Goal: Task Accomplishment & Management: Manage account settings

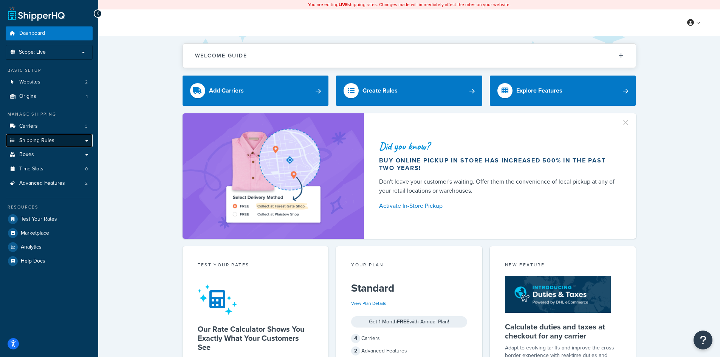
click at [47, 139] on span "Shipping Rules" at bounding box center [36, 141] width 35 height 6
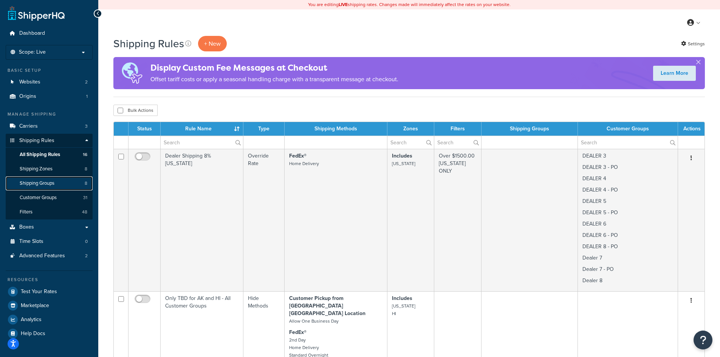
click at [49, 184] on span "Shipping Groups" at bounding box center [37, 183] width 35 height 6
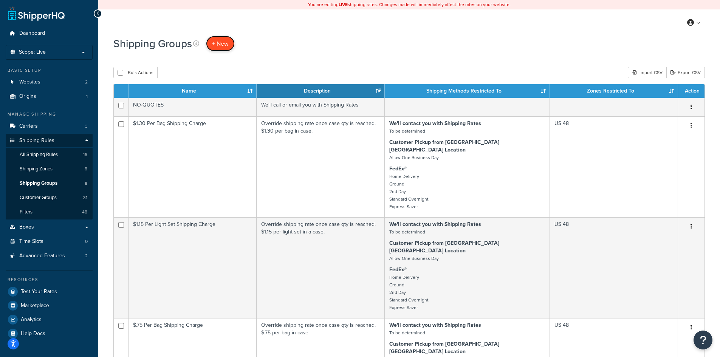
click at [223, 40] on span "+ New" at bounding box center [220, 43] width 17 height 9
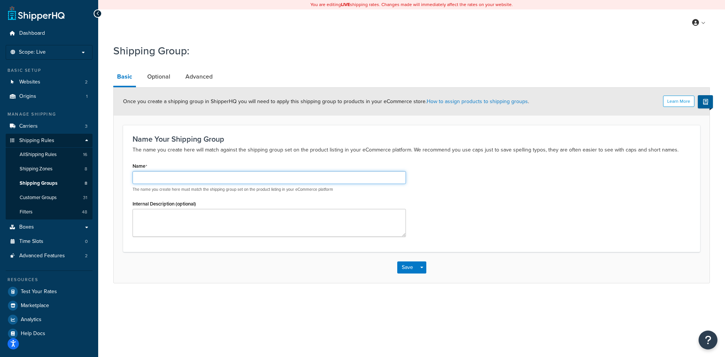
click at [250, 175] on input "Name" at bounding box center [270, 177] width 274 height 13
drag, startPoint x: 300, startPoint y: 173, endPoint x: 137, endPoint y: 171, distance: 163.6
click at [137, 171] on div "Name Ignore We'll Contact You with Shipping Rates for Retail Customers The name…" at bounding box center [270, 177] width 274 height 32
type input "Ignore We'll Contact You with Shipping Rates for Retail Customers"
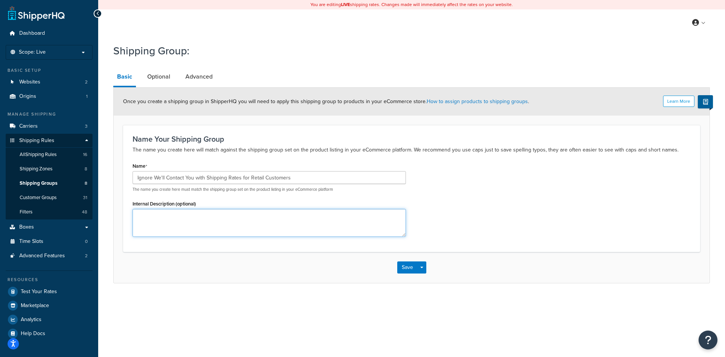
click at [156, 218] on textarea "Internal Description (optional)" at bounding box center [270, 223] width 274 height 28
paste textarea "Ignore We'll Contact You with Shipping Rates for Retail Customers"
type textarea "Ignore We'll Contact You with Shipping Rates for Retail Customers"
click at [161, 74] on link "Optional" at bounding box center [159, 77] width 31 height 18
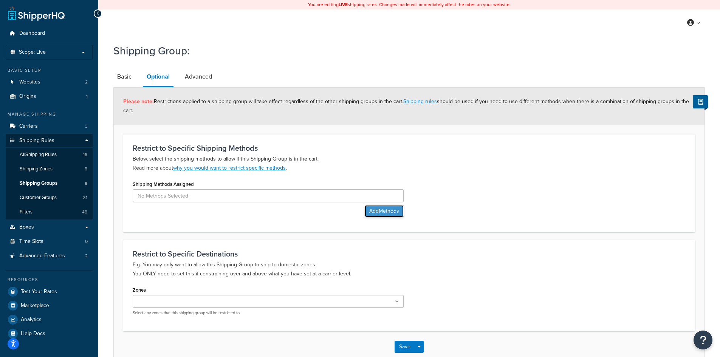
click at [385, 213] on button "Add Methods" at bounding box center [384, 211] width 39 height 12
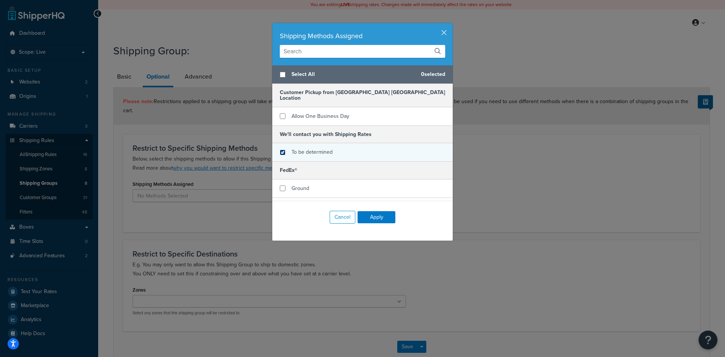
click at [280, 150] on input "checkbox" at bounding box center [283, 153] width 6 height 6
checkbox input "true"
click at [374, 219] on button "Apply" at bounding box center [377, 217] width 38 height 12
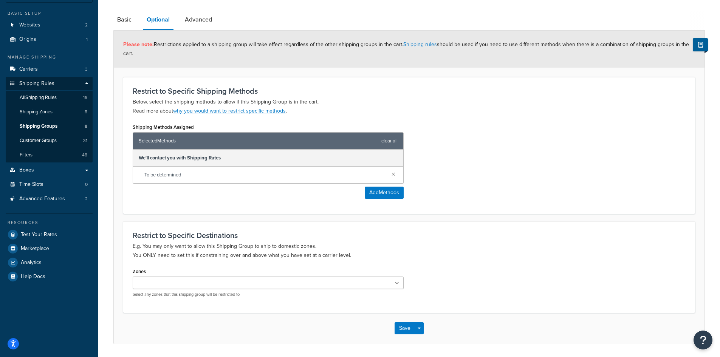
scroll to position [82, 0]
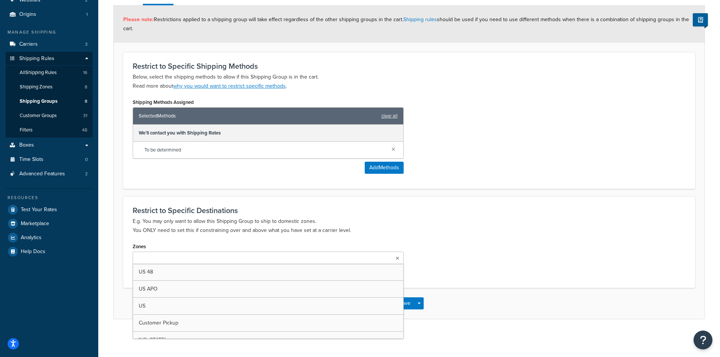
click at [396, 258] on icon at bounding box center [397, 258] width 3 height 5
click at [431, 233] on p "E.g. You may only want to allow this Shipping Group to ship to domestic zones. …" at bounding box center [409, 225] width 553 height 18
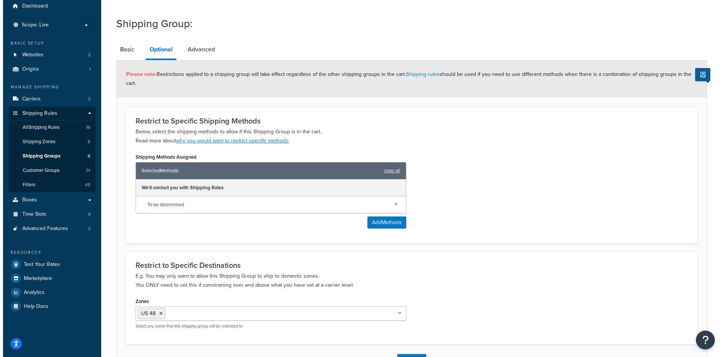
scroll to position [0, 0]
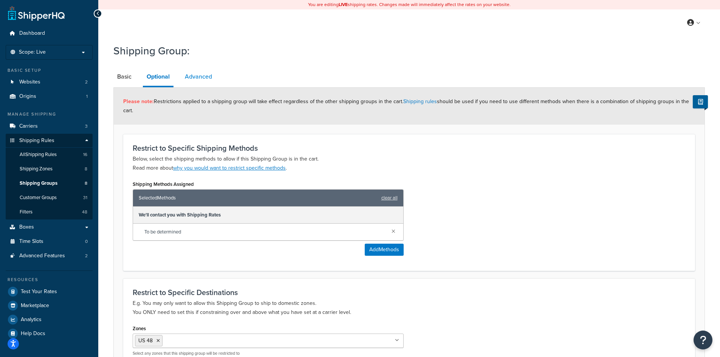
click at [199, 77] on link "Advanced" at bounding box center [198, 77] width 35 height 18
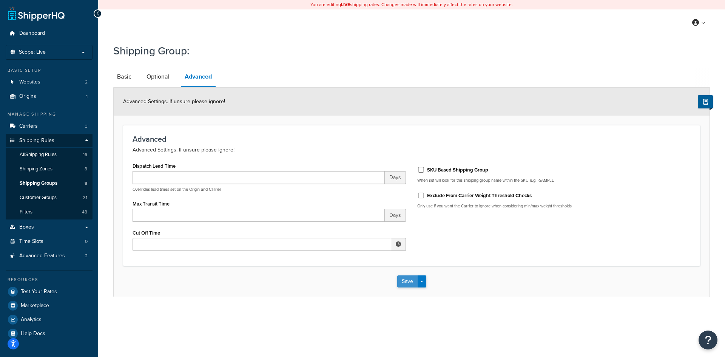
click at [404, 281] on button "Save" at bounding box center [407, 281] width 20 height 12
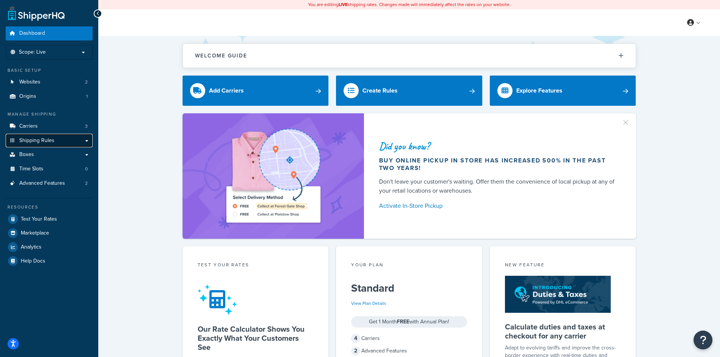
click at [54, 141] on link "Shipping Rules" at bounding box center [49, 141] width 87 height 14
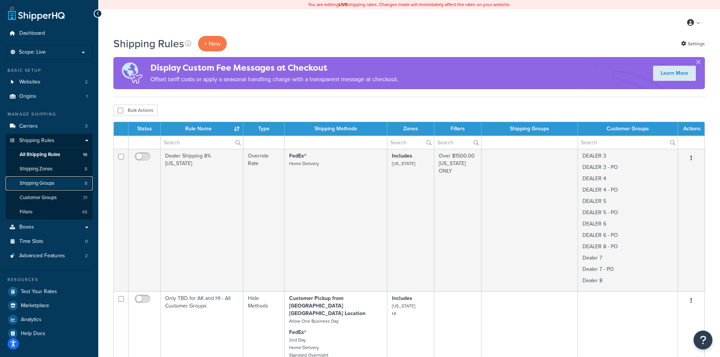
click at [45, 182] on span "Shipping Groups" at bounding box center [37, 183] width 35 height 6
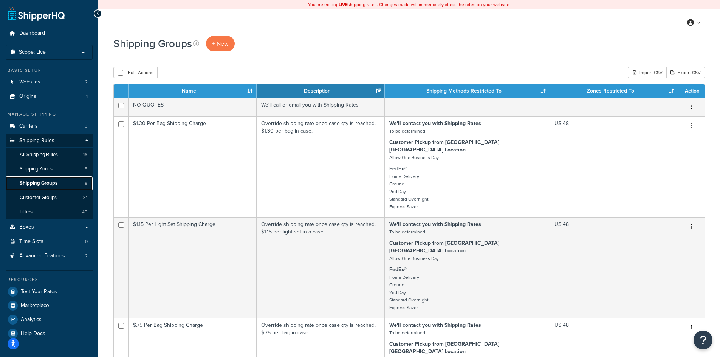
click at [31, 184] on span "Shipping Groups" at bounding box center [39, 183] width 38 height 6
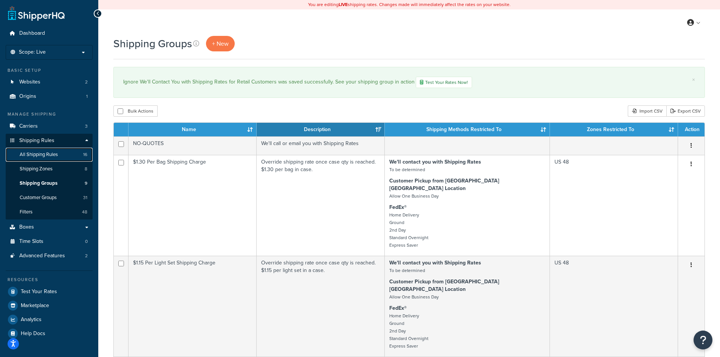
click at [59, 154] on link "All Shipping Rules 16" at bounding box center [49, 155] width 87 height 14
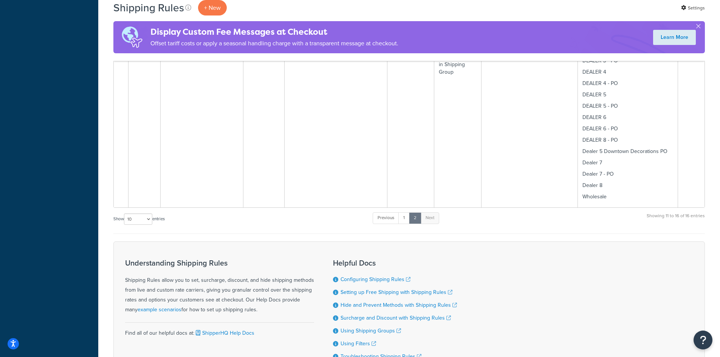
scroll to position [763, 0]
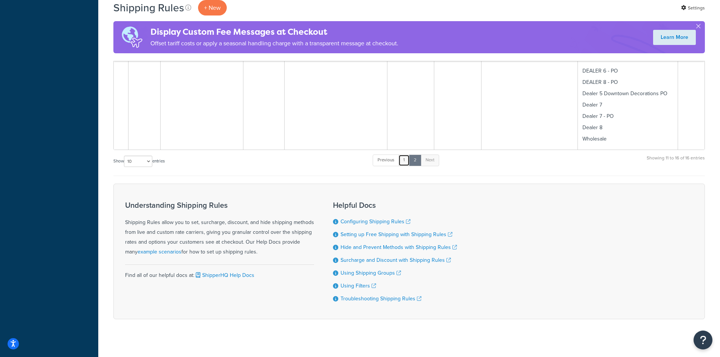
click at [406, 155] on link "1" at bounding box center [403, 160] width 11 height 11
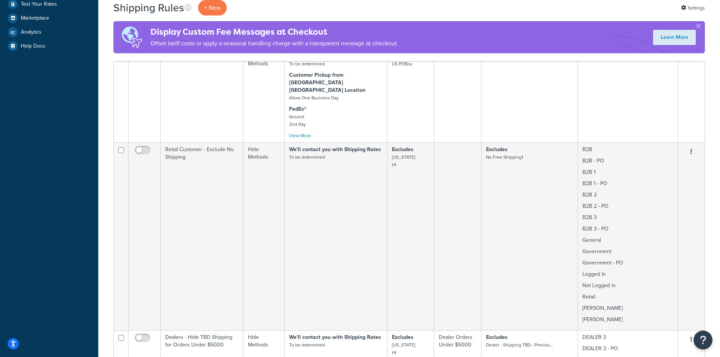
scroll to position [302, 0]
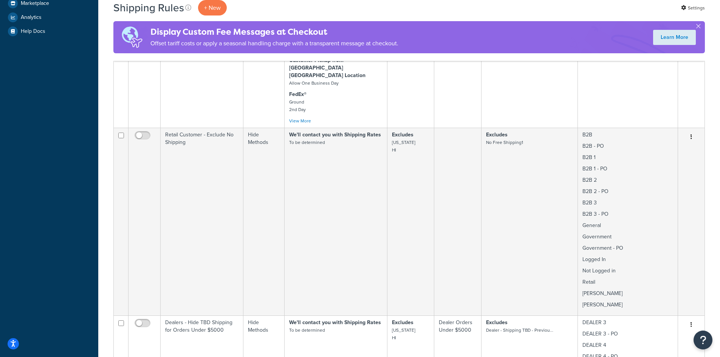
click at [199, 179] on td "Retail Customer - Exclude No Shipping" at bounding box center [202, 222] width 83 height 188
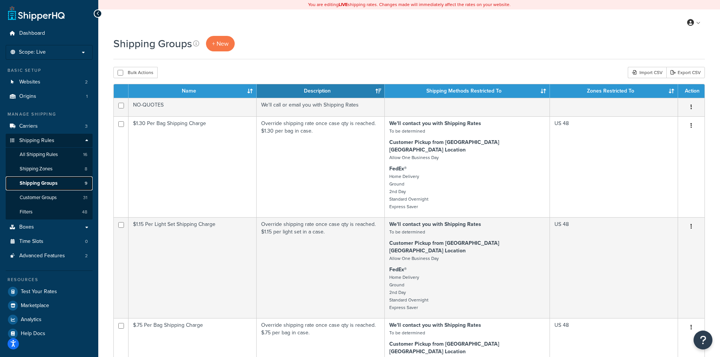
click at [43, 183] on span "Shipping Groups" at bounding box center [39, 183] width 38 height 6
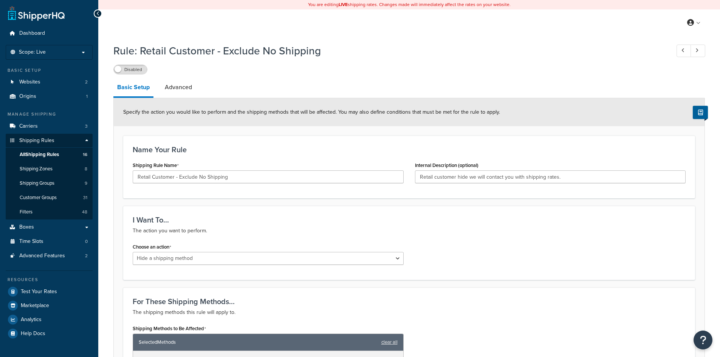
select select "HIDE"
drag, startPoint x: 199, startPoint y: 175, endPoint x: 250, endPoint y: 178, distance: 50.7
click at [250, 178] on input "Retail Customer - Exclude No Shipping" at bounding box center [268, 176] width 271 height 13
drag, startPoint x: 289, startPoint y: 178, endPoint x: 113, endPoint y: 177, distance: 176.1
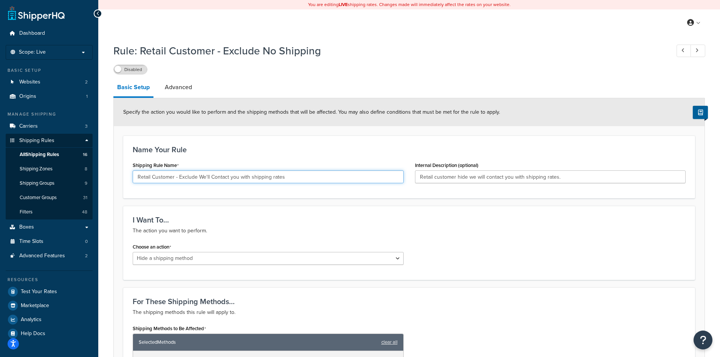
type input "Retail Customer - Exclude We'll Contact you with shipping rates"
drag, startPoint x: 566, startPoint y: 176, endPoint x: 412, endPoint y: 176, distance: 154.2
click at [412, 176] on div "Internal Description (optional) Retail customer hide we will contact you with s…" at bounding box center [550, 174] width 282 height 29
paste input "Customer - Exclude We'll Contact you with shipping rates"
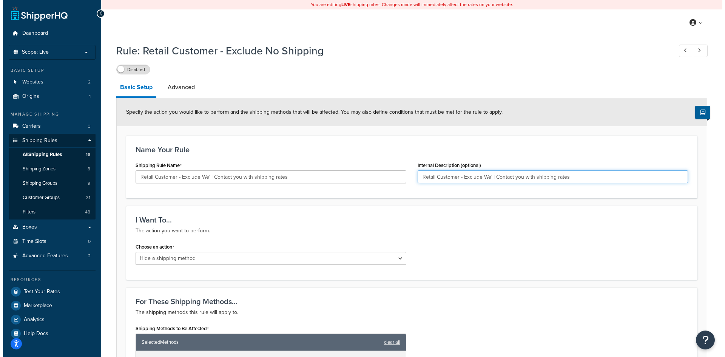
scroll to position [101, 0]
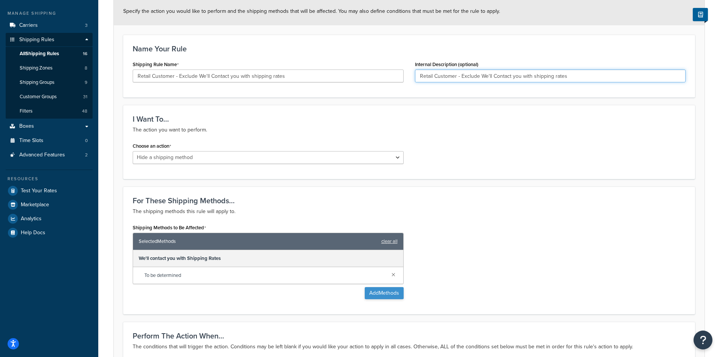
type input "Retail Customer - Exclude We'll Contact you with shipping rates"
click at [387, 292] on button "Add Methods" at bounding box center [384, 293] width 39 height 12
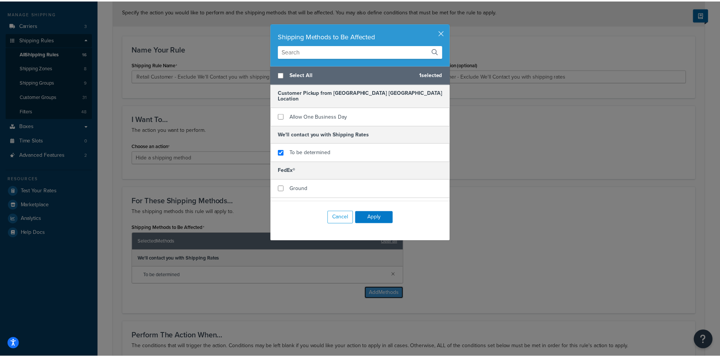
scroll to position [64, 0]
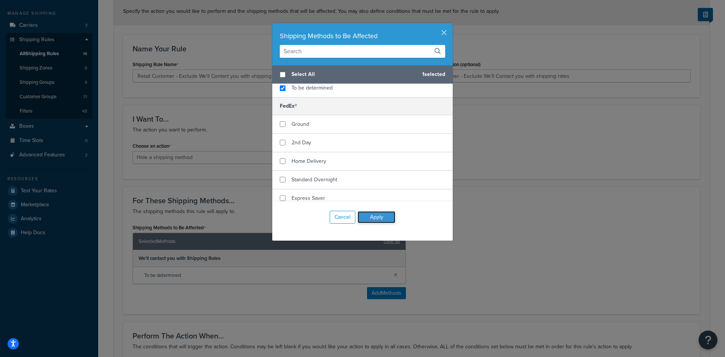
click at [370, 213] on button "Apply" at bounding box center [377, 217] width 38 height 12
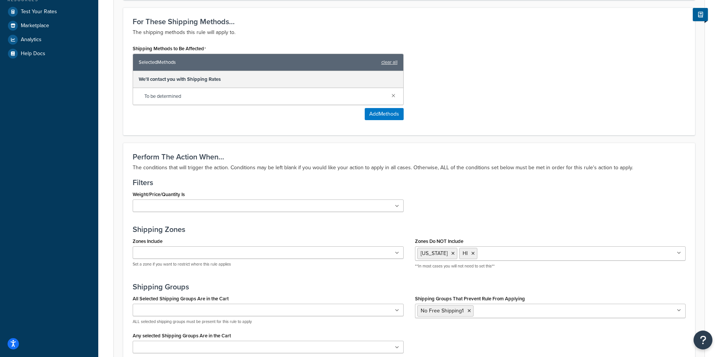
scroll to position [302, 0]
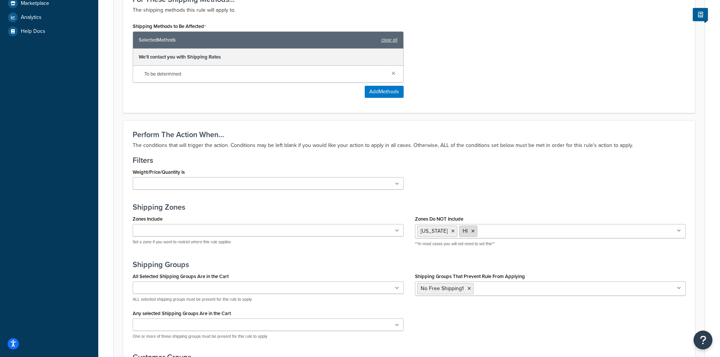
click at [471, 230] on icon at bounding box center [472, 231] width 3 height 5
click at [451, 232] on icon at bounding box center [452, 231] width 3 height 5
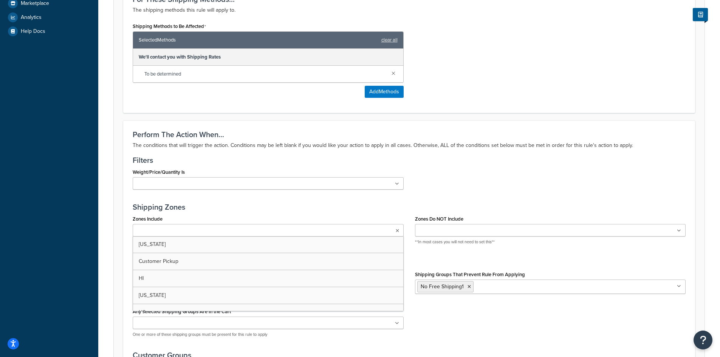
click at [398, 231] on icon at bounding box center [397, 231] width 3 height 5
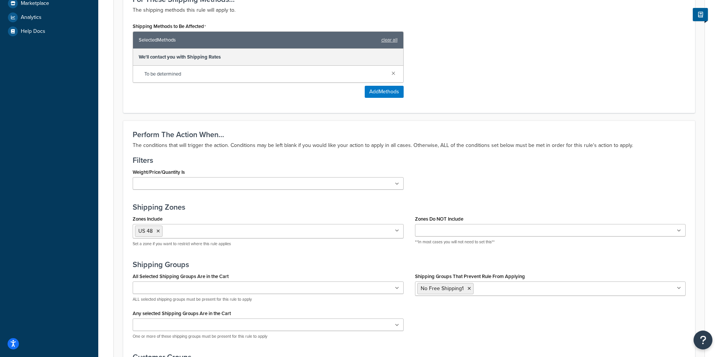
click at [429, 185] on div "Weight/Price/Quantity Is $175+ $99+ Free Shipping 150+ Free Shipping Dealer Ord…" at bounding box center [409, 181] width 564 height 29
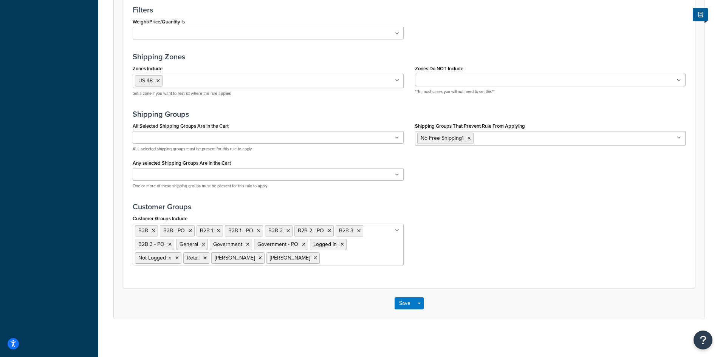
scroll to position [453, 0]
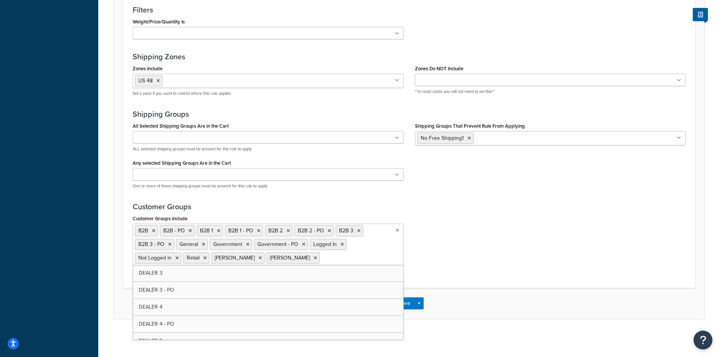
click at [397, 259] on ul "B2B B2B - PO B2B 1 B2B 1 - PO B2B 2 B2B 2 - PO B2B 3 B2B 3 - PO General Governm…" at bounding box center [268, 245] width 271 height 42
click at [444, 270] on div "Customer Groups Include B2B B2B - PO B2B 1 B2B 1 - PO B2B 2 B2B 2 - PO B2B 3 B2…" at bounding box center [409, 242] width 564 height 58
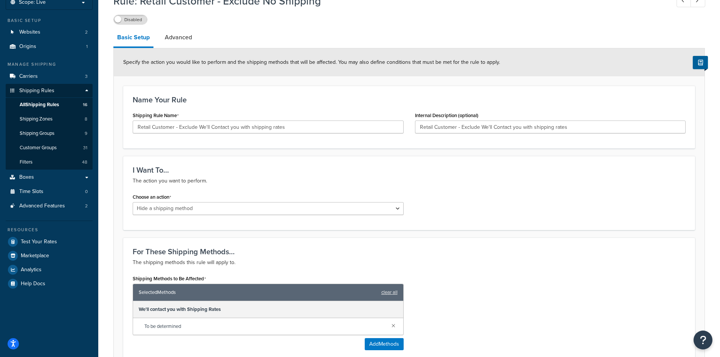
scroll to position [0, 0]
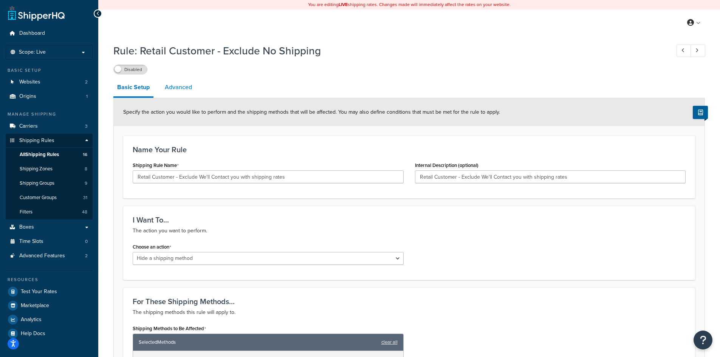
click at [179, 88] on link "Advanced" at bounding box center [178, 87] width 35 height 18
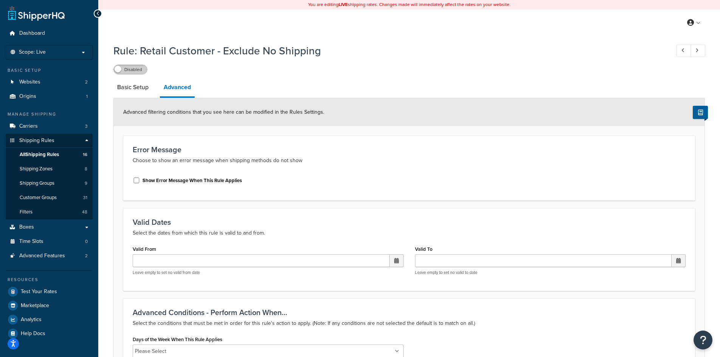
click at [133, 69] on label "Disabled" at bounding box center [130, 69] width 33 height 9
click at [136, 91] on link "Basic Setup" at bounding box center [132, 87] width 39 height 18
select select "HIDE"
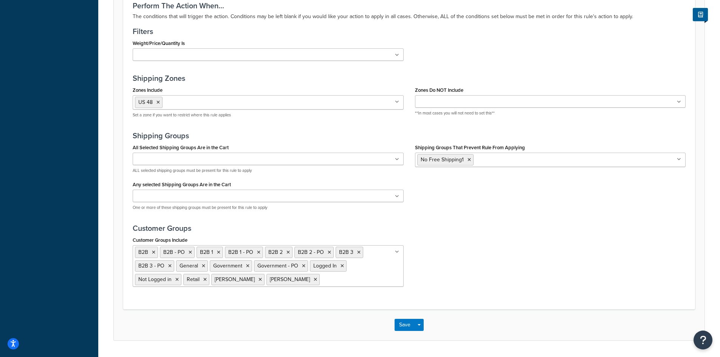
scroll to position [453, 0]
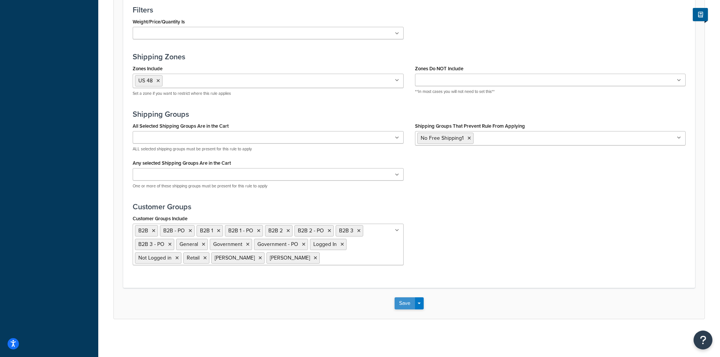
click at [405, 304] on button "Save" at bounding box center [404, 303] width 20 height 12
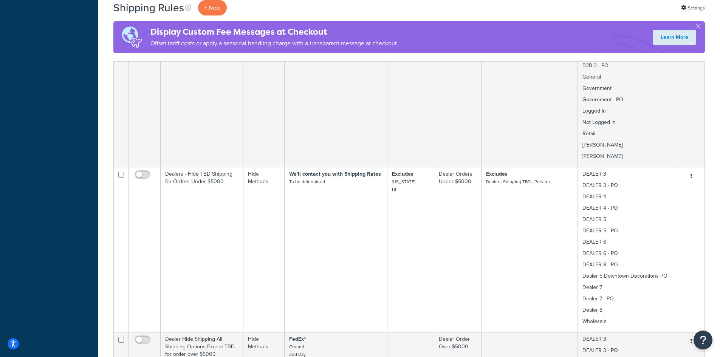
scroll to position [504, 0]
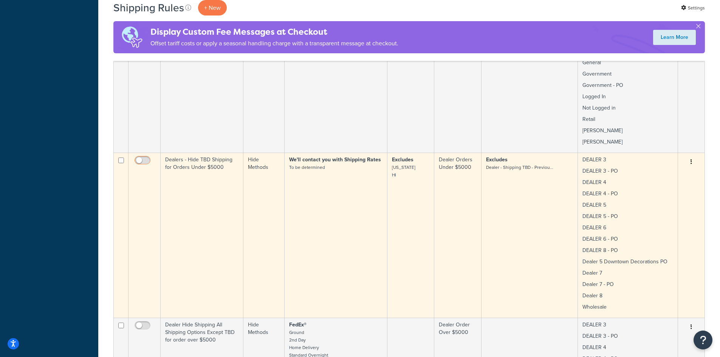
click at [144, 158] on input "checkbox" at bounding box center [143, 162] width 21 height 9
checkbox input "true"
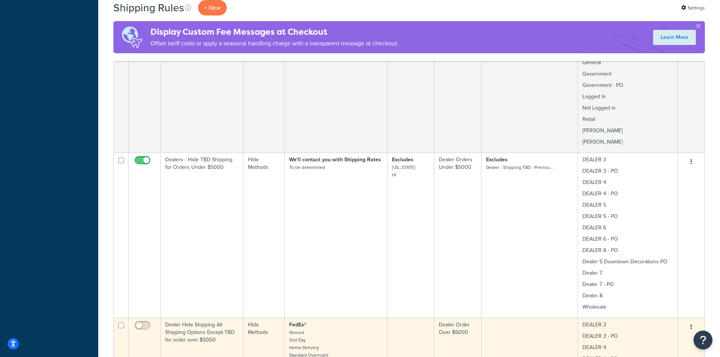
click at [147, 323] on input "checkbox" at bounding box center [143, 327] width 21 height 9
checkbox input "true"
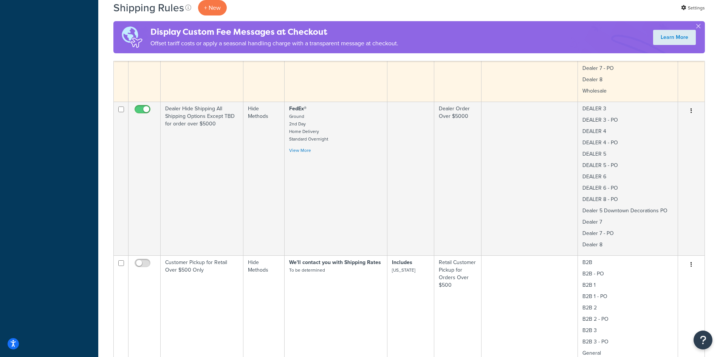
scroll to position [705, 0]
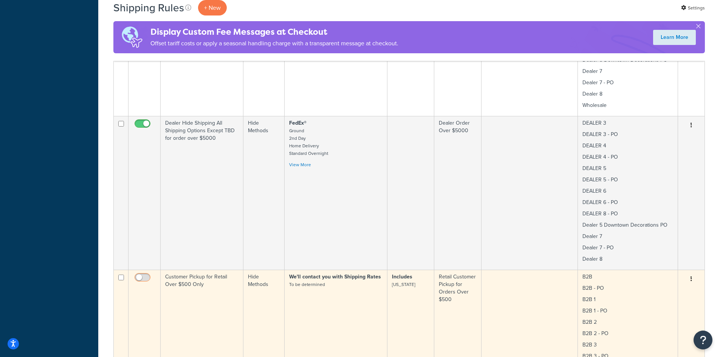
drag, startPoint x: 146, startPoint y: 269, endPoint x: 150, endPoint y: 271, distance: 4.9
click at [146, 275] on input "checkbox" at bounding box center [143, 279] width 21 height 9
checkbox input "true"
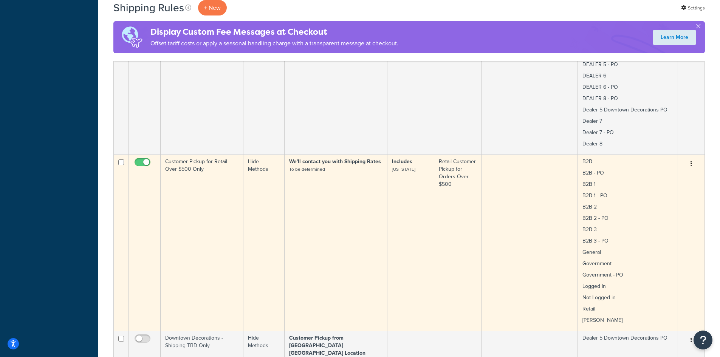
scroll to position [806, 0]
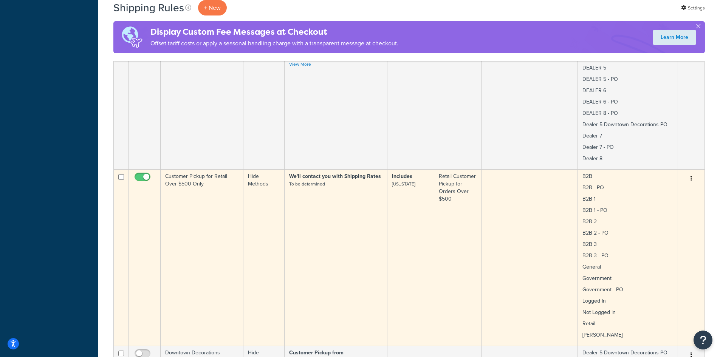
click at [692, 173] on button "button" at bounding box center [691, 179] width 11 height 12
click at [660, 185] on link "Edit" at bounding box center [666, 192] width 60 height 15
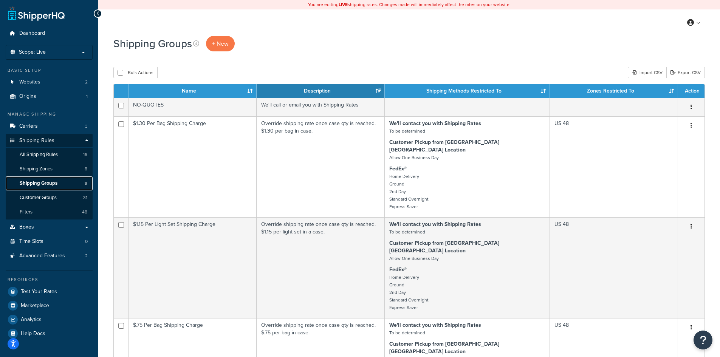
click at [28, 183] on span "Shipping Groups" at bounding box center [39, 183] width 38 height 6
click at [45, 127] on link "Carriers 3" at bounding box center [49, 126] width 87 height 14
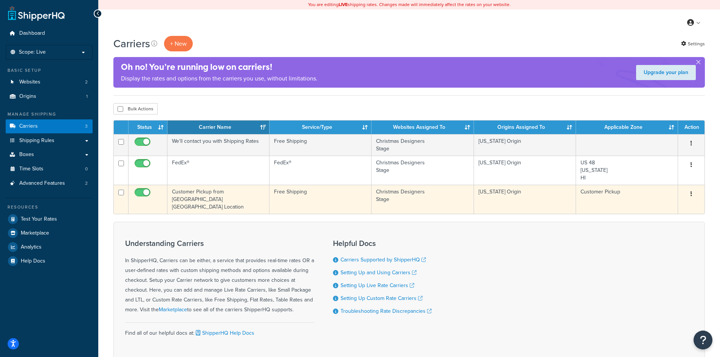
click at [693, 194] on button "button" at bounding box center [691, 194] width 11 height 12
click at [659, 213] on link "Edit" at bounding box center [661, 208] width 60 height 15
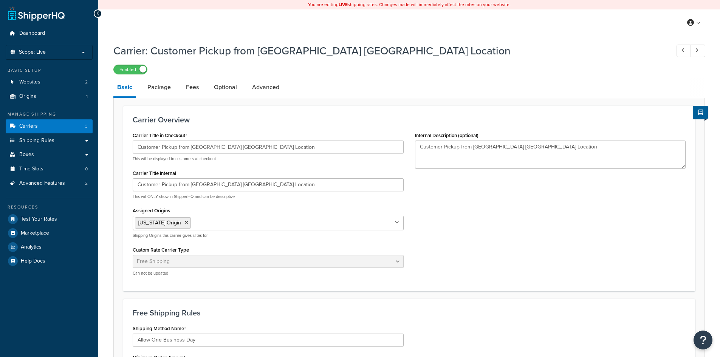
select select "free"
click at [158, 89] on link "Package" at bounding box center [159, 87] width 31 height 18
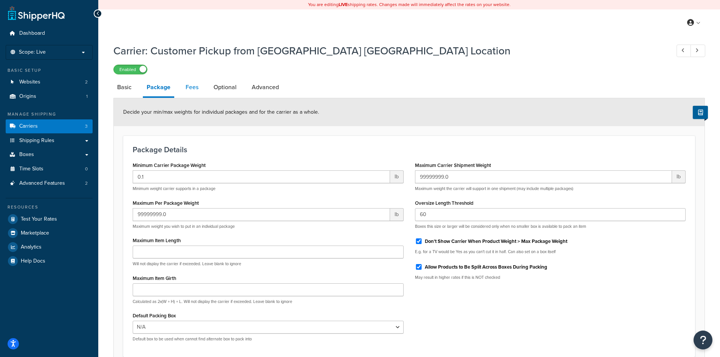
click at [192, 87] on link "Fees" at bounding box center [192, 87] width 20 height 18
select select "AFTER"
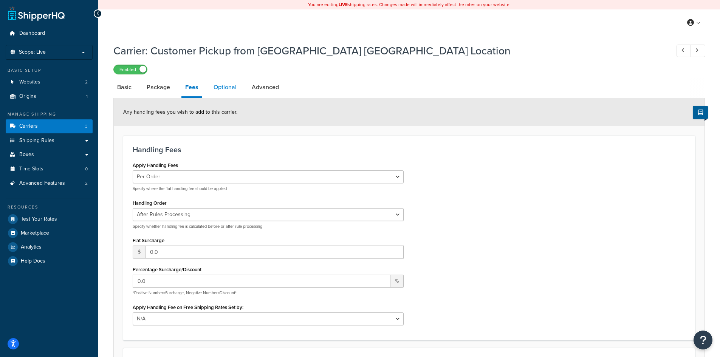
click at [226, 89] on link "Optional" at bounding box center [225, 87] width 31 height 18
select select "39365"
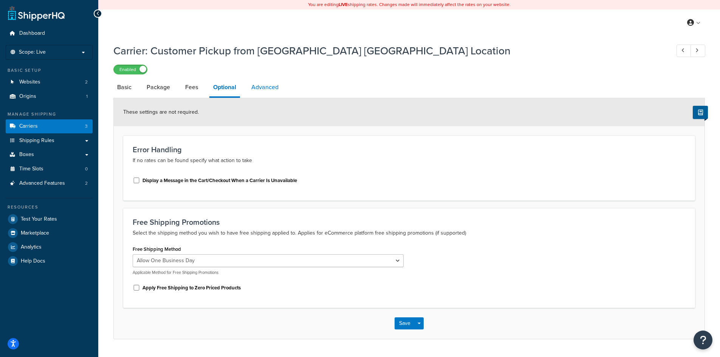
click at [266, 86] on link "Advanced" at bounding box center [264, 87] width 35 height 18
select select "false"
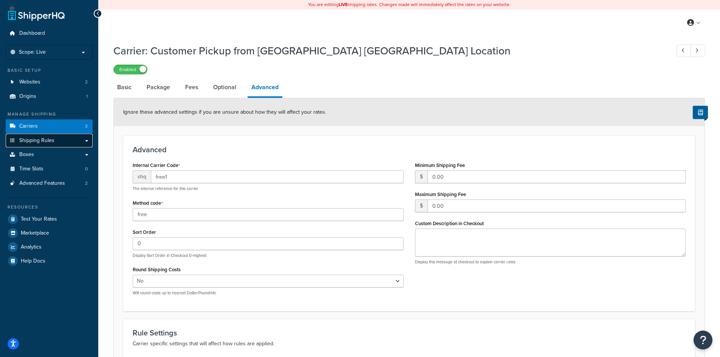
click at [45, 140] on span "Shipping Rules" at bounding box center [36, 141] width 35 height 6
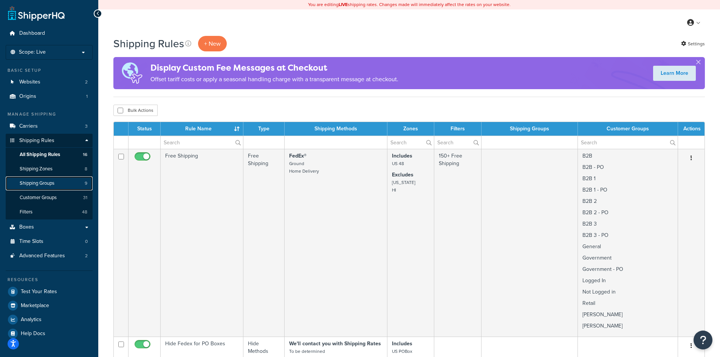
click at [46, 186] on span "Shipping Groups" at bounding box center [37, 183] width 35 height 6
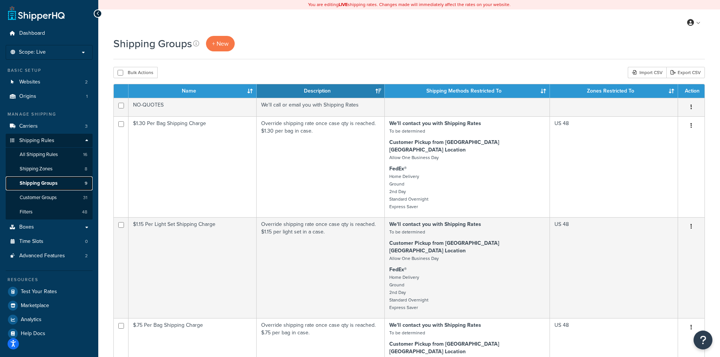
click at [46, 182] on span "Shipping Groups" at bounding box center [39, 183] width 38 height 6
click at [52, 184] on span "Shipping Groups" at bounding box center [39, 183] width 38 height 6
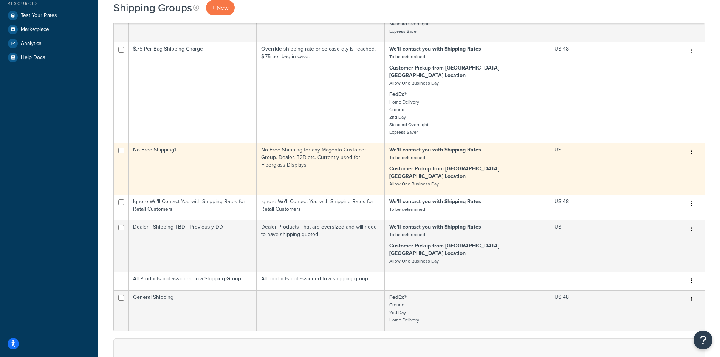
scroll to position [302, 0]
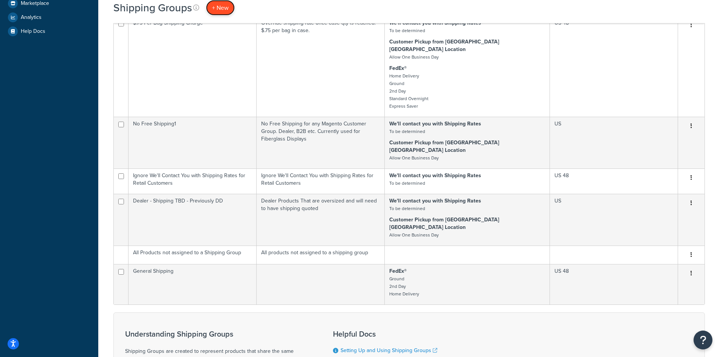
click at [215, 10] on span "+ New" at bounding box center [220, 7] width 17 height 9
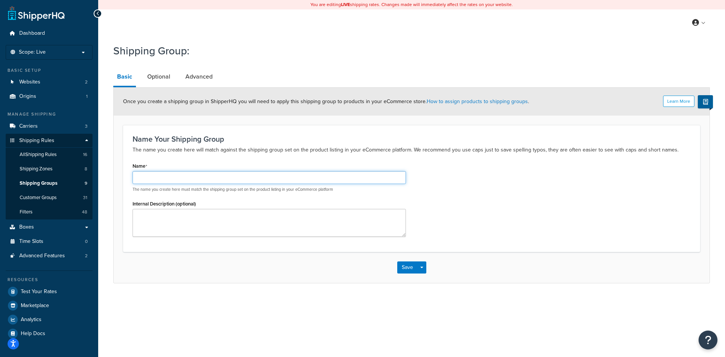
click at [145, 178] on input "Name" at bounding box center [270, 177] width 274 height 13
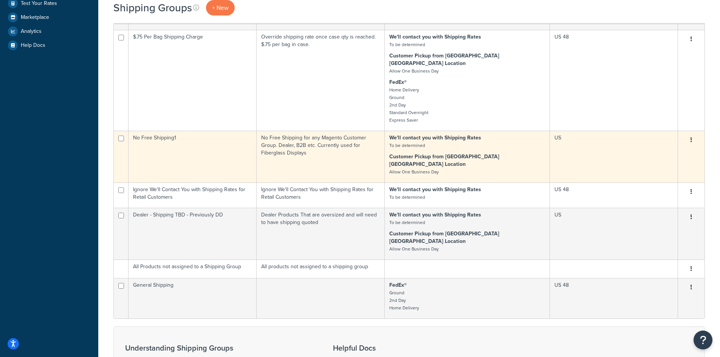
scroll to position [314, 0]
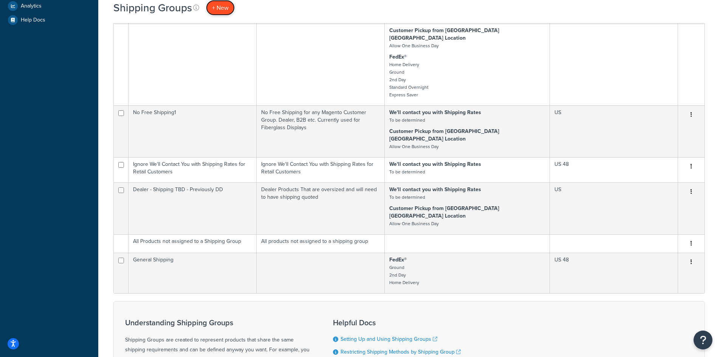
click at [218, 6] on span "+ New" at bounding box center [220, 7] width 17 height 9
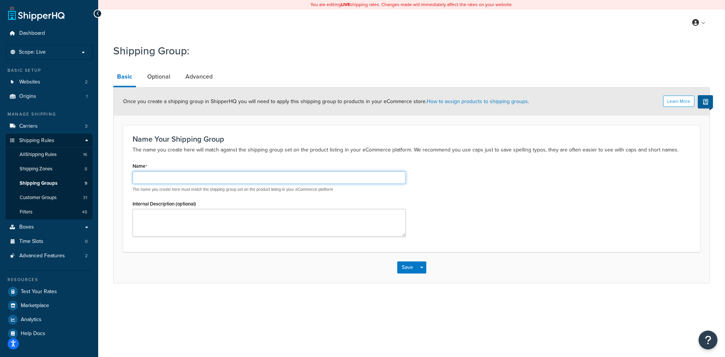
click at [156, 181] on input "Name" at bounding box center [270, 177] width 274 height 13
drag, startPoint x: 325, startPoint y: 177, endPoint x: 126, endPoint y: 169, distance: 199.7
click at [126, 169] on div "Name Your Shipping Group The name you create here will match against the shippi…" at bounding box center [411, 188] width 577 height 127
type input "No Customer Pickup for Retail Customer with an Order Under $500"
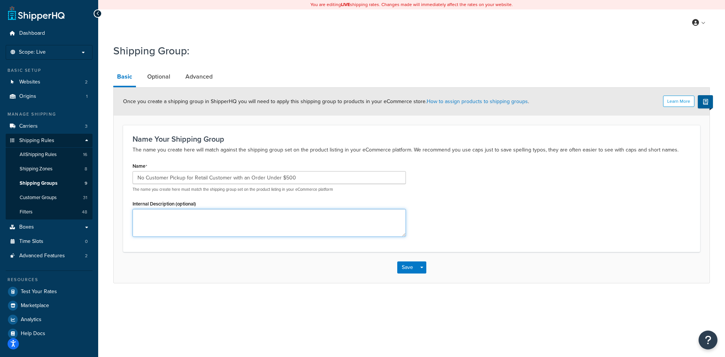
type textarea "`"
paste textarea "No Customer Pickup for Retail Customer with an Order Under $500"
type textarea "No Customer Pickup for Retail Customer with an Order Under $500"
click at [155, 79] on link "Optional" at bounding box center [159, 77] width 31 height 18
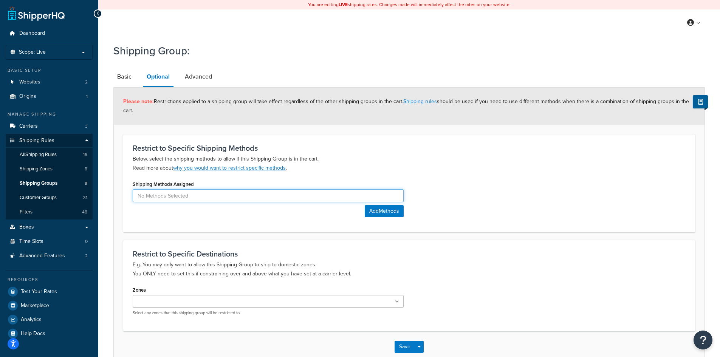
click at [362, 197] on input at bounding box center [268, 195] width 271 height 13
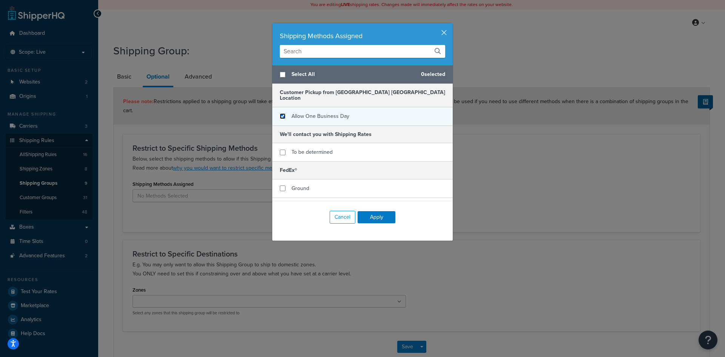
click at [281, 113] on input "checkbox" at bounding box center [283, 116] width 6 height 6
checkbox input "true"
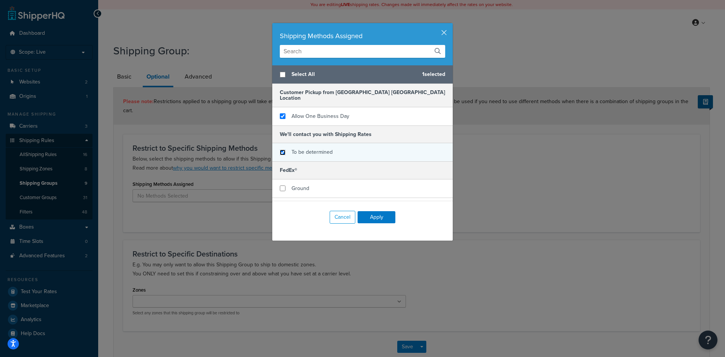
click at [281, 150] on input "checkbox" at bounding box center [283, 153] width 6 height 6
checkbox input "true"
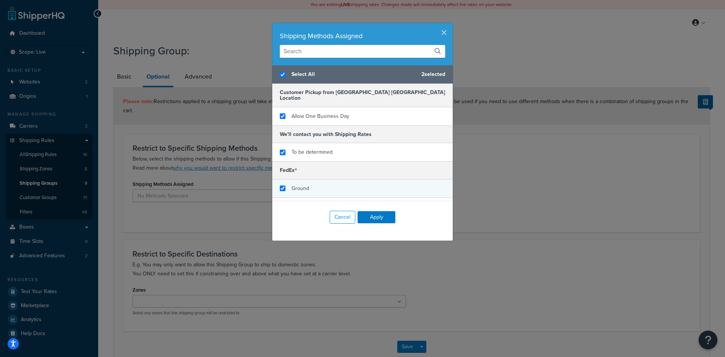
checkbox input "true"
drag, startPoint x: 283, startPoint y: 181, endPoint x: 280, endPoint y: 186, distance: 6.8
click at [283, 181] on div "Ground" at bounding box center [362, 188] width 181 height 19
checkbox input "false"
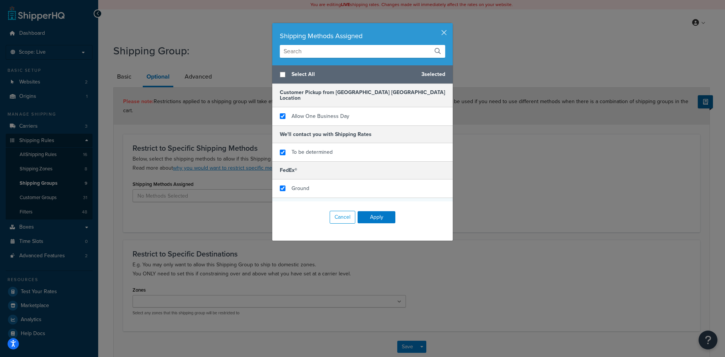
checkbox input "true"
click at [279, 198] on div "2nd Day" at bounding box center [362, 207] width 181 height 19
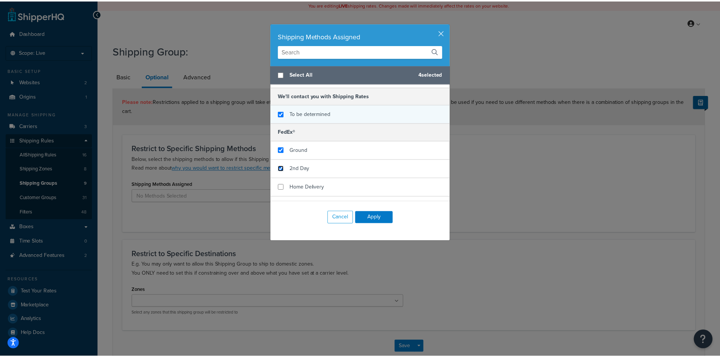
scroll to position [64, 0]
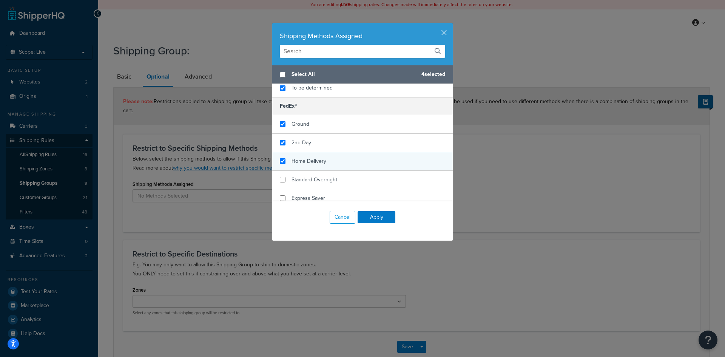
checkbox input "true"
click at [305, 157] on span "Home Delivery" at bounding box center [309, 161] width 35 height 8
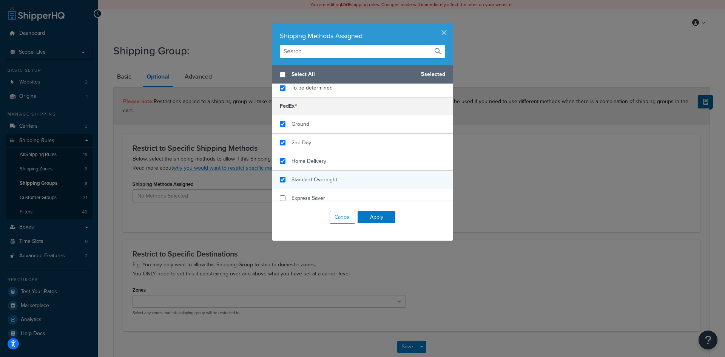
checkbox input "true"
click at [306, 176] on span "Standard Overnight" at bounding box center [315, 180] width 46 height 8
checkbox input "true"
click at [304, 189] on div "Express Saver" at bounding box center [362, 198] width 181 height 18
click at [365, 216] on button "Apply" at bounding box center [377, 217] width 38 height 12
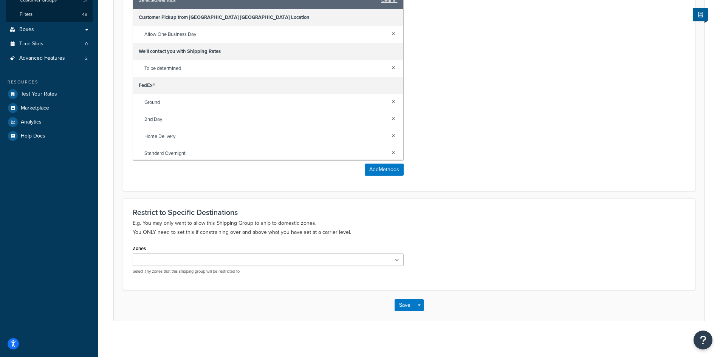
scroll to position [200, 0]
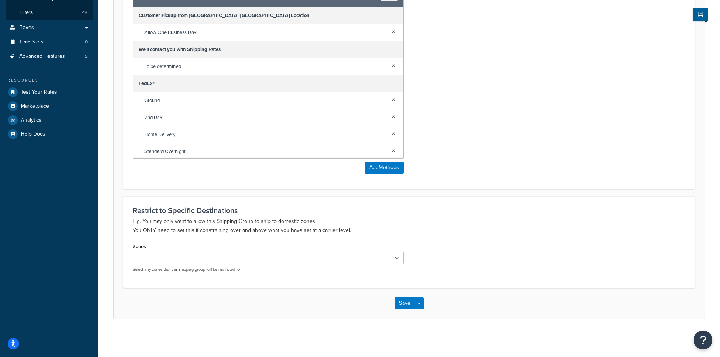
click at [213, 258] on ul at bounding box center [268, 258] width 271 height 12
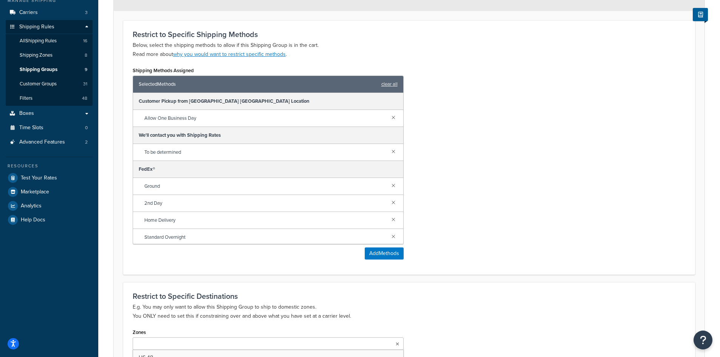
scroll to position [99, 0]
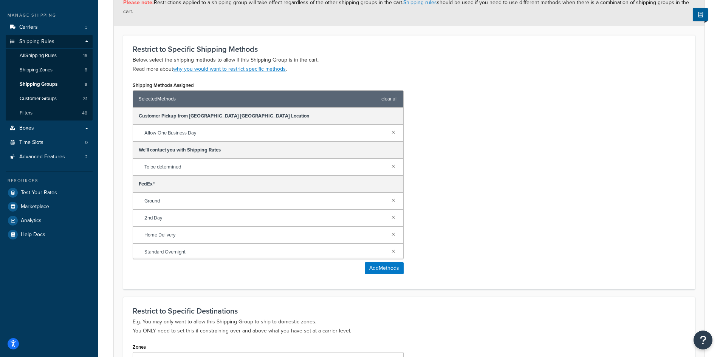
click at [455, 312] on h3 "Restrict to Specific Destinations" at bounding box center [409, 311] width 553 height 8
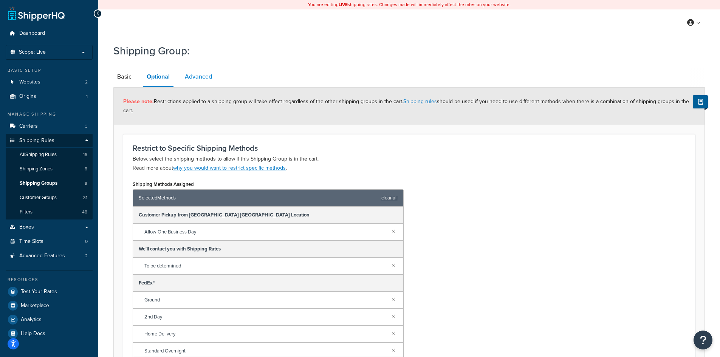
click at [204, 76] on link "Advanced" at bounding box center [198, 77] width 35 height 18
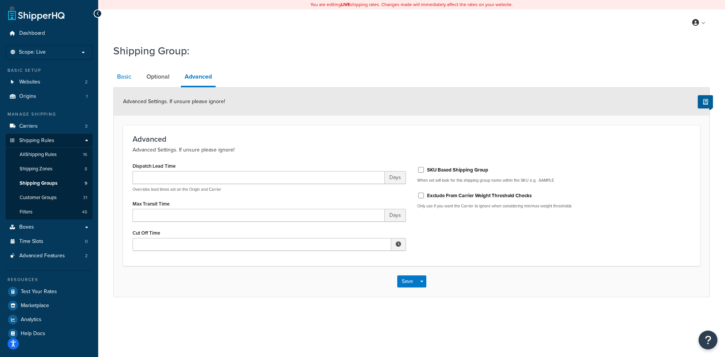
click at [121, 77] on link "Basic" at bounding box center [124, 77] width 22 height 18
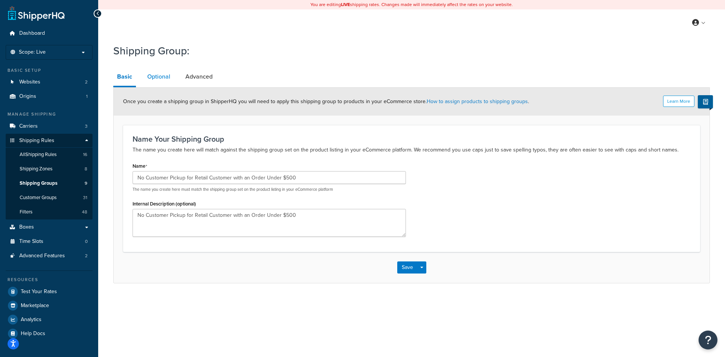
click at [164, 79] on link "Optional" at bounding box center [159, 77] width 31 height 18
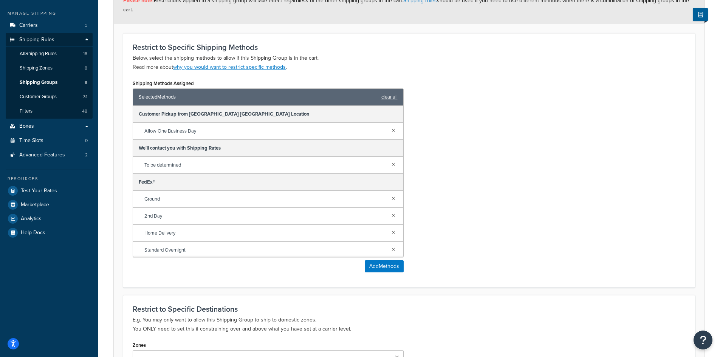
scroll to position [200, 0]
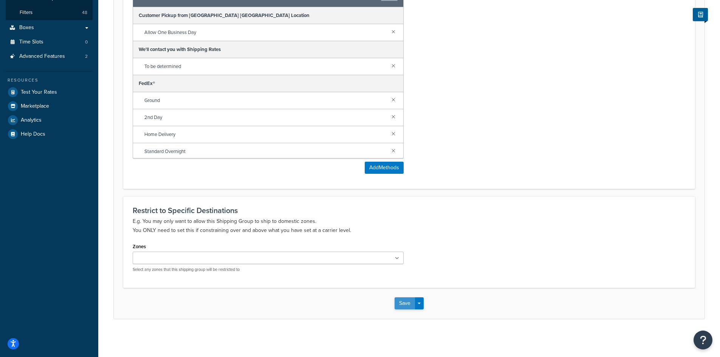
click at [406, 305] on button "Save" at bounding box center [404, 303] width 20 height 12
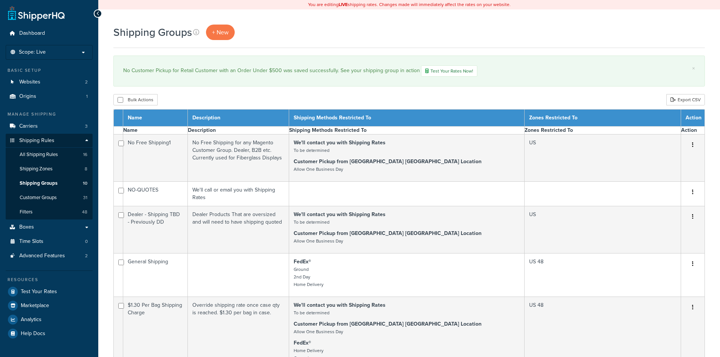
select select "15"
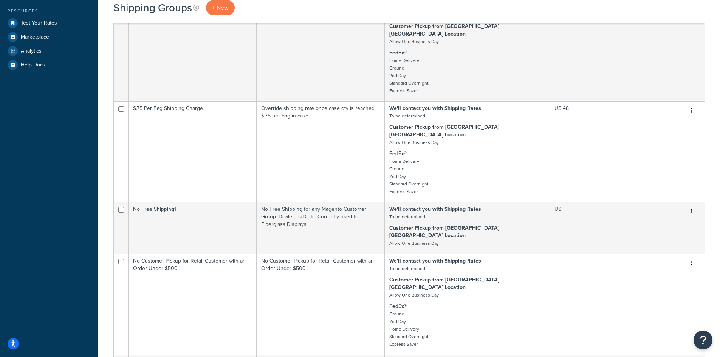
scroll to position [283, 0]
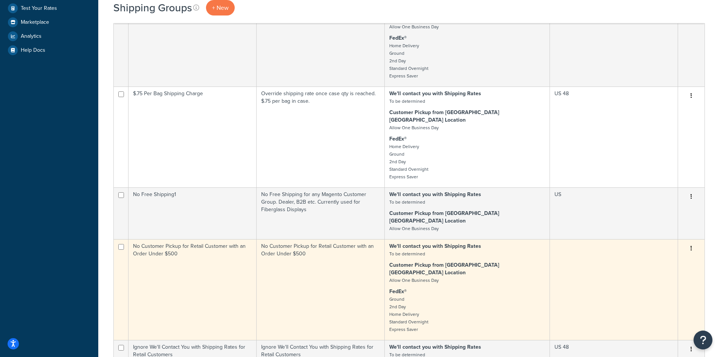
click at [185, 250] on td "No Customer Pickup for Retail Customer with an Order Under $500" at bounding box center [192, 289] width 128 height 101
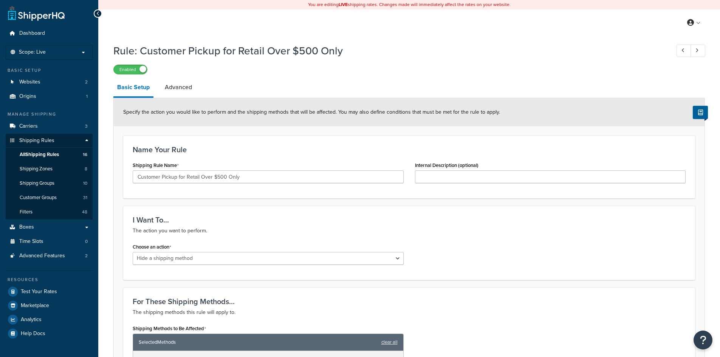
select select "HIDE"
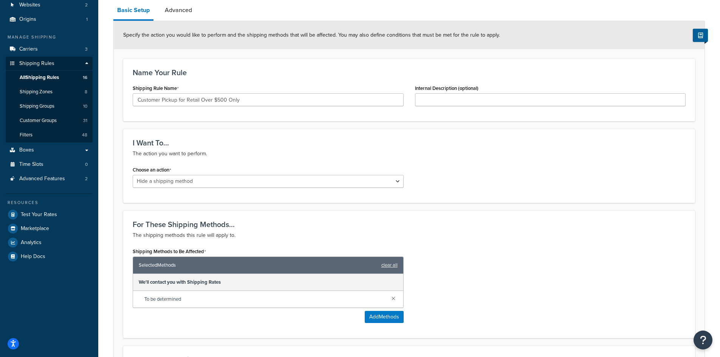
scroll to position [101, 0]
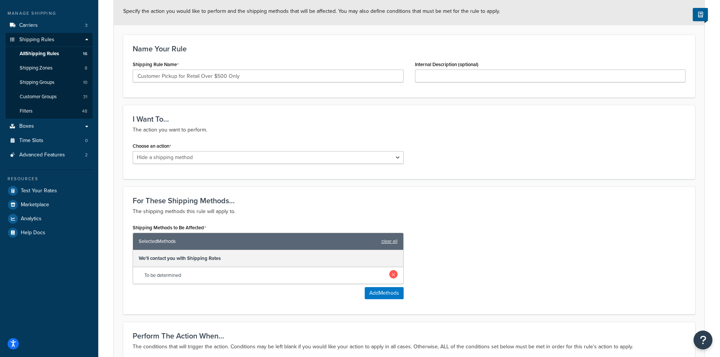
click at [394, 277] on link at bounding box center [393, 274] width 8 height 8
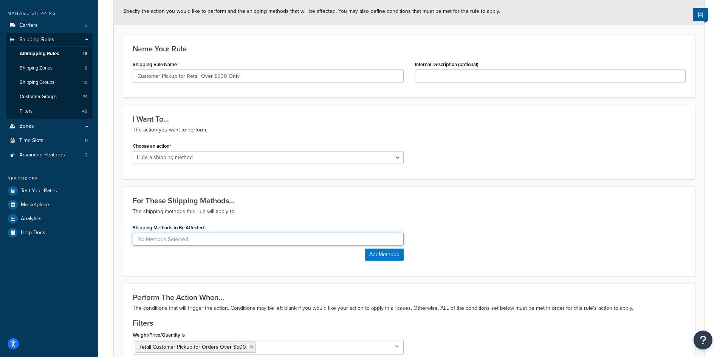
click at [396, 238] on input at bounding box center [268, 239] width 271 height 13
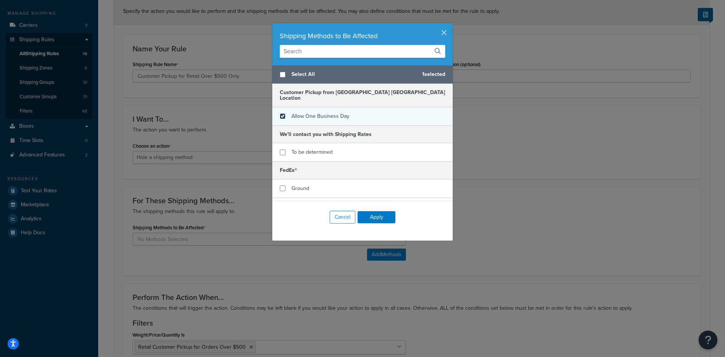
click at [280, 113] on input "checkbox" at bounding box center [283, 116] width 6 height 6
checkbox input "true"
click at [367, 214] on button "Apply" at bounding box center [377, 217] width 38 height 12
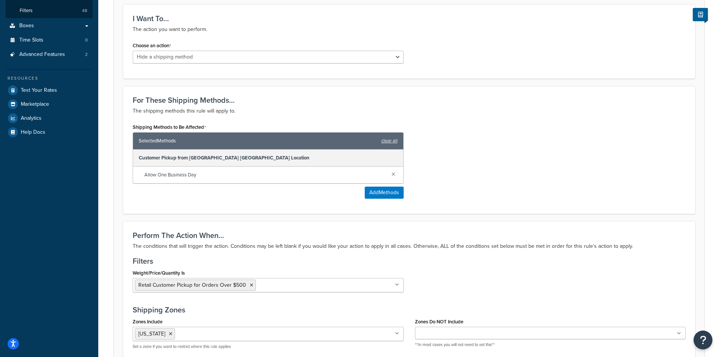
scroll to position [302, 0]
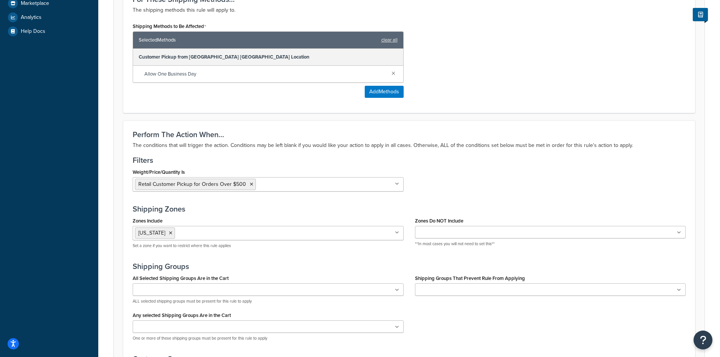
click at [395, 231] on icon at bounding box center [397, 232] width 4 height 5
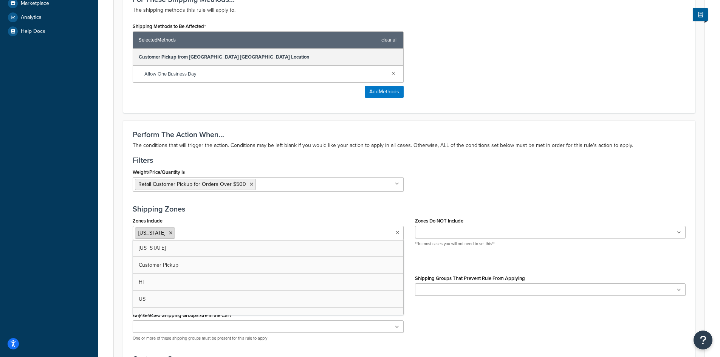
click at [169, 234] on icon at bounding box center [170, 233] width 3 height 5
click at [340, 209] on h3 "Shipping Zones" at bounding box center [409, 209] width 553 height 8
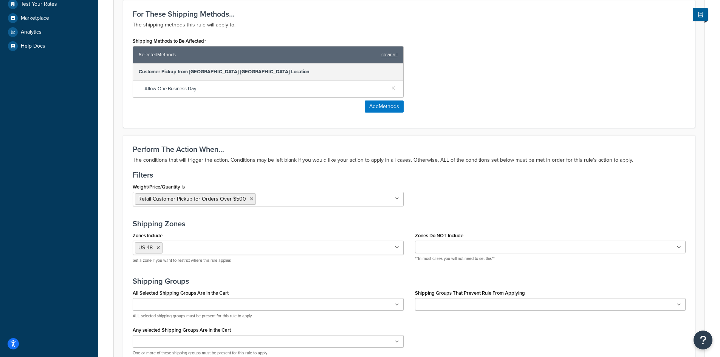
scroll to position [302, 0]
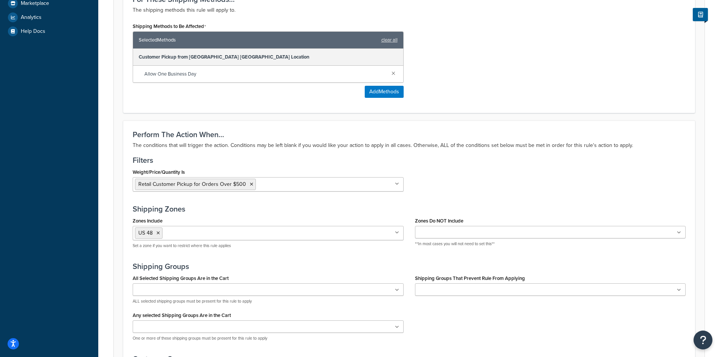
click at [396, 184] on icon at bounding box center [397, 184] width 4 height 5
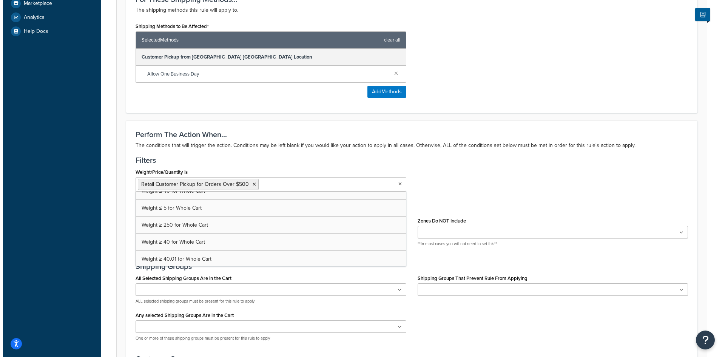
scroll to position [741, 0]
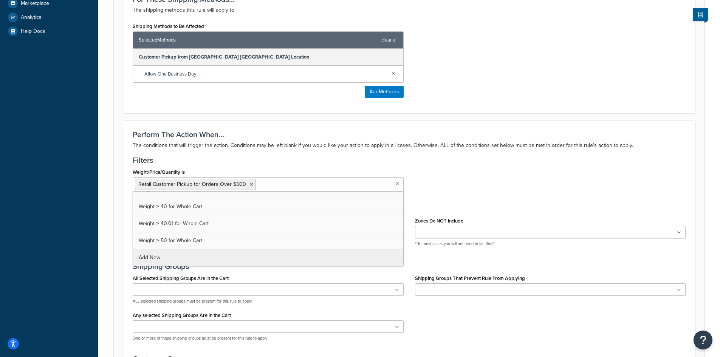
click at [371, 185] on ul "Retail Customer Pickup for Orders Over $500" at bounding box center [268, 184] width 271 height 14
click at [203, 254] on div "Rule: Customer Pickup for Retail Over $500 Only Enabled Basic Setup Advanced Sp…" at bounding box center [409, 113] width 622 height 753
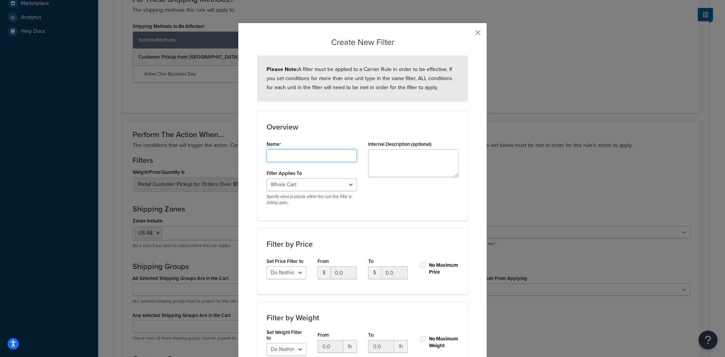
click at [283, 151] on input "Shipping Rule Name" at bounding box center [312, 155] width 90 height 13
type input "Retail Customers $500 below"
click at [295, 273] on select "Do Nothing Apply to a Range" at bounding box center [287, 272] width 40 height 13
select select "range"
click at [267, 266] on select "Do Nothing Apply to a Range" at bounding box center [287, 272] width 40 height 13
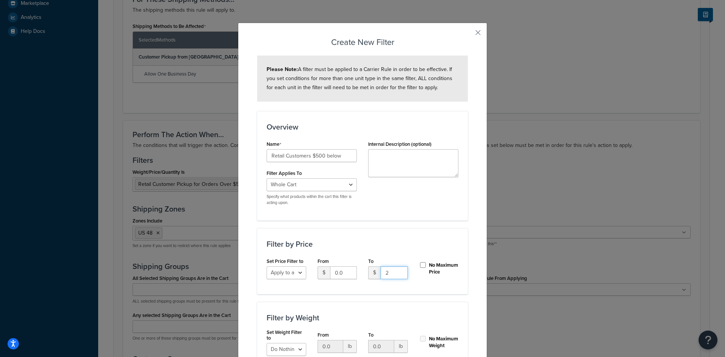
click at [393, 273] on input "2" at bounding box center [394, 272] width 27 height 13
drag, startPoint x: 388, startPoint y: 272, endPoint x: 362, endPoint y: 266, distance: 27.5
click at [375, 271] on div "$ 2" at bounding box center [388, 272] width 40 height 13
click at [379, 234] on div "Filter by Price Set Price Filter to Do Nothing Apply to a Range From $ 0.0 To $…" at bounding box center [362, 261] width 211 height 66
click at [382, 270] on input "500" at bounding box center [394, 272] width 27 height 13
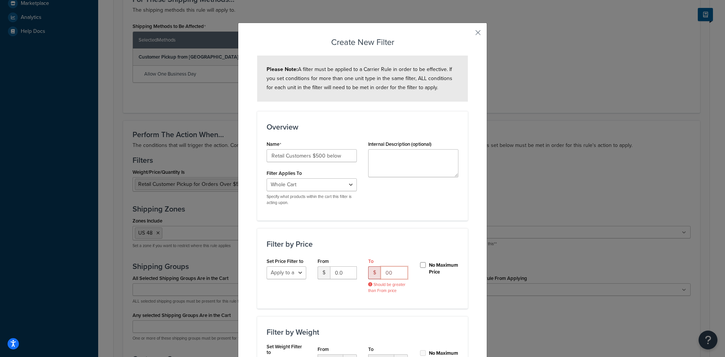
type input "0"
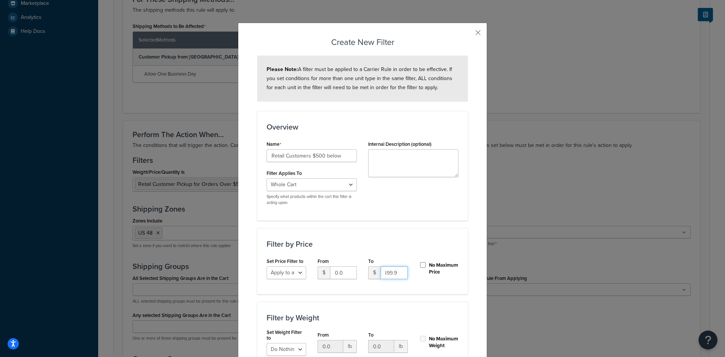
scroll to position [0, 5]
type input "499.99"
click at [388, 208] on div "Name Retail Customers $500 below Filter Applies To Whole Cart Everything in Shi…" at bounding box center [362, 175] width 203 height 73
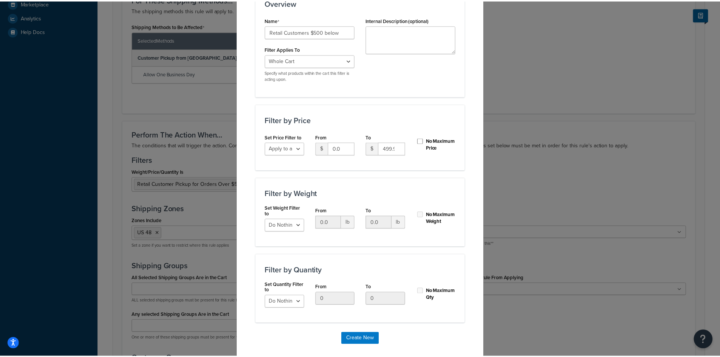
scroll to position [137, 0]
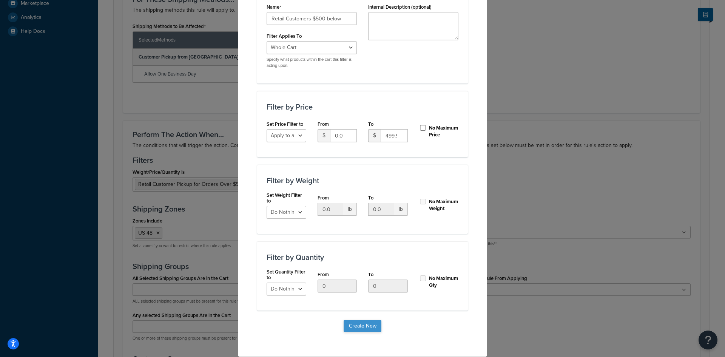
click at [350, 326] on button "Create New" at bounding box center [363, 326] width 38 height 12
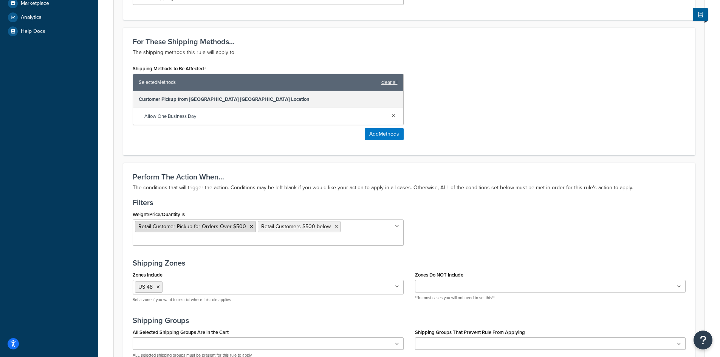
click at [250, 228] on icon at bounding box center [251, 226] width 3 height 5
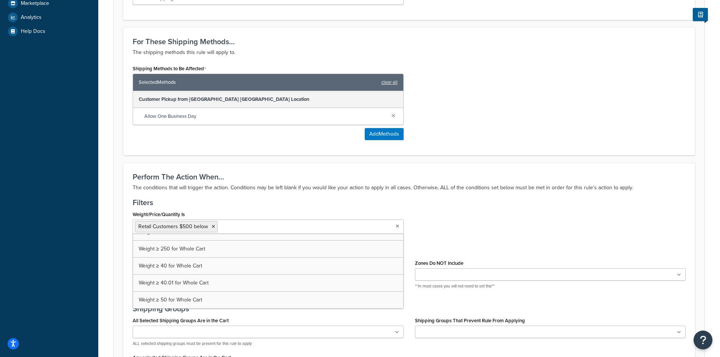
click at [447, 217] on div "Weight/Price/Quantity Is Retail Customers $500 below $175+ $99+ Free Shipping 1…" at bounding box center [409, 224] width 564 height 31
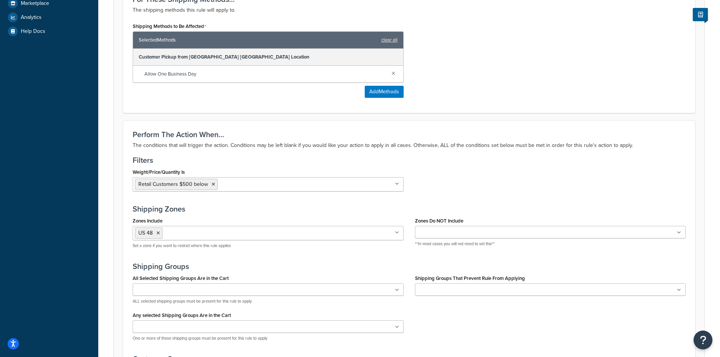
click at [397, 232] on icon at bounding box center [397, 232] width 4 height 5
click at [181, 232] on icon at bounding box center [179, 233] width 3 height 5
click at [436, 184] on div "Weight/Price/Quantity Is Retail Customers $500 below $175+ $99+ Free Shipping 1…" at bounding box center [409, 182] width 564 height 31
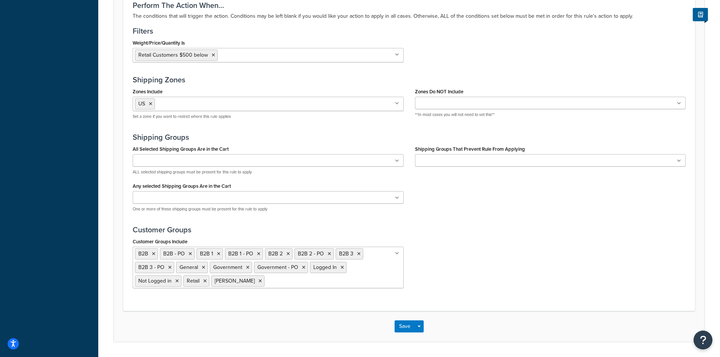
scroll to position [455, 0]
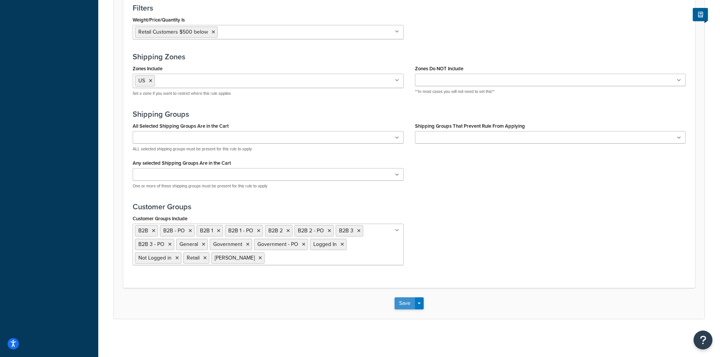
click at [400, 305] on button "Save" at bounding box center [404, 303] width 20 height 12
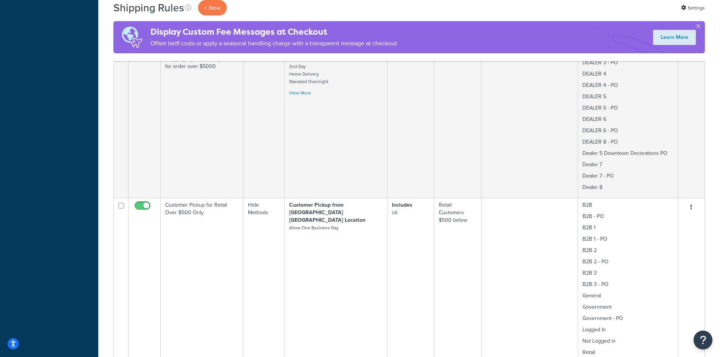
scroll to position [806, 0]
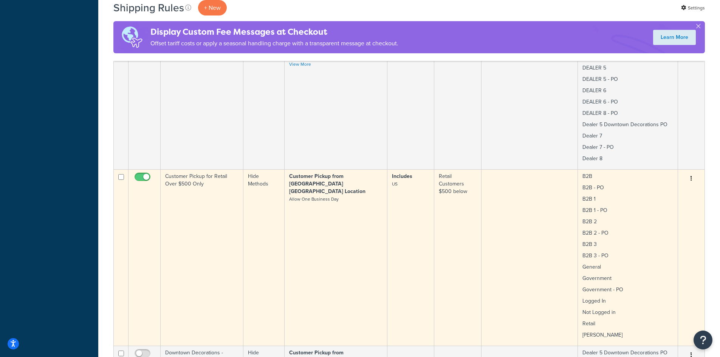
click at [262, 225] on td "Hide Methods" at bounding box center [263, 257] width 41 height 176
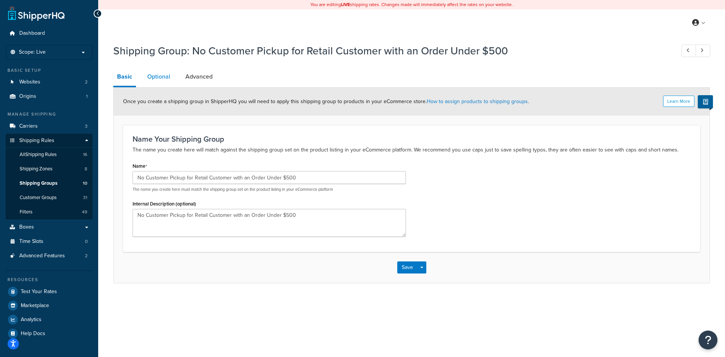
click at [156, 75] on link "Optional" at bounding box center [159, 77] width 31 height 18
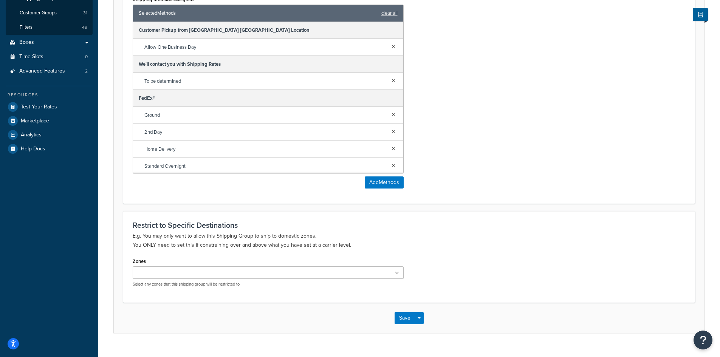
scroll to position [200, 0]
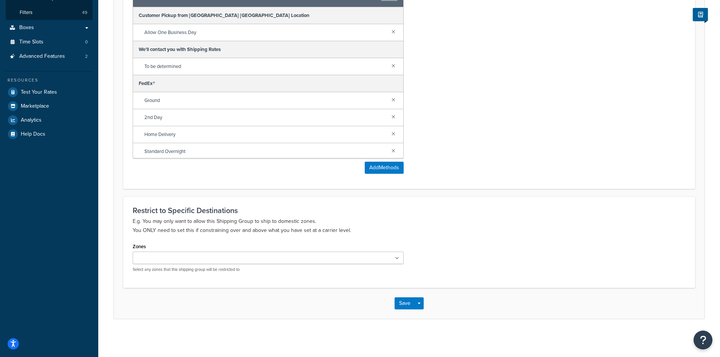
click at [395, 259] on ul at bounding box center [268, 258] width 271 height 12
click at [442, 218] on p "E.g. You may only want to allow this Shipping Group to ship to domestic zones. …" at bounding box center [409, 225] width 553 height 18
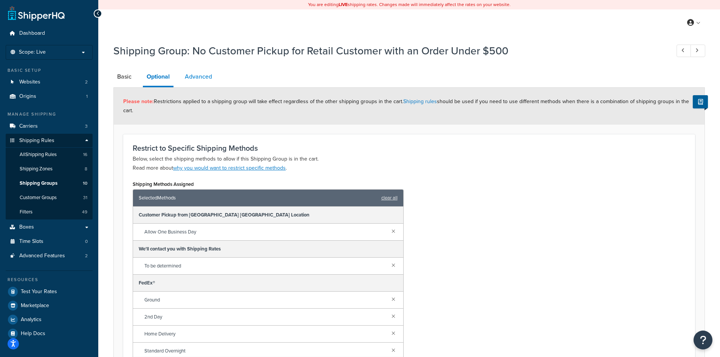
click at [192, 77] on link "Advanced" at bounding box center [198, 77] width 35 height 18
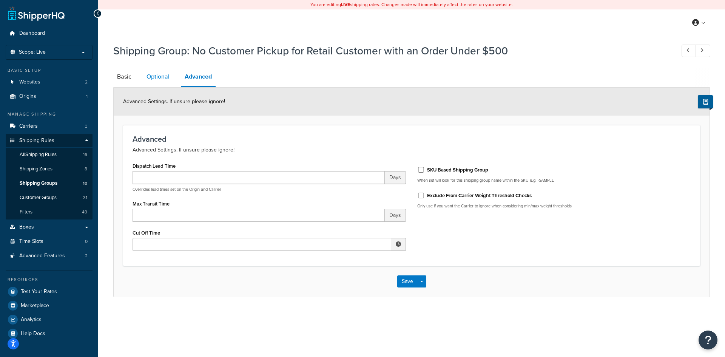
click at [157, 77] on link "Optional" at bounding box center [158, 77] width 31 height 18
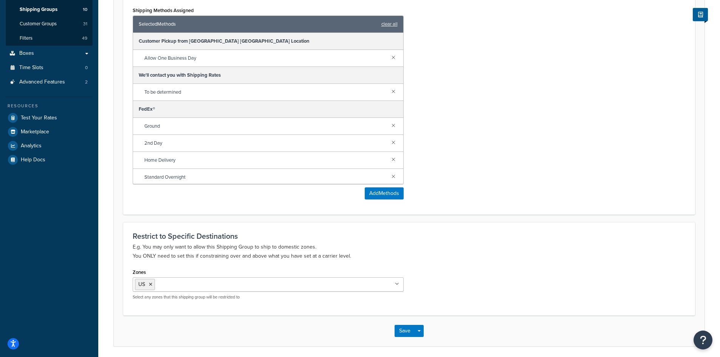
scroll to position [201, 0]
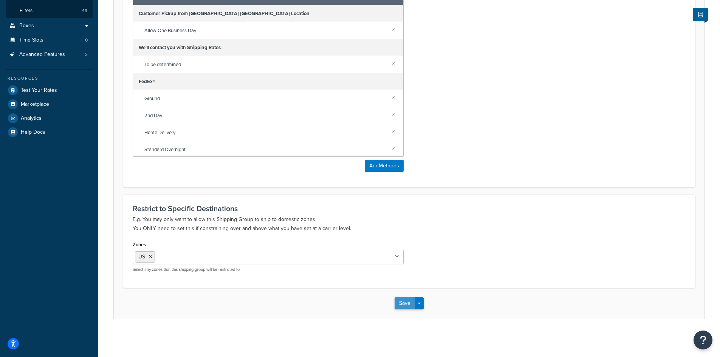
click at [397, 302] on button "Save" at bounding box center [404, 303] width 20 height 12
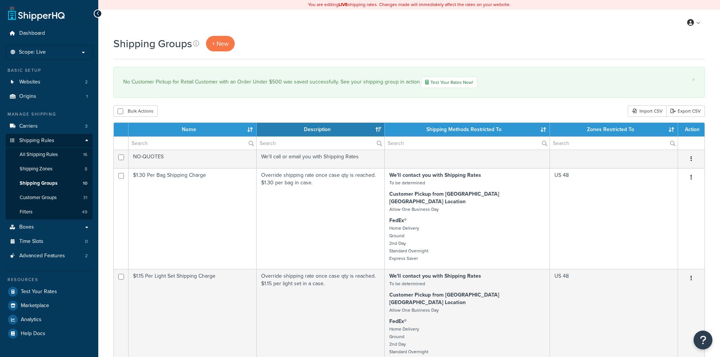
select select "15"
click at [43, 184] on span "Shipping Groups" at bounding box center [39, 183] width 38 height 6
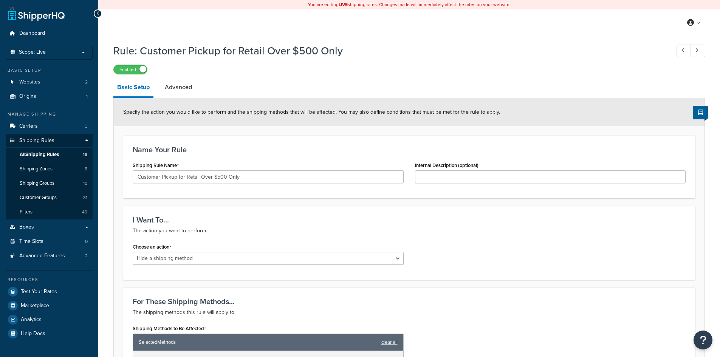
select select "HIDE"
click at [138, 175] on input "Customer Pickup for Retail Over $500 Only" at bounding box center [268, 176] width 271 height 13
click at [213, 176] on input "Hide Customer Pickup for Retail Over $500 Only" at bounding box center [268, 176] width 271 height 13
drag, startPoint x: 298, startPoint y: 178, endPoint x: 286, endPoint y: 178, distance: 11.7
click at [286, 178] on input "Hide Customer Pickup for Retail Customers Orders Under $500 Only" at bounding box center [268, 176] width 271 height 13
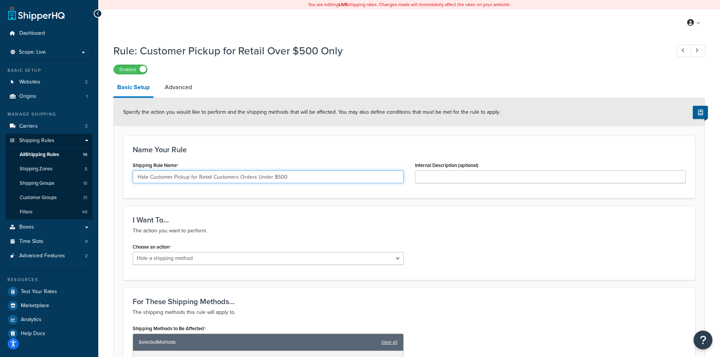
drag, startPoint x: 292, startPoint y: 176, endPoint x: 109, endPoint y: 167, distance: 183.5
type input "Hide Customer Pickup for Retail Customers Orders Under $500"
paste input "Hide Customer Pickup for Retail Customers Orders Under $500"
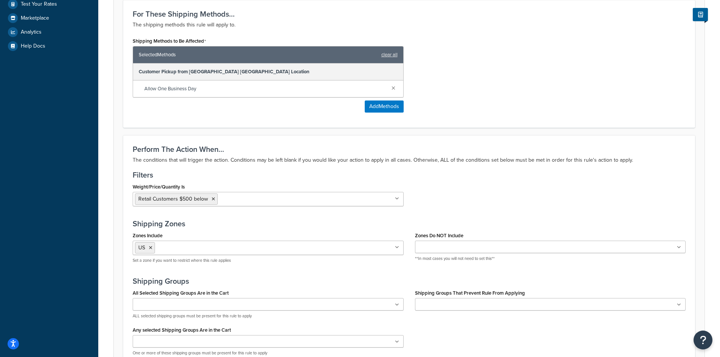
scroll to position [302, 0]
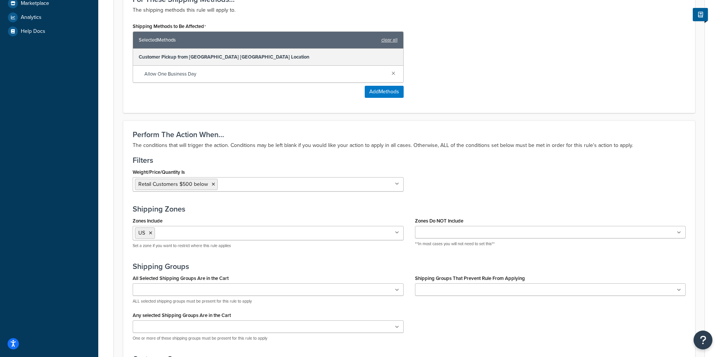
type input "Hide Customer Pickup for Retail Customers Orders Under $500"
click at [427, 233] on input "Zones Do NOT Include" at bounding box center [450, 233] width 67 height 8
click at [409, 223] on div "Zones Do NOT Include Alaska Customer Pickup HI TEXAS US US 48 US APO US POBox A…" at bounding box center [550, 233] width 282 height 37
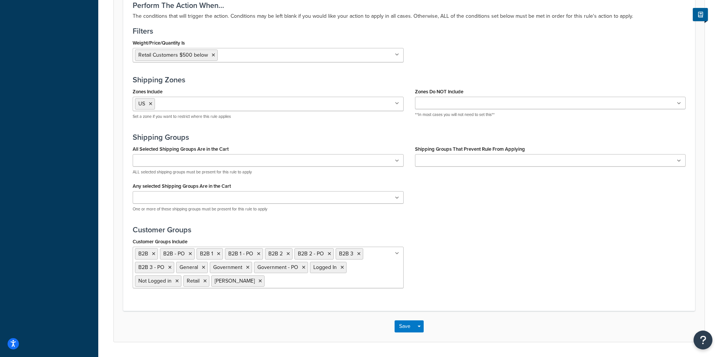
scroll to position [455, 0]
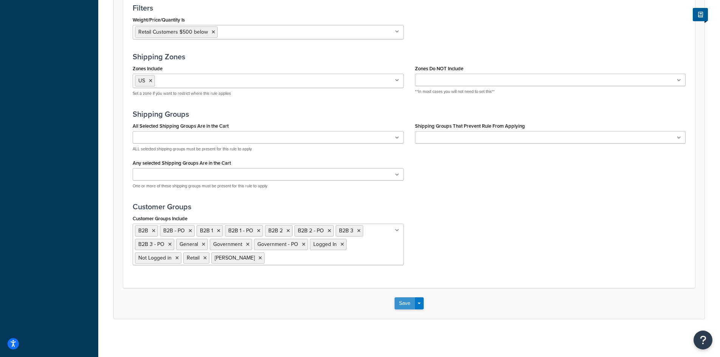
click at [400, 302] on button "Save" at bounding box center [404, 303] width 20 height 12
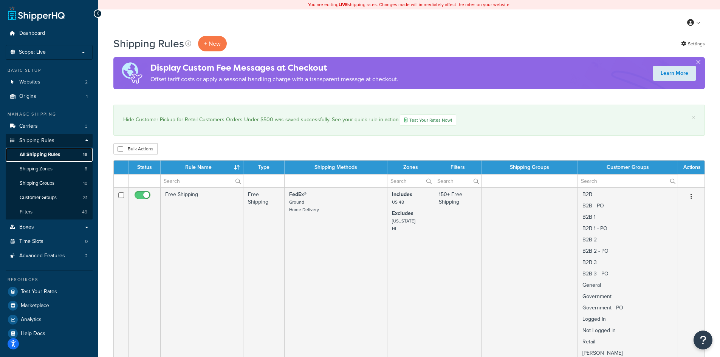
click at [37, 152] on span "All Shipping Rules" at bounding box center [40, 155] width 40 height 6
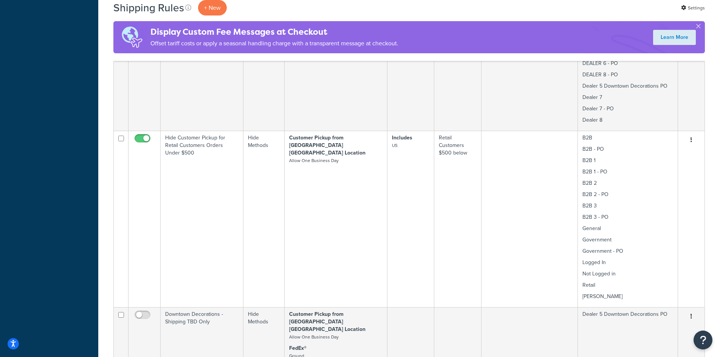
scroll to position [907, 0]
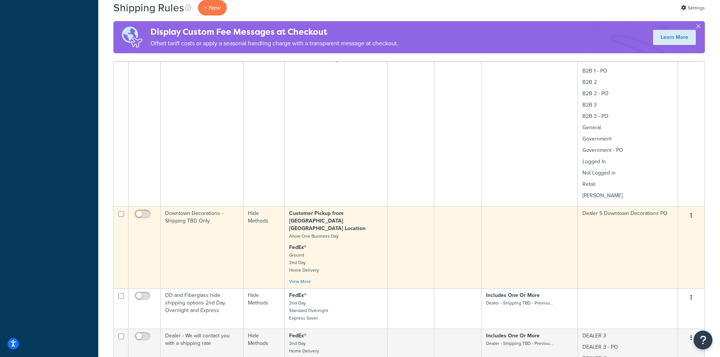
click at [145, 211] on input "checkbox" at bounding box center [143, 215] width 21 height 9
checkbox input "true"
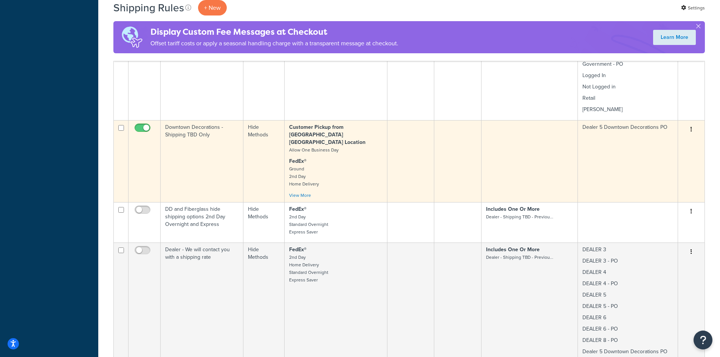
scroll to position [1008, 0]
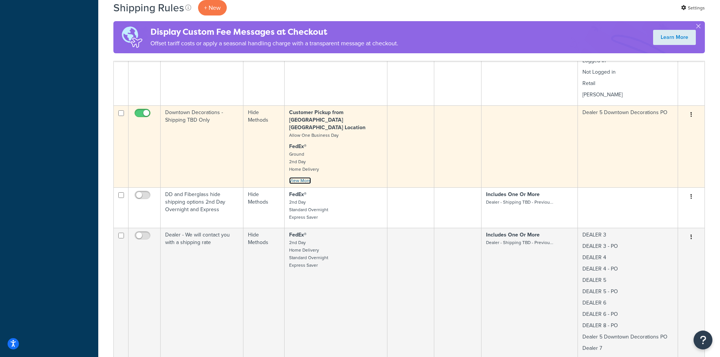
click at [295, 177] on link "View More" at bounding box center [300, 180] width 22 height 7
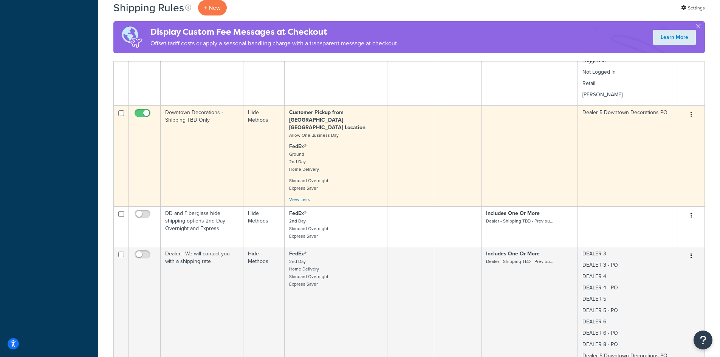
click at [690, 112] on icon "button" at bounding box center [691, 114] width 2 height 5
click at [660, 121] on link "Edit" at bounding box center [666, 128] width 60 height 15
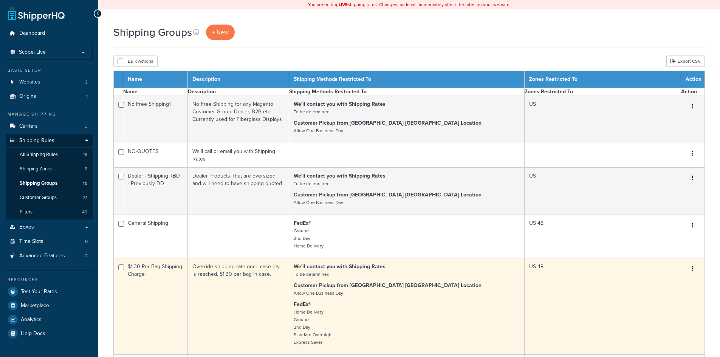
select select "15"
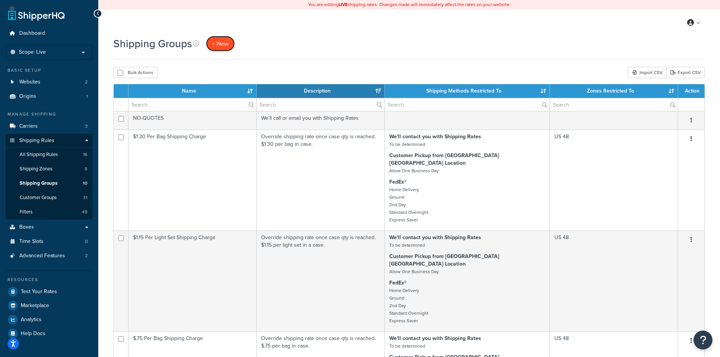
click at [216, 43] on span "+ New" at bounding box center [220, 43] width 17 height 9
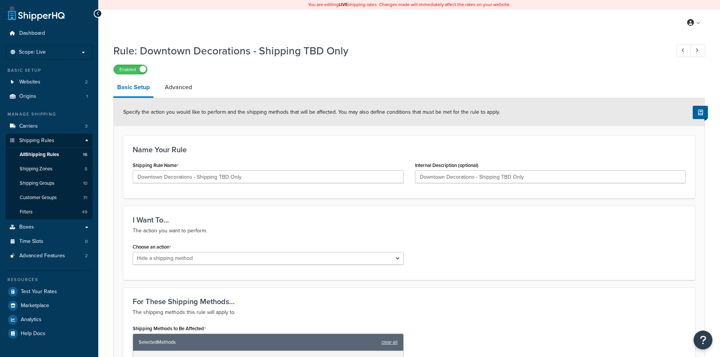
select select "HIDE"
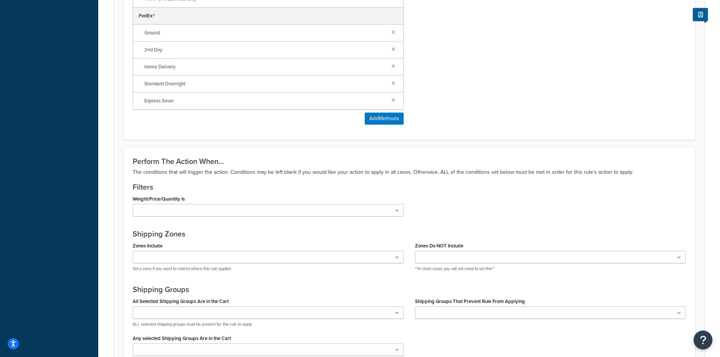
scroll to position [403, 0]
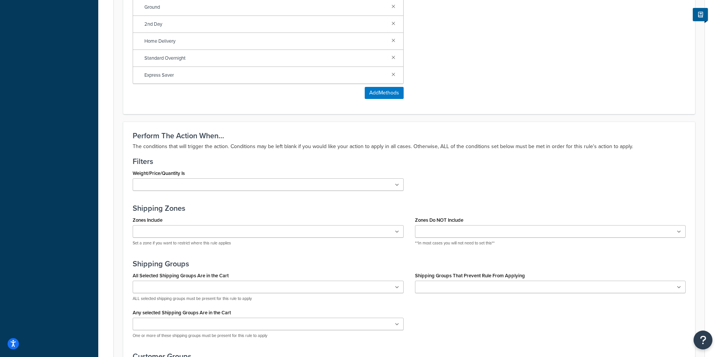
click at [408, 262] on h3 "Shipping Groups" at bounding box center [409, 264] width 553 height 8
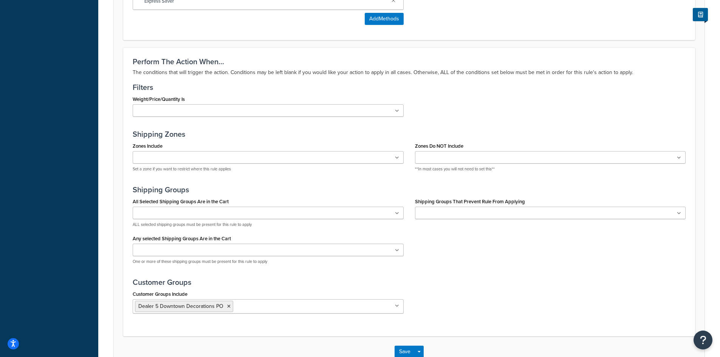
scroll to position [504, 0]
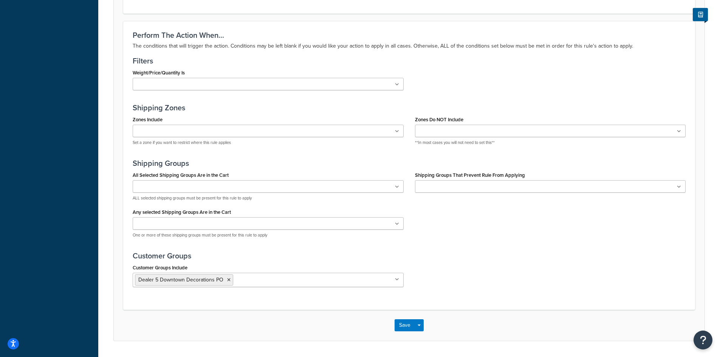
click at [398, 188] on icon at bounding box center [397, 187] width 4 height 5
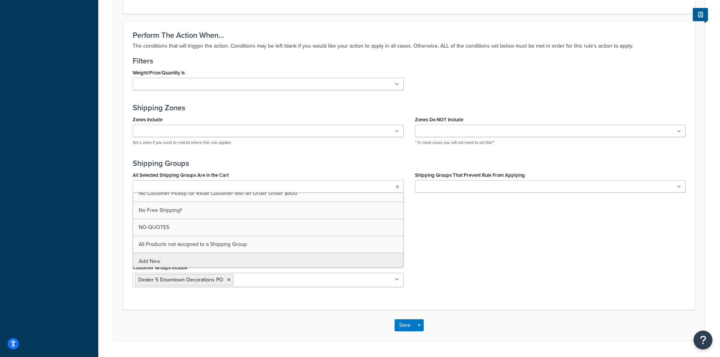
scroll to position [112, 0]
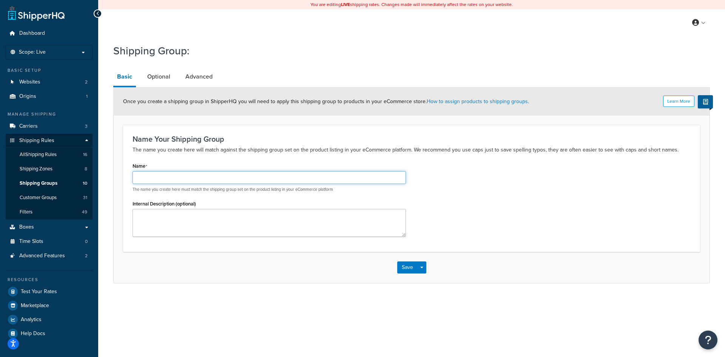
click at [153, 181] on input "Name" at bounding box center [270, 177] width 274 height 13
type input "downtown decoration"
drag, startPoint x: 184, startPoint y: 177, endPoint x: 117, endPoint y: 171, distance: 67.1
click at [117, 171] on form "Learn More Once you create a shipping group in ShipperHQ you will need to apply…" at bounding box center [412, 185] width 596 height 195
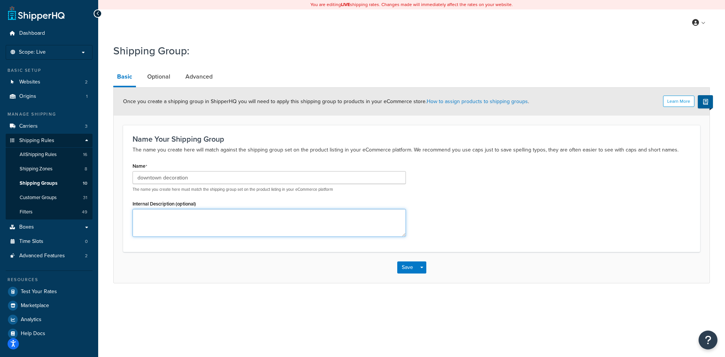
paste textarea "downtown decoration"
type textarea "downtown decoration"
click at [165, 76] on link "Optional" at bounding box center [159, 77] width 31 height 18
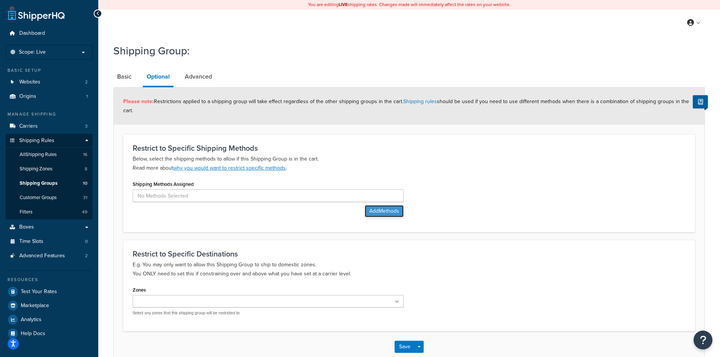
click at [379, 213] on button "Add Methods" at bounding box center [384, 211] width 39 height 12
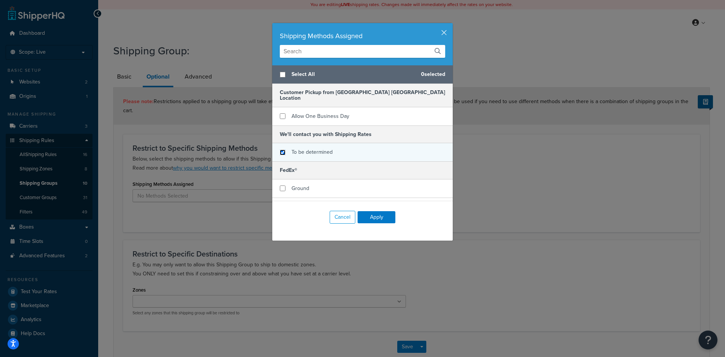
click at [281, 150] on input "checkbox" at bounding box center [283, 153] width 6 height 6
checkbox input "true"
click at [366, 216] on button "Apply" at bounding box center [377, 217] width 38 height 12
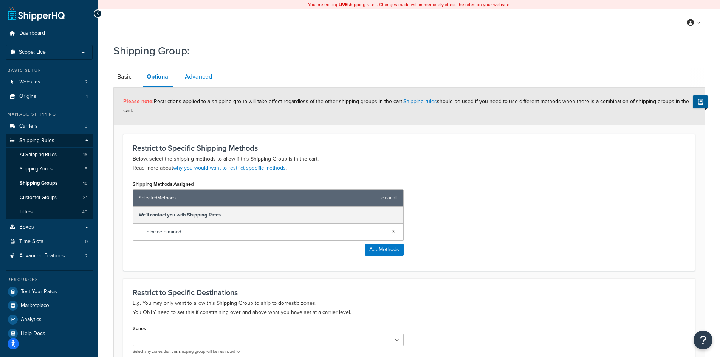
click at [203, 77] on link "Advanced" at bounding box center [198, 77] width 35 height 18
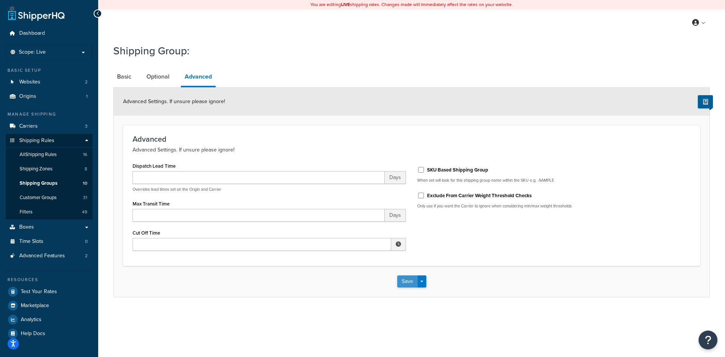
click at [405, 278] on button "Save" at bounding box center [407, 281] width 20 height 12
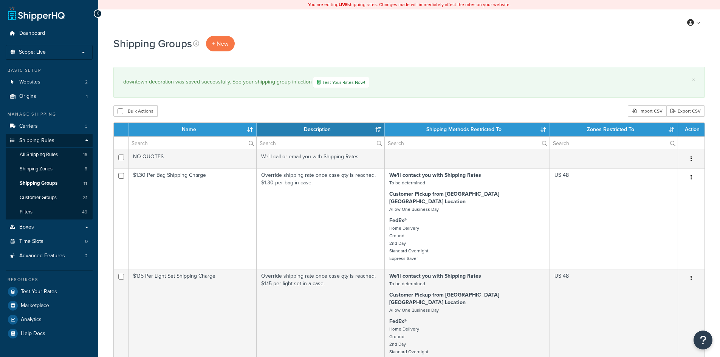
select select "15"
click at [37, 183] on span "Shipping Groups" at bounding box center [39, 183] width 38 height 6
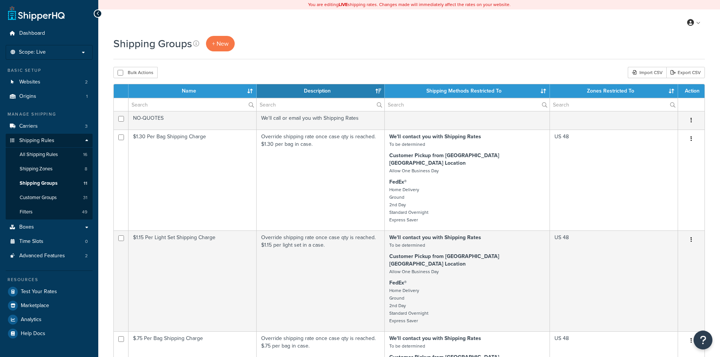
select select "15"
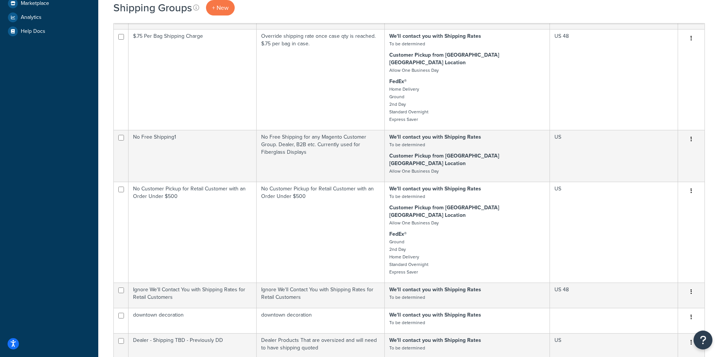
scroll to position [403, 0]
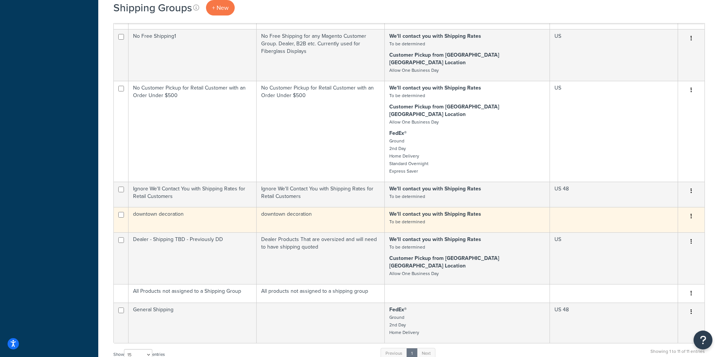
click at [213, 207] on td "downtown decoration" at bounding box center [192, 219] width 128 height 25
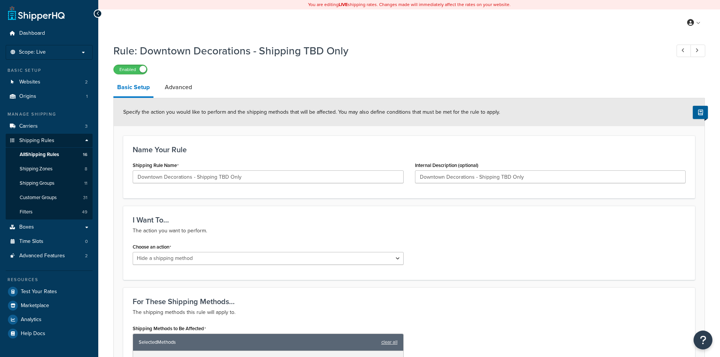
select select "HIDE"
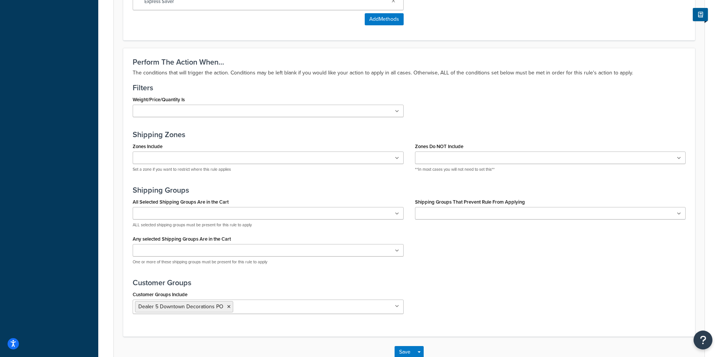
scroll to position [504, 0]
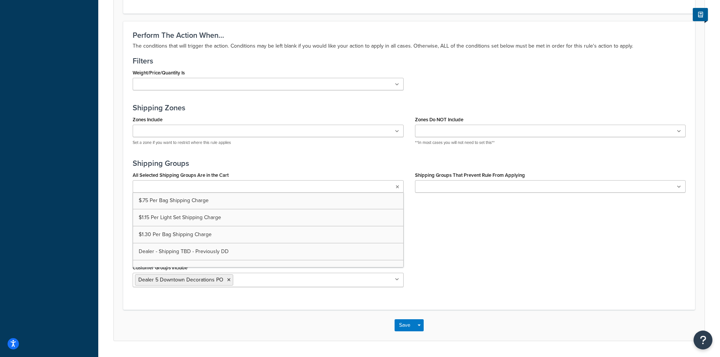
click at [397, 188] on icon at bounding box center [397, 187] width 3 height 5
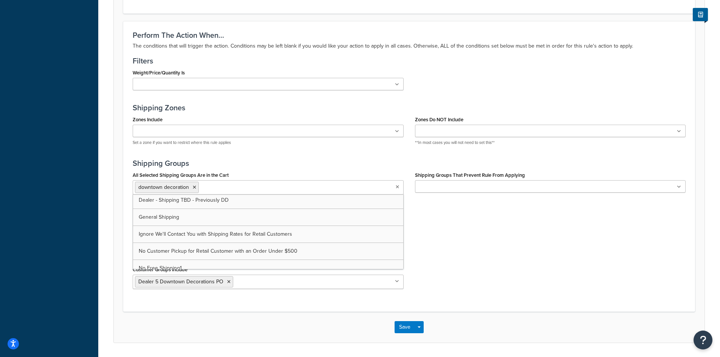
click at [442, 235] on div "All Selected Shipping Groups Are in the Cart downtown decoration $.75 Per Bag S…" at bounding box center [409, 208] width 564 height 76
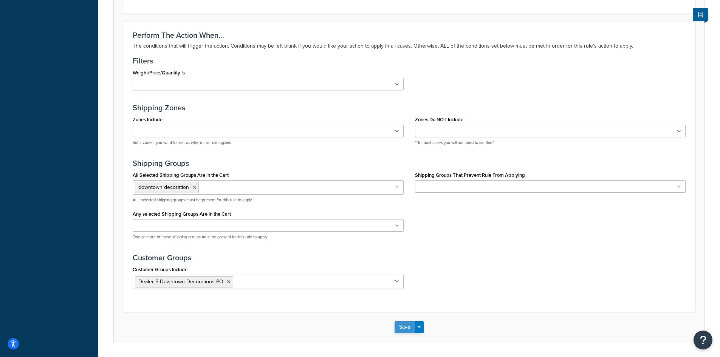
click at [401, 329] on button "Save" at bounding box center [404, 327] width 20 height 12
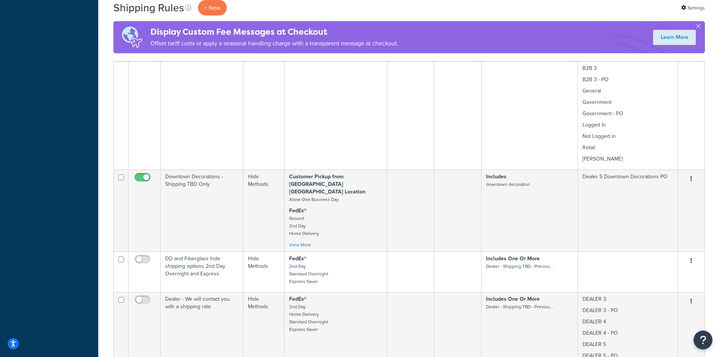
scroll to position [1008, 0]
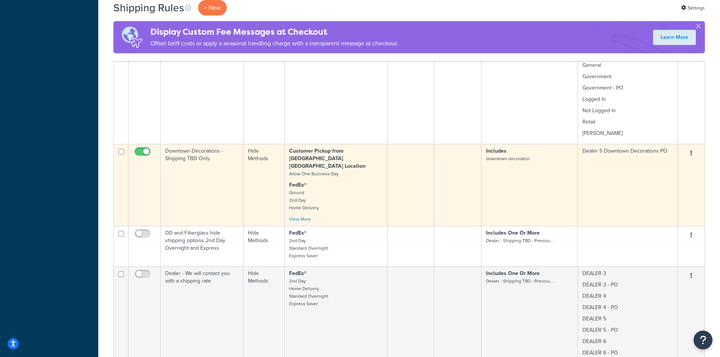
click at [691, 150] on icon "button" at bounding box center [691, 152] width 2 height 5
click at [651, 160] on link "Edit" at bounding box center [666, 167] width 60 height 15
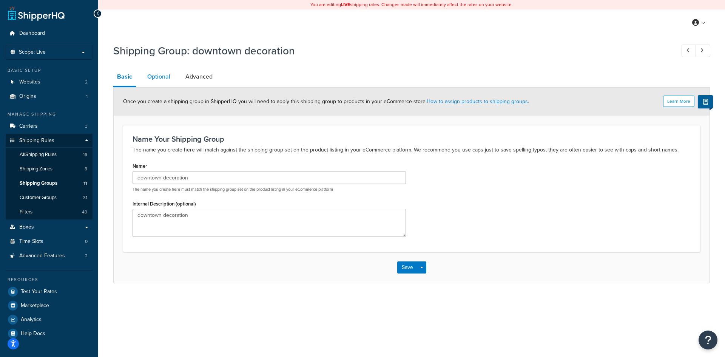
click at [161, 71] on link "Optional" at bounding box center [159, 77] width 31 height 18
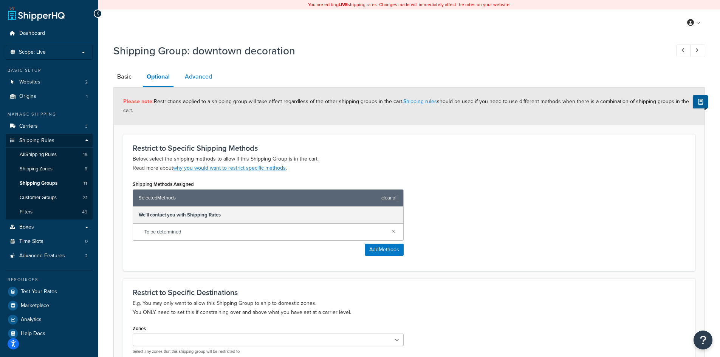
click at [195, 76] on link "Advanced" at bounding box center [198, 77] width 35 height 18
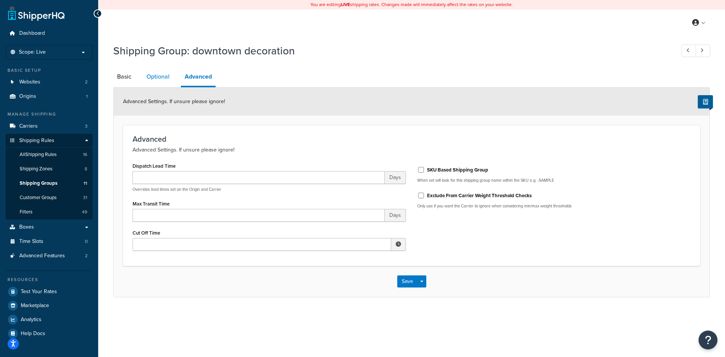
click at [157, 75] on link "Optional" at bounding box center [158, 77] width 31 height 18
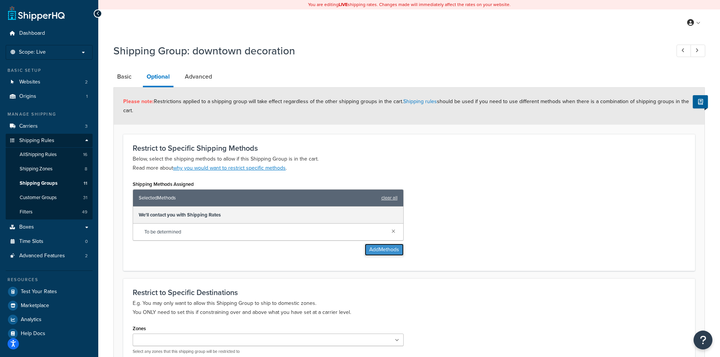
click at [387, 252] on button "Add Methods" at bounding box center [384, 250] width 39 height 12
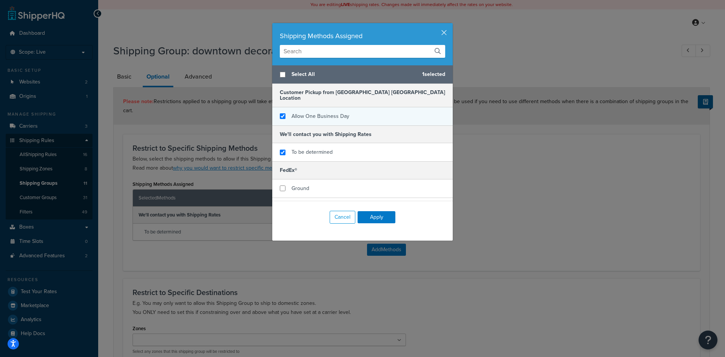
checkbox input "true"
click at [325, 112] on span "Allow One Business Day" at bounding box center [321, 116] width 58 height 8
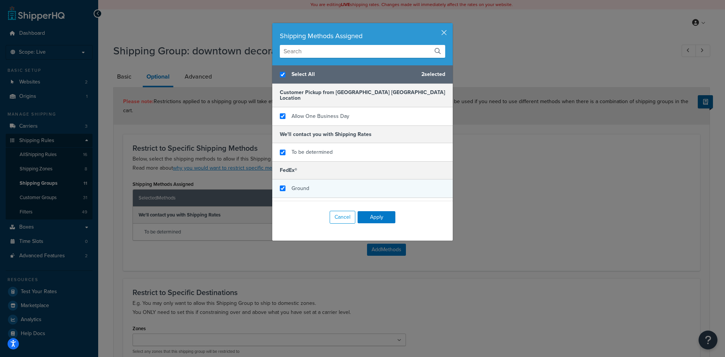
checkbox input "true"
click at [320, 185] on div "Ground" at bounding box center [362, 188] width 181 height 19
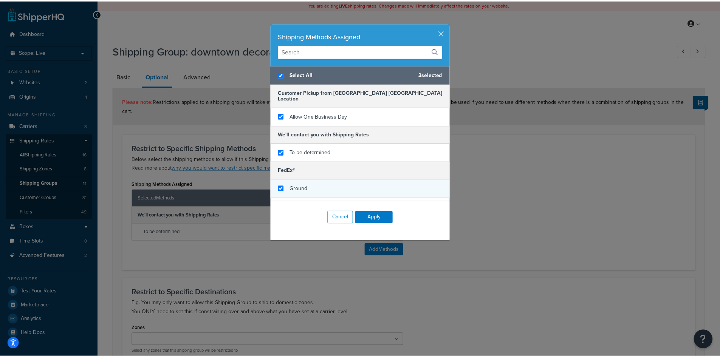
scroll to position [64, 0]
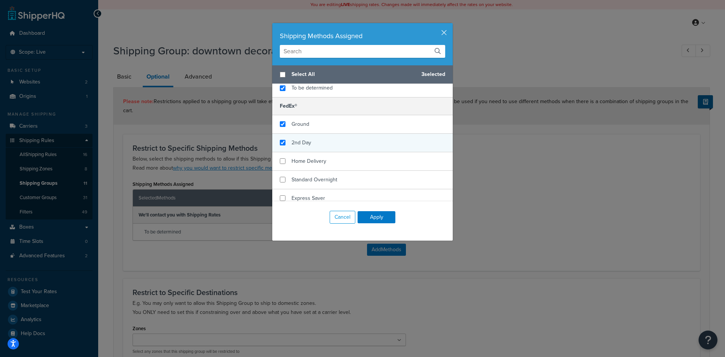
checkbox input "false"
checkbox input "true"
click at [324, 135] on div "2nd Day" at bounding box center [362, 143] width 181 height 19
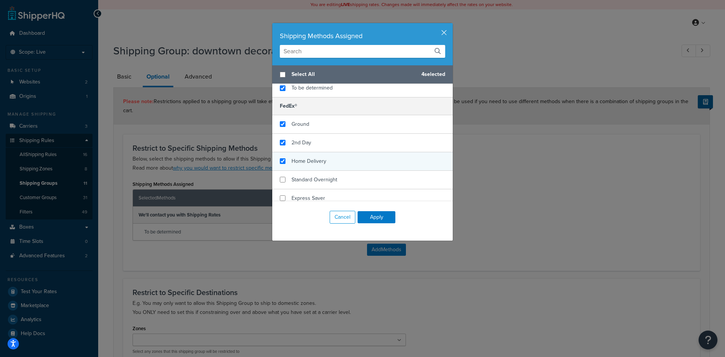
checkbox input "true"
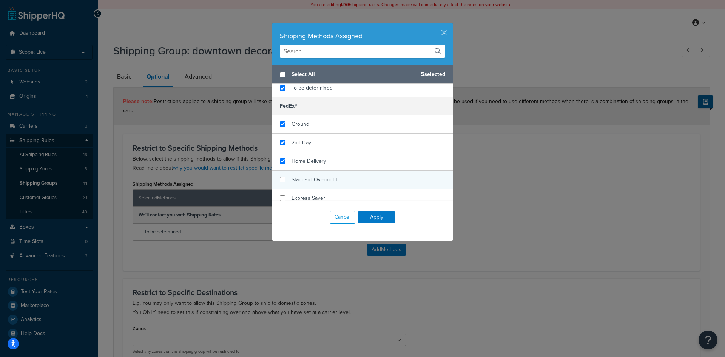
drag, startPoint x: 334, startPoint y: 159, endPoint x: 335, endPoint y: 165, distance: 6.5
click at [334, 159] on div "Home Delivery" at bounding box center [362, 161] width 181 height 19
checkbox input "true"
click at [340, 177] on div "Standard Overnight" at bounding box center [362, 180] width 181 height 19
checkbox input "true"
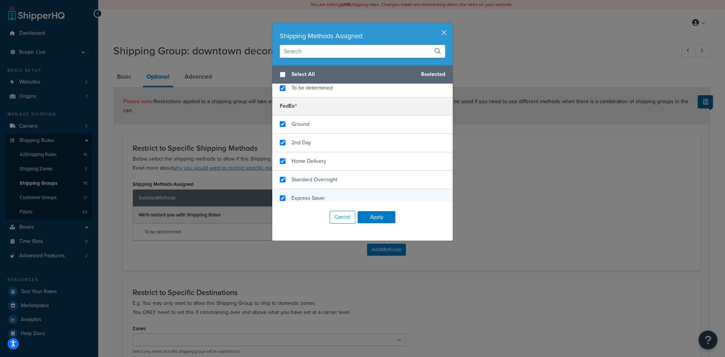
click at [339, 192] on div "Express Saver" at bounding box center [362, 198] width 181 height 18
click at [372, 217] on button "Apply" at bounding box center [377, 217] width 38 height 12
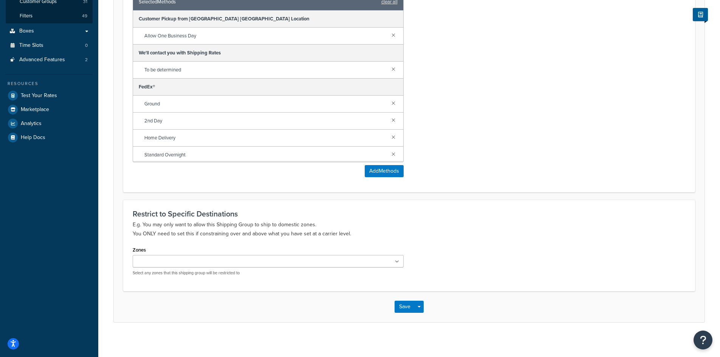
scroll to position [200, 0]
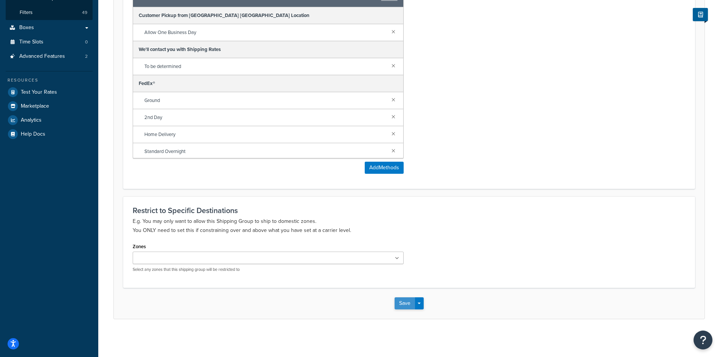
click at [406, 300] on button "Save" at bounding box center [404, 303] width 20 height 12
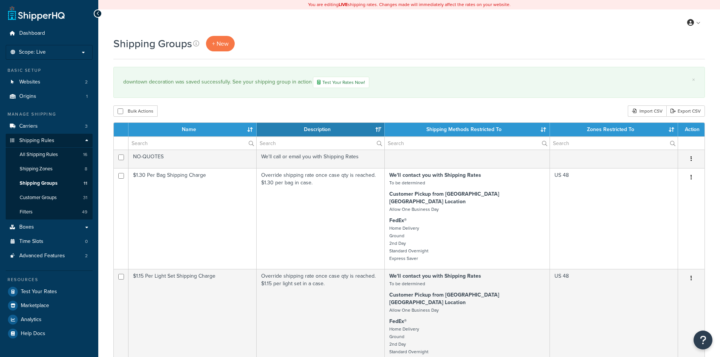
select select "15"
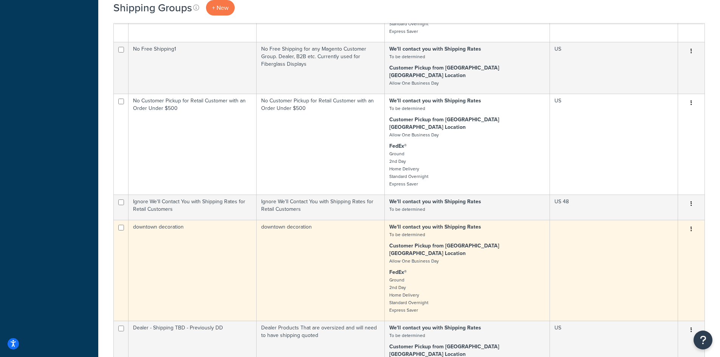
scroll to position [403, 0]
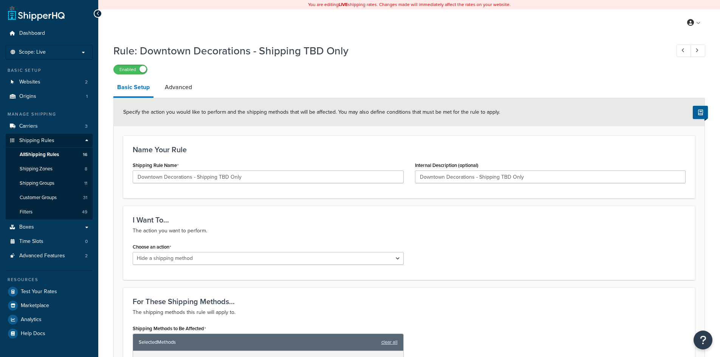
select select "HIDE"
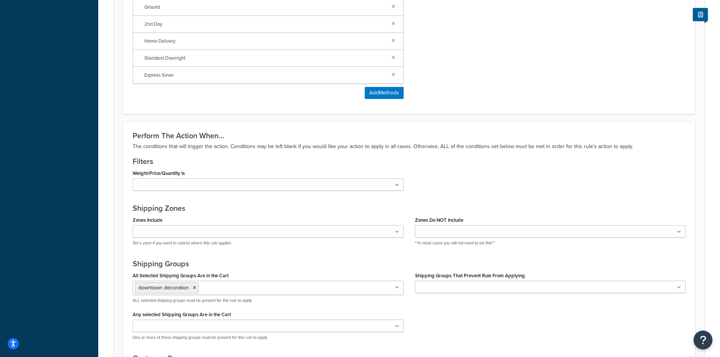
scroll to position [504, 0]
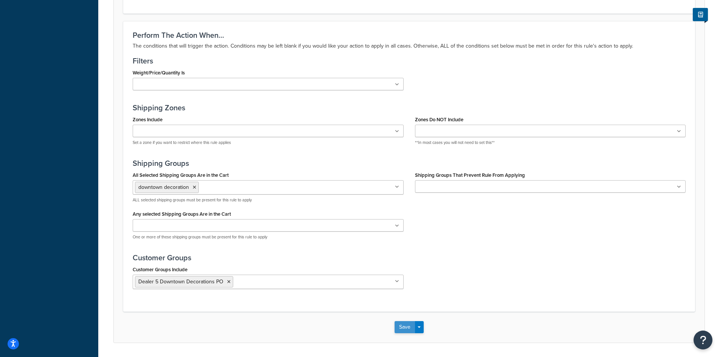
click at [400, 326] on button "Save" at bounding box center [404, 327] width 20 height 12
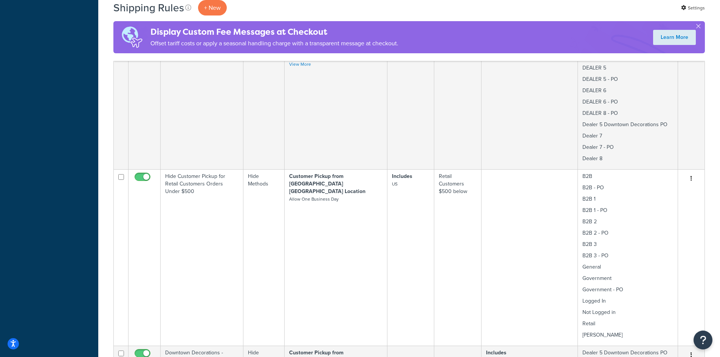
scroll to position [907, 0]
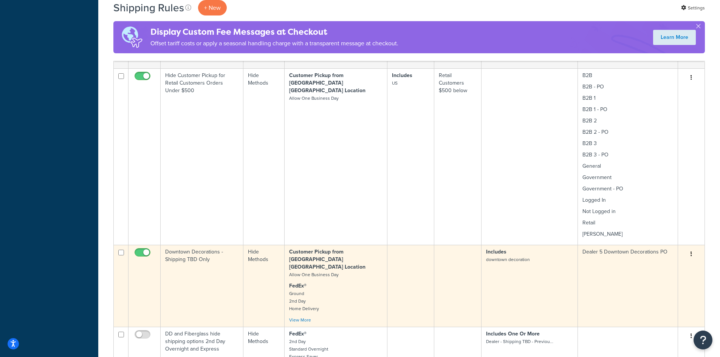
click at [691, 251] on icon "button" at bounding box center [691, 253] width 2 height 5
click at [654, 261] on link "Edit" at bounding box center [666, 268] width 60 height 15
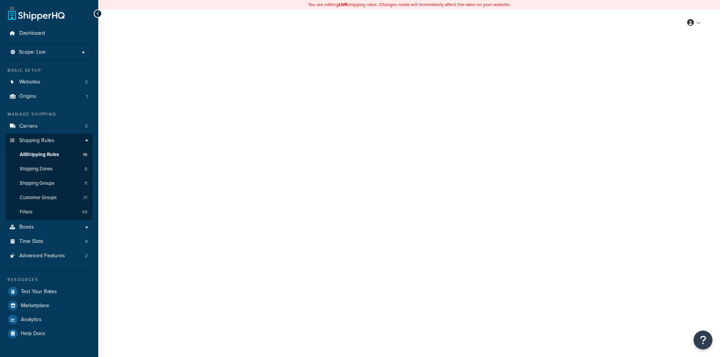
select select "HIDE"
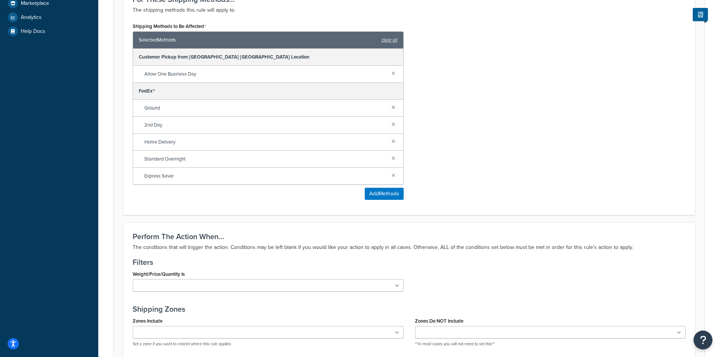
scroll to position [403, 0]
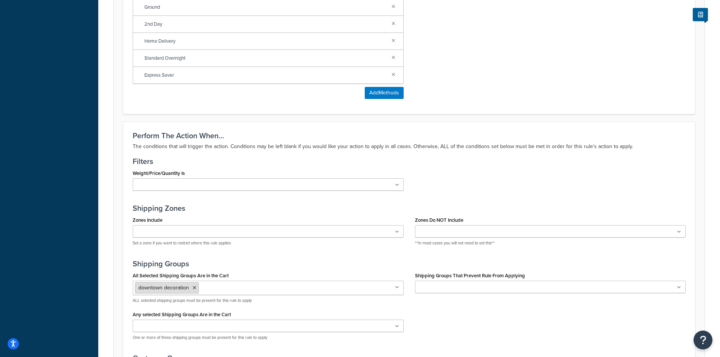
click at [195, 289] on icon at bounding box center [194, 288] width 3 height 5
click at [419, 311] on div "All Selected Shipping Groups Are in the Cart $.75 Per Bag Shipping Charge $1.15…" at bounding box center [409, 307] width 564 height 74
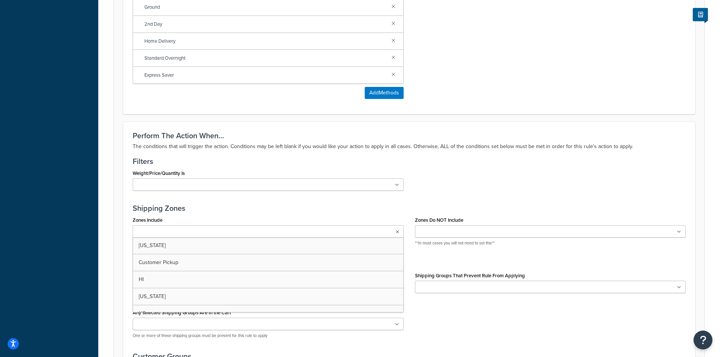
click at [398, 232] on icon at bounding box center [397, 232] width 3 height 5
click at [396, 184] on icon at bounding box center [397, 185] width 4 height 5
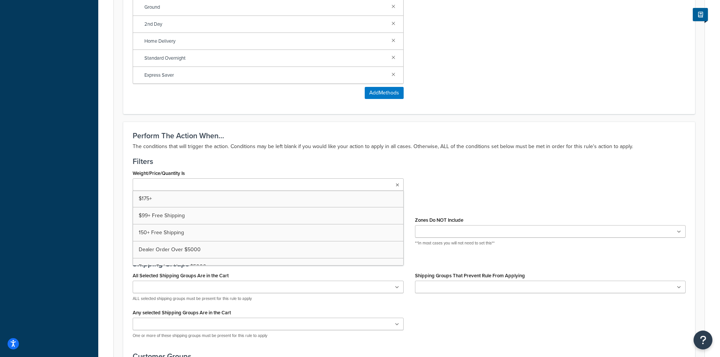
scroll to position [504, 0]
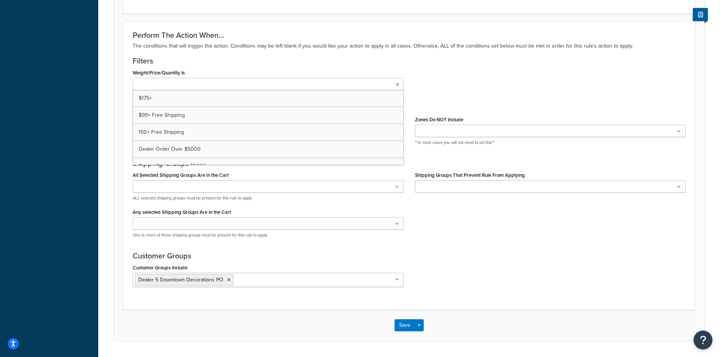
click at [466, 272] on div "Customer Groups Include Dealer 5 Downtown Decorations PO B2B B2B - PO B2B 1 B2B…" at bounding box center [409, 277] width 564 height 31
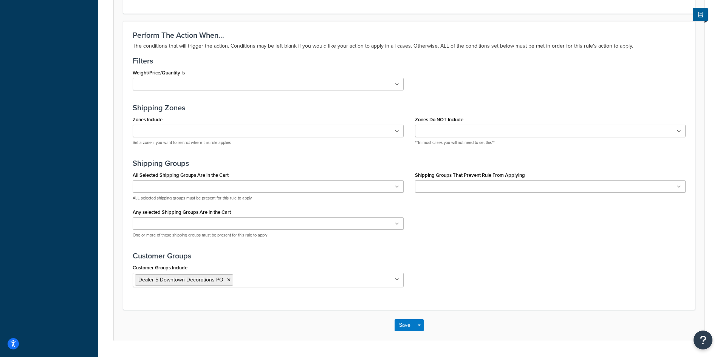
click at [544, 278] on div "Customer Groups Include Dealer 5 Downtown Decorations PO B2B B2B - PO B2B 1 B2B…" at bounding box center [409, 277] width 564 height 31
click at [404, 325] on button "Save" at bounding box center [404, 325] width 20 height 12
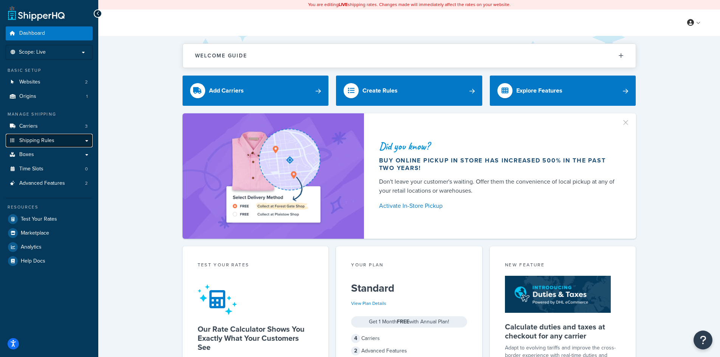
click at [31, 138] on span "Shipping Rules" at bounding box center [36, 141] width 35 height 6
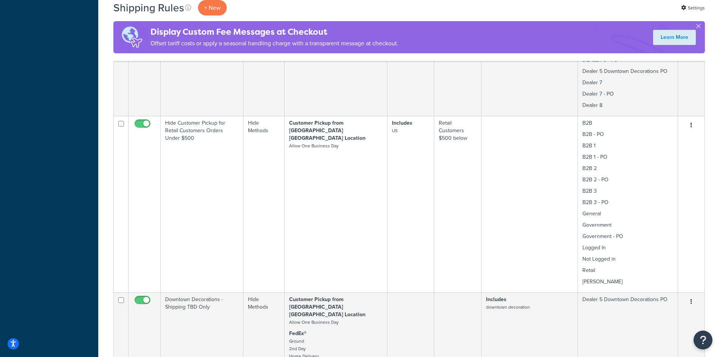
scroll to position [806, 0]
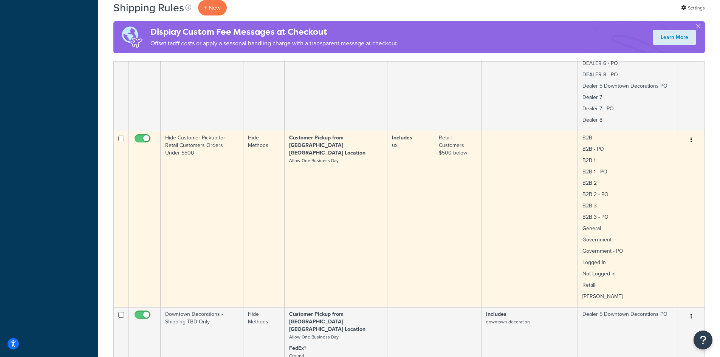
click at [693, 134] on button "button" at bounding box center [691, 140] width 11 height 12
click at [657, 147] on link "Edit" at bounding box center [666, 154] width 60 height 15
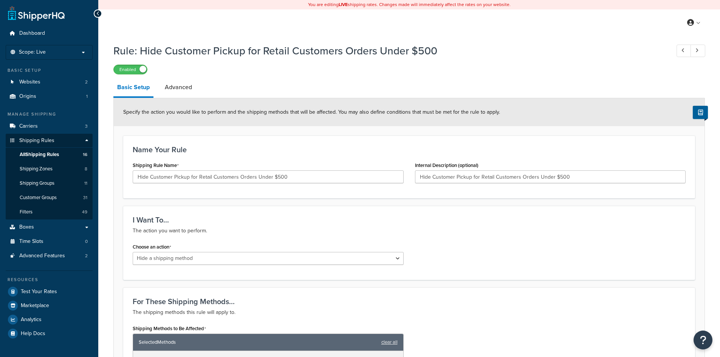
select select "HIDE"
click at [311, 208] on div "I Want To... The action you want to perform. Choose an action Choose an action …" at bounding box center [409, 243] width 572 height 74
click at [41, 196] on span "Customer Groups" at bounding box center [38, 198] width 37 height 6
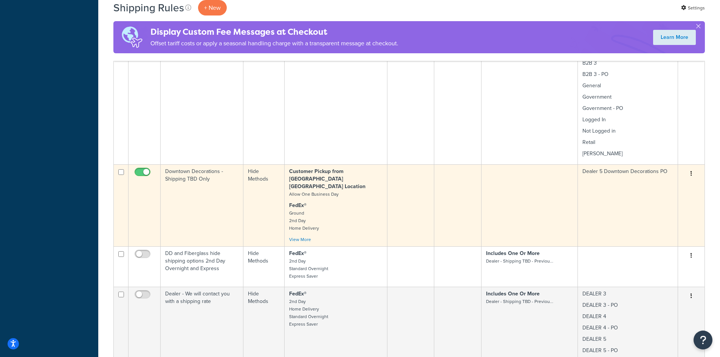
scroll to position [1008, 0]
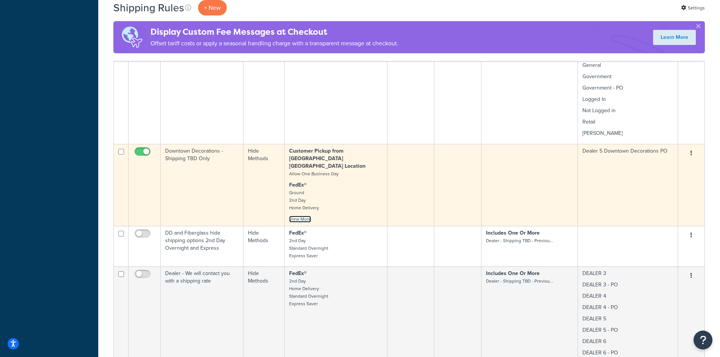
click at [300, 216] on link "View More" at bounding box center [300, 219] width 22 height 7
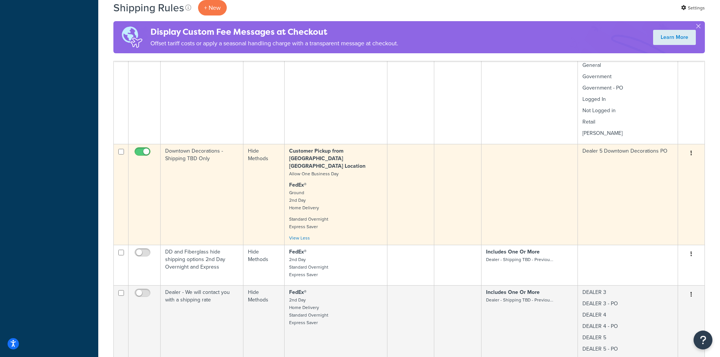
click at [693, 147] on button "button" at bounding box center [691, 153] width 11 height 12
click at [660, 160] on link "Edit" at bounding box center [666, 167] width 60 height 15
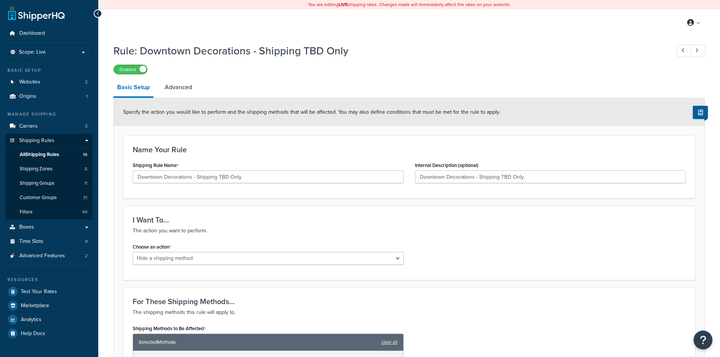
select select "HIDE"
click at [394, 260] on select "Choose an action Override Rates Surcharge or discount rates Hide a shipping met…" at bounding box center [268, 258] width 271 height 13
click at [465, 244] on div "Choose an action Choose an action Override Rates Surcharge or discount rates Hi…" at bounding box center [409, 255] width 564 height 29
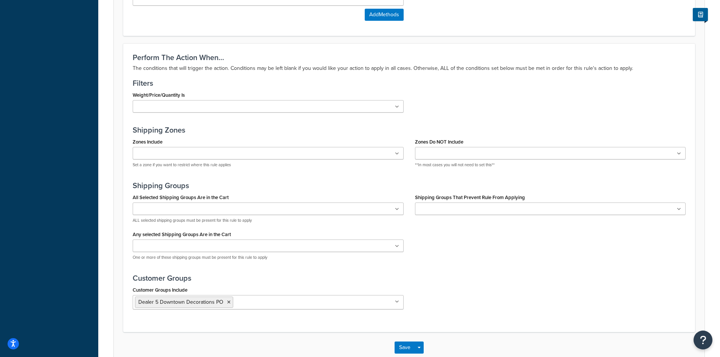
scroll to position [504, 0]
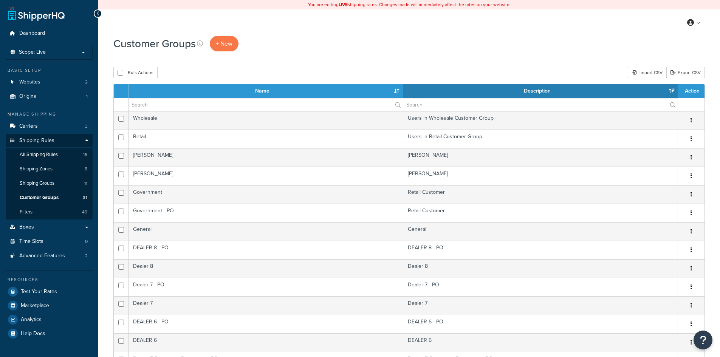
select select "15"
click at [42, 182] on span "Shipping Groups" at bounding box center [37, 183] width 35 height 6
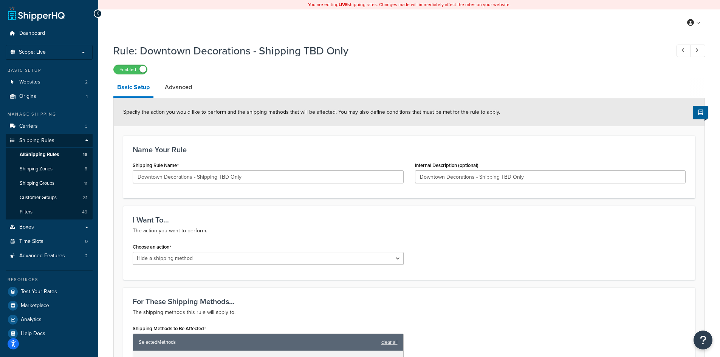
select select "HIDE"
click at [35, 156] on span "All Shipping Rules" at bounding box center [39, 155] width 39 height 6
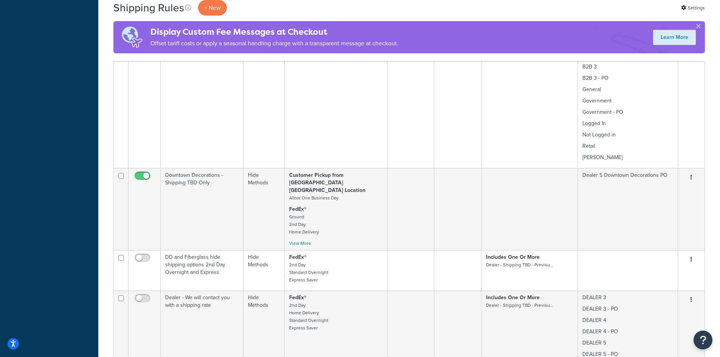
scroll to position [1008, 0]
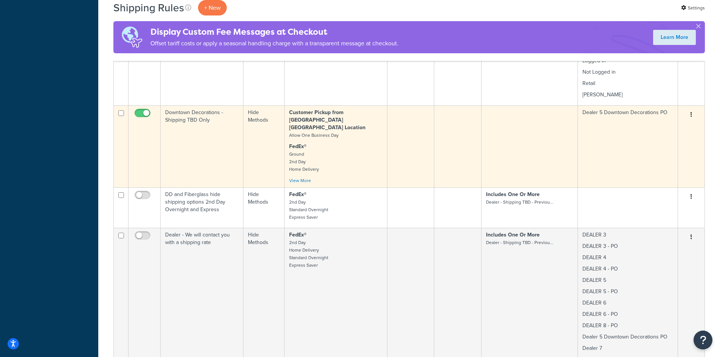
click at [190, 145] on td "Downtown Decorations - Shipping TBD Only" at bounding box center [202, 146] width 83 height 82
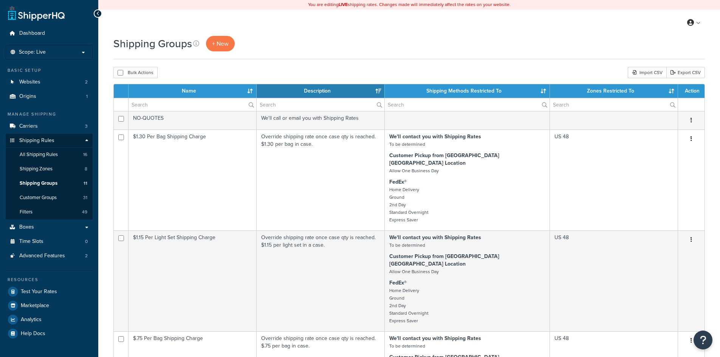
select select "15"
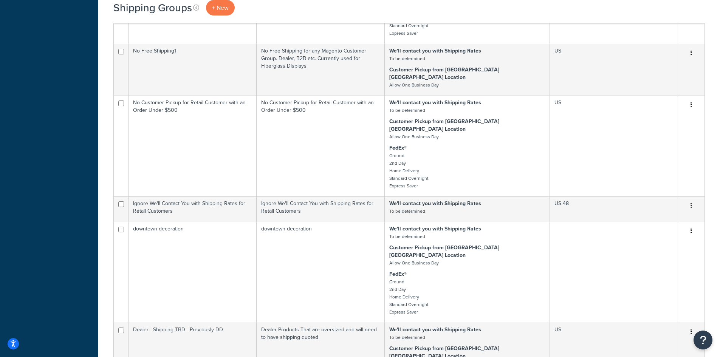
scroll to position [403, 0]
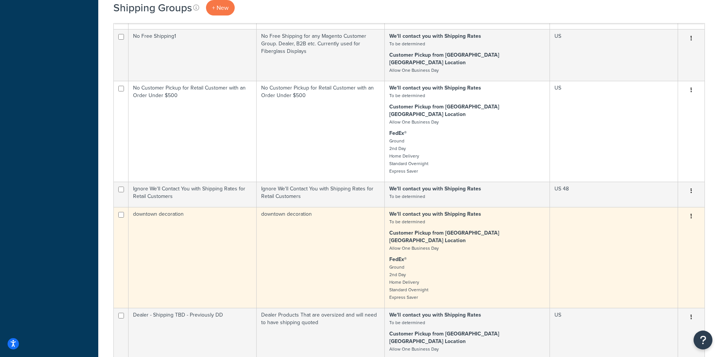
click at [692, 210] on button "button" at bounding box center [691, 216] width 11 height 12
click at [656, 196] on link "Edit" at bounding box center [661, 193] width 60 height 15
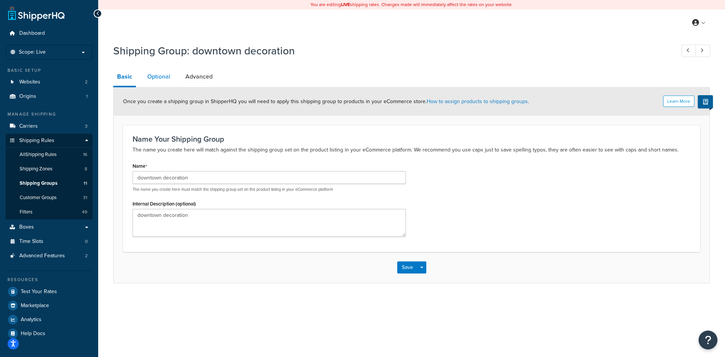
click at [165, 74] on link "Optional" at bounding box center [159, 77] width 31 height 18
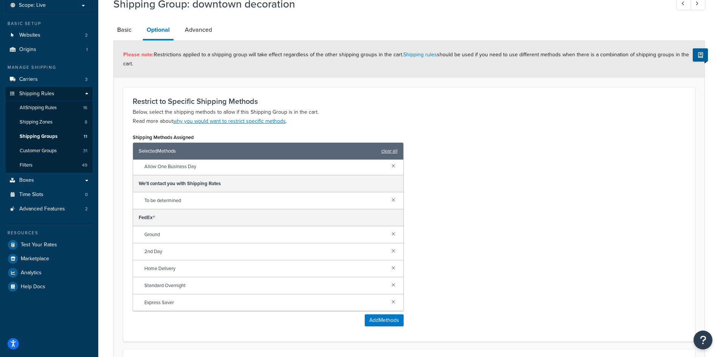
scroll to position [200, 0]
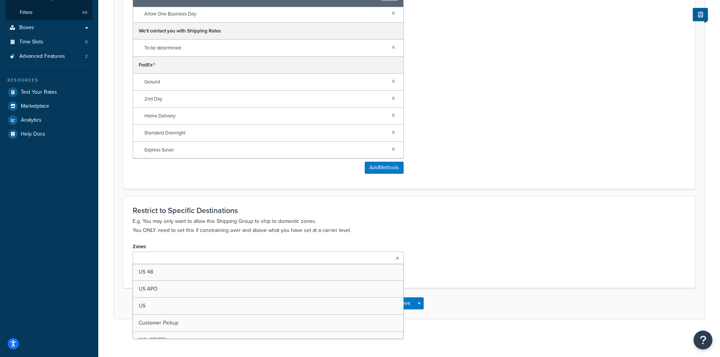
drag, startPoint x: 192, startPoint y: 258, endPoint x: 184, endPoint y: 260, distance: 7.8
click at [192, 258] on input "Zones" at bounding box center [168, 258] width 67 height 8
click at [467, 304] on div "Save Save Dropdown Save and Edit Save and Duplicate Save and Create New" at bounding box center [409, 304] width 591 height 31
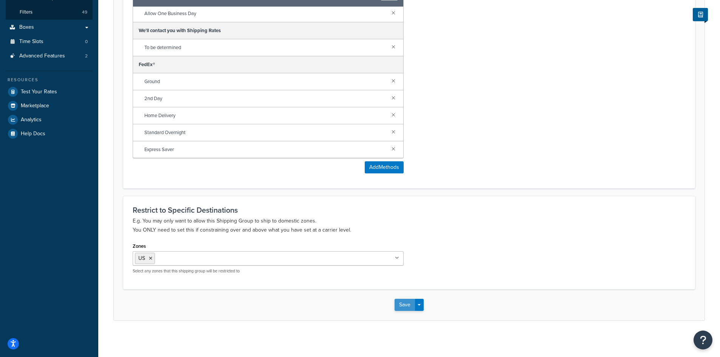
click at [402, 307] on button "Save" at bounding box center [404, 305] width 20 height 12
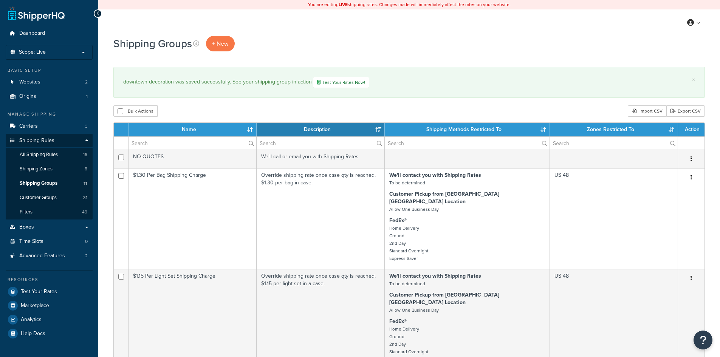
select select "15"
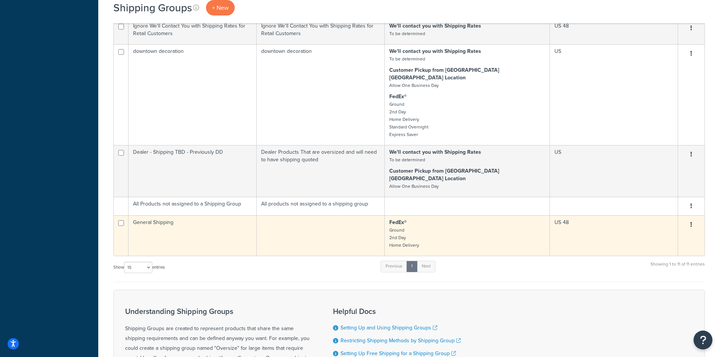
scroll to position [504, 0]
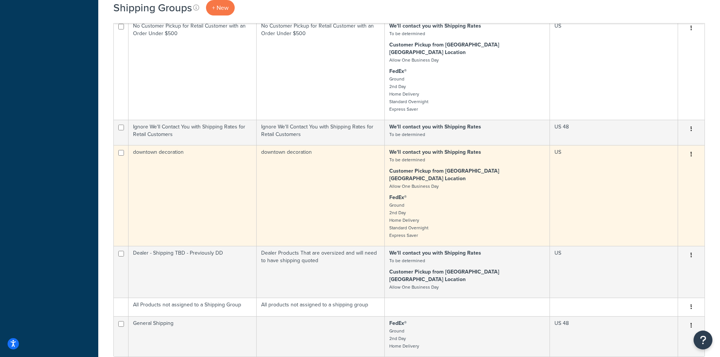
click at [693, 148] on button "button" at bounding box center [691, 154] width 11 height 12
click link "Edit"
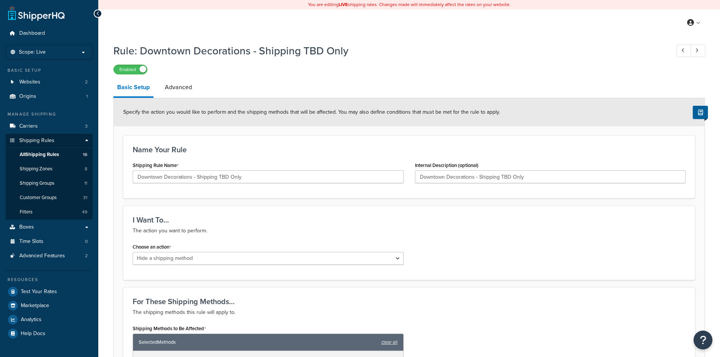
select select "HIDE"
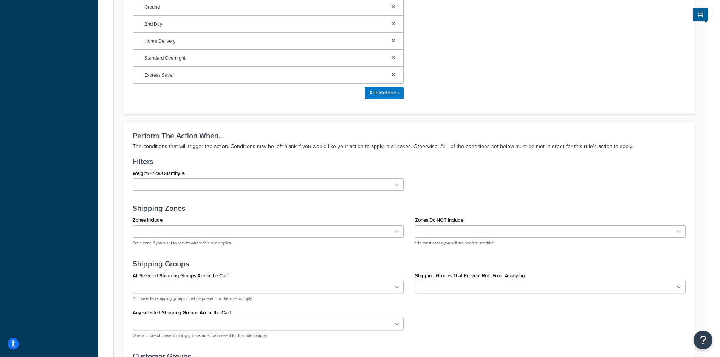
scroll to position [504, 0]
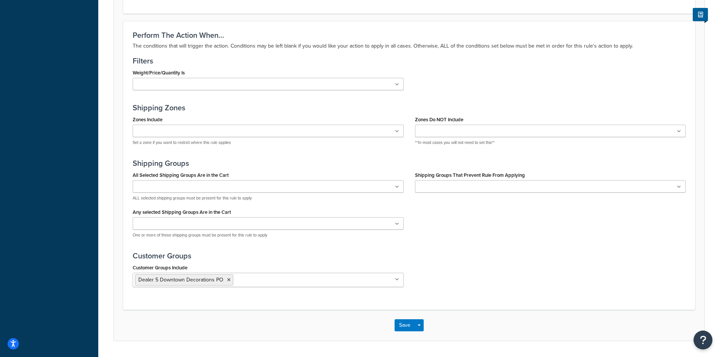
click at [396, 186] on icon at bounding box center [397, 187] width 4 height 5
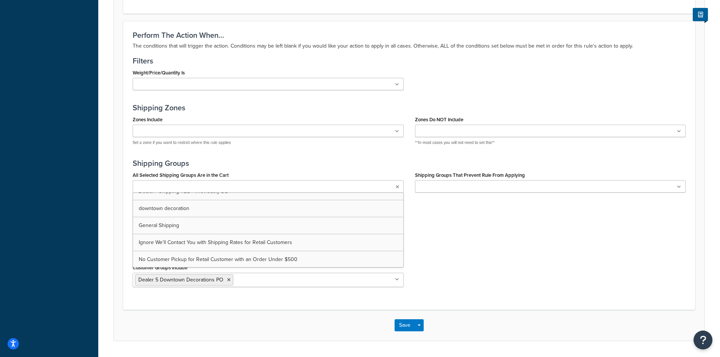
scroll to position [53, 0]
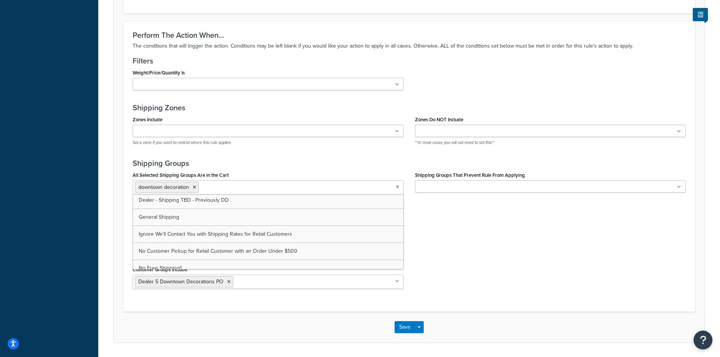
click at [485, 235] on div "All Selected Shipping Groups Are in the Cart downtown decoration $.75 Per Bag S…" at bounding box center [409, 208] width 564 height 76
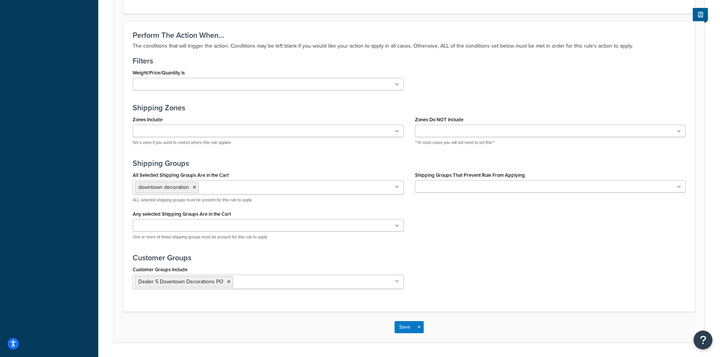
click at [397, 282] on icon at bounding box center [397, 281] width 4 height 5
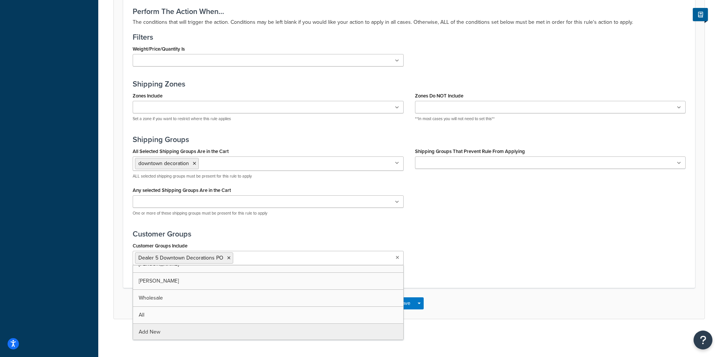
scroll to position [452, 0]
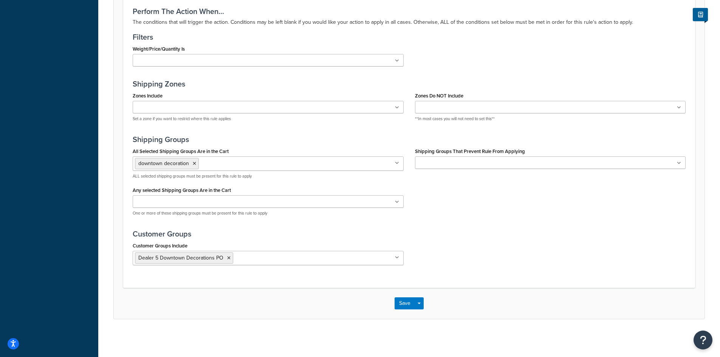
click at [480, 319] on div "Save Save Dropdown Save and Edit Save and Duplicate Save and Create New" at bounding box center [409, 303] width 591 height 31
click at [406, 302] on button "Save" at bounding box center [404, 303] width 20 height 12
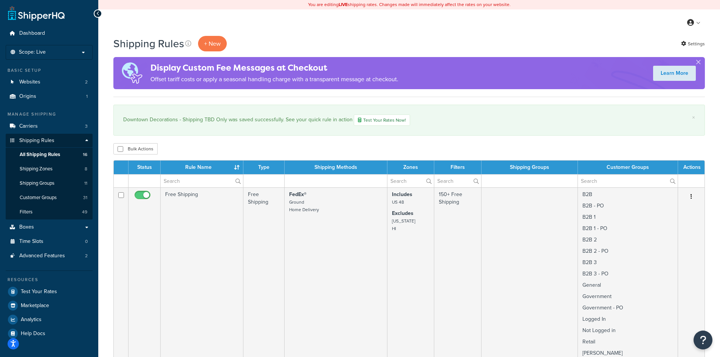
click at [183, 144] on div "Bulk Actions Duplicate [GEOGRAPHIC_DATA]" at bounding box center [408, 148] width 591 height 11
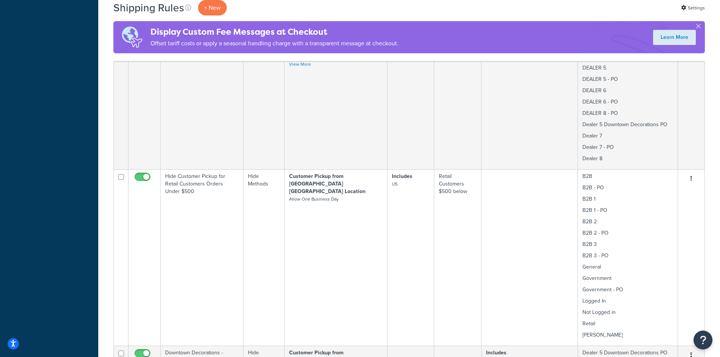
scroll to position [907, 0]
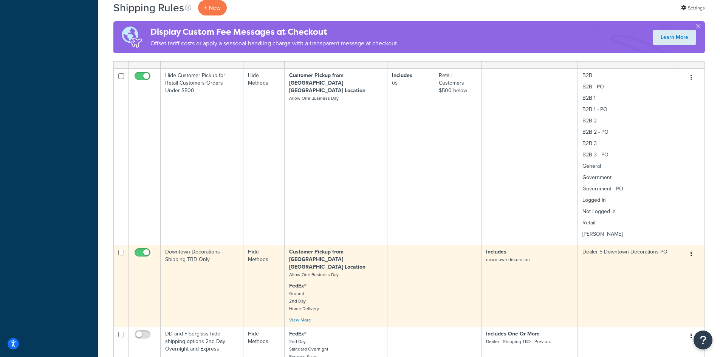
click at [691, 251] on icon "button" at bounding box center [691, 253] width 2 height 5
click at [656, 261] on link "Edit" at bounding box center [666, 268] width 60 height 15
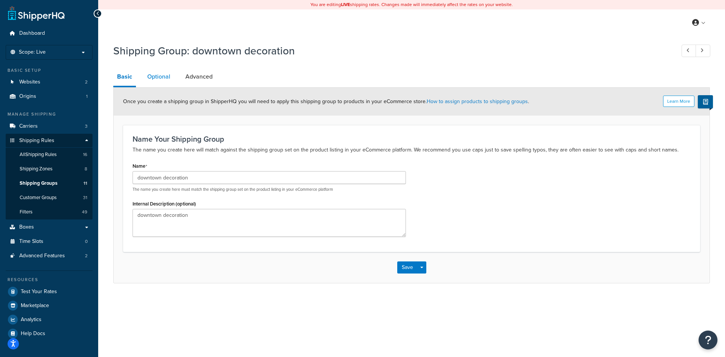
click at [158, 72] on link "Optional" at bounding box center [159, 77] width 31 height 18
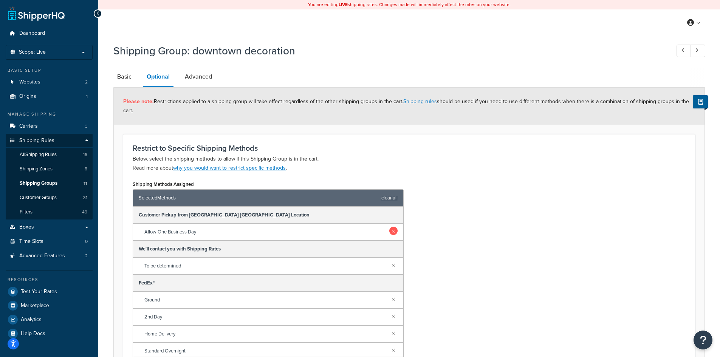
click at [389, 230] on link at bounding box center [393, 231] width 8 height 8
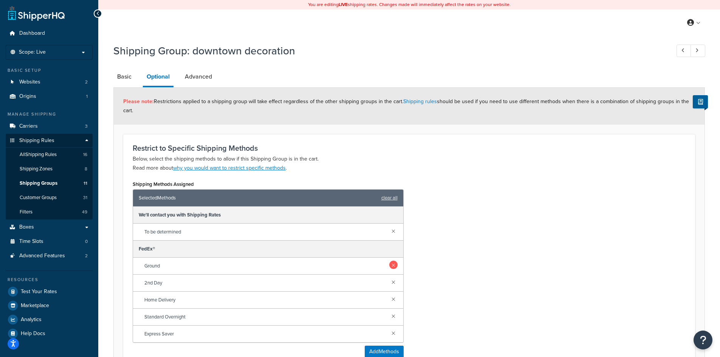
click at [393, 264] on link at bounding box center [393, 265] width 8 height 8
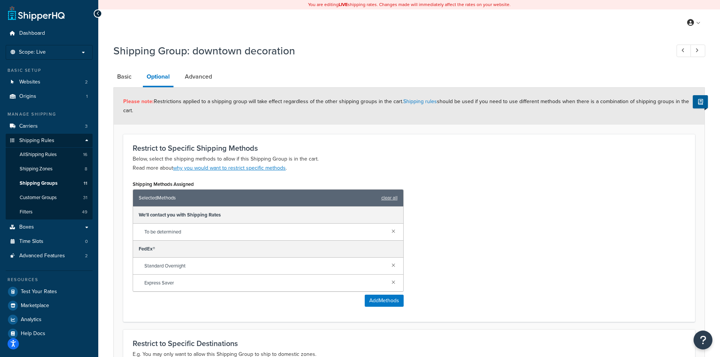
click at [393, 264] on link at bounding box center [393, 265] width 8 height 8
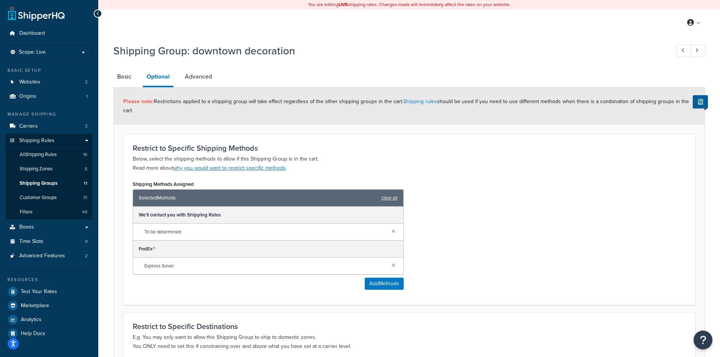
click at [394, 264] on link at bounding box center [393, 265] width 8 height 8
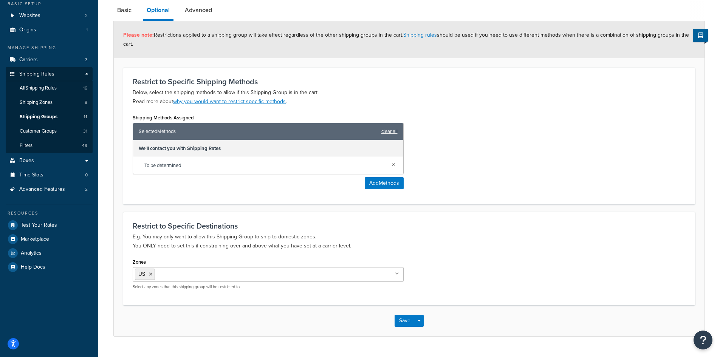
scroll to position [84, 0]
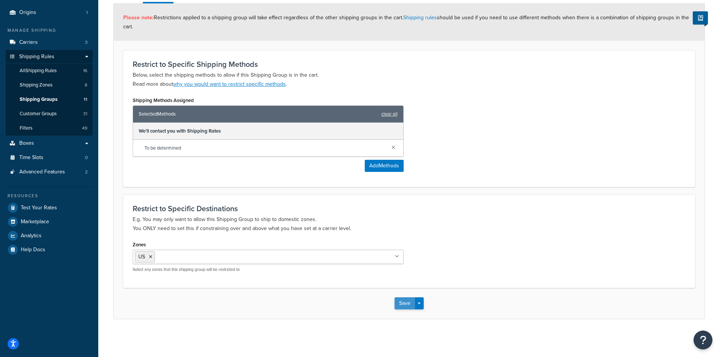
click at [403, 304] on button "Save" at bounding box center [404, 303] width 20 height 12
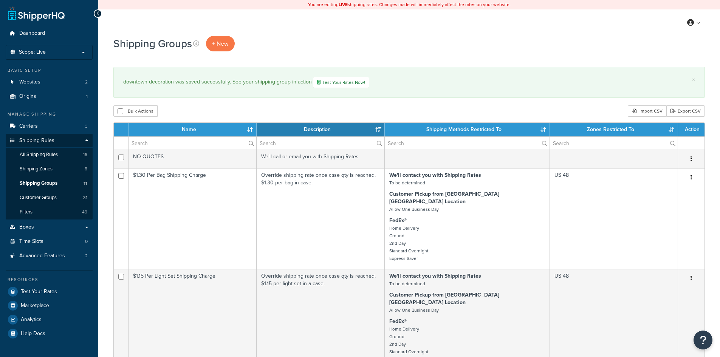
select select "15"
click at [42, 153] on span "All Shipping Rules" at bounding box center [39, 155] width 38 height 6
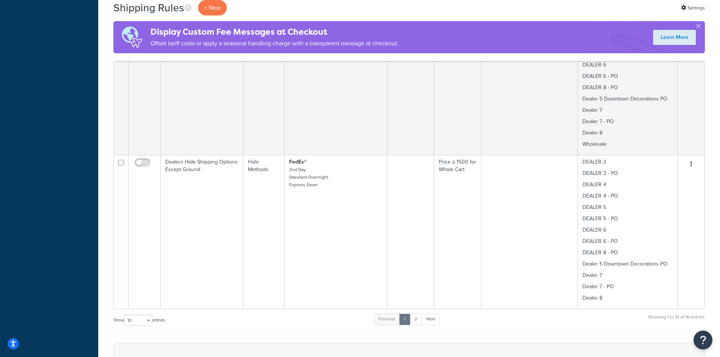
scroll to position [1310, 0]
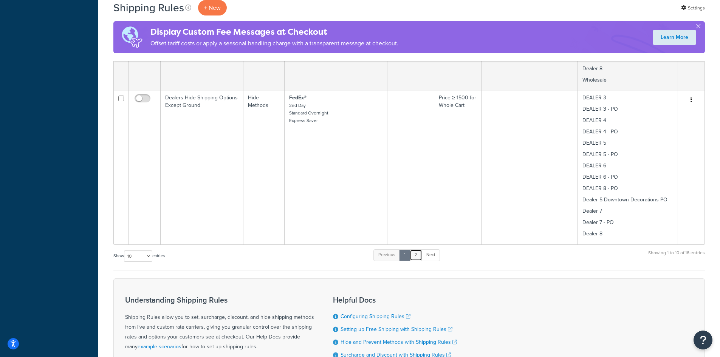
click at [422, 249] on link "2" at bounding box center [416, 254] width 12 height 11
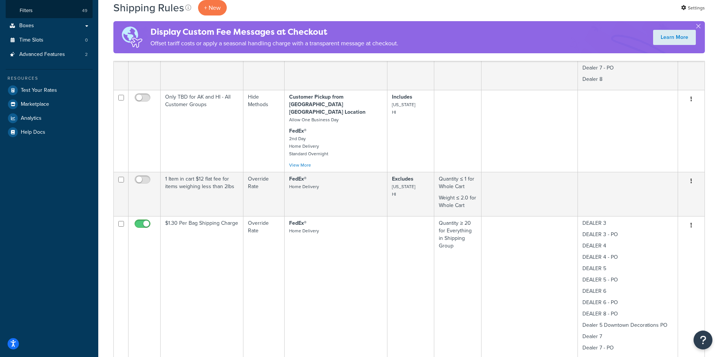
scroll to position [302, 0]
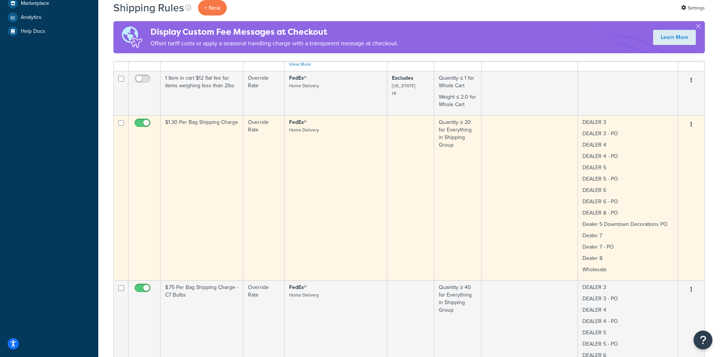
click at [459, 164] on td "Quantity ≥ 20 for Everything in Shipping Group" at bounding box center [457, 197] width 47 height 165
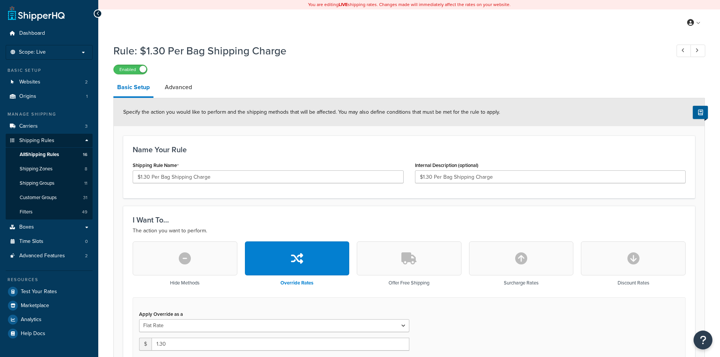
select select "ITEM"
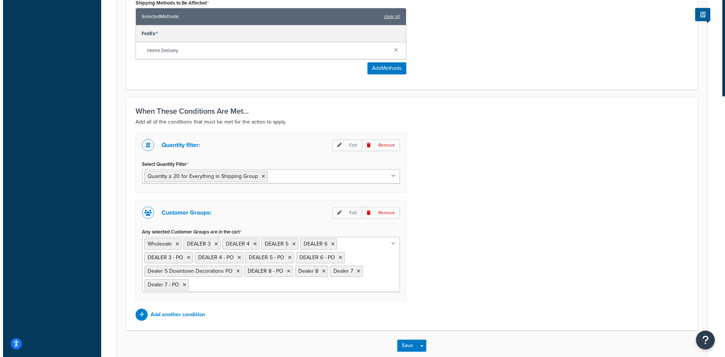
scroll to position [539, 0]
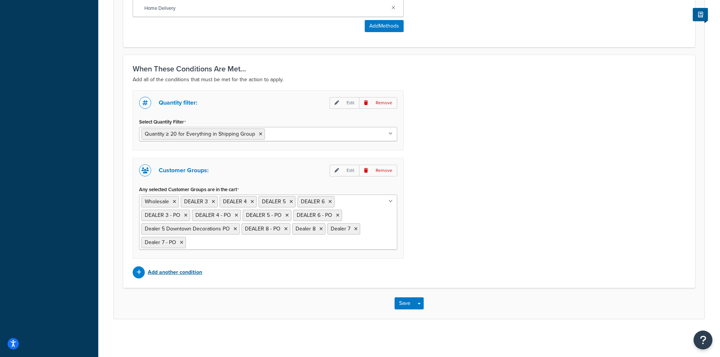
click at [160, 271] on p "Add another condition" at bounding box center [175, 272] width 54 height 11
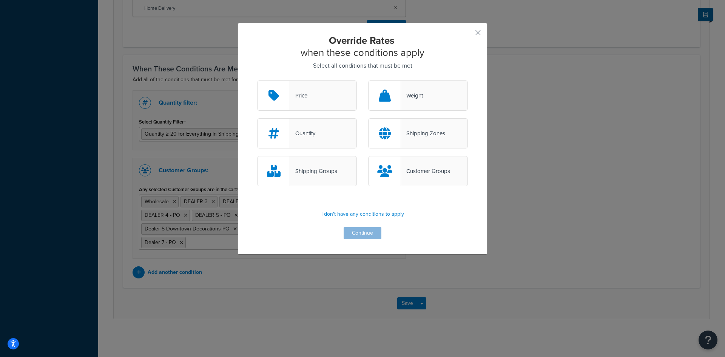
click at [417, 165] on div "Customer Groups" at bounding box center [418, 171] width 100 height 30
click at [0, 0] on input "Customer Groups" at bounding box center [0, 0] width 0 height 0
click at [356, 231] on button "Continue" at bounding box center [363, 233] width 38 height 12
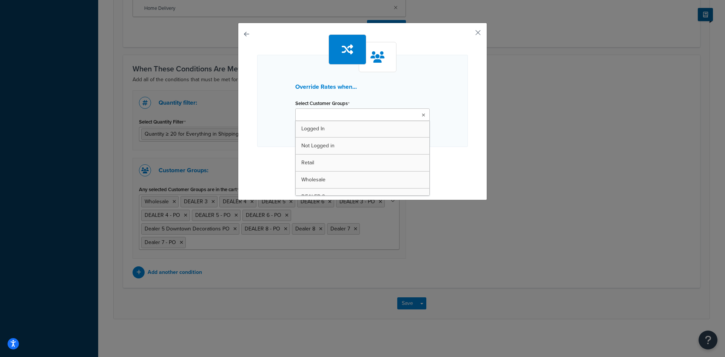
click at [346, 111] on input "Select Customer Groups" at bounding box center [331, 115] width 67 height 8
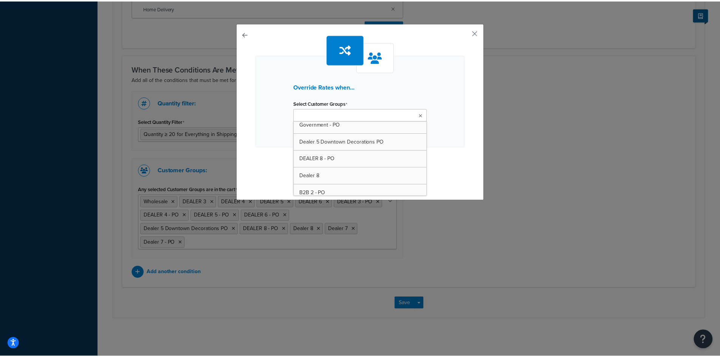
scroll to position [250, 0]
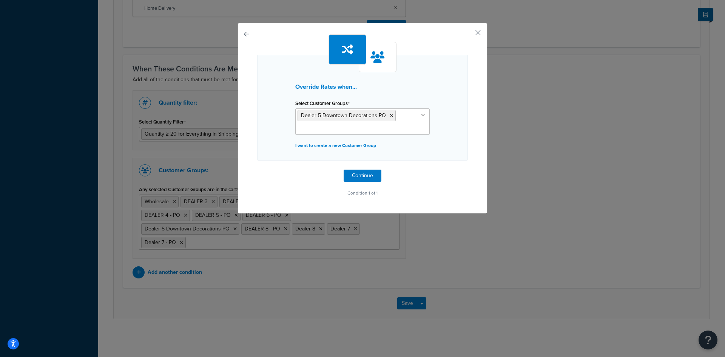
click at [439, 177] on div "Override Rates when... Select Customer Groups Dealer 5 Downtown Decorations PO …" at bounding box center [362, 116] width 211 height 164
click at [257, 170] on button "button" at bounding box center [257, 170] width 0 height 0
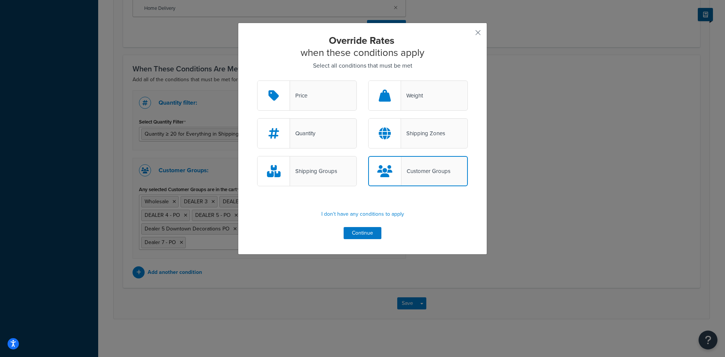
click at [308, 165] on div "Shipping Groups" at bounding box center [307, 171] width 100 height 30
click at [0, 0] on input "Shipping Groups" at bounding box center [0, 0] width 0 height 0
click at [308, 165] on div "Shipping Groups" at bounding box center [307, 171] width 100 height 30
click at [0, 0] on input "Shipping Groups" at bounding box center [0, 0] width 0 height 0
click at [308, 165] on div "Shipping Groups" at bounding box center [307, 171] width 100 height 30
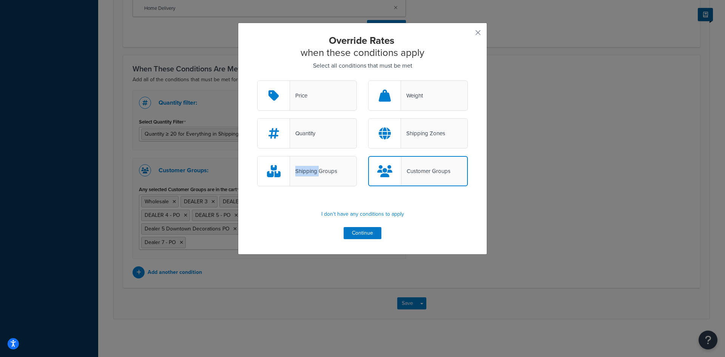
click at [0, 0] on input "Shipping Groups" at bounding box center [0, 0] width 0 height 0
click at [468, 34] on button "button" at bounding box center [467, 35] width 2 height 2
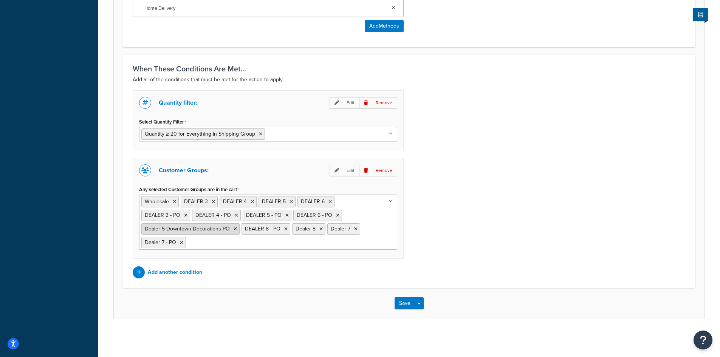
click at [234, 229] on icon at bounding box center [234, 229] width 3 height 5
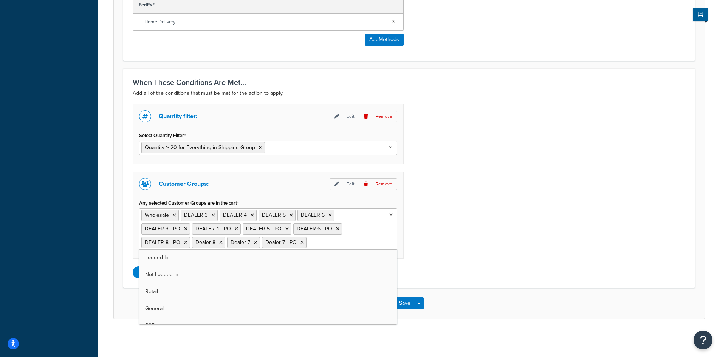
click at [468, 215] on div "Quantity filter: Edit Remove Select Quantity Filter Quantity ≥ 20 for Everythin…" at bounding box center [409, 191] width 564 height 175
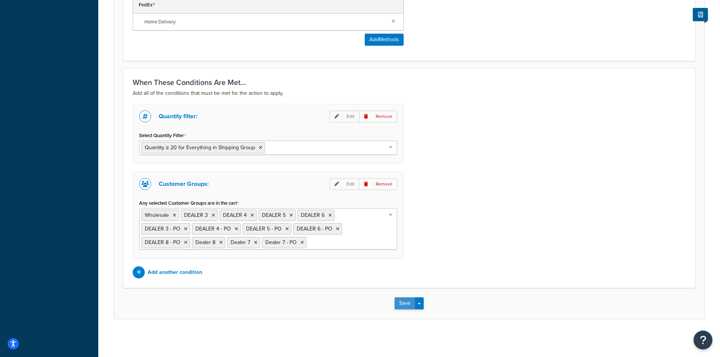
click at [404, 301] on button "Save" at bounding box center [404, 303] width 20 height 12
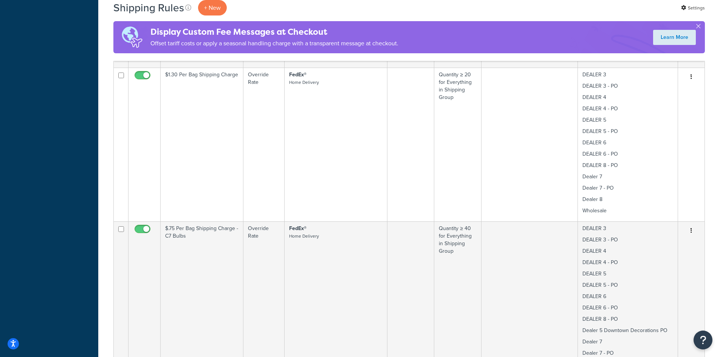
scroll to position [403, 0]
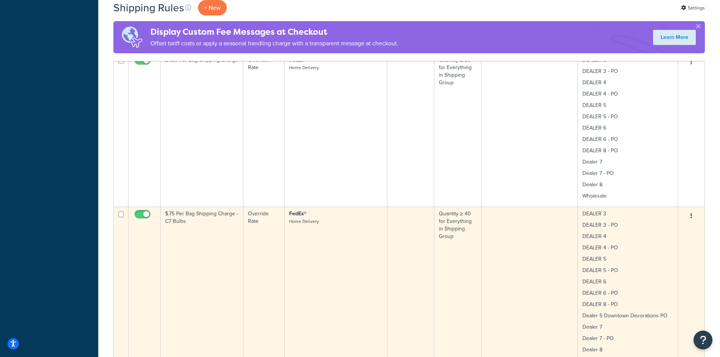
click at [692, 210] on button "button" at bounding box center [691, 216] width 11 height 12
click at [667, 224] on link "Edit" at bounding box center [666, 230] width 60 height 15
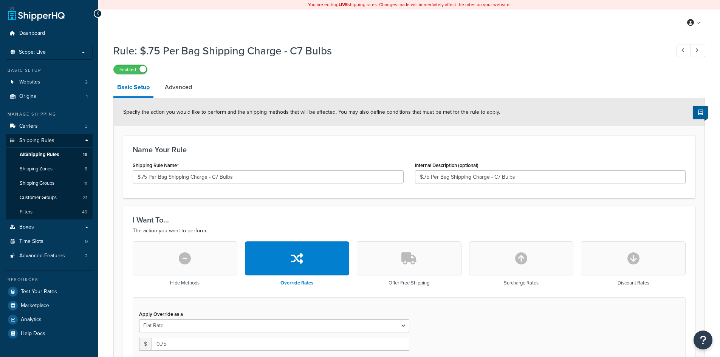
select select "ITEM"
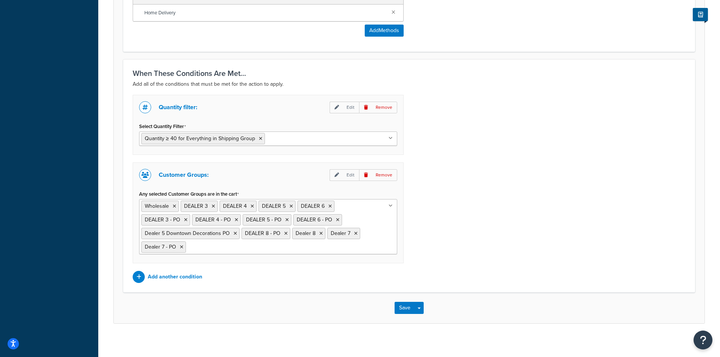
scroll to position [539, 0]
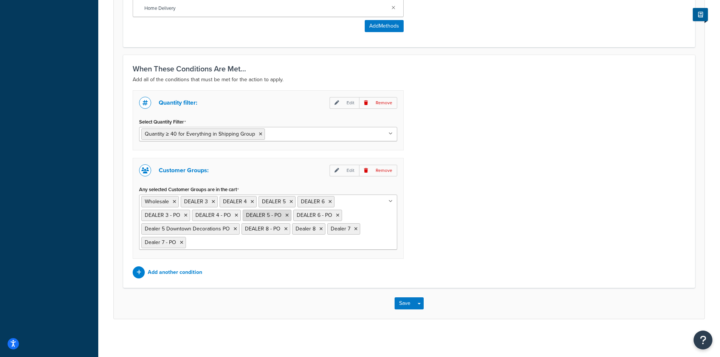
drag, startPoint x: 235, startPoint y: 230, endPoint x: 236, endPoint y: 234, distance: 4.6
click at [235, 229] on icon at bounding box center [234, 229] width 3 height 5
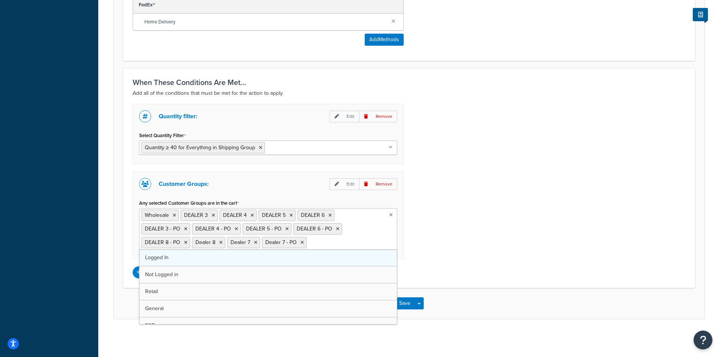
scroll to position [526, 0]
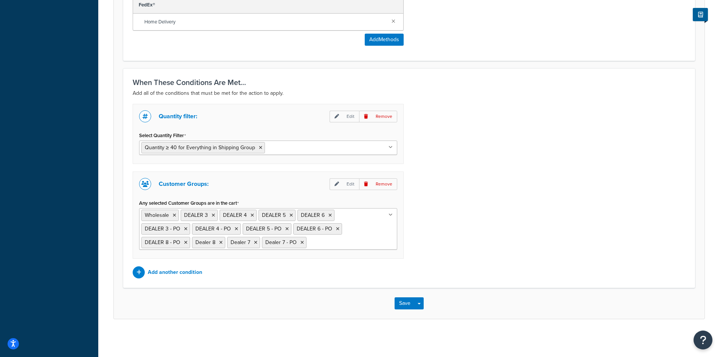
click at [509, 237] on div "Quantity filter: Edit Remove Select Quantity Filter Quantity ≥ 40 for Everythin…" at bounding box center [409, 191] width 564 height 175
click at [405, 302] on button "Save" at bounding box center [404, 303] width 20 height 12
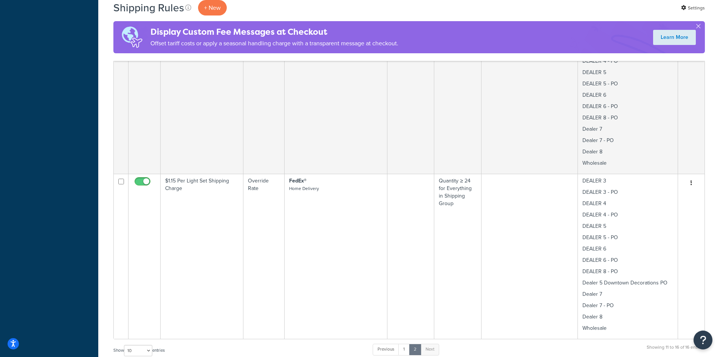
scroll to position [605, 0]
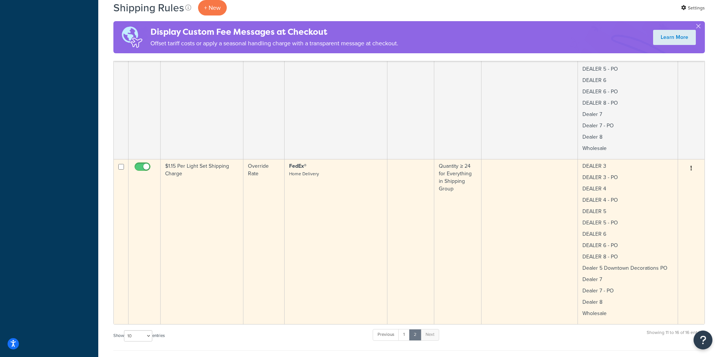
click at [692, 162] on button "button" at bounding box center [691, 168] width 11 height 12
click at [657, 175] on link "Edit" at bounding box center [666, 182] width 60 height 15
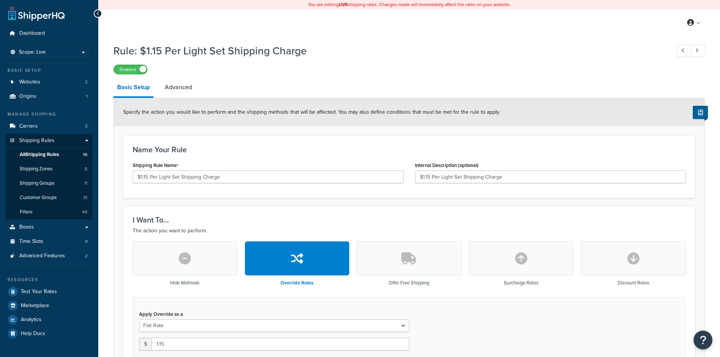
select select "ITEM"
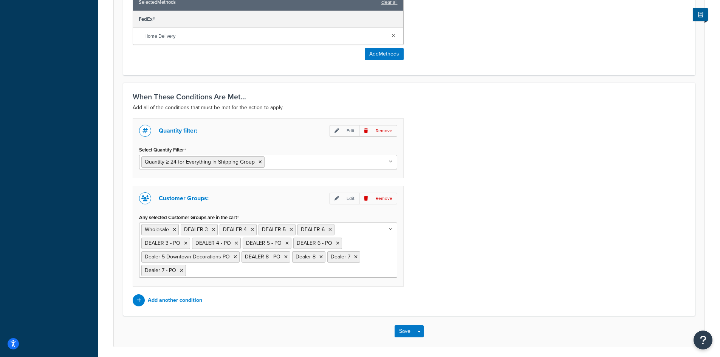
scroll to position [539, 0]
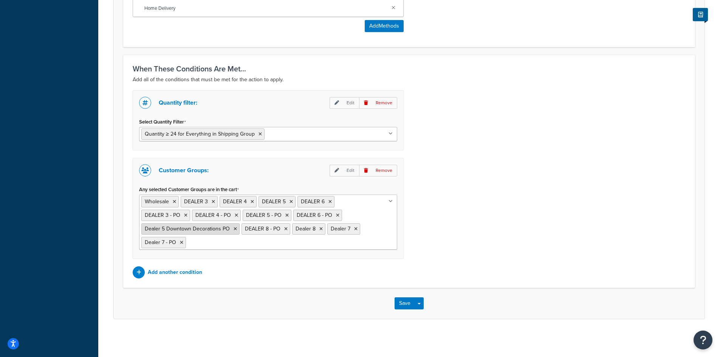
click at [234, 229] on icon at bounding box center [234, 229] width 3 height 5
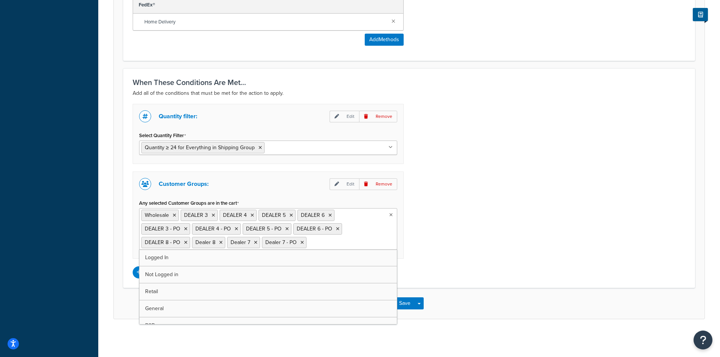
scroll to position [526, 0]
click at [483, 242] on div "Quantity filter: Edit Remove Select Quantity Filter Quantity ≥ 24 for Everythin…" at bounding box center [409, 191] width 564 height 175
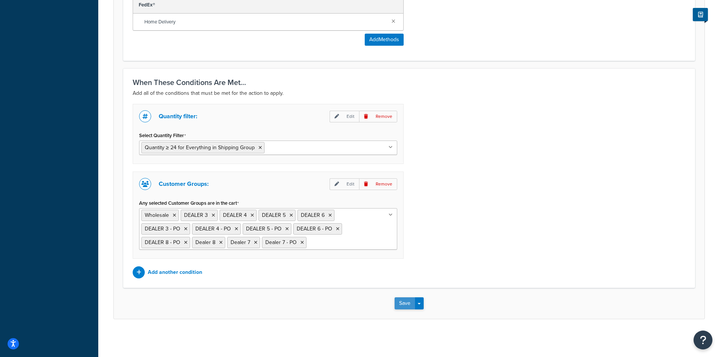
click at [402, 302] on button "Save" at bounding box center [404, 303] width 20 height 12
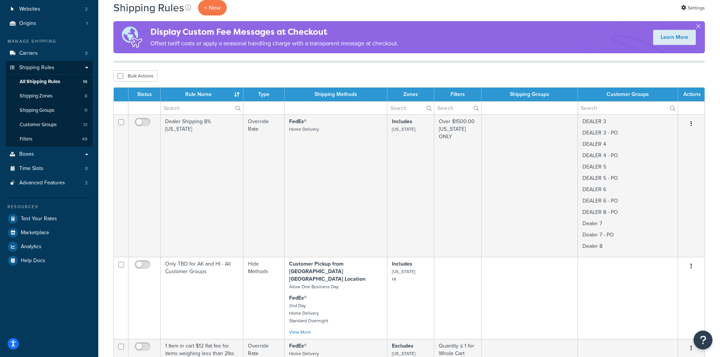
scroll to position [101, 0]
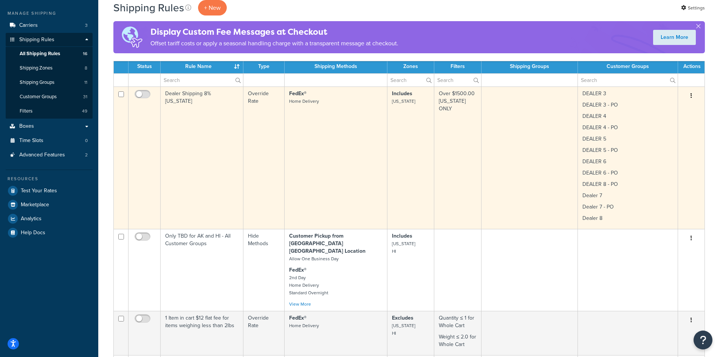
click at [692, 92] on button "button" at bounding box center [691, 96] width 11 height 12
click at [651, 109] on link "Edit" at bounding box center [666, 109] width 60 height 15
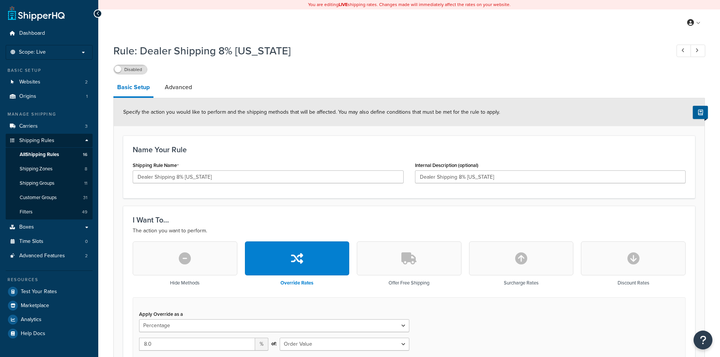
select select "PERCENTAGE"
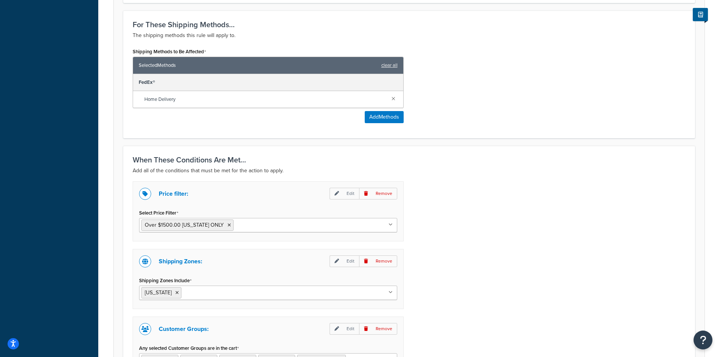
scroll to position [549, 0]
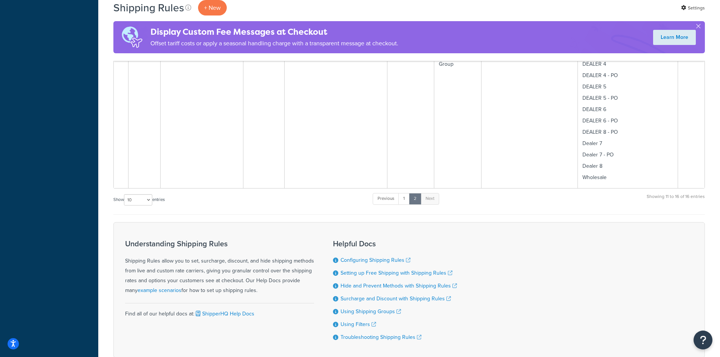
scroll to position [768, 0]
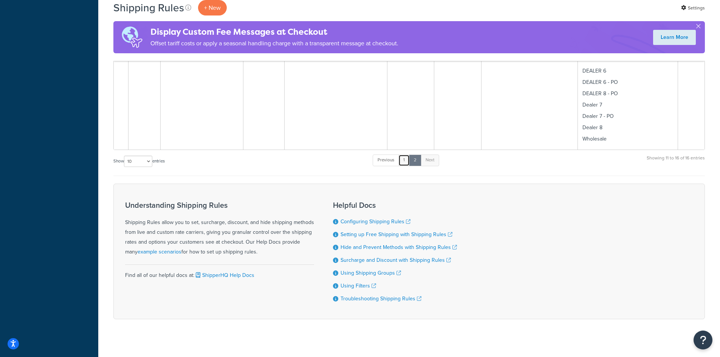
click at [407, 155] on link "1" at bounding box center [403, 160] width 11 height 11
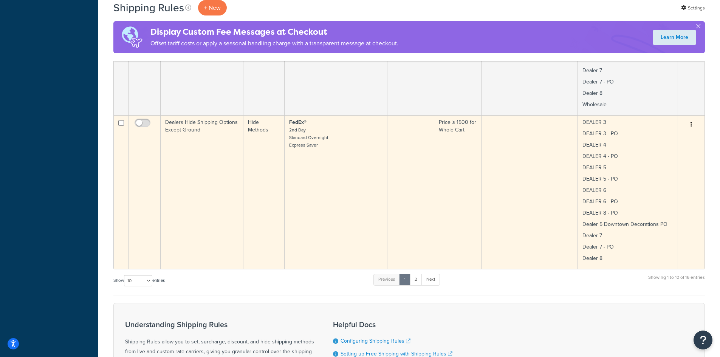
scroll to position [1309, 0]
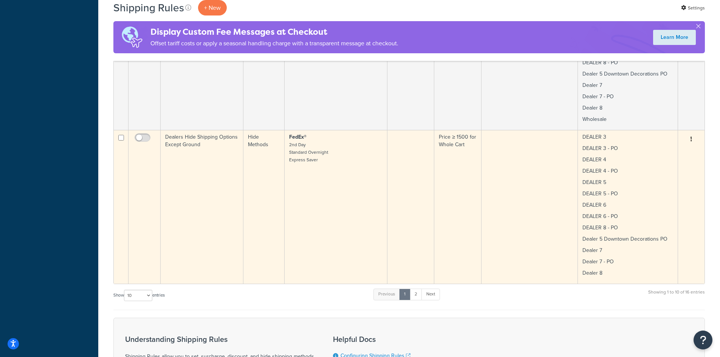
click at [689, 133] on button "button" at bounding box center [691, 139] width 11 height 12
click at [648, 146] on link "Edit" at bounding box center [666, 153] width 60 height 15
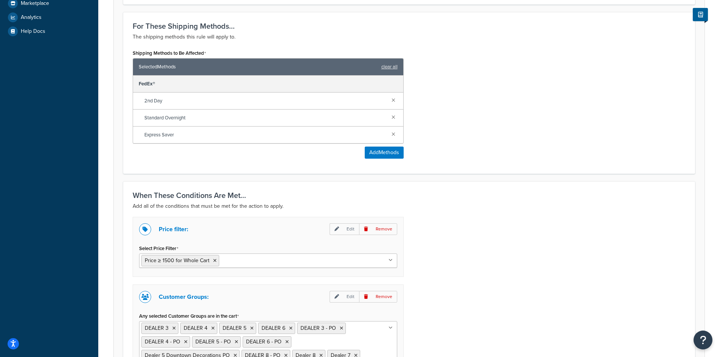
scroll to position [429, 0]
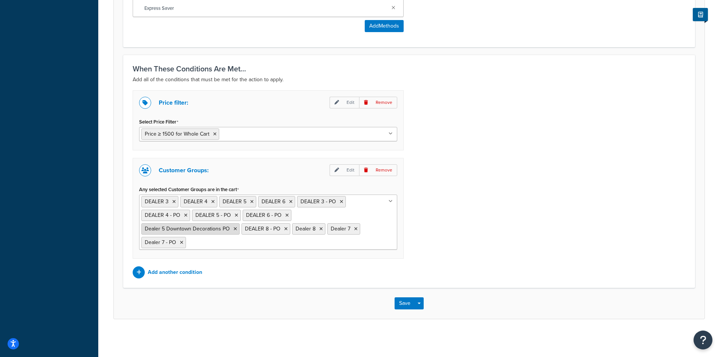
click at [235, 229] on icon at bounding box center [234, 229] width 3 height 5
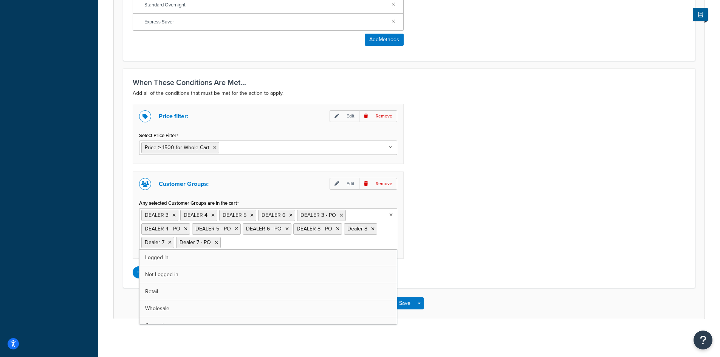
scroll to position [416, 0]
drag, startPoint x: 455, startPoint y: 327, endPoint x: 436, endPoint y: 319, distance: 20.6
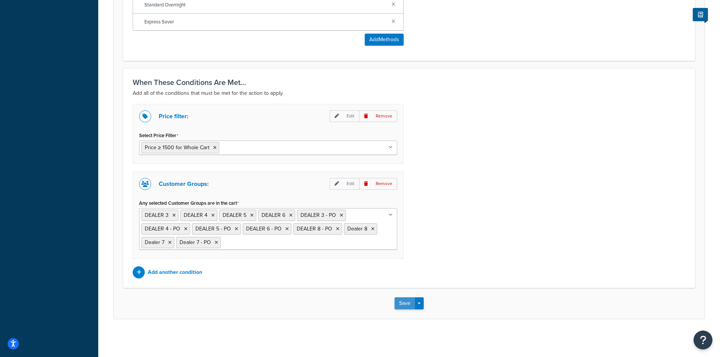
click at [399, 301] on button "Save" at bounding box center [404, 303] width 20 height 12
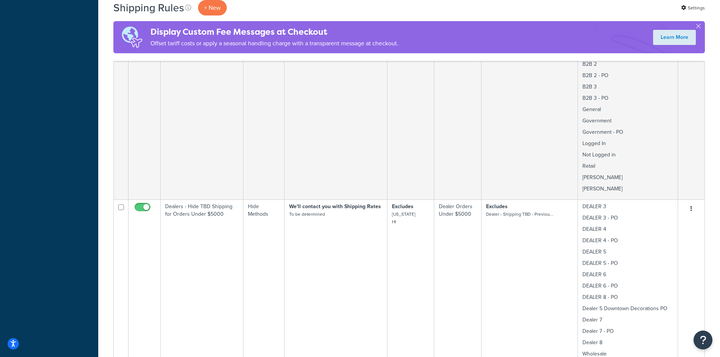
scroll to position [504, 0]
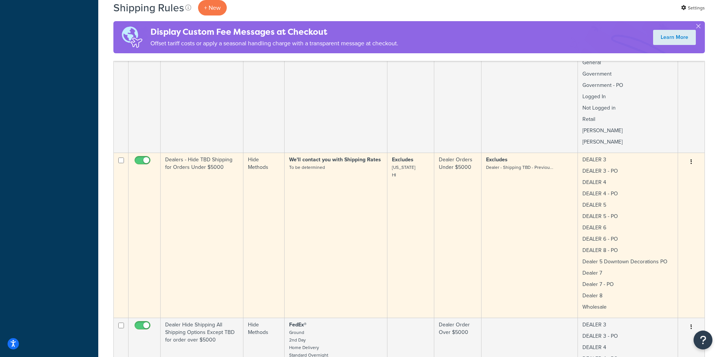
click at [690, 156] on button "button" at bounding box center [691, 162] width 11 height 12
click at [653, 171] on link "Edit" at bounding box center [666, 176] width 60 height 15
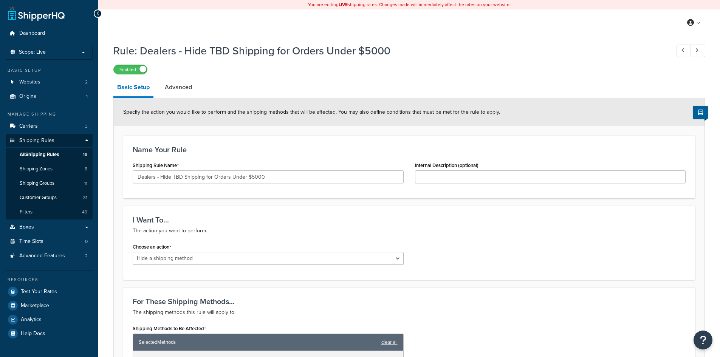
select select "HIDE"
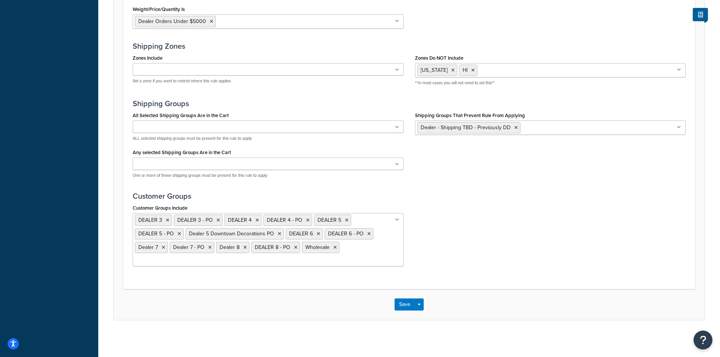
scroll to position [467, 0]
click at [278, 233] on icon at bounding box center [279, 232] width 3 height 5
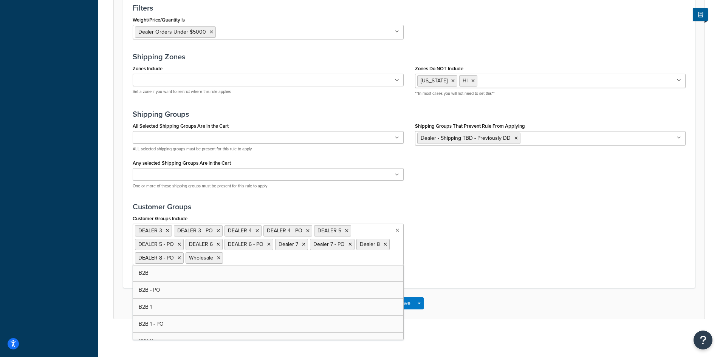
scroll to position [455, 0]
click at [456, 303] on div "Save Save Dropdown Save and Edit Save and Duplicate Save and Create New" at bounding box center [409, 303] width 591 height 31
click at [405, 304] on button "Save" at bounding box center [404, 303] width 20 height 12
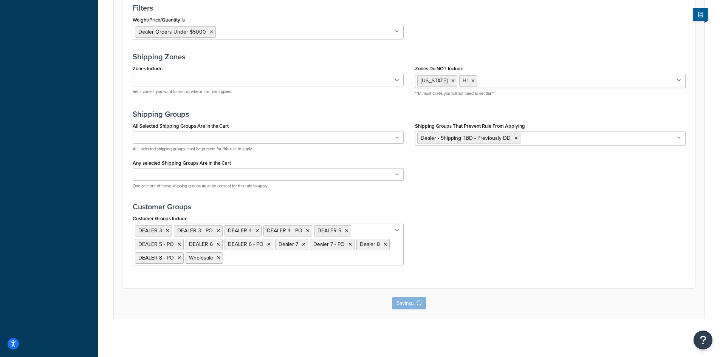
scroll to position [0, 0]
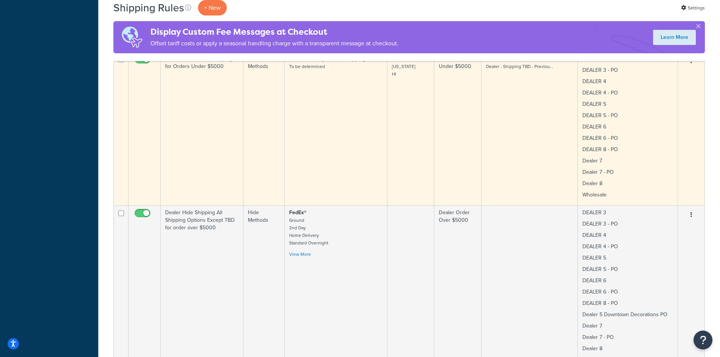
scroll to position [705, 0]
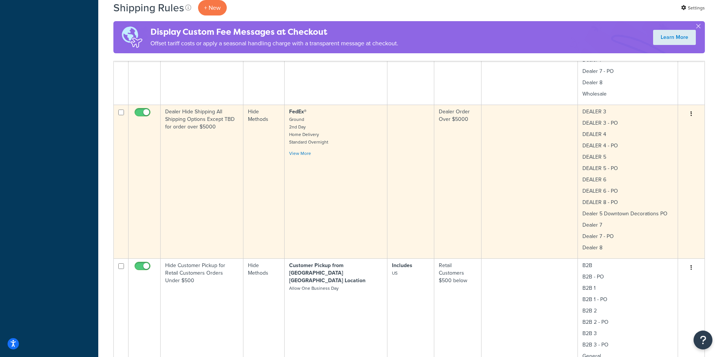
click at [691, 111] on icon "button" at bounding box center [691, 113] width 2 height 5
click at [659, 121] on link "Edit" at bounding box center [666, 128] width 60 height 15
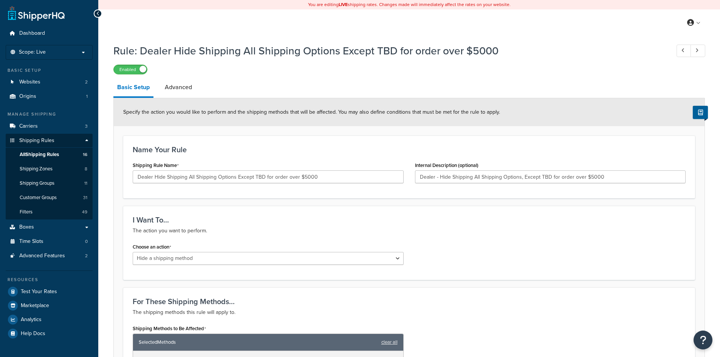
select select "HIDE"
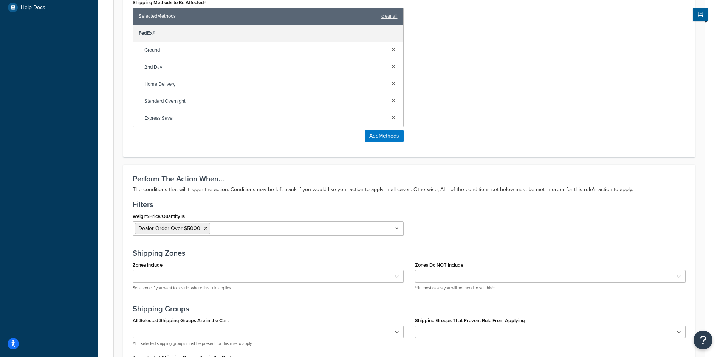
scroll to position [504, 0]
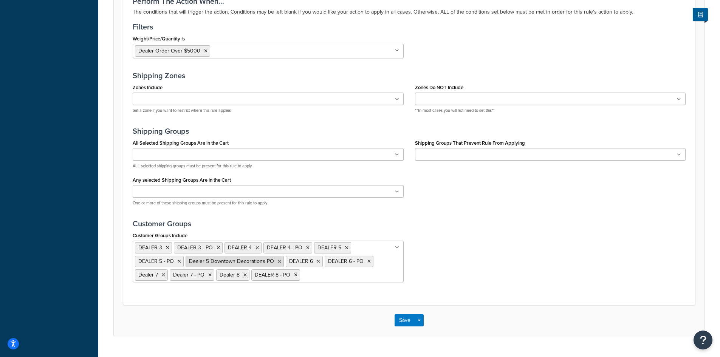
click at [278, 262] on icon at bounding box center [279, 261] width 3 height 5
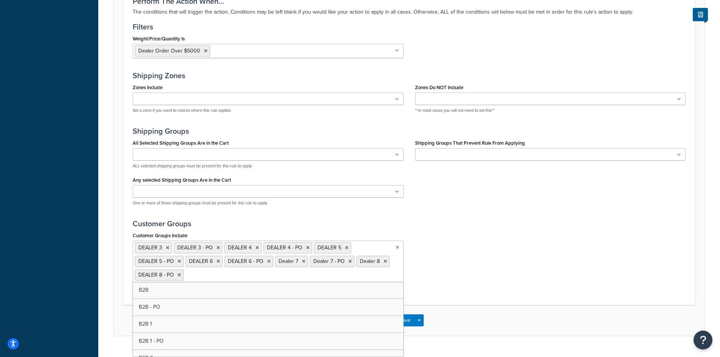
click at [459, 319] on div "Save Save Dropdown Save and Edit Save and Duplicate Save and Create New" at bounding box center [409, 320] width 591 height 31
click at [399, 318] on button "Save" at bounding box center [404, 320] width 20 height 12
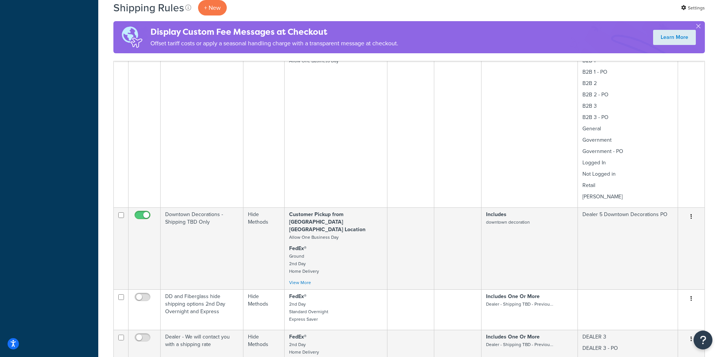
scroll to position [907, 0]
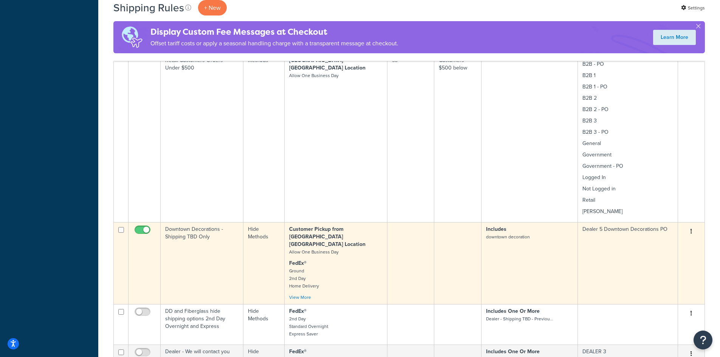
click at [692, 226] on button "button" at bounding box center [691, 232] width 11 height 12
drag, startPoint x: 652, startPoint y: 238, endPoint x: 648, endPoint y: 239, distance: 4.2
click at [652, 238] on link "Edit" at bounding box center [666, 245] width 60 height 15
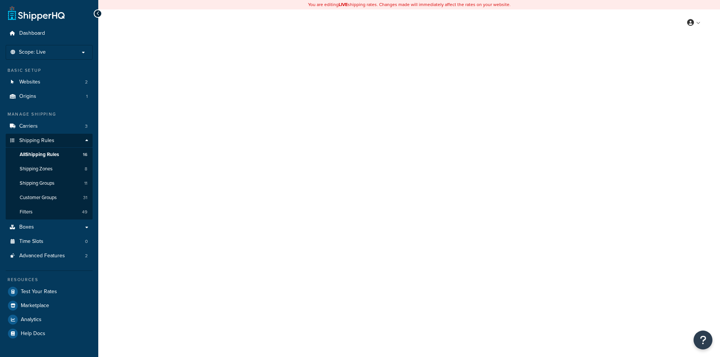
select select "HIDE"
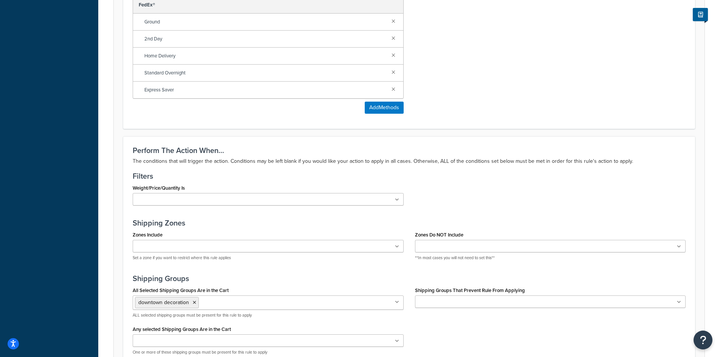
scroll to position [403, 0]
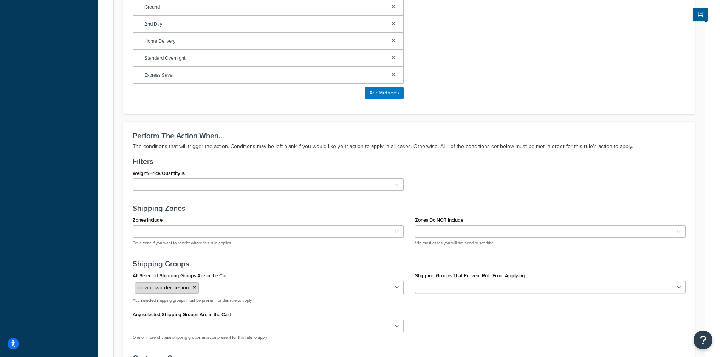
click at [194, 287] on icon at bounding box center [194, 288] width 3 height 5
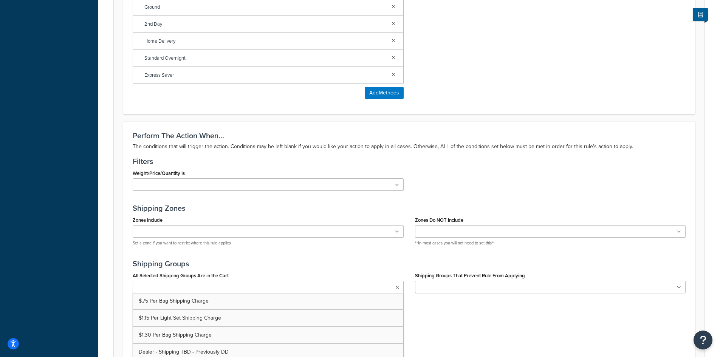
click at [439, 315] on div "All Selected Shipping Groups Are in the Cart $.75 Per Bag Shipping Charge $1.15…" at bounding box center [409, 307] width 564 height 74
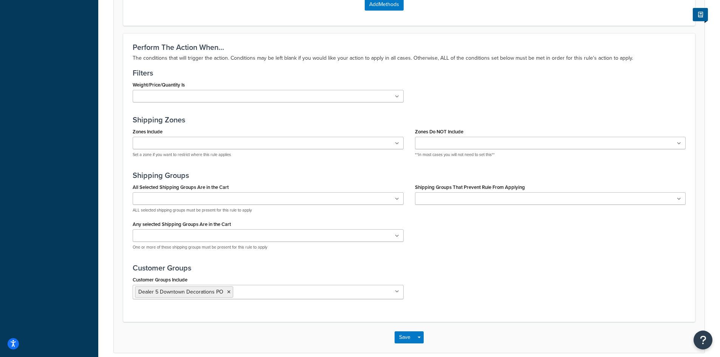
scroll to position [526, 0]
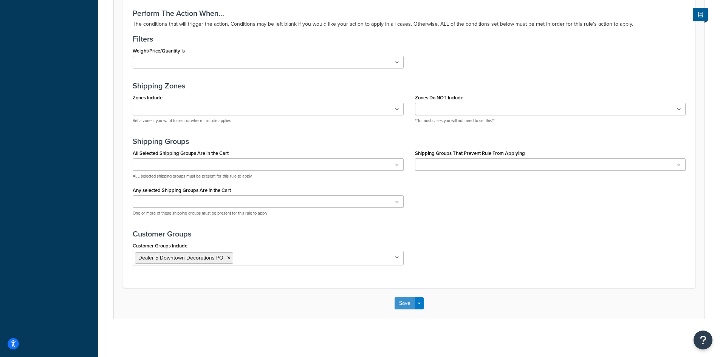
drag, startPoint x: 403, startPoint y: 304, endPoint x: 307, endPoint y: 305, distance: 96.0
click at [403, 305] on button "Save" at bounding box center [404, 303] width 20 height 12
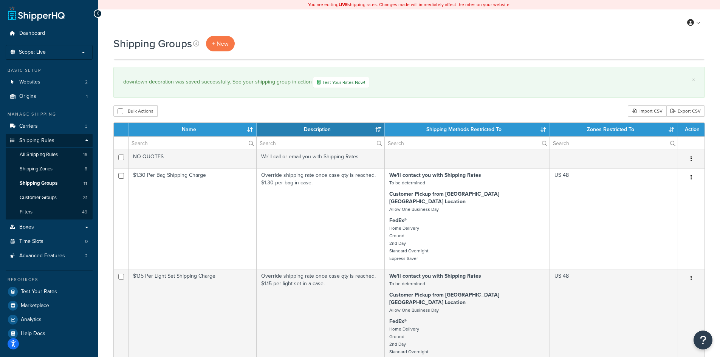
select select "15"
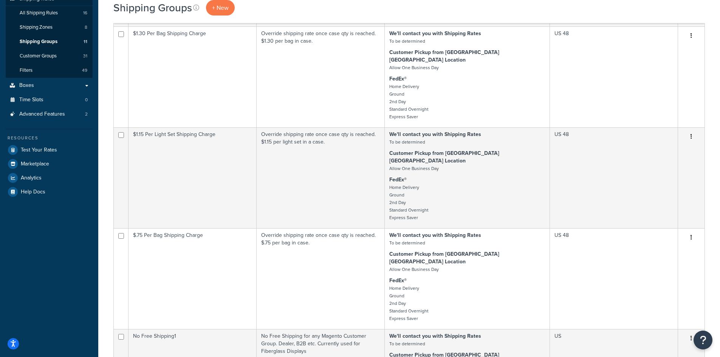
scroll to position [101, 0]
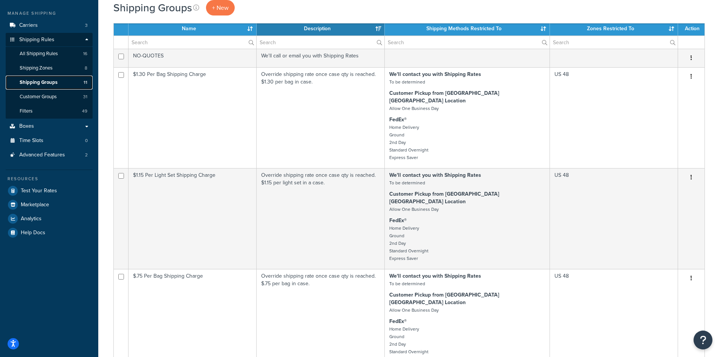
click at [51, 80] on span "Shipping Groups" at bounding box center [39, 82] width 38 height 6
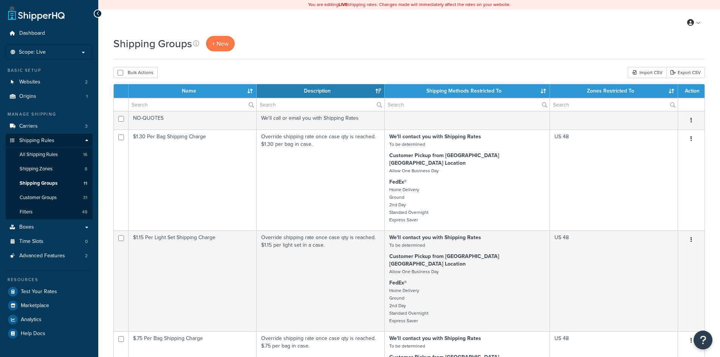
select select "15"
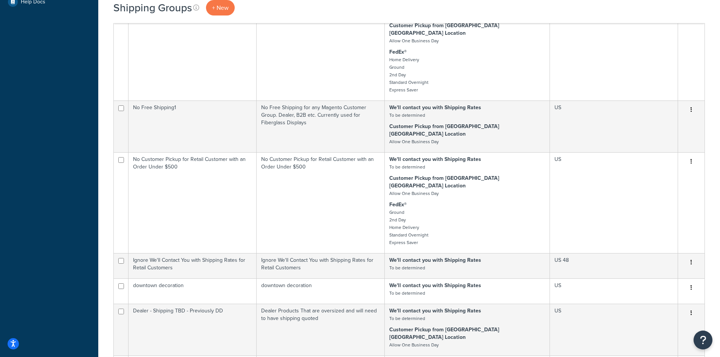
scroll to position [403, 0]
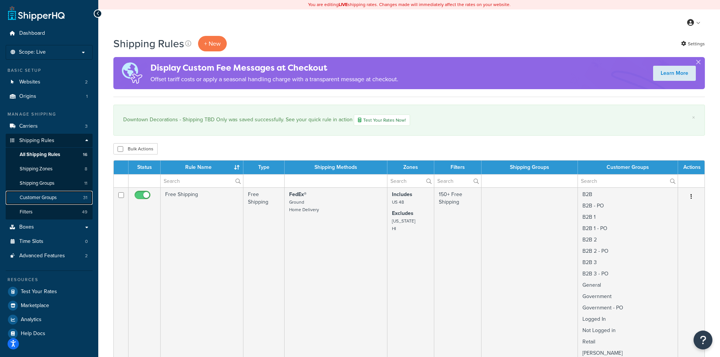
click at [27, 200] on span "Customer Groups" at bounding box center [38, 198] width 37 height 6
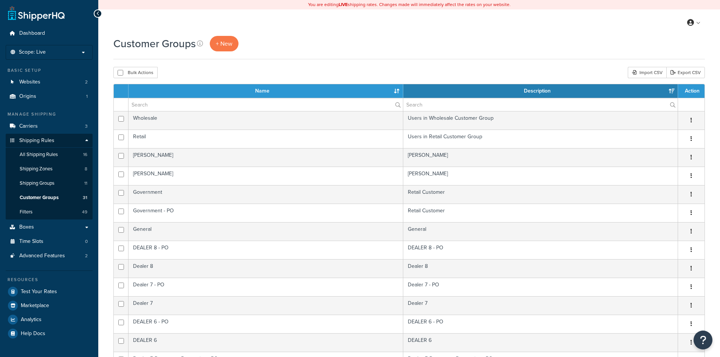
select select "15"
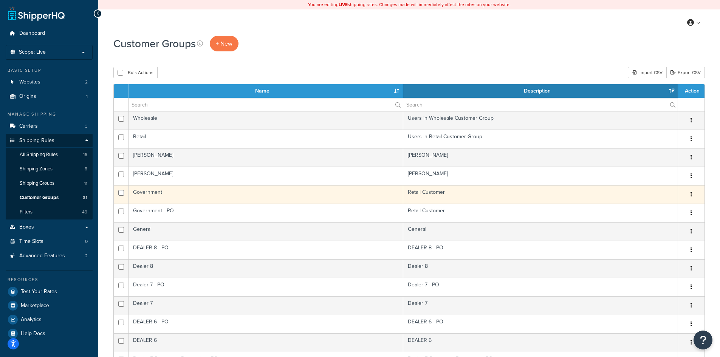
scroll to position [101, 0]
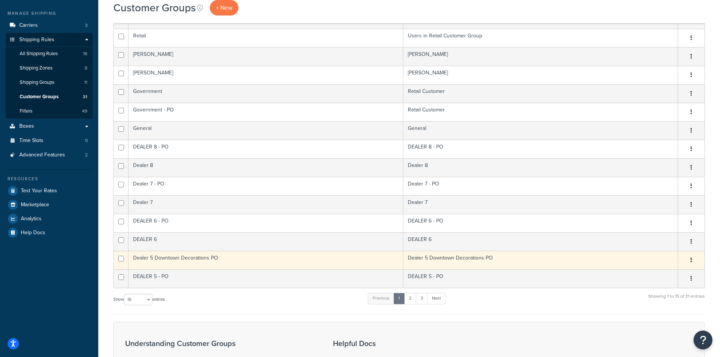
click at [693, 260] on button "button" at bounding box center [691, 260] width 11 height 12
click at [645, 278] on link "Edit" at bounding box center [661, 275] width 60 height 15
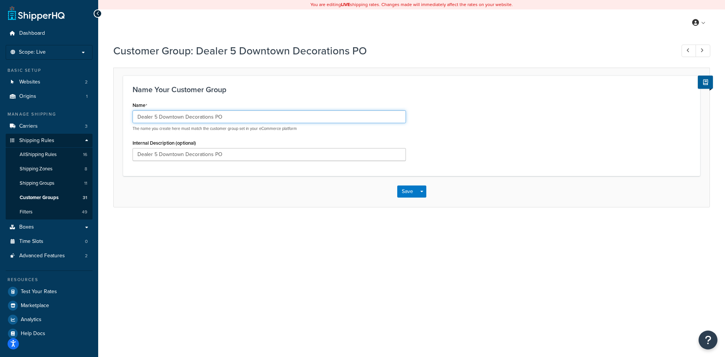
click at [155, 116] on input "Dealer 5 Downtown Decorations PO" at bounding box center [270, 116] width 274 height 13
type input "Dealer 6 Downtown Decorations PO"
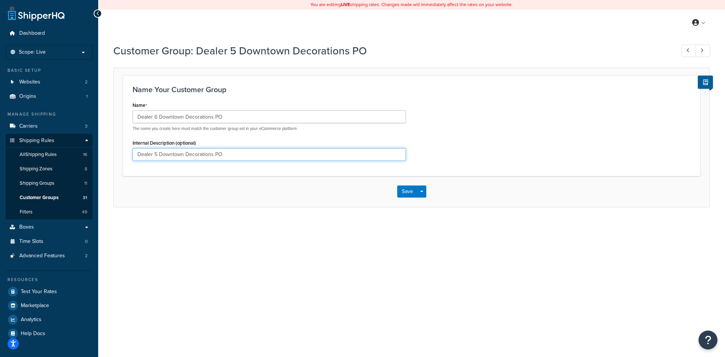
click at [155, 156] on input "Dealer 5 Downtown Decorations PO" at bounding box center [270, 154] width 274 height 13
type input "Dealer 6 Downtown Decorations PO"
click at [407, 190] on button "Save" at bounding box center [407, 192] width 20 height 12
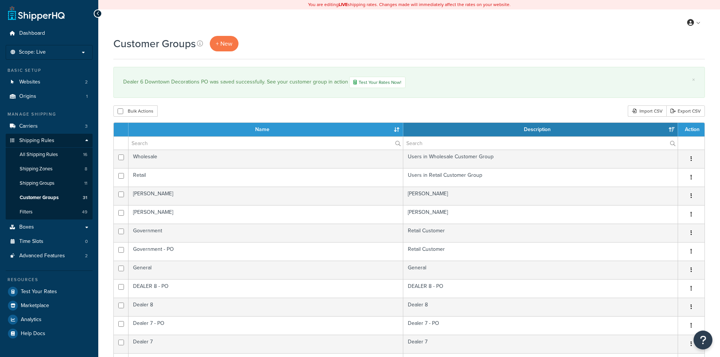
select select "15"
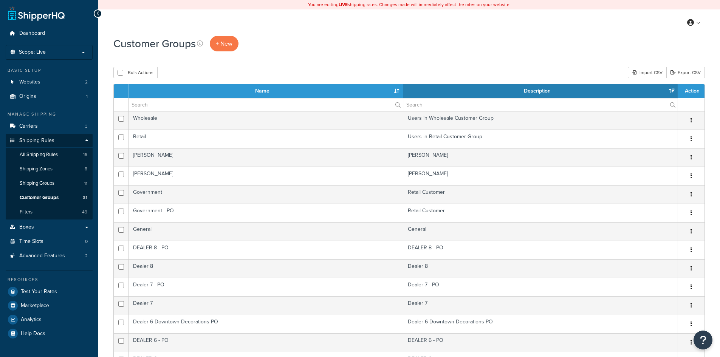
select select "15"
click at [41, 184] on span "Shipping Groups" at bounding box center [37, 183] width 35 height 6
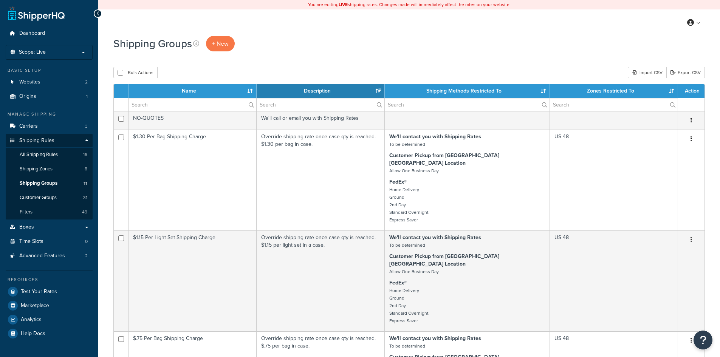
select select "15"
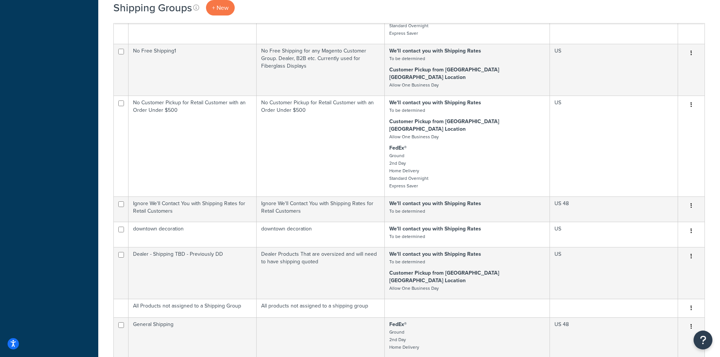
scroll to position [403, 0]
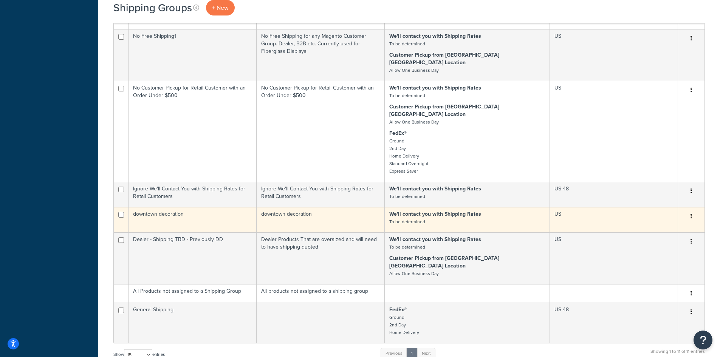
click at [691, 213] on icon "button" at bounding box center [691, 215] width 2 height 5
click at [659, 190] on link "Edit" at bounding box center [661, 193] width 60 height 15
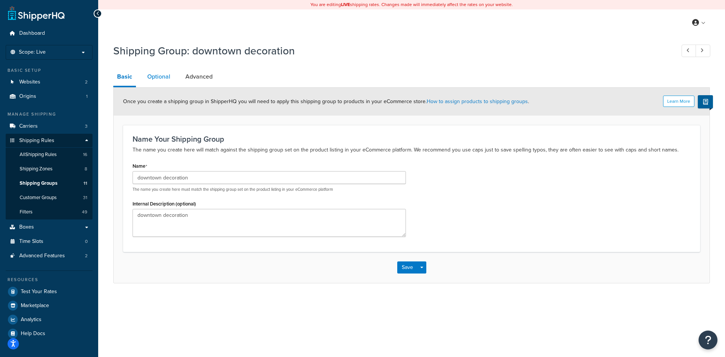
click at [154, 74] on link "Optional" at bounding box center [159, 77] width 31 height 18
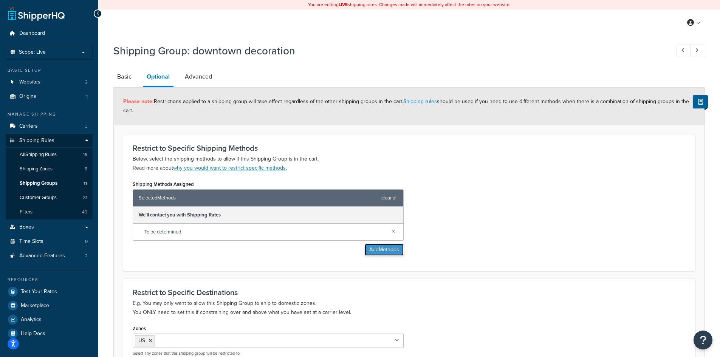
click at [380, 252] on button "Add Methods" at bounding box center [384, 250] width 39 height 12
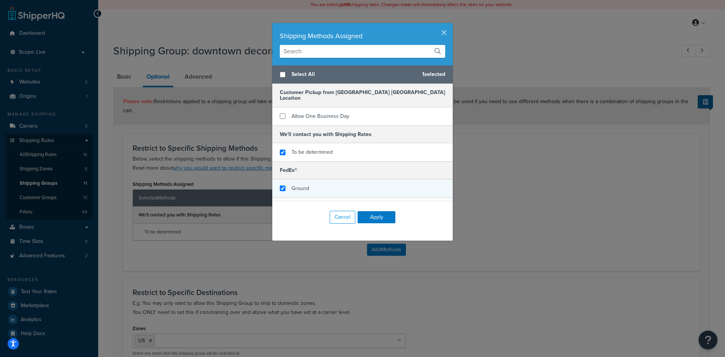
checkbox input "true"
click at [295, 184] on span "Ground" at bounding box center [301, 188] width 18 height 8
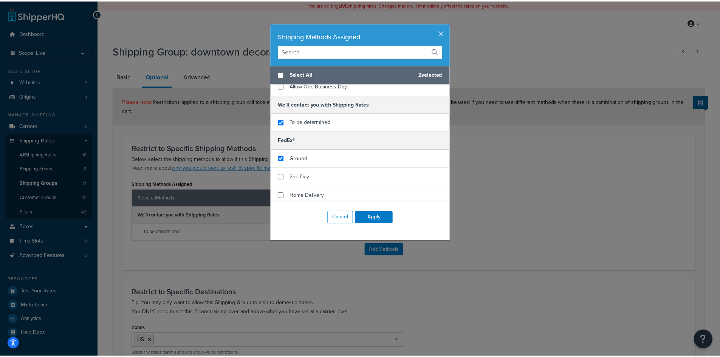
scroll to position [45, 0]
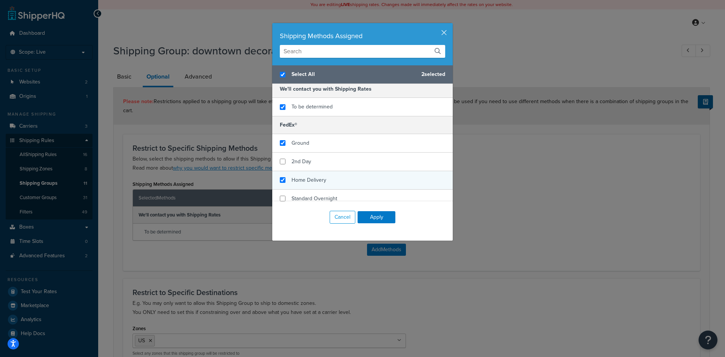
checkbox input "true"
click at [333, 172] on div "Home Delivery" at bounding box center [362, 180] width 181 height 19
click at [366, 218] on button "Apply" at bounding box center [377, 217] width 38 height 12
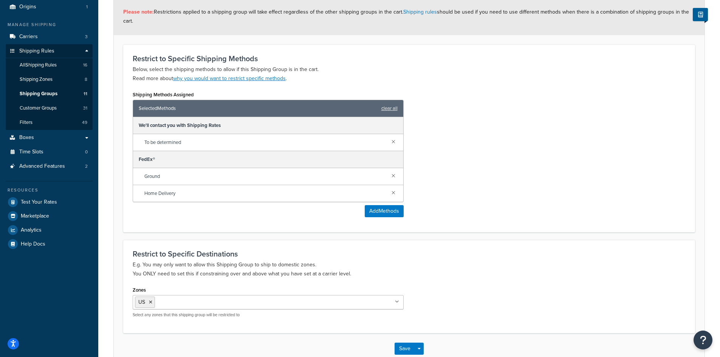
scroll to position [135, 0]
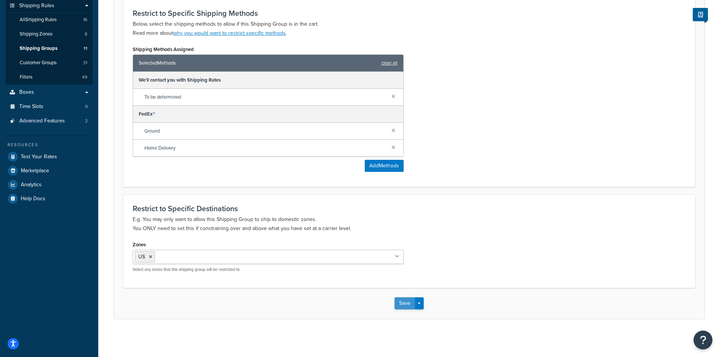
click at [397, 302] on button "Save" at bounding box center [404, 303] width 20 height 12
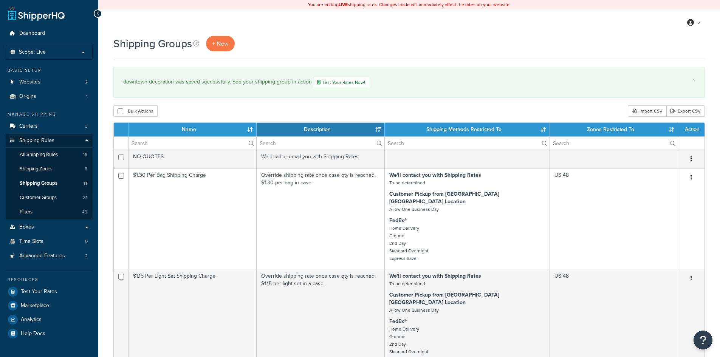
select select "15"
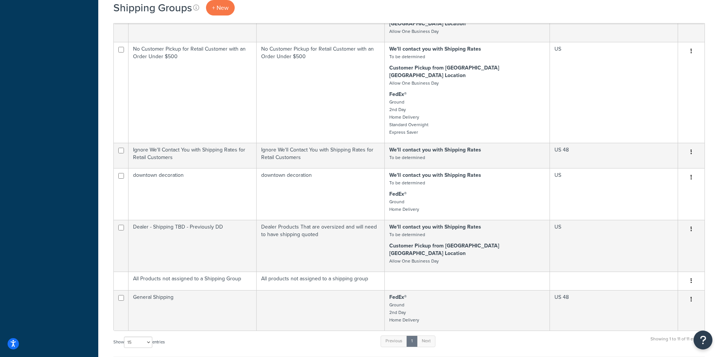
scroll to position [504, 0]
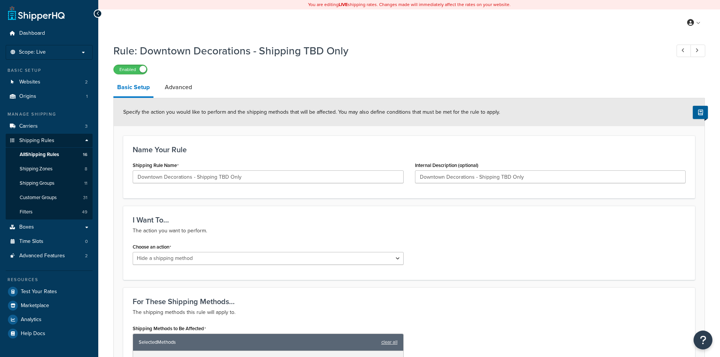
select select "HIDE"
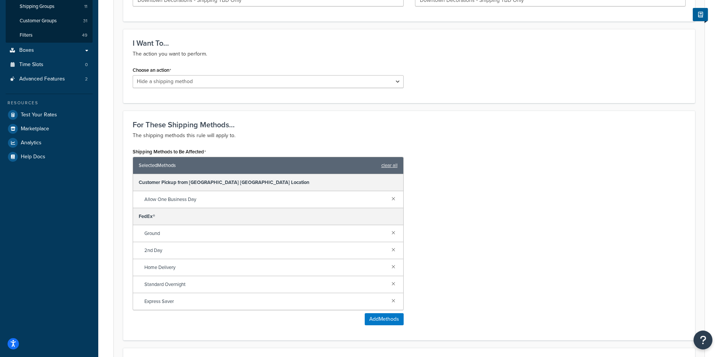
scroll to position [201, 0]
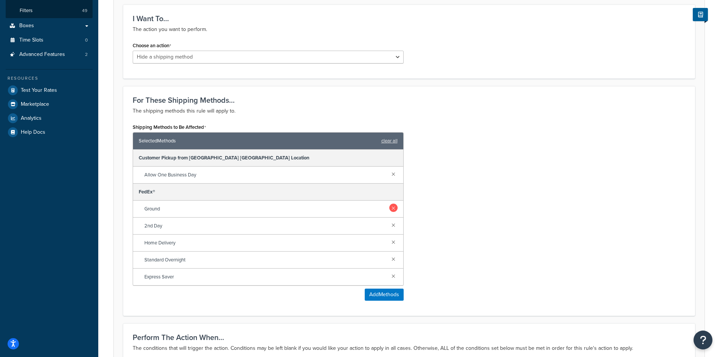
click at [395, 207] on link at bounding box center [393, 208] width 8 height 8
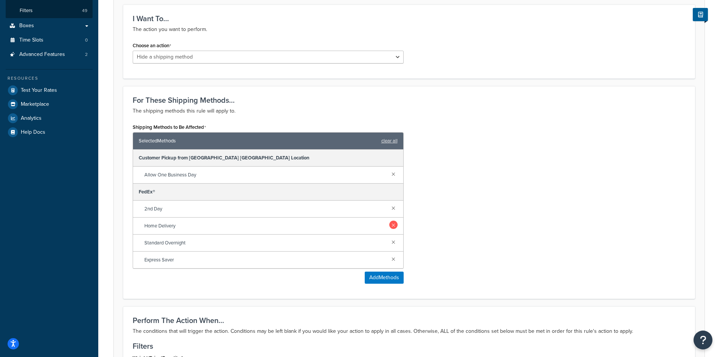
click at [394, 226] on link at bounding box center [393, 225] width 8 height 8
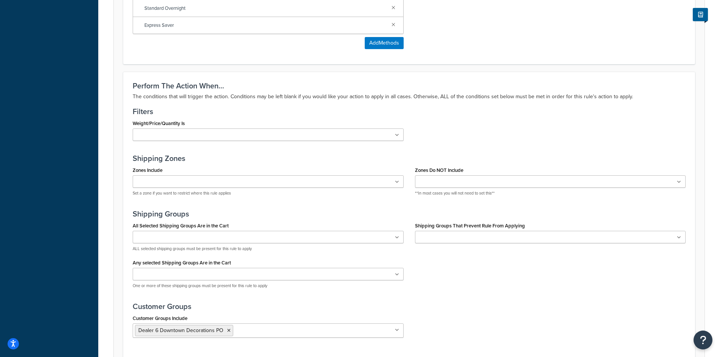
scroll to position [492, 0]
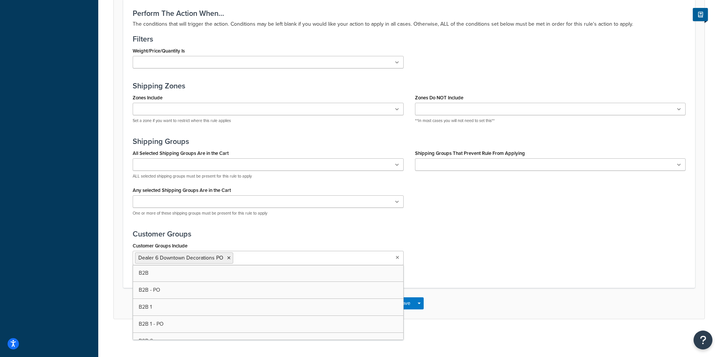
click at [283, 259] on li at bounding box center [268, 258] width 67 height 8
drag, startPoint x: 466, startPoint y: 318, endPoint x: 455, endPoint y: 317, distance: 11.4
click at [461, 317] on div "Save Save Dropdown Save and Edit Save and Duplicate Save and Create New" at bounding box center [409, 303] width 591 height 31
click at [404, 304] on button "Save" at bounding box center [404, 303] width 20 height 12
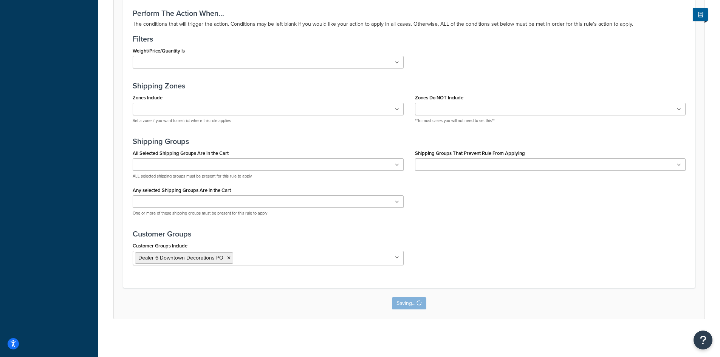
scroll to position [0, 0]
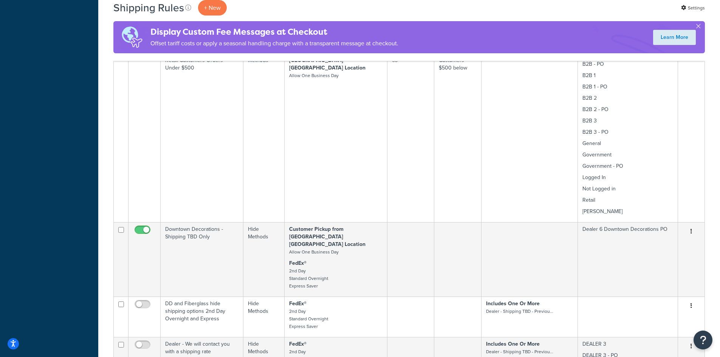
scroll to position [1008, 0]
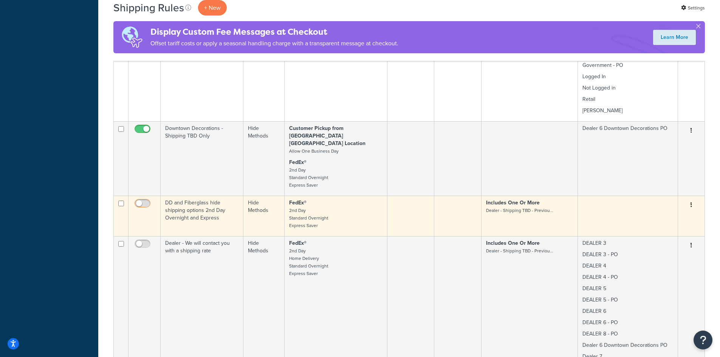
click at [148, 201] on input "checkbox" at bounding box center [143, 205] width 21 height 9
checkbox input "true"
click at [690, 202] on icon "button" at bounding box center [691, 204] width 2 height 5
click at [660, 212] on link "Edit" at bounding box center [666, 219] width 60 height 15
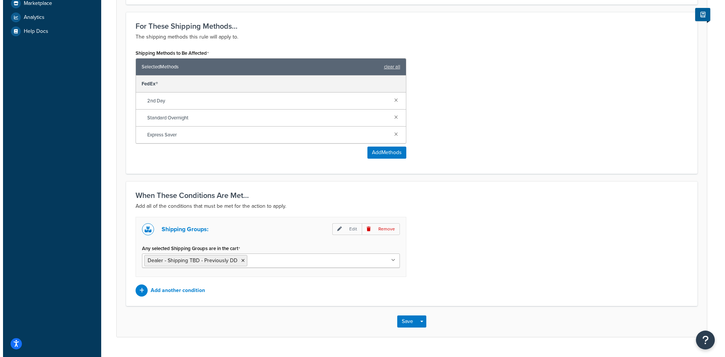
scroll to position [321, 0]
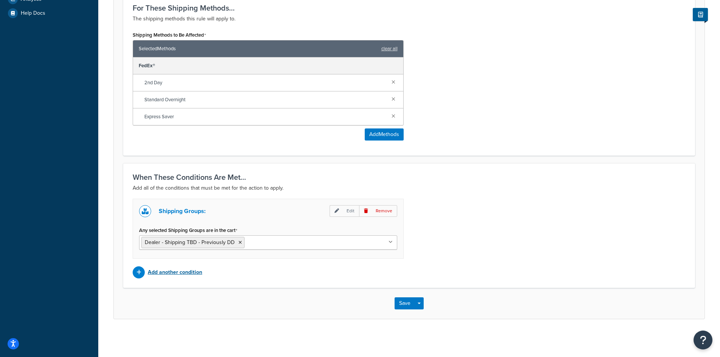
click at [170, 274] on p "Add another condition" at bounding box center [175, 272] width 54 height 11
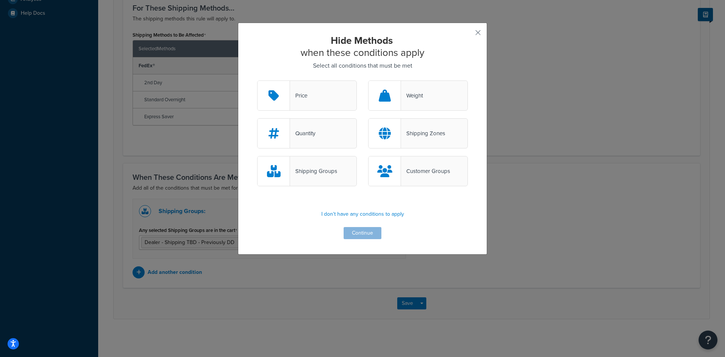
click at [419, 167] on div "Customer Groups" at bounding box center [425, 171] width 49 height 11
click at [0, 0] on input "Customer Groups" at bounding box center [0, 0] width 0 height 0
click at [353, 231] on button "Continue" at bounding box center [363, 233] width 38 height 12
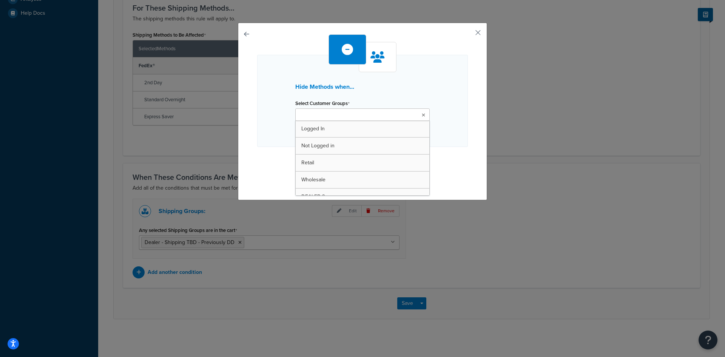
click at [422, 114] on icon at bounding box center [423, 115] width 3 height 5
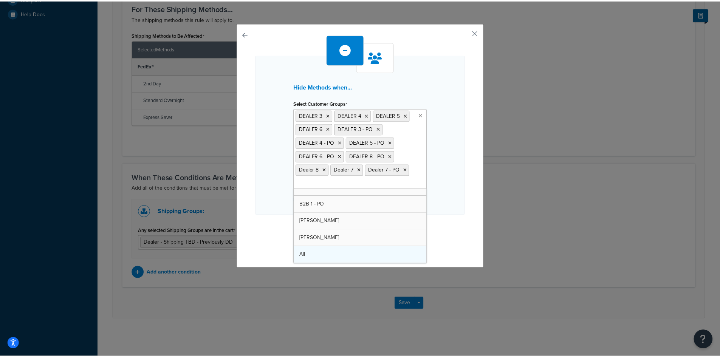
scroll to position [248, 0]
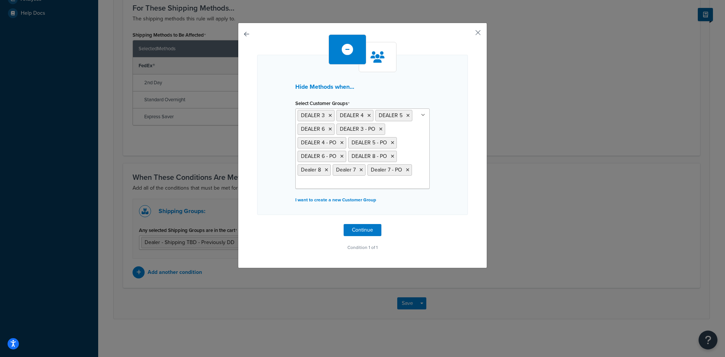
click at [458, 193] on div "Hide Methods when... Select Customer Groups DEALER 3 DEALER 4 DEALER 5 DEALER 6…" at bounding box center [362, 135] width 211 height 160
click at [363, 228] on button "Continue" at bounding box center [363, 230] width 38 height 12
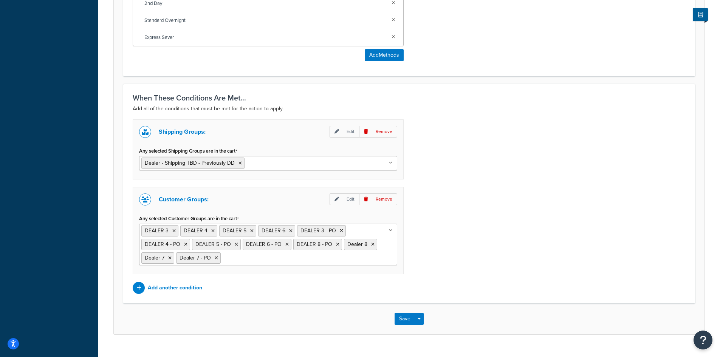
scroll to position [416, 0]
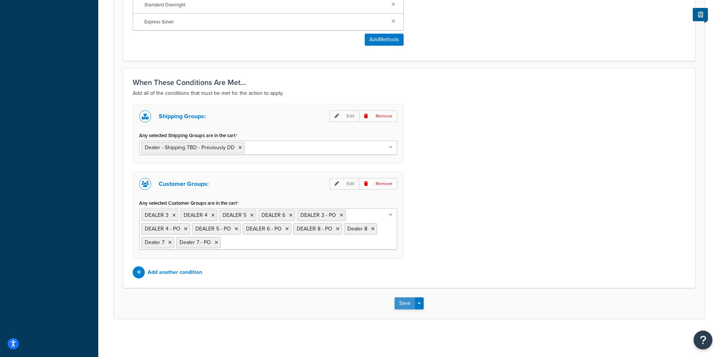
click at [403, 302] on button "Save" at bounding box center [404, 303] width 20 height 12
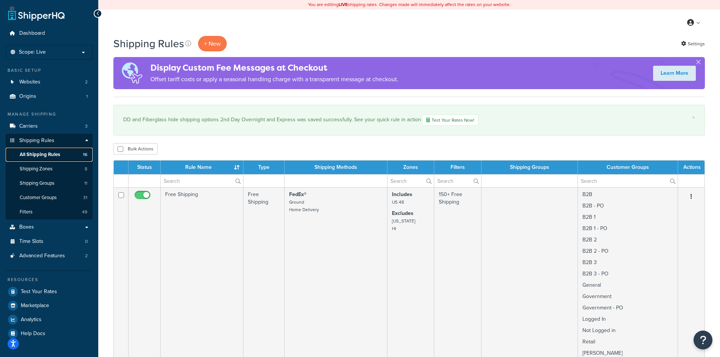
click at [36, 153] on span "All Shipping Rules" at bounding box center [40, 155] width 40 height 6
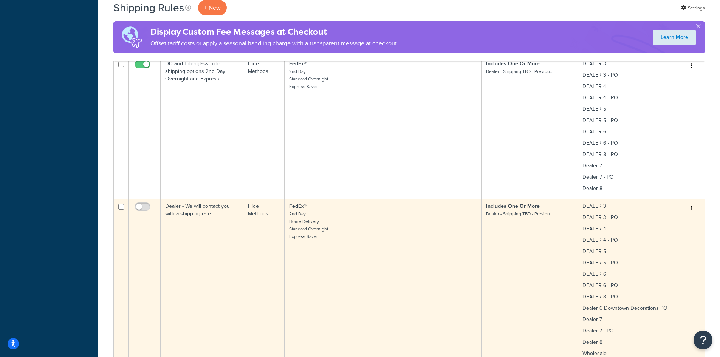
scroll to position [1209, 0]
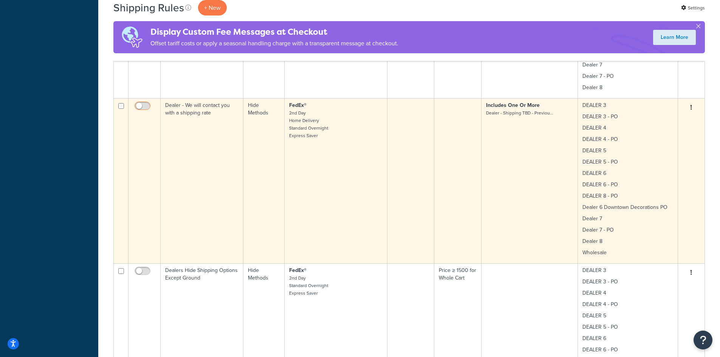
click at [147, 103] on input "checkbox" at bounding box center [143, 107] width 21 height 9
checkbox input "true"
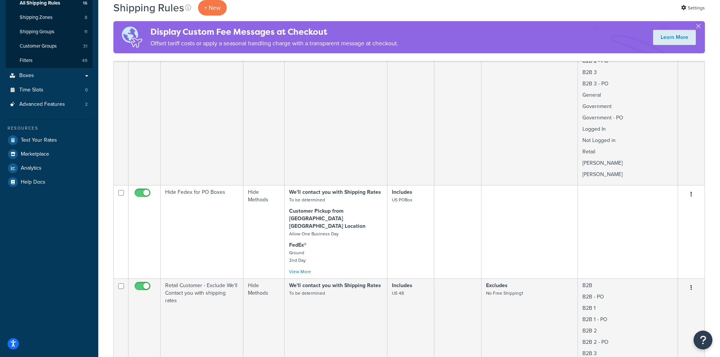
scroll to position [0, 0]
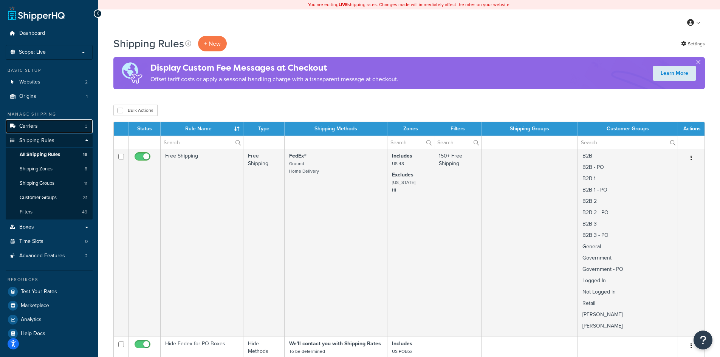
click at [28, 127] on span "Carriers" at bounding box center [28, 126] width 19 height 6
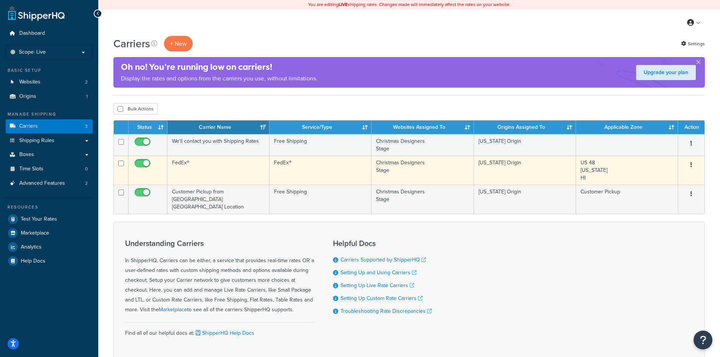
click at [689, 165] on button "button" at bounding box center [691, 165] width 11 height 12
click at [665, 179] on link "Edit" at bounding box center [661, 179] width 60 height 15
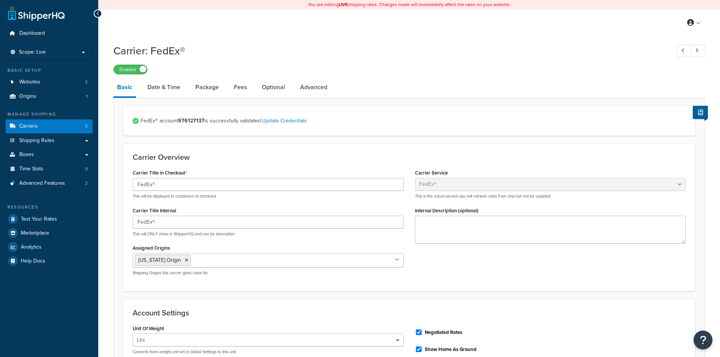
select select "fedEx"
select select "REGULAR_PICKUP"
select select "YOUR_PACKAGING"
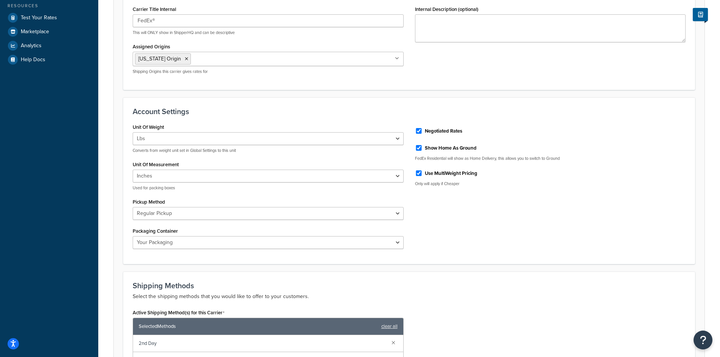
scroll to position [302, 0]
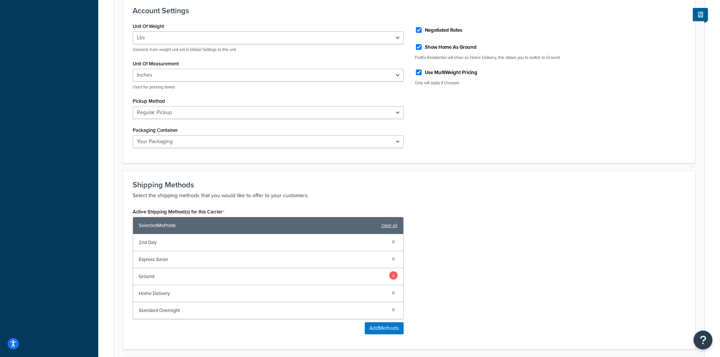
click at [394, 278] on link at bounding box center [393, 275] width 8 height 8
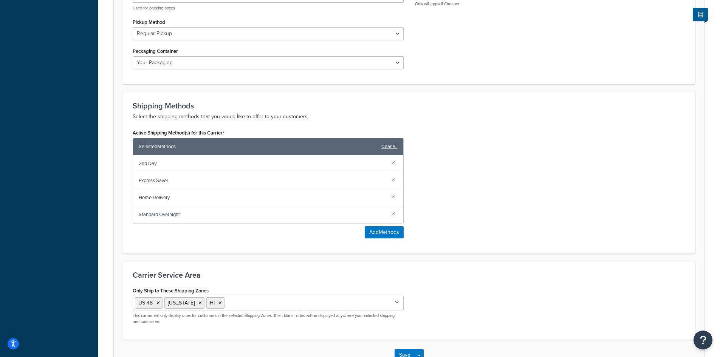
scroll to position [433, 0]
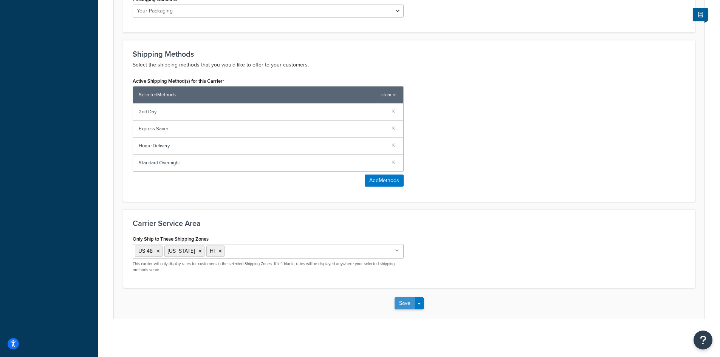
click at [403, 303] on button "Save" at bounding box center [404, 303] width 20 height 12
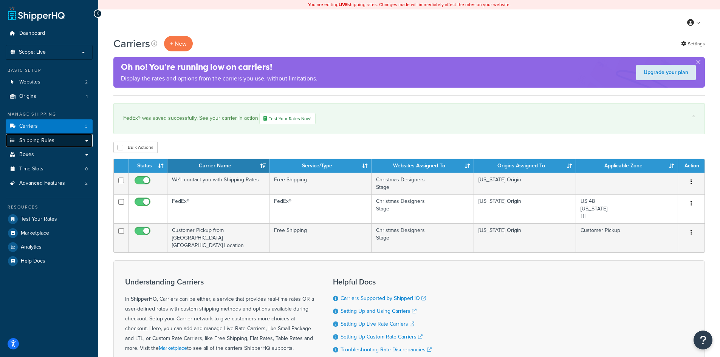
click at [39, 140] on span "Shipping Rules" at bounding box center [36, 141] width 35 height 6
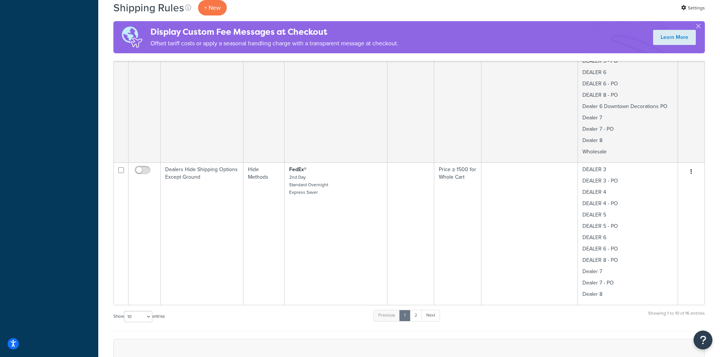
scroll to position [1209, 0]
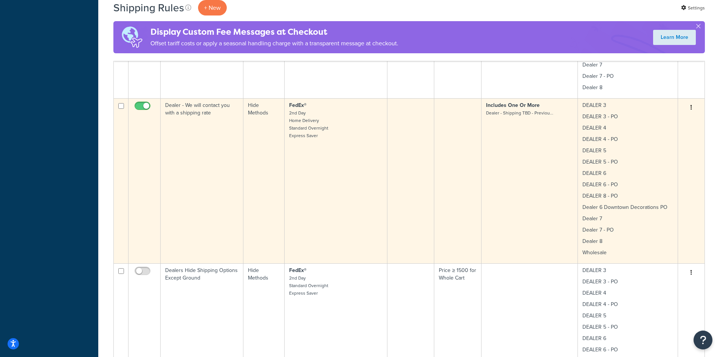
click at [520, 151] on td "Includes One Or More Dealer - Shipping TBD - Previou..." at bounding box center [529, 180] width 96 height 165
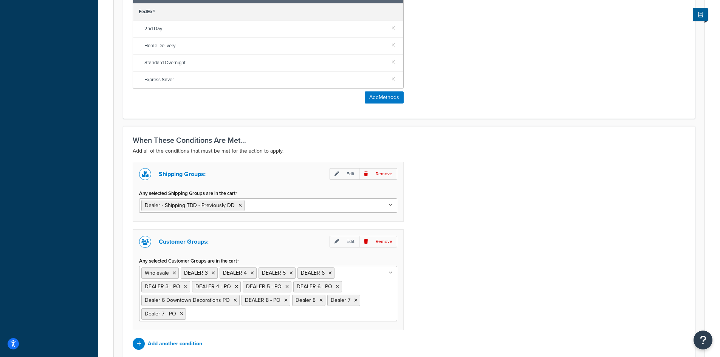
scroll to position [403, 0]
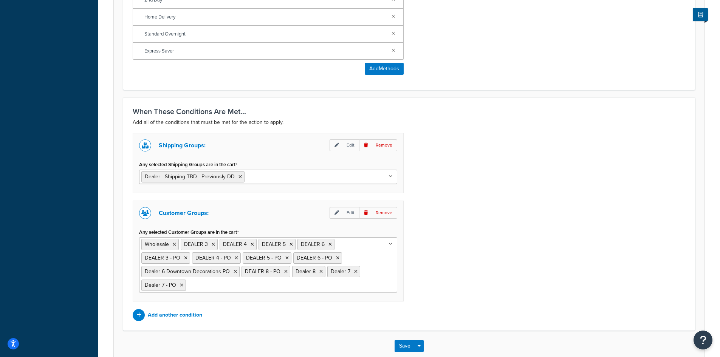
click at [391, 270] on ul "Wholesale DEALER 3 DEALER 4 DEALER 5 DEALER 6 DEALER 3 - PO DEALER 4 - PO DEALE…" at bounding box center [268, 264] width 258 height 55
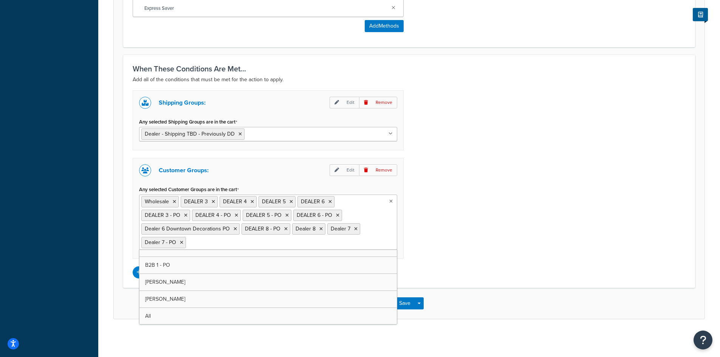
scroll to position [214, 0]
click at [512, 217] on div "Shipping Groups: Edit Remove Any selected Shipping Groups are in the cart Deale…" at bounding box center [409, 184] width 564 height 188
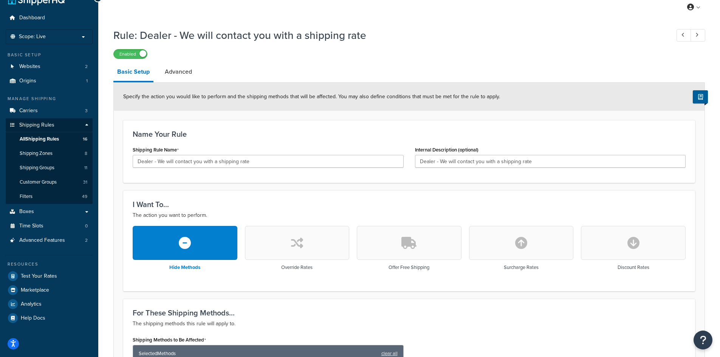
scroll to position [0, 0]
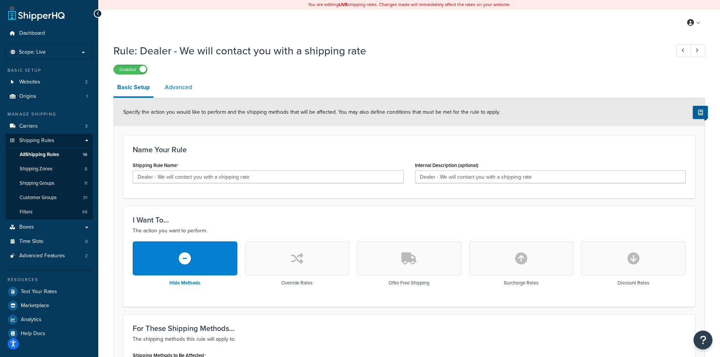
click at [179, 88] on link "Advanced" at bounding box center [178, 87] width 35 height 18
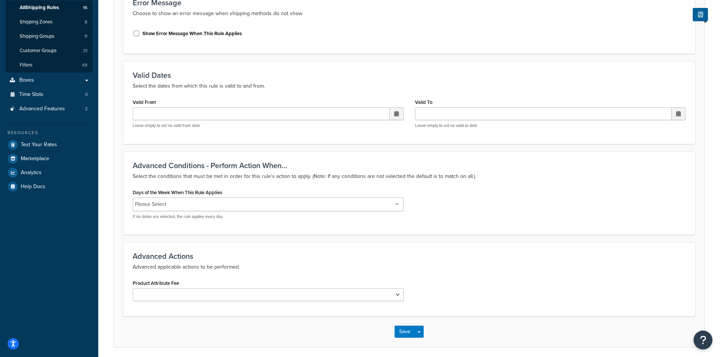
scroll to position [176, 0]
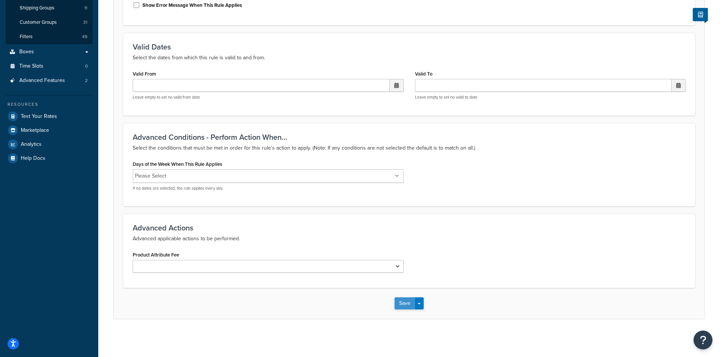
click at [405, 301] on button "Save" at bounding box center [404, 303] width 20 height 12
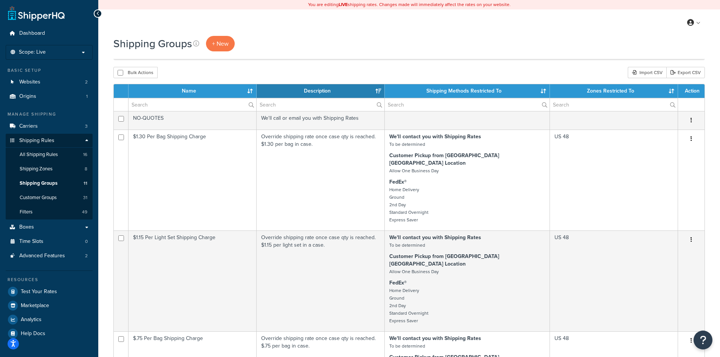
select select "15"
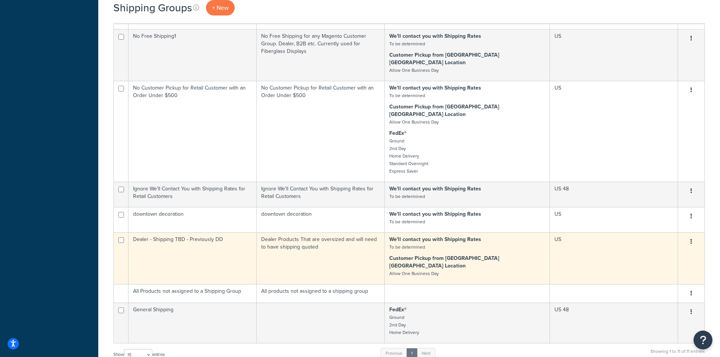
click at [198, 232] on td "Dealer - Shipping TBD - Previously DD" at bounding box center [192, 258] width 128 height 52
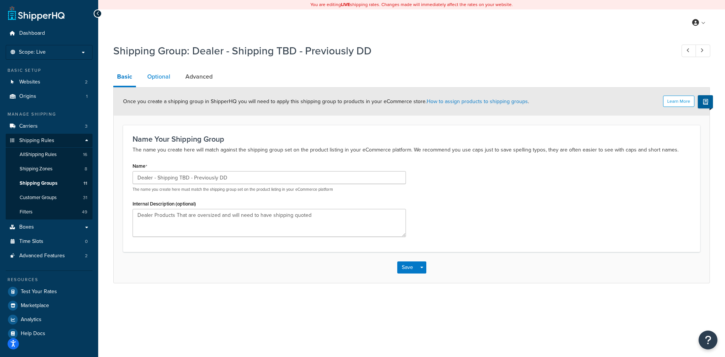
click at [161, 74] on link "Optional" at bounding box center [159, 77] width 31 height 18
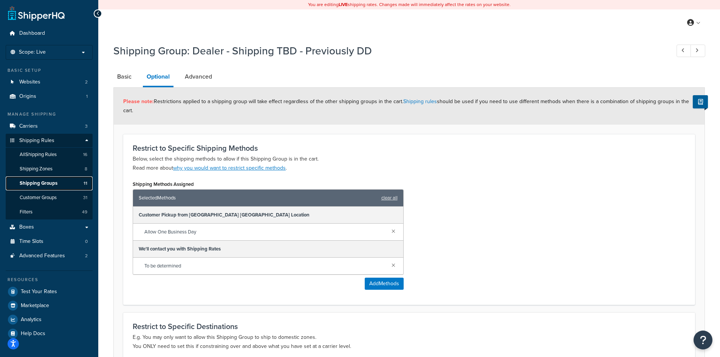
click at [54, 181] on span "Shipping Groups" at bounding box center [39, 183] width 38 height 6
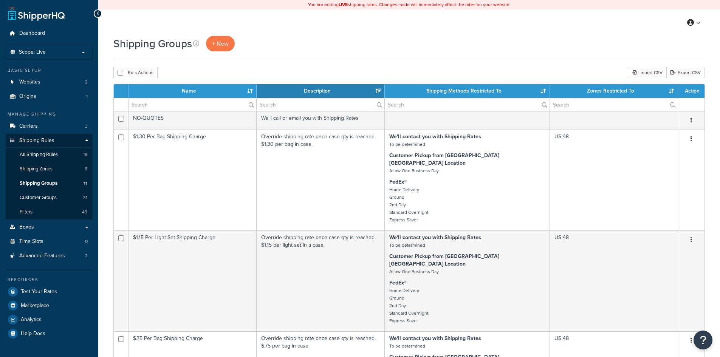
select select "15"
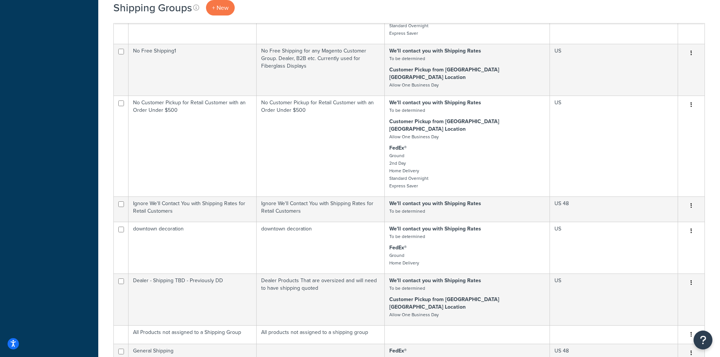
scroll to position [403, 0]
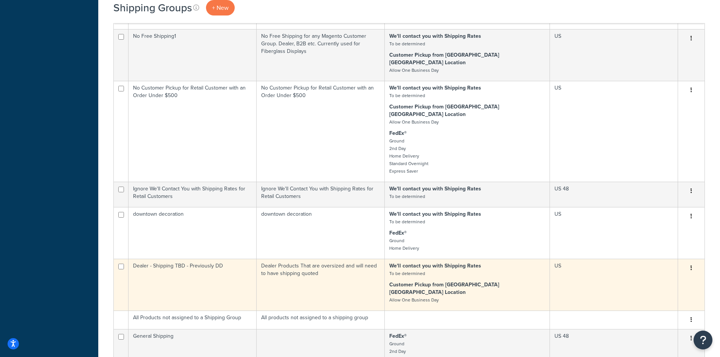
click at [690, 265] on icon "button" at bounding box center [691, 267] width 2 height 5
click at [663, 243] on link "Edit" at bounding box center [661, 245] width 60 height 15
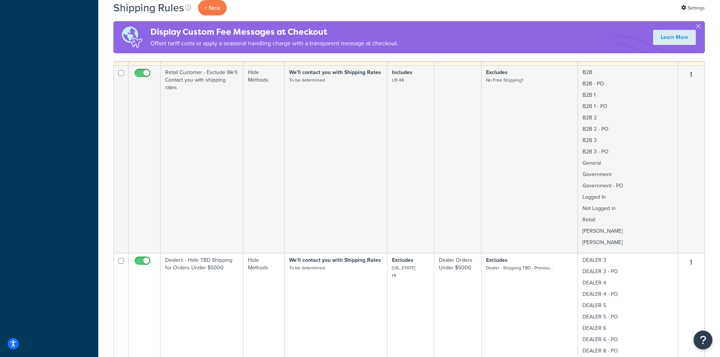
scroll to position [504, 0]
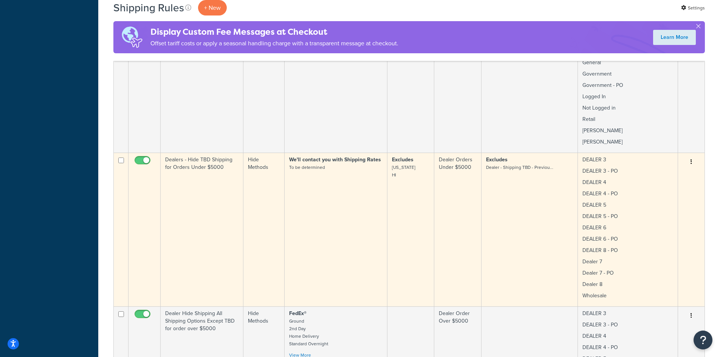
click at [691, 159] on icon "button" at bounding box center [691, 161] width 2 height 5
click at [652, 170] on link "Edit" at bounding box center [666, 176] width 60 height 15
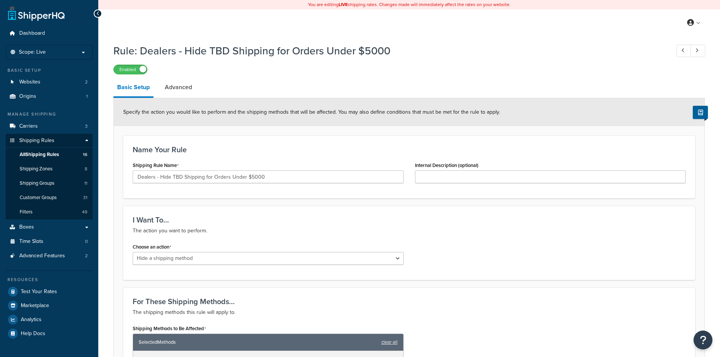
select select "HIDE"
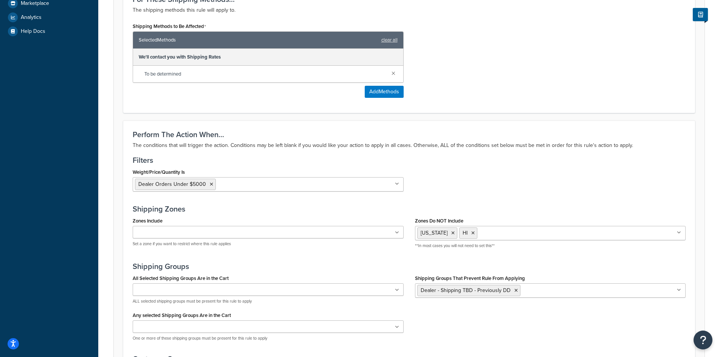
scroll to position [403, 0]
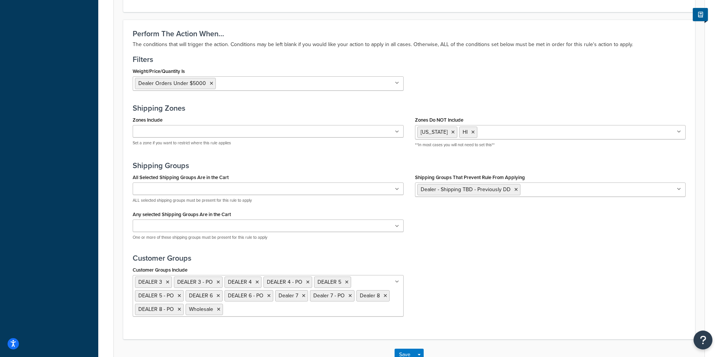
click at [397, 188] on icon at bounding box center [397, 189] width 4 height 5
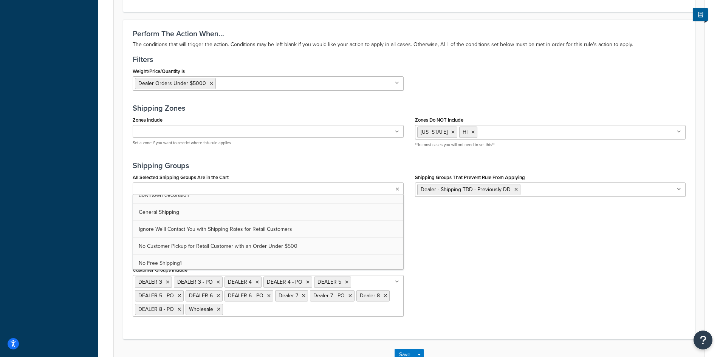
scroll to position [101, 0]
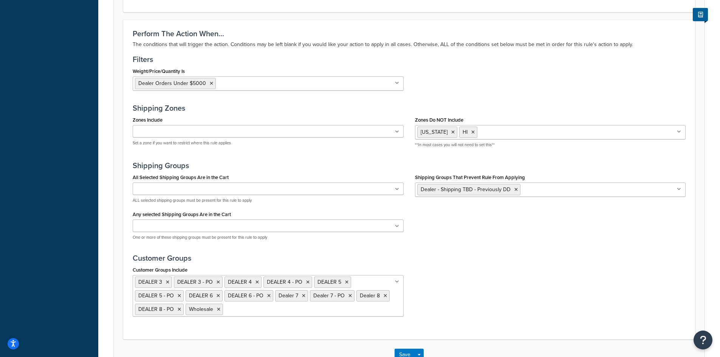
click at [479, 236] on div "All Selected Shipping Groups Are in the Cart $.75 Per Bag Shipping Charge $1.15…" at bounding box center [409, 209] width 564 height 74
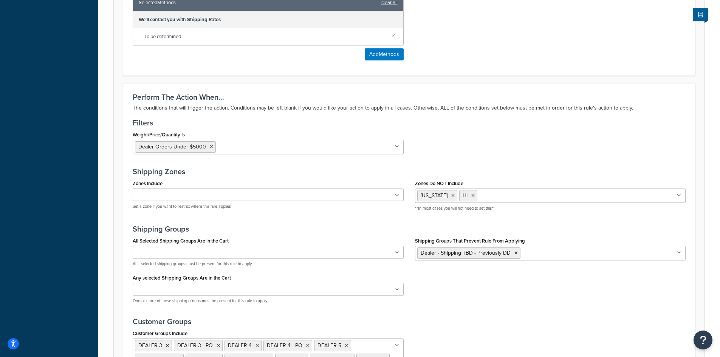
scroll to position [354, 0]
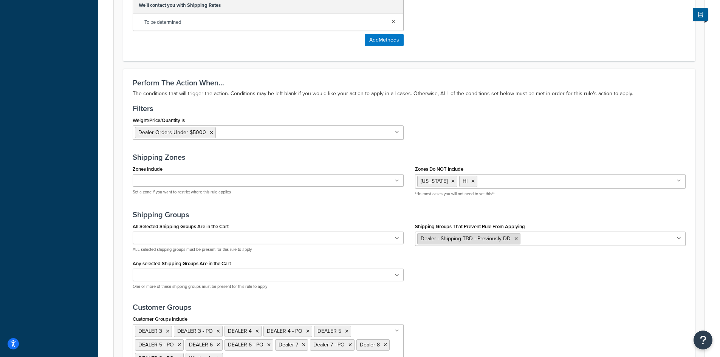
click at [514, 239] on icon at bounding box center [515, 239] width 3 height 5
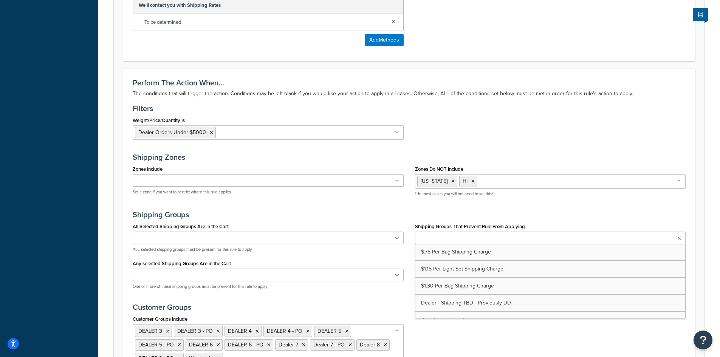
click at [409, 209] on div "Perform The Action When... The conditions that will trigger the action. Conditi…" at bounding box center [409, 228] width 572 height 319
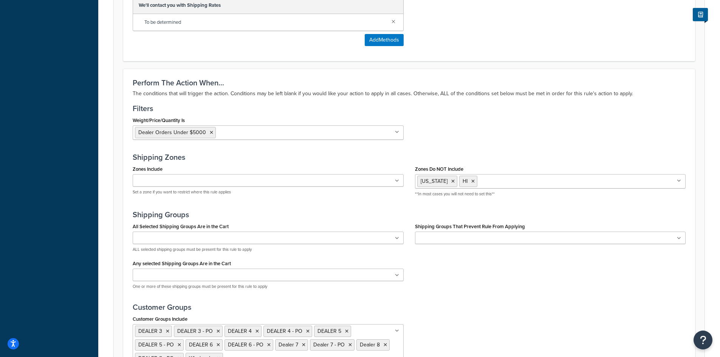
scroll to position [455, 0]
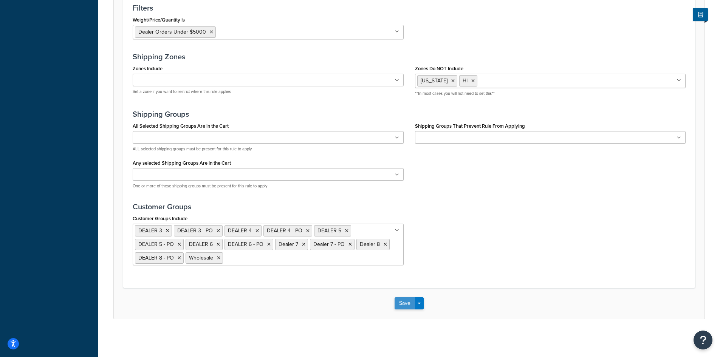
click at [402, 305] on button "Save" at bounding box center [404, 303] width 20 height 12
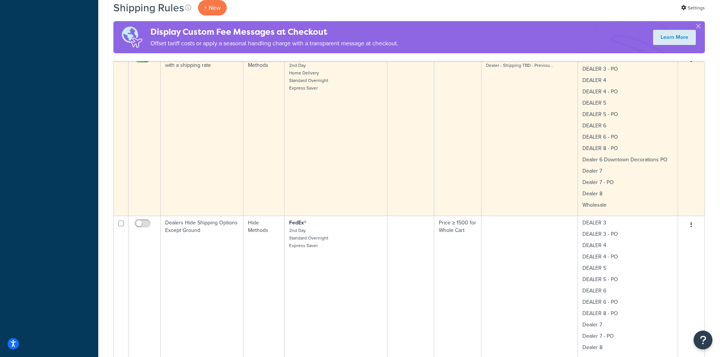
scroll to position [1310, 0]
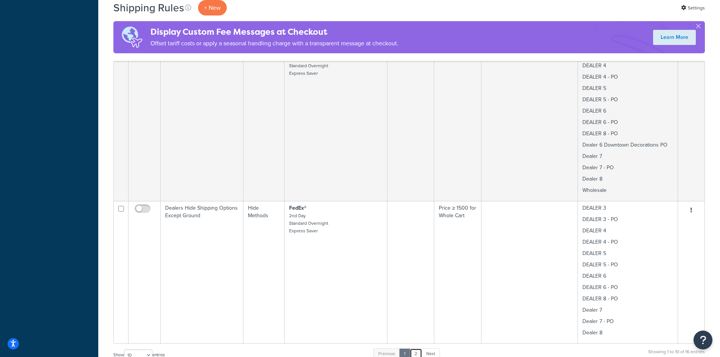
click at [416, 348] on link "2" at bounding box center [416, 353] width 12 height 11
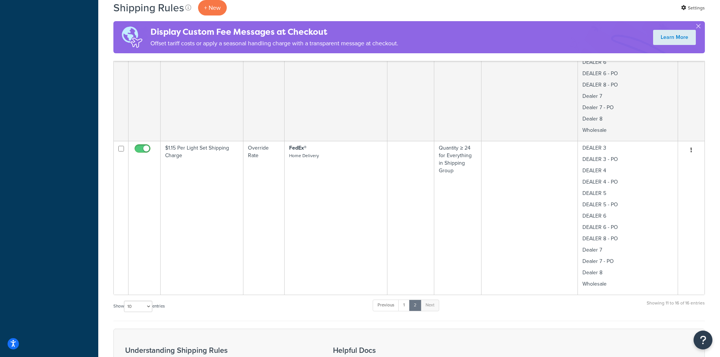
scroll to position [667, 0]
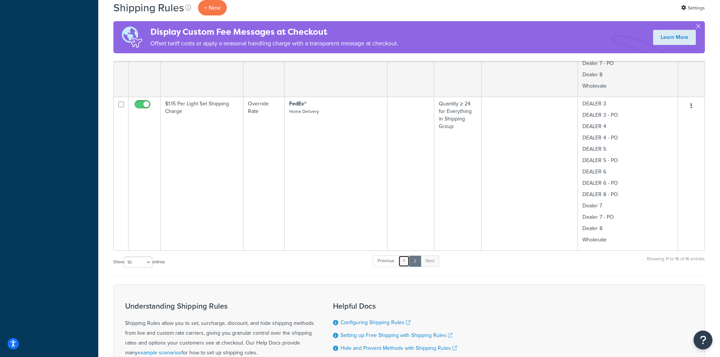
click at [407, 255] on link "1" at bounding box center [403, 260] width 11 height 11
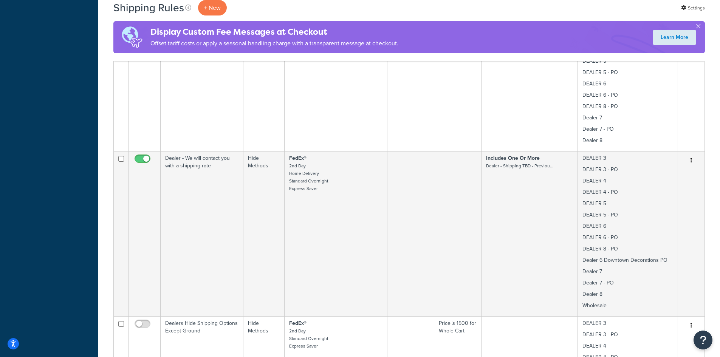
scroll to position [1168, 0]
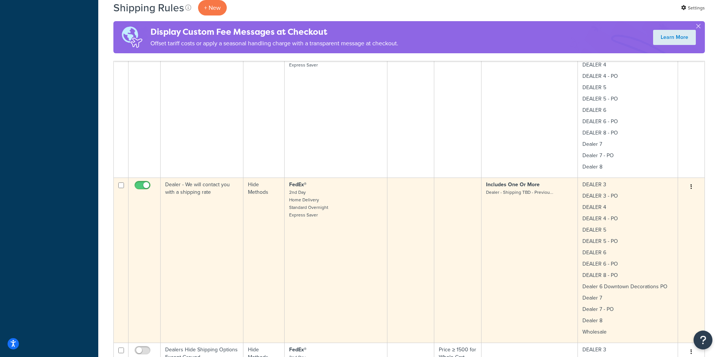
click at [139, 182] on input "checkbox" at bounding box center [143, 186] width 21 height 9
checkbox input "false"
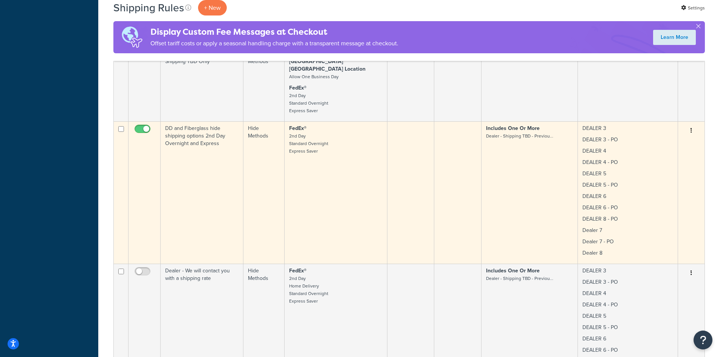
scroll to position [1067, 0]
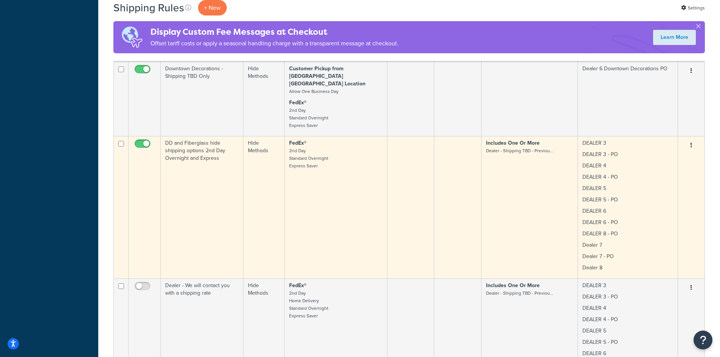
click at [121, 141] on input "checkbox" at bounding box center [121, 144] width 6 height 6
checkbox input "true"
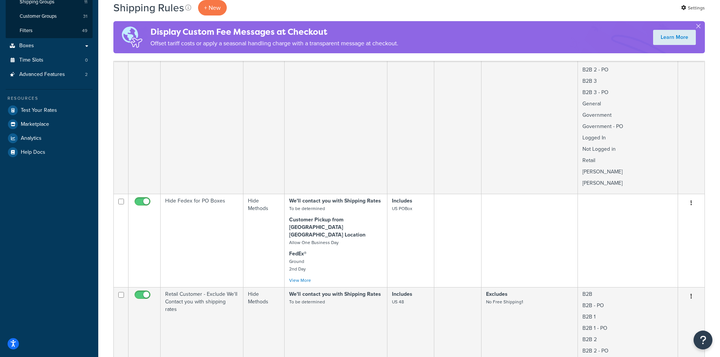
scroll to position [60, 0]
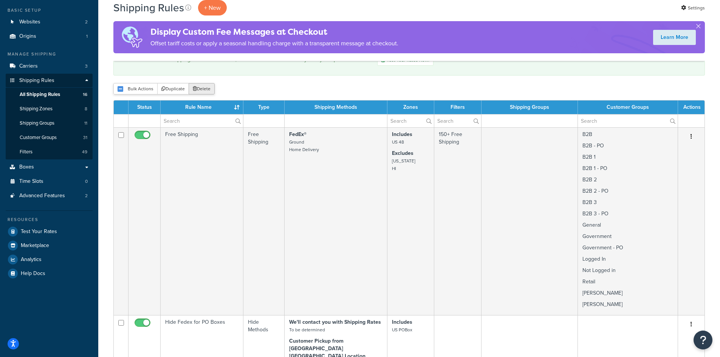
click at [202, 89] on button "Delete" at bounding box center [202, 88] width 26 height 11
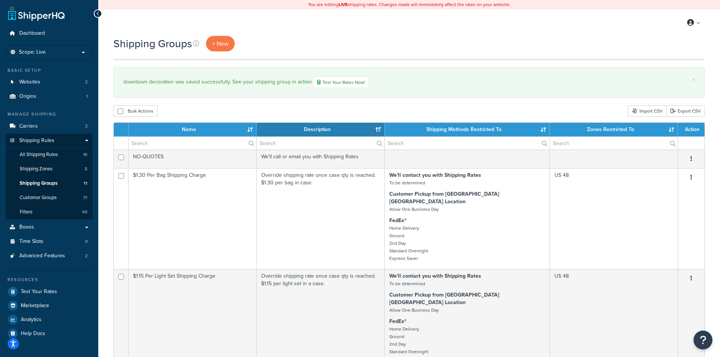
select select "15"
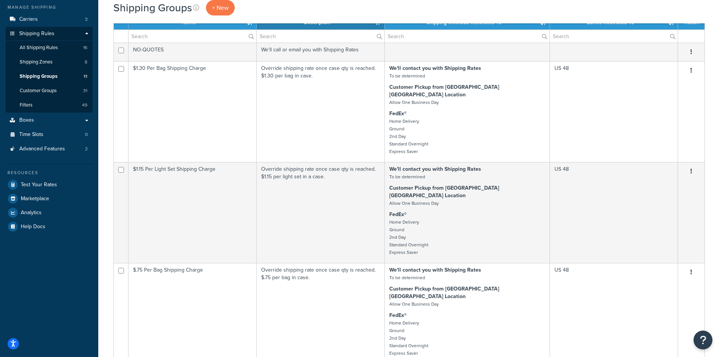
scroll to position [101, 0]
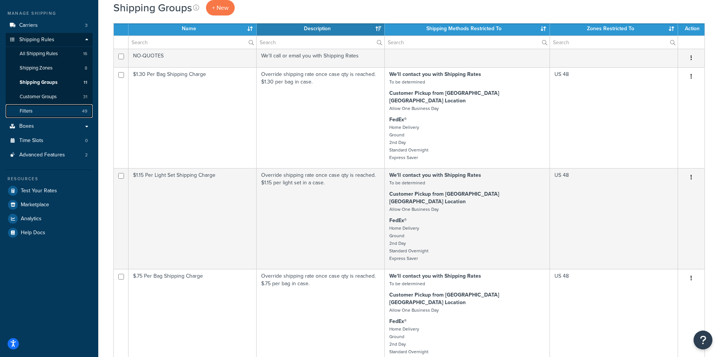
click at [45, 114] on link "Filters 49" at bounding box center [49, 111] width 87 height 14
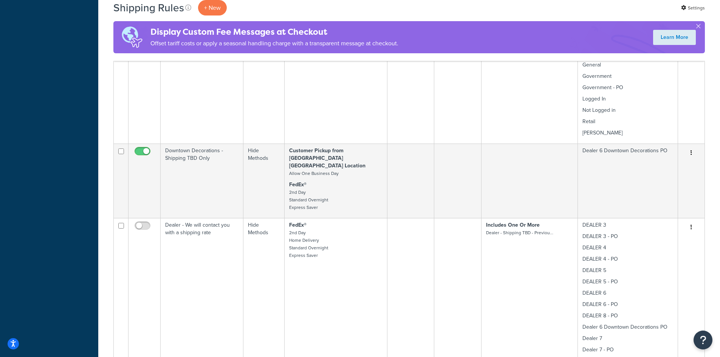
scroll to position [1008, 0]
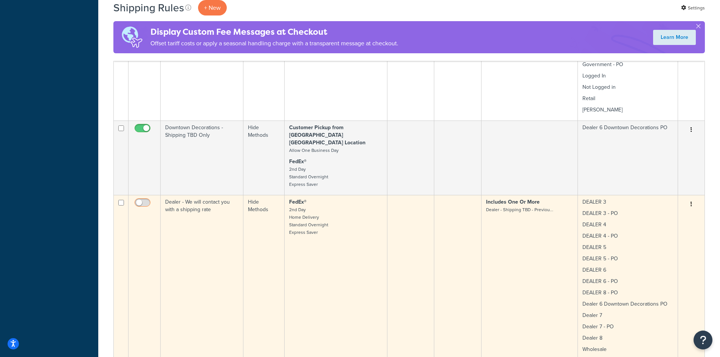
click at [147, 200] on input "checkbox" at bounding box center [143, 204] width 21 height 9
checkbox input "true"
click at [688, 198] on button "button" at bounding box center [691, 204] width 11 height 12
click at [666, 211] on link "Edit" at bounding box center [666, 218] width 60 height 15
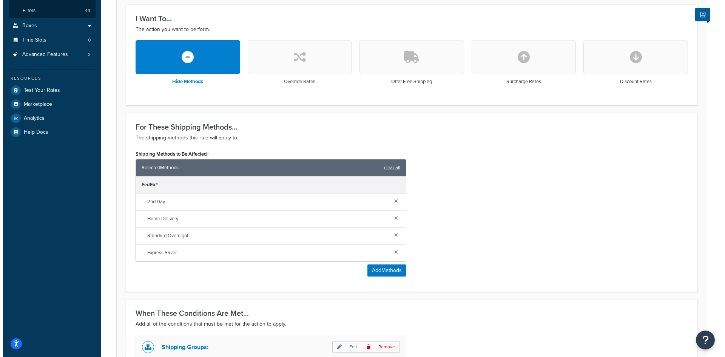
scroll to position [302, 0]
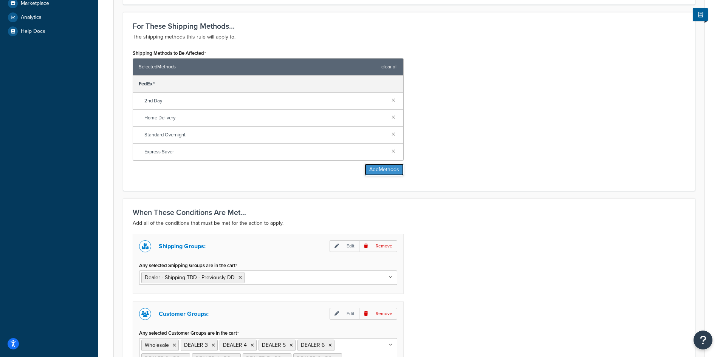
click at [375, 170] on button "Add Methods" at bounding box center [384, 170] width 39 height 12
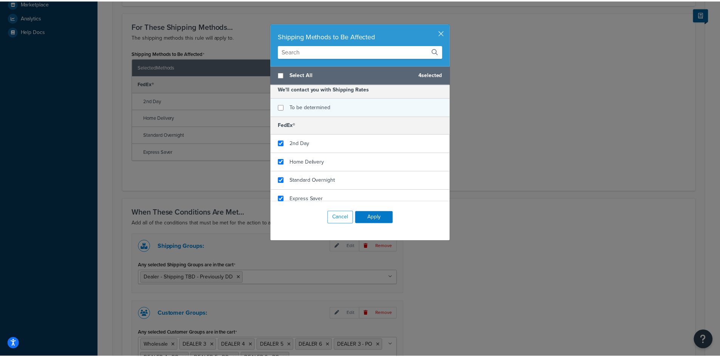
scroll to position [46, 0]
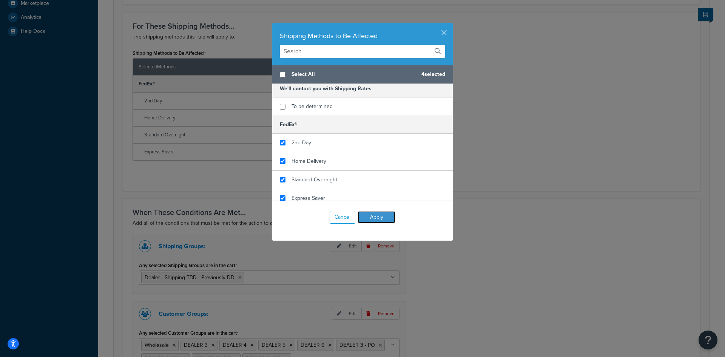
click at [377, 216] on button "Apply" at bounding box center [377, 217] width 38 height 12
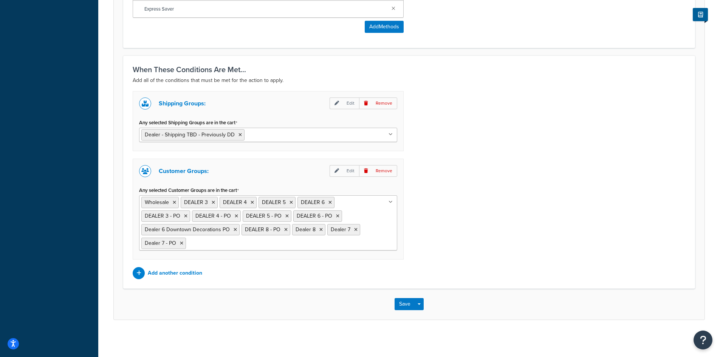
scroll to position [446, 0]
click at [399, 303] on button "Save" at bounding box center [404, 303] width 20 height 12
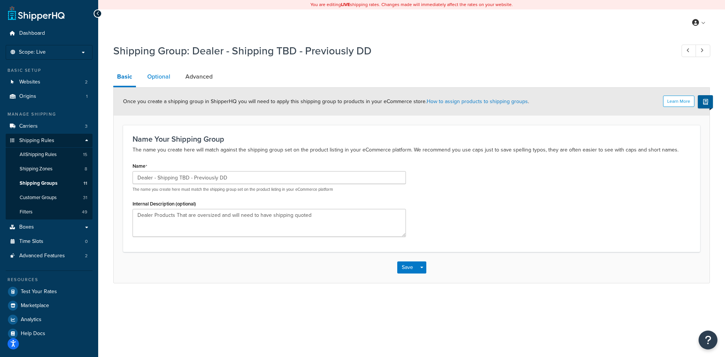
click at [154, 76] on link "Optional" at bounding box center [159, 77] width 31 height 18
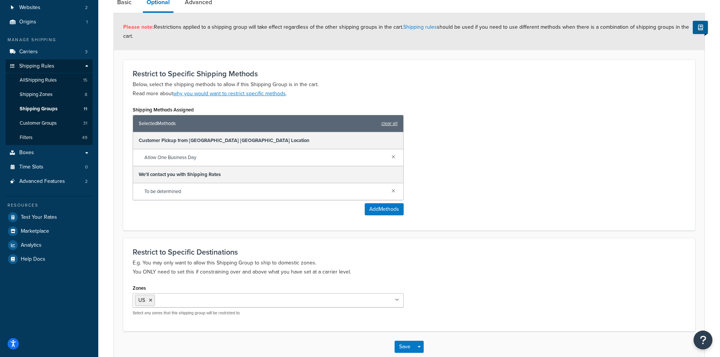
scroll to position [101, 0]
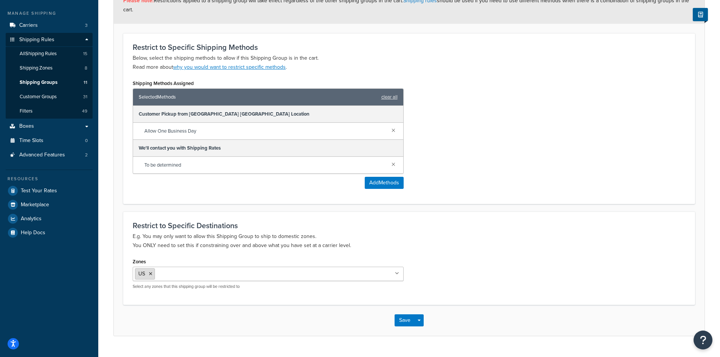
click at [150, 275] on icon at bounding box center [150, 274] width 3 height 5
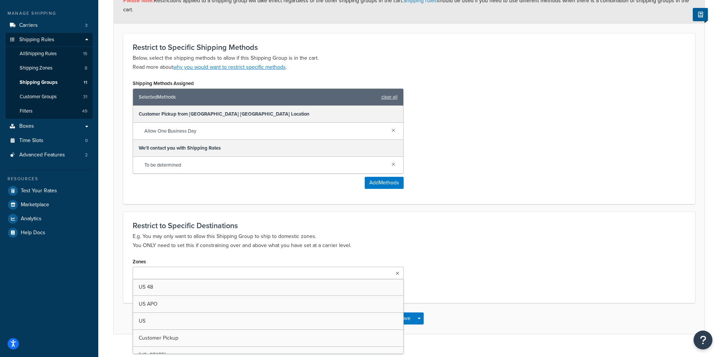
click at [124, 241] on div "Restrict to Specific Destinations E.g. You may only want to allow this Shipping…" at bounding box center [409, 257] width 572 height 91
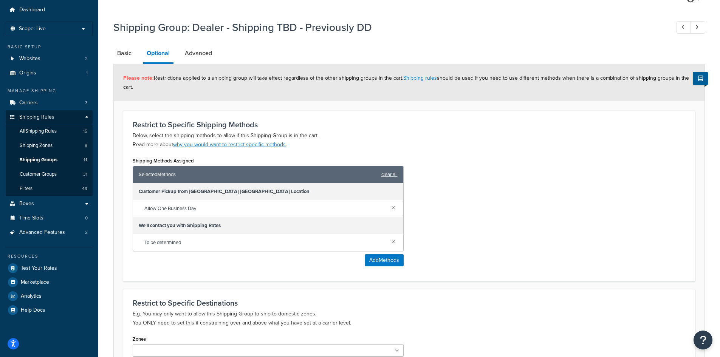
scroll to position [0, 0]
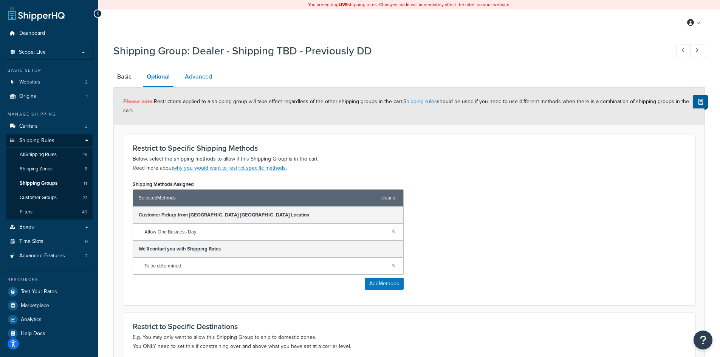
click at [197, 75] on link "Advanced" at bounding box center [198, 77] width 35 height 18
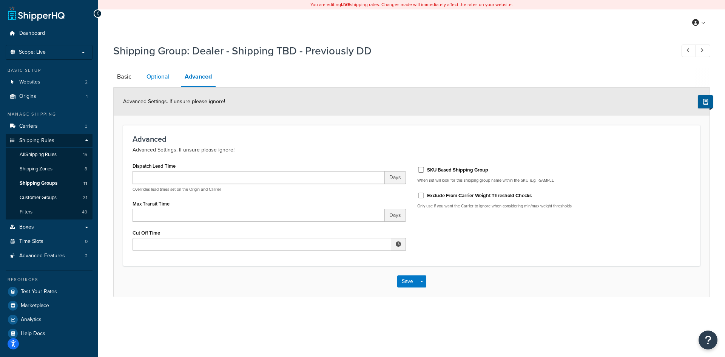
click at [150, 78] on link "Optional" at bounding box center [158, 77] width 31 height 18
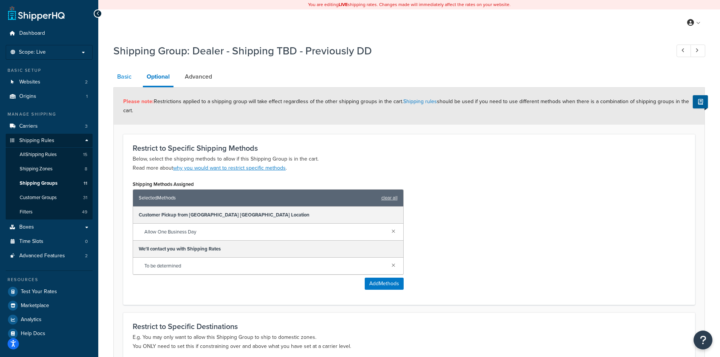
click at [122, 76] on link "Basic" at bounding box center [124, 77] width 22 height 18
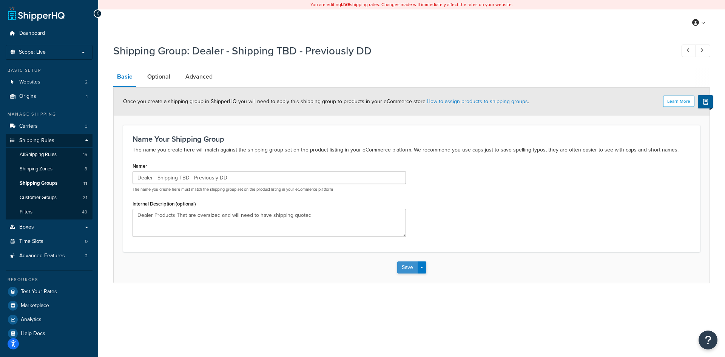
click at [402, 268] on button "Save" at bounding box center [407, 267] width 20 height 12
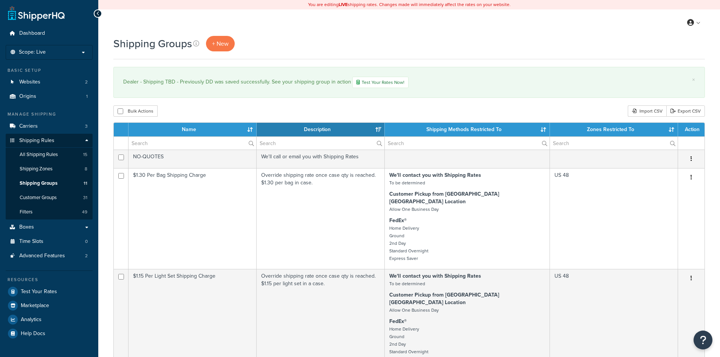
select select "15"
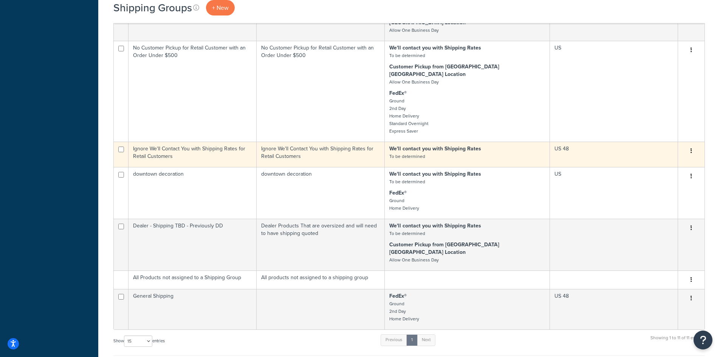
scroll to position [504, 0]
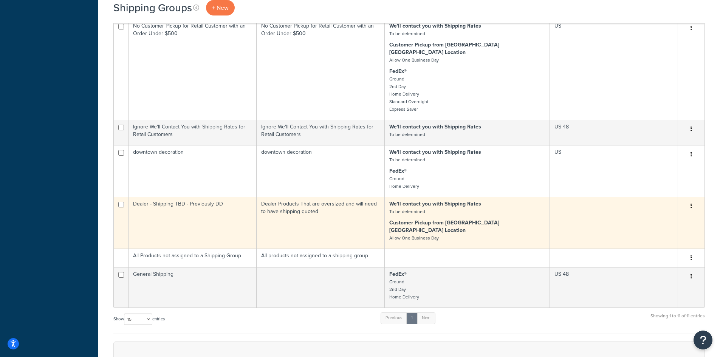
click at [694, 200] on button "button" at bounding box center [691, 206] width 11 height 12
click at [664, 184] on link "Edit" at bounding box center [661, 183] width 60 height 15
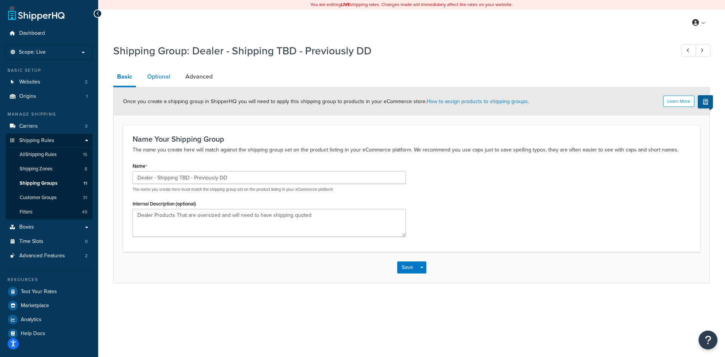
click at [153, 77] on link "Optional" at bounding box center [159, 77] width 31 height 18
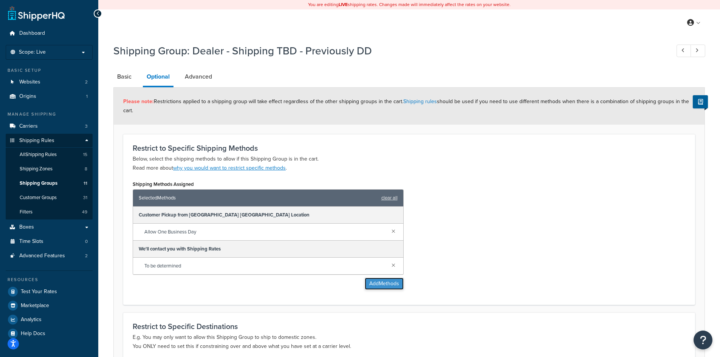
click at [370, 286] on button "Add Methods" at bounding box center [384, 284] width 39 height 12
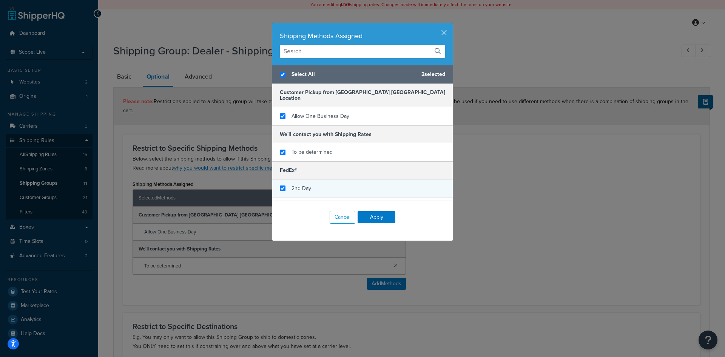
checkbox input "true"
click at [292, 184] on span "2nd Day" at bounding box center [302, 188] width 20 height 8
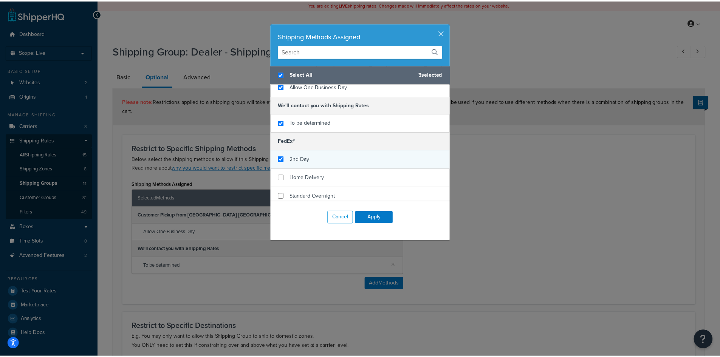
scroll to position [46, 0]
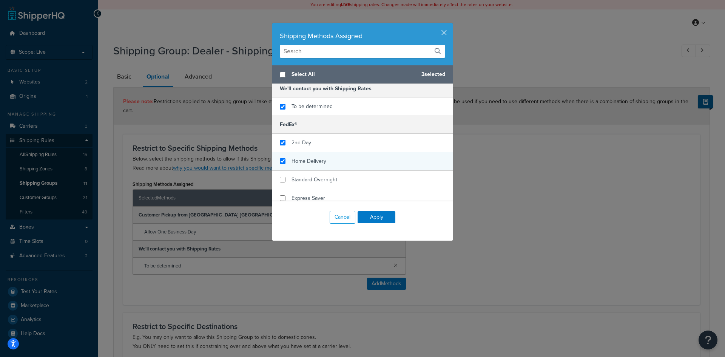
checkbox input "false"
checkbox input "true"
click at [311, 157] on span "Home Delivery" at bounding box center [309, 161] width 35 height 8
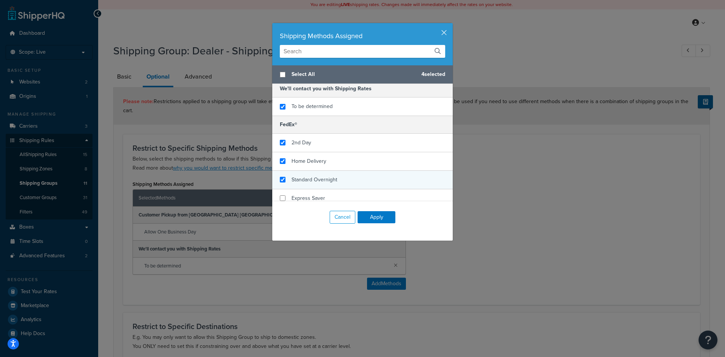
checkbox input "true"
drag, startPoint x: 311, startPoint y: 172, endPoint x: 311, endPoint y: 178, distance: 6.0
click at [311, 176] on span "Standard Overnight" at bounding box center [315, 180] width 46 height 8
checkbox input "true"
click at [306, 194] on span "Express Saver" at bounding box center [309, 198] width 34 height 8
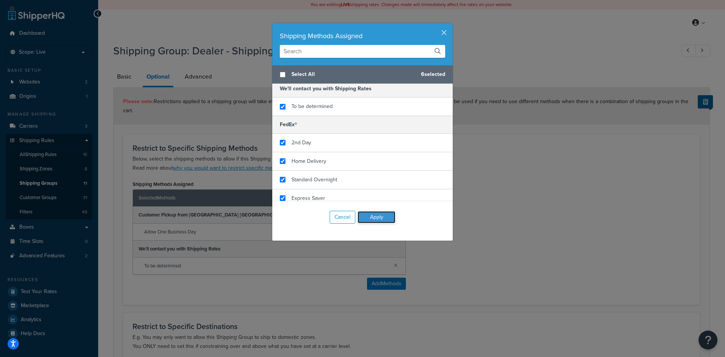
click at [366, 220] on button "Apply" at bounding box center [377, 217] width 38 height 12
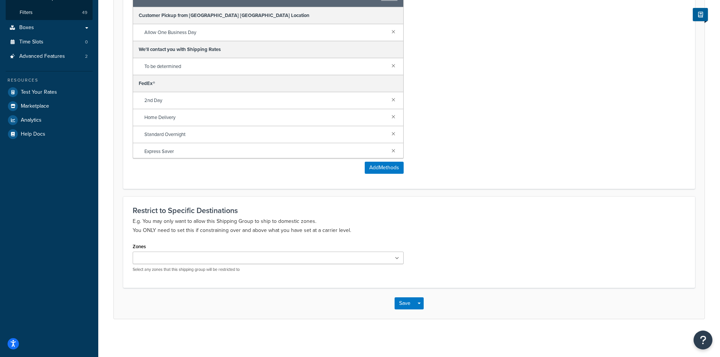
scroll to position [200, 0]
click at [400, 304] on button "Save" at bounding box center [404, 303] width 20 height 12
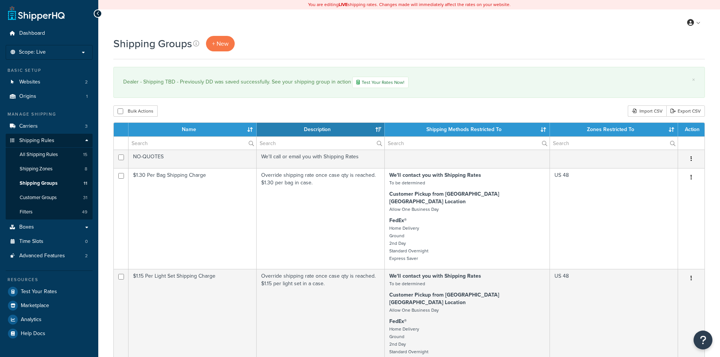
select select "15"
click at [33, 155] on span "All Shipping Rules" at bounding box center [39, 155] width 38 height 6
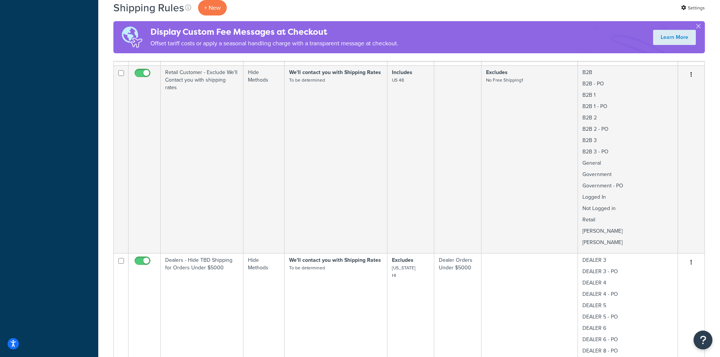
scroll to position [504, 0]
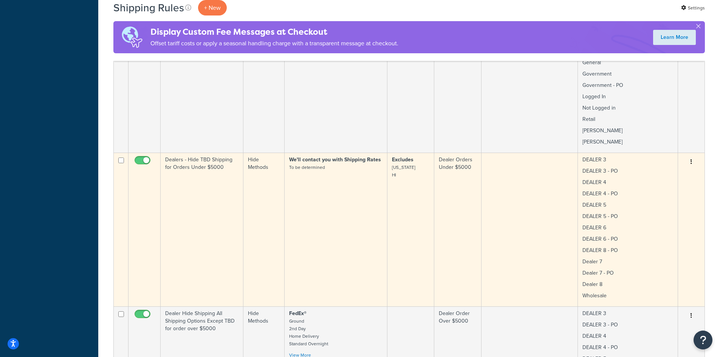
click at [691, 159] on icon "button" at bounding box center [691, 161] width 2 height 5
click at [649, 169] on link "Edit" at bounding box center [666, 176] width 60 height 15
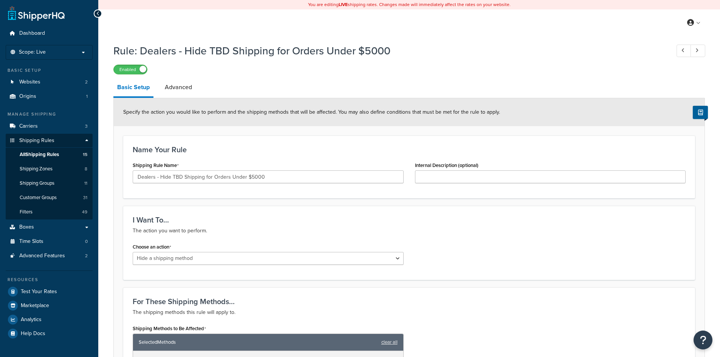
select select "HIDE"
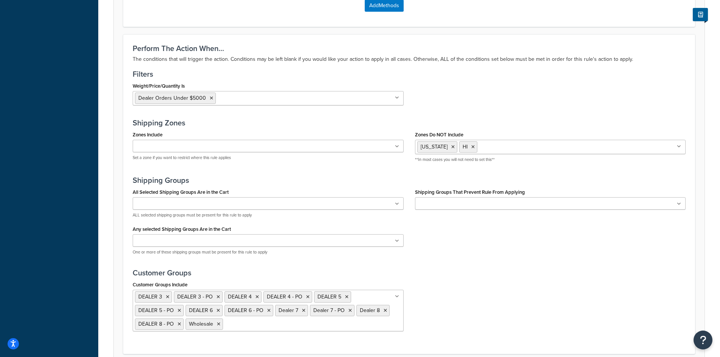
scroll to position [403, 0]
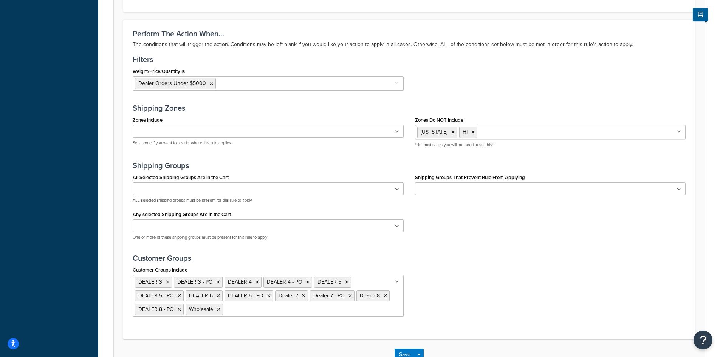
click at [469, 193] on input "Shipping Groups That Prevent Rule From Applying" at bounding box center [450, 189] width 67 height 8
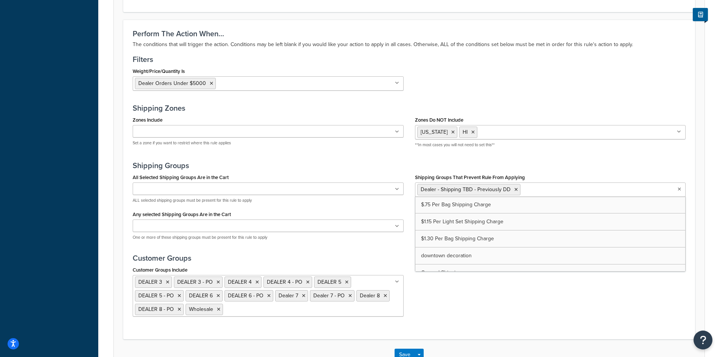
click at [467, 310] on div "Customer Groups Include DEALER 3 DEALER 3 - PO DEALER 4 DEALER 4 - PO DEALER 5 …" at bounding box center [409, 293] width 564 height 58
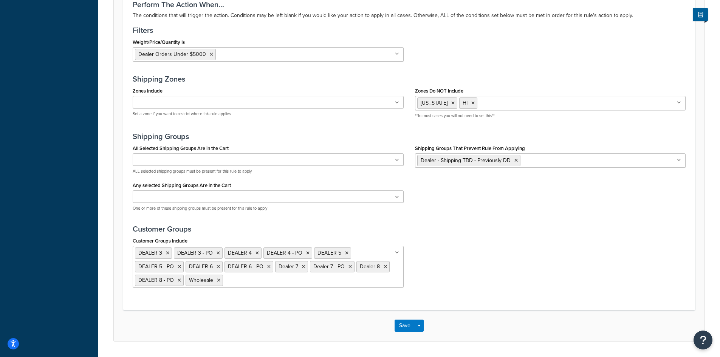
scroll to position [455, 0]
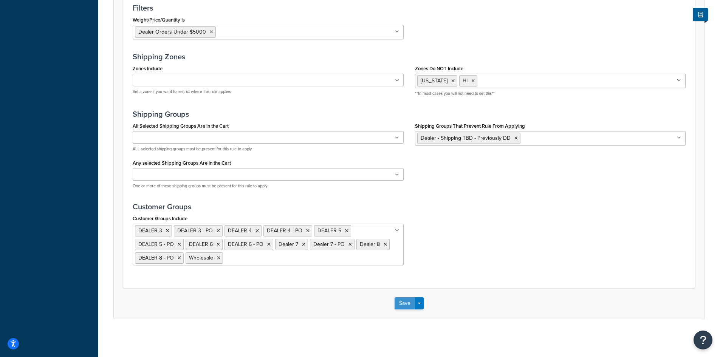
click at [400, 301] on button "Save" at bounding box center [404, 303] width 20 height 12
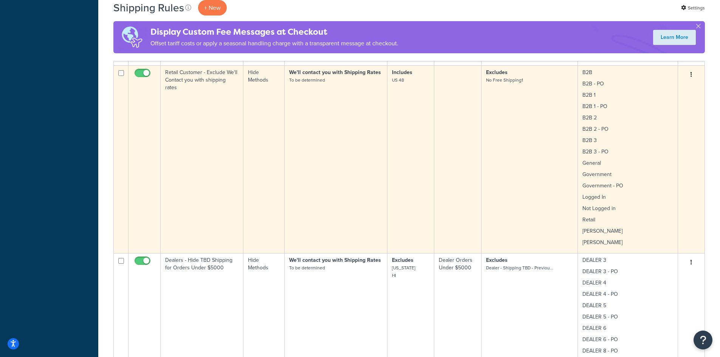
scroll to position [504, 0]
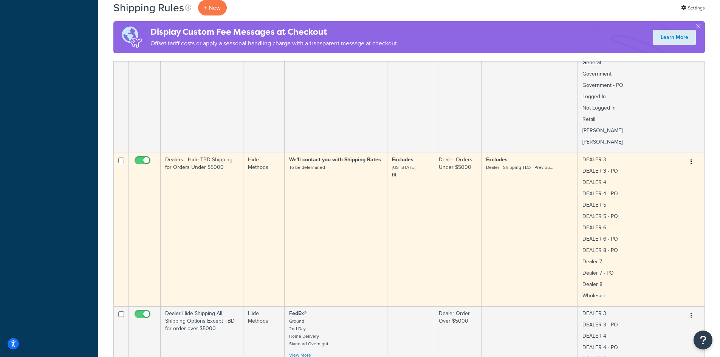
click at [691, 159] on icon "button" at bounding box center [691, 161] width 2 height 5
click at [652, 169] on link "Edit" at bounding box center [666, 176] width 60 height 15
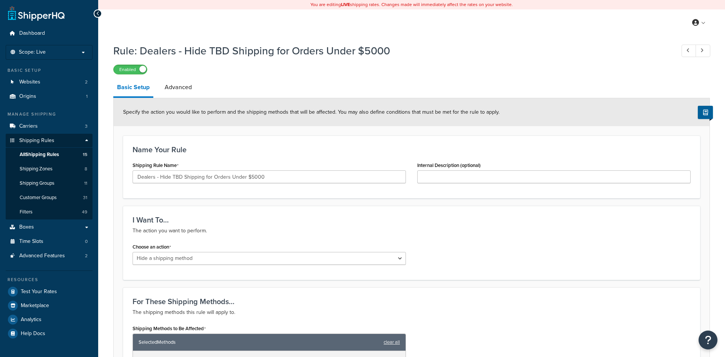
select select "HIDE"
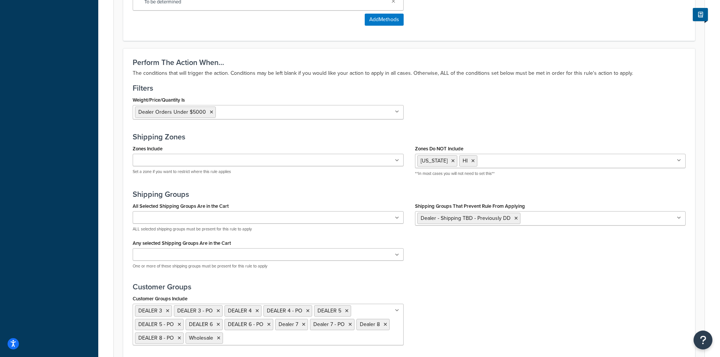
scroll to position [403, 0]
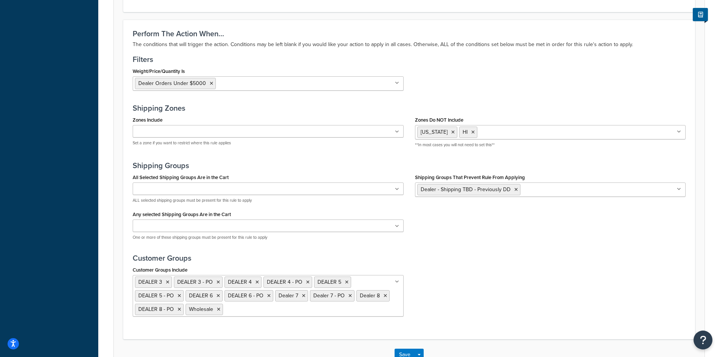
click at [397, 227] on icon at bounding box center [397, 226] width 4 height 5
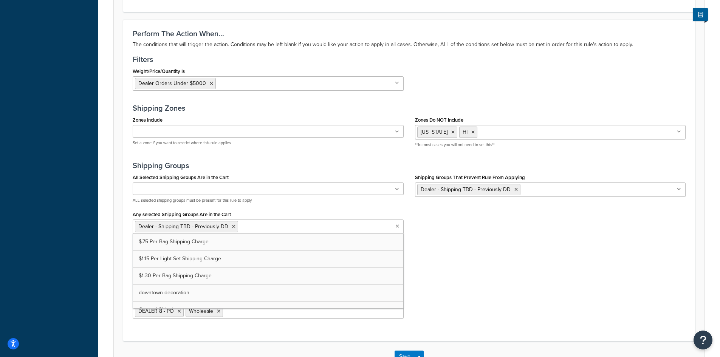
click at [476, 280] on div "Customer Groups Include DEALER 3 DEALER 3 - PO DEALER 4 DEALER 4 - PO DEALER 5 …" at bounding box center [409, 295] width 564 height 58
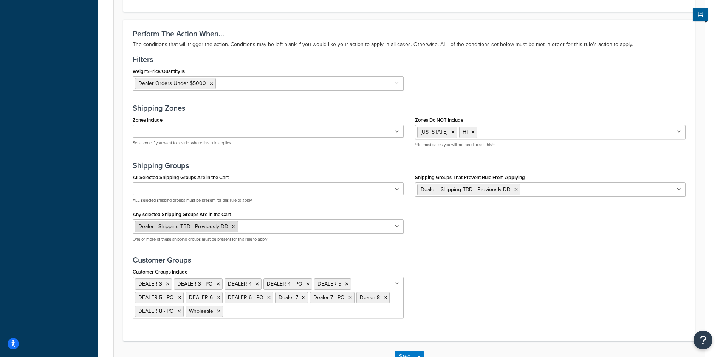
click at [233, 227] on icon at bounding box center [233, 226] width 3 height 5
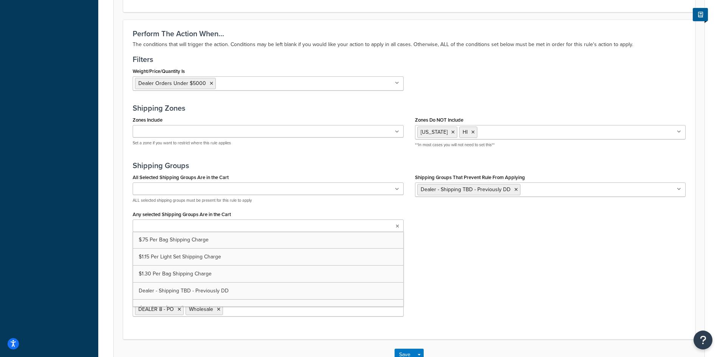
click at [475, 232] on div "All Selected Shipping Groups Are in the Cart $.75 Per Bag Shipping Charge $1.15…" at bounding box center [409, 209] width 564 height 74
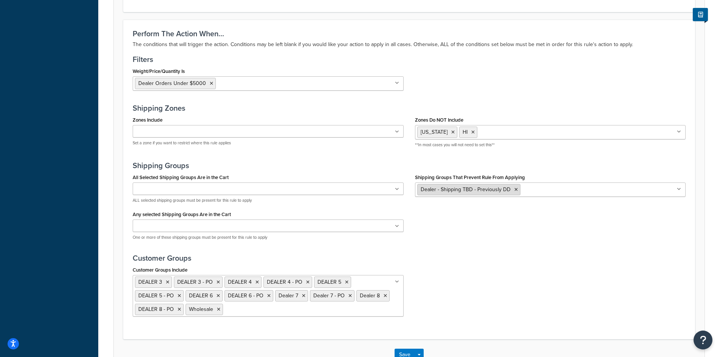
click at [514, 190] on icon at bounding box center [515, 189] width 3 height 5
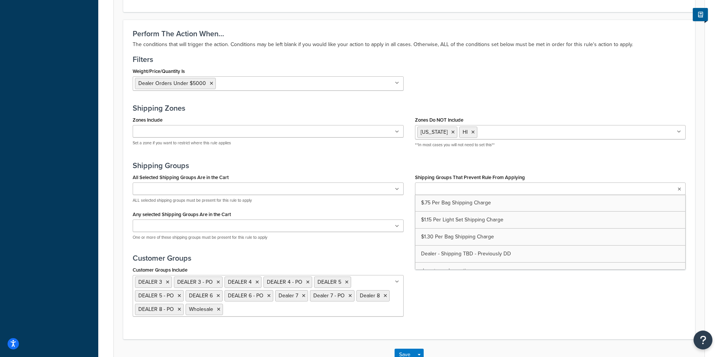
click at [465, 300] on div "Customer Groups Include DEALER 3 DEALER 3 - PO DEALER 4 DEALER 4 - PO DEALER 5 …" at bounding box center [409, 293] width 564 height 58
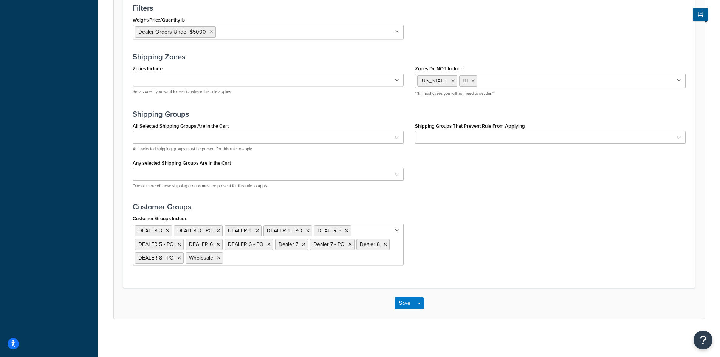
scroll to position [455, 0]
click at [402, 304] on button "Save" at bounding box center [404, 303] width 20 height 12
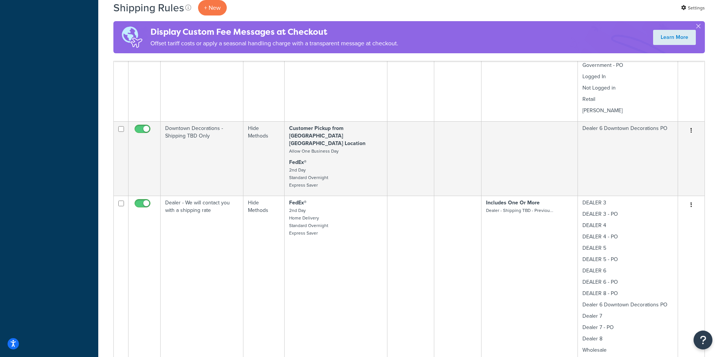
scroll to position [1108, 0]
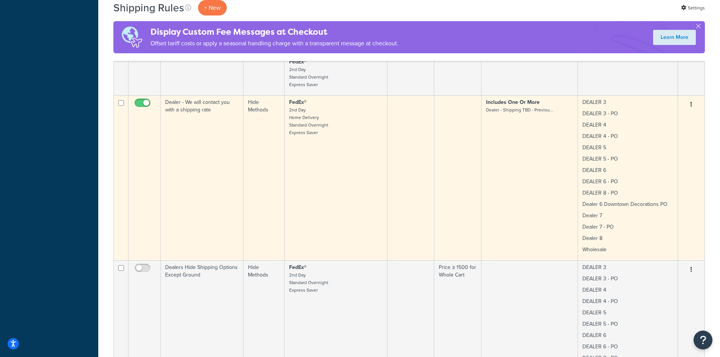
click at [691, 102] on icon "button" at bounding box center [691, 104] width 2 height 5
click at [663, 111] on link "Edit" at bounding box center [666, 118] width 60 height 15
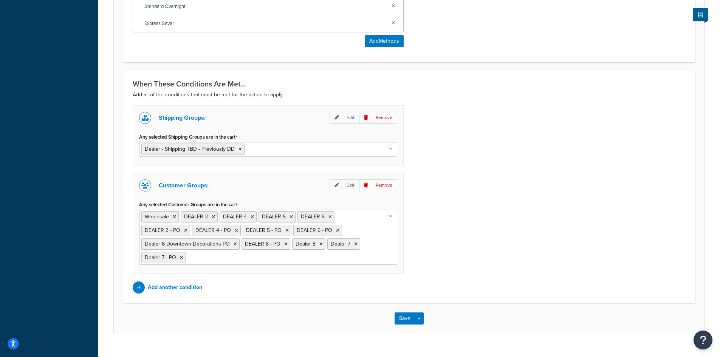
scroll to position [446, 0]
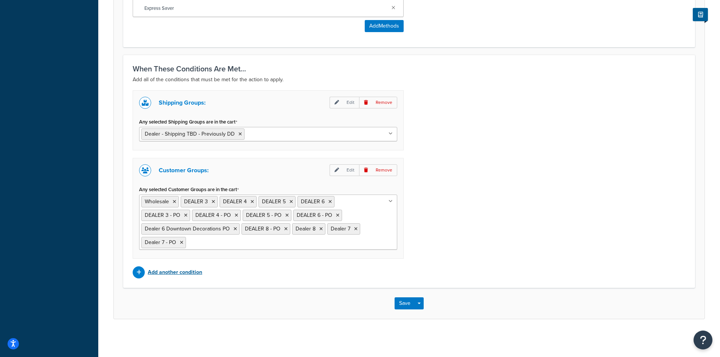
click at [188, 268] on p "Add another condition" at bounding box center [175, 272] width 54 height 11
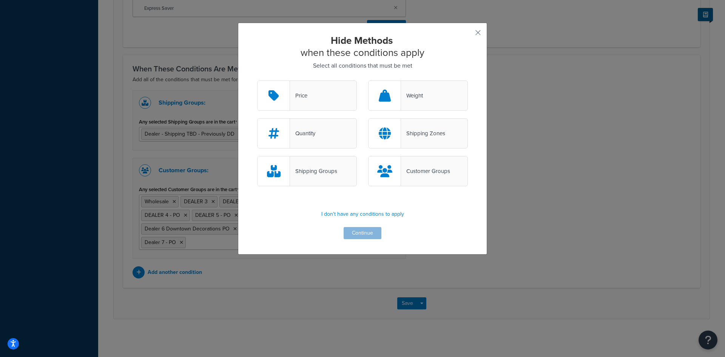
click at [308, 93] on div "Price" at bounding box center [307, 95] width 100 height 30
click at [0, 0] on input "Price" at bounding box center [0, 0] width 0 height 0
click at [351, 234] on button "Continue" at bounding box center [363, 233] width 38 height 12
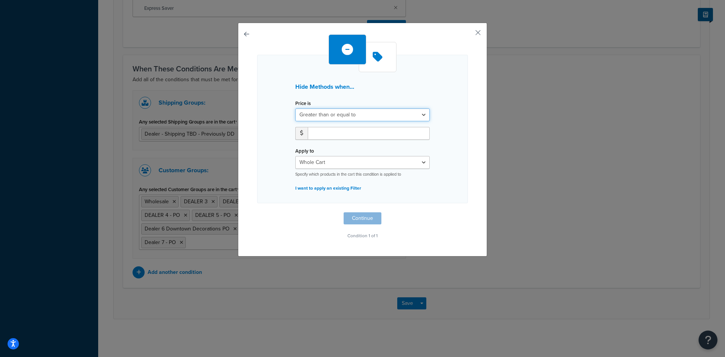
click at [367, 113] on select "Greater than or equal to Between or equal to Less than or equal to" at bounding box center [362, 114] width 135 height 13
click at [295, 108] on select "Greater than or equal to Between or equal to Less than or equal to" at bounding box center [362, 114] width 135 height 13
click at [346, 136] on input "number" at bounding box center [369, 133] width 122 height 13
type input "0.01"
click at [356, 218] on button "Continue" at bounding box center [363, 218] width 38 height 12
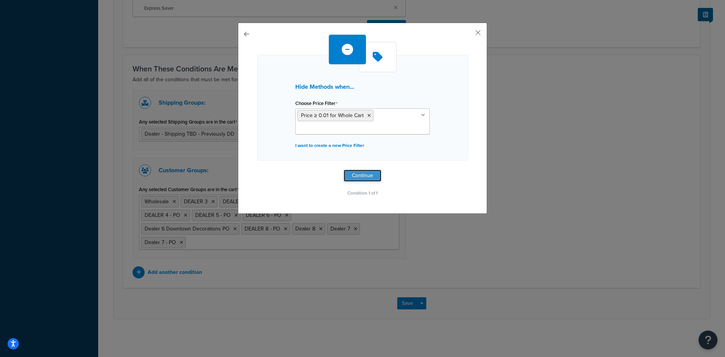
click at [349, 177] on button "Continue" at bounding box center [363, 176] width 38 height 12
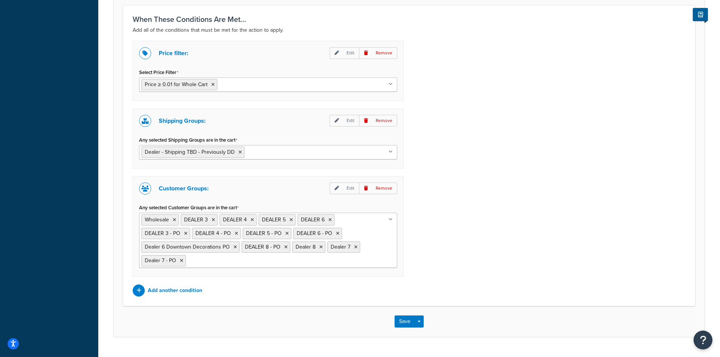
scroll to position [514, 0]
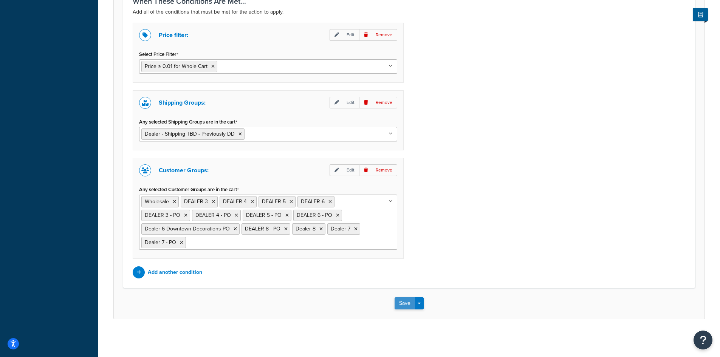
click at [404, 302] on button "Save" at bounding box center [404, 303] width 20 height 12
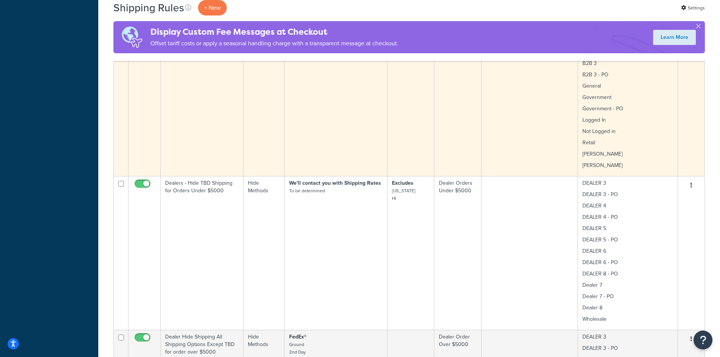
scroll to position [504, 0]
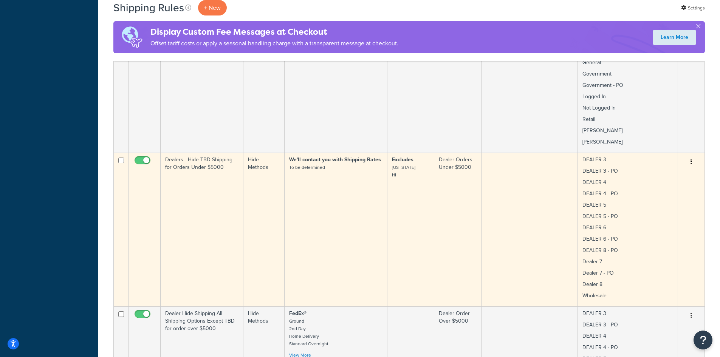
click at [690, 159] on icon "button" at bounding box center [691, 161] width 2 height 5
click at [663, 169] on link "Edit" at bounding box center [666, 176] width 60 height 15
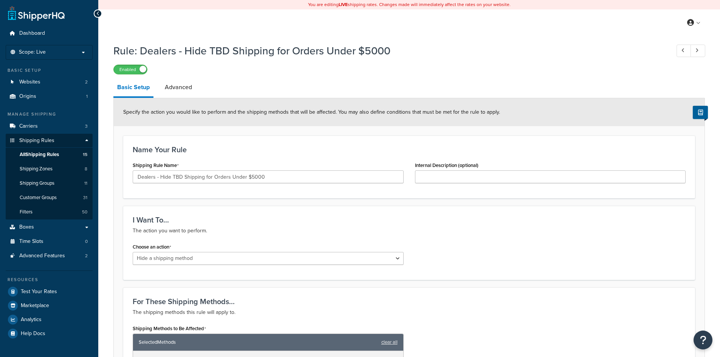
select select "HIDE"
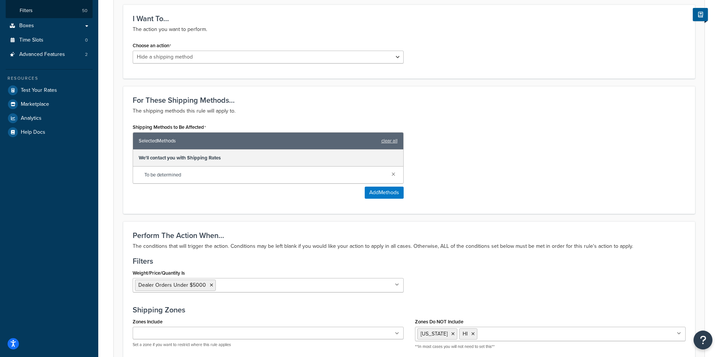
scroll to position [302, 0]
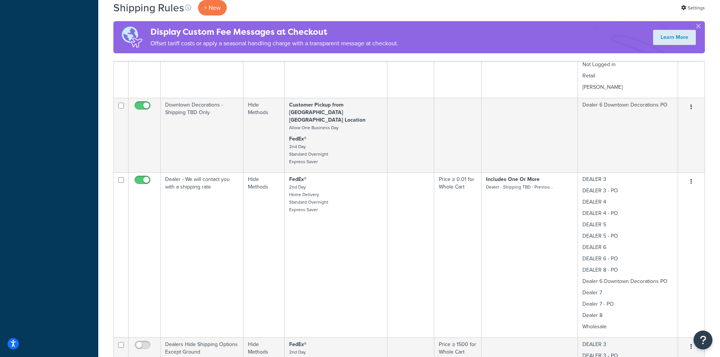
scroll to position [1008, 0]
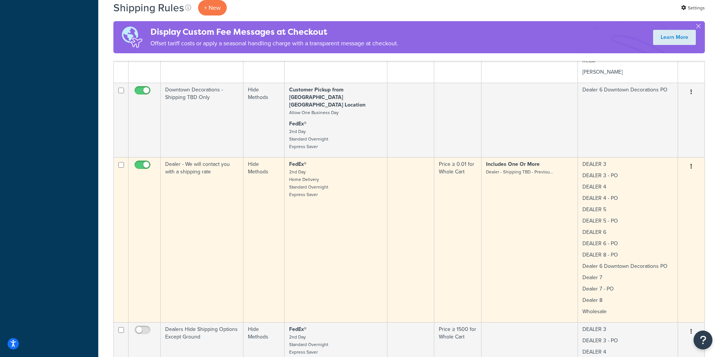
click at [693, 161] on button "button" at bounding box center [691, 167] width 11 height 12
click at [667, 173] on link "Edit" at bounding box center [666, 180] width 60 height 15
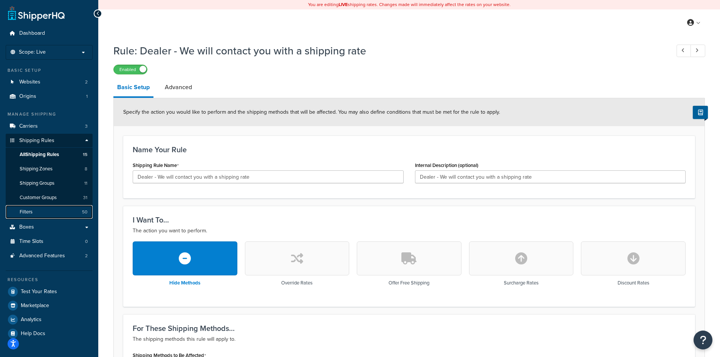
click at [23, 213] on span "Filters" at bounding box center [26, 212] width 13 height 6
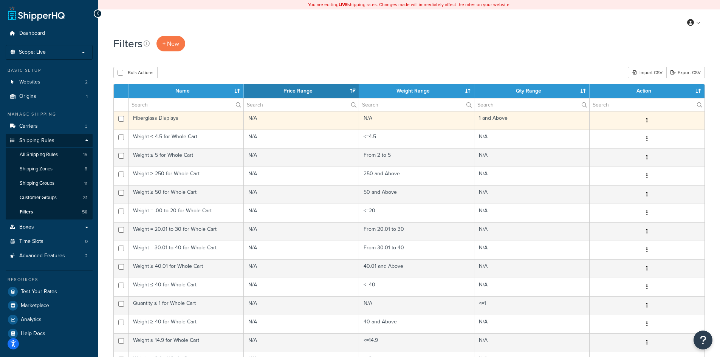
scroll to position [101, 0]
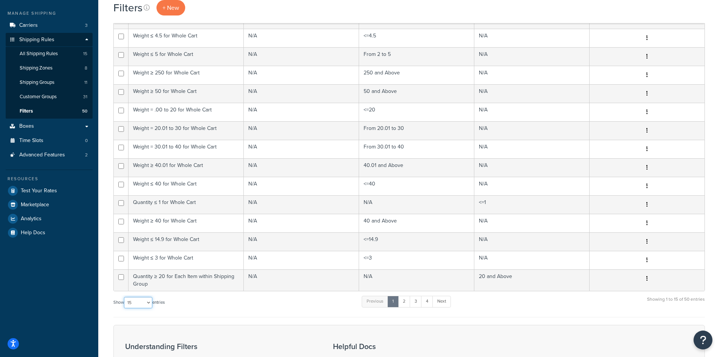
click at [149, 302] on select "10 15 25 50 100" at bounding box center [138, 302] width 28 height 11
select select "100"
click at [125, 308] on select "10 15 25 50 100" at bounding box center [138, 302] width 28 height 11
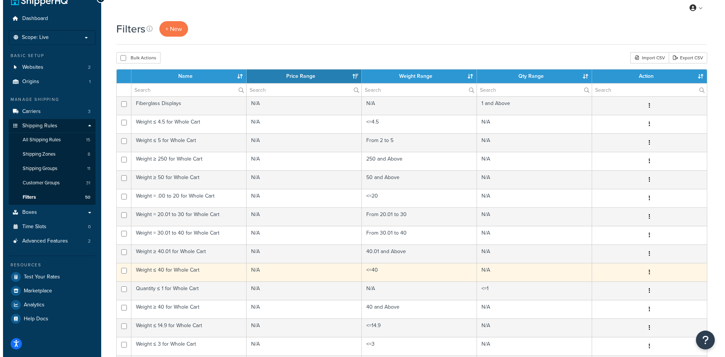
scroll to position [0, 0]
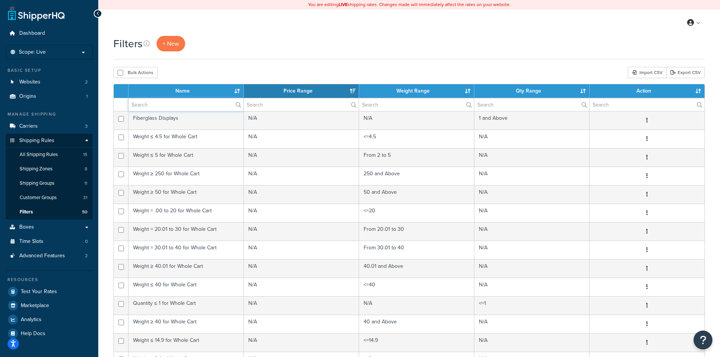
click at [149, 104] on input "text" at bounding box center [185, 104] width 115 height 13
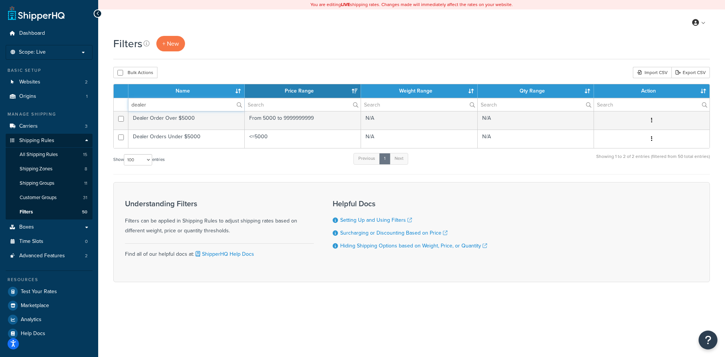
type input "dealer"
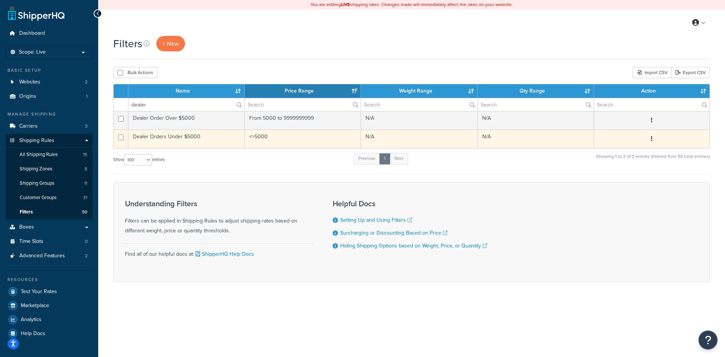
click at [165, 139] on td "Dealer Orders Under $5000" at bounding box center [186, 139] width 116 height 19
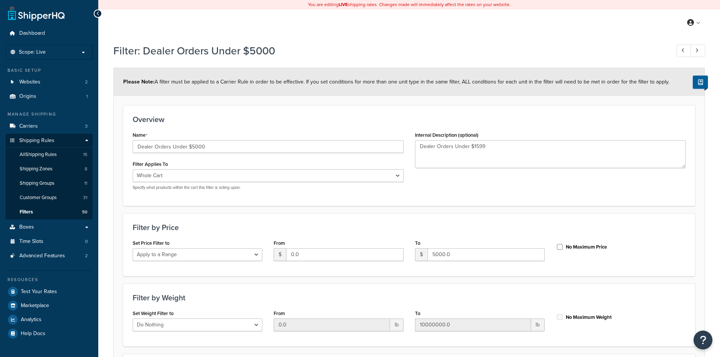
select select "range"
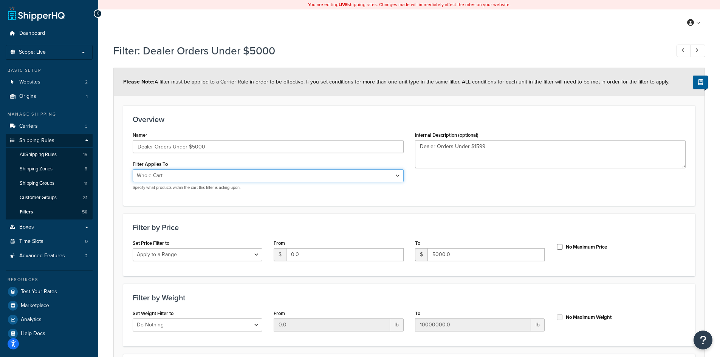
click at [397, 176] on select "Whole Cart Everything in Shipping Group Everything at Origin Each Item within S…" at bounding box center [268, 175] width 271 height 13
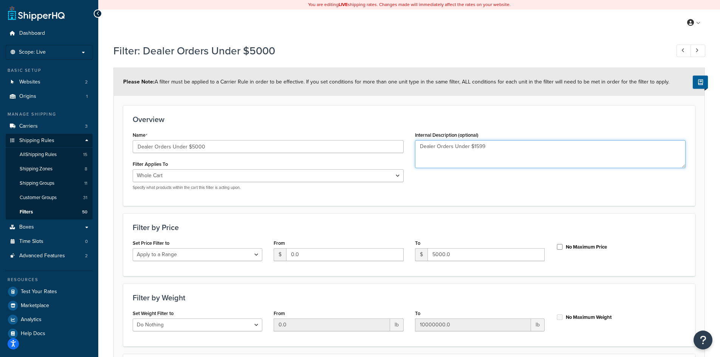
click at [473, 147] on textarea "Dealer Orders Under $1599" at bounding box center [550, 154] width 271 height 28
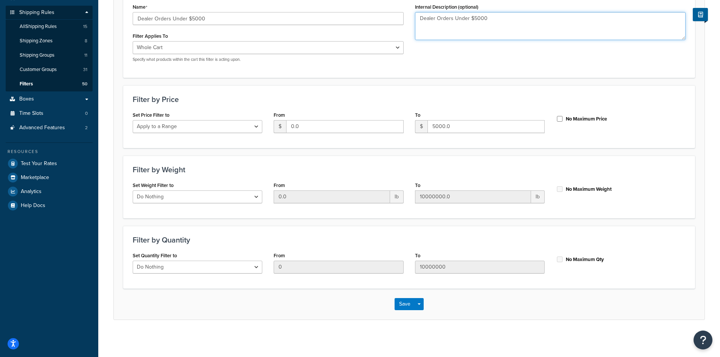
scroll to position [129, 0]
type textarea "Dealer Orders Under $5000"
click at [399, 304] on button "Save" at bounding box center [404, 303] width 20 height 12
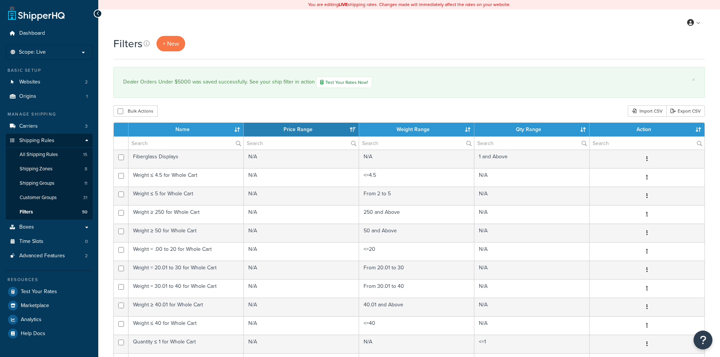
select select "15"
click at [169, 43] on span "+ New" at bounding box center [170, 43] width 17 height 9
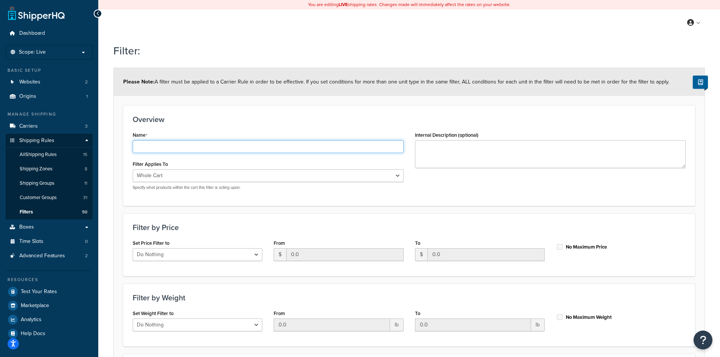
click at [178, 147] on input "Name" at bounding box center [268, 146] width 271 height 13
drag, startPoint x: 313, startPoint y: 147, endPoint x: 80, endPoint y: 141, distance: 232.8
click at [80, 141] on div "Dashboard Scope: Live Basic Setup Websites 2 Origins 1 Manage Shipping Carriers…" at bounding box center [360, 243] width 720 height 486
type input "Dealer Orders Under $5000 but Have Items that the shipping needs TBD"
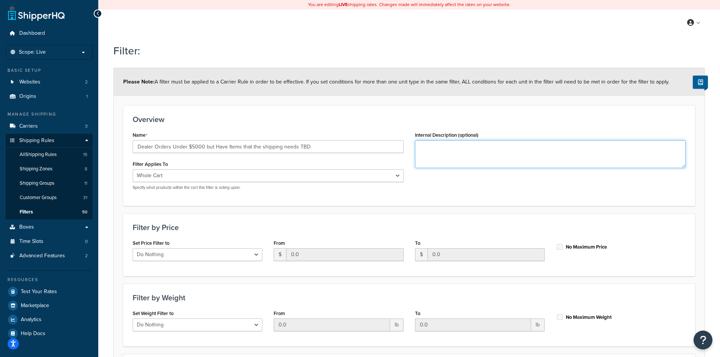
click at [449, 147] on textarea "Internal Description (optional)" at bounding box center [550, 154] width 271 height 28
paste textarea "Dealer Orders Under $5000 but Have Items that the shipping needs TBD"
type textarea "Dealer Orders Under $5000 but Have Items that the shipping needs TBD"
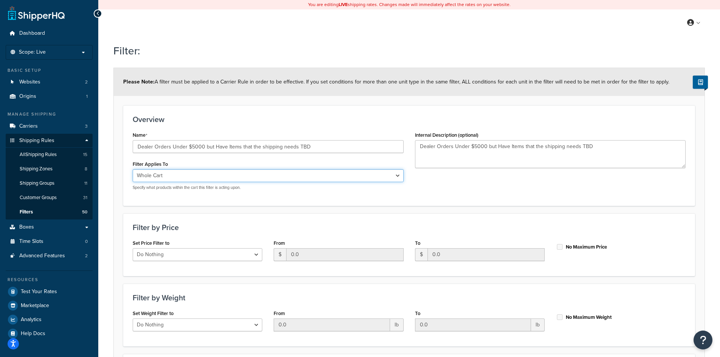
click at [397, 174] on select "Whole Cart Everything in Shipping Group Everything at Origin Each Item within S…" at bounding box center [268, 175] width 271 height 13
select select "SHIPPING_GROUP"
click at [133, 169] on select "Whole Cart Everything in Shipping Group Everything at Origin Each Item within S…" at bounding box center [268, 175] width 271 height 13
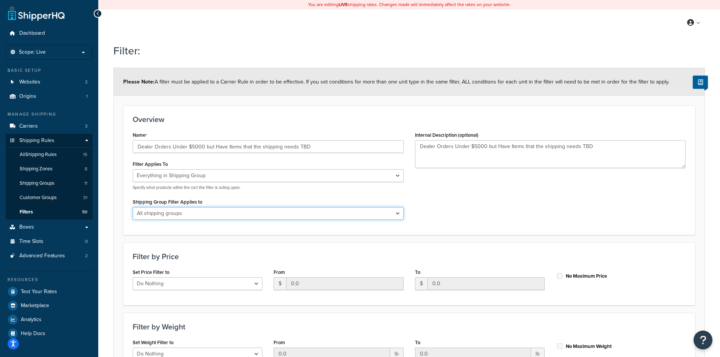
click at [199, 212] on select "All shipping groups No Free Shipping1 NO-QUOTES Dealer - Shipping TBD - Previou…" at bounding box center [268, 213] width 271 height 13
select select "244836"
click at [133, 207] on select "All shipping groups No Free Shipping1 NO-QUOTES Dealer - Shipping TBD - Previou…" at bounding box center [268, 213] width 271 height 13
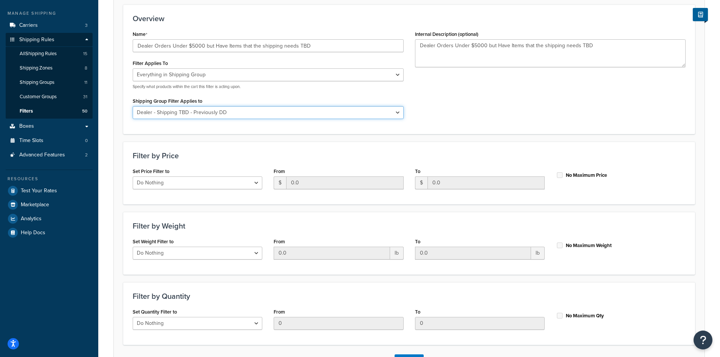
scroll to position [158, 0]
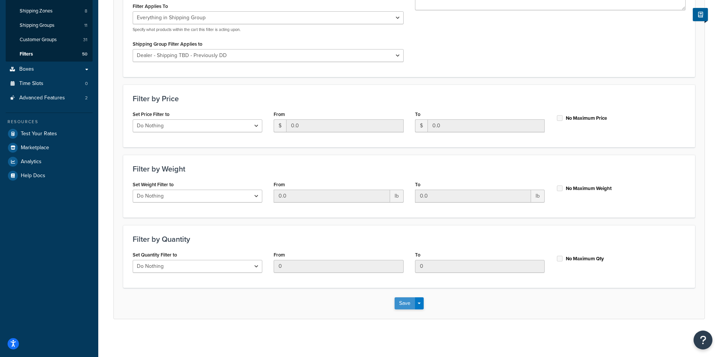
click at [403, 302] on button "Save" at bounding box center [404, 303] width 20 height 12
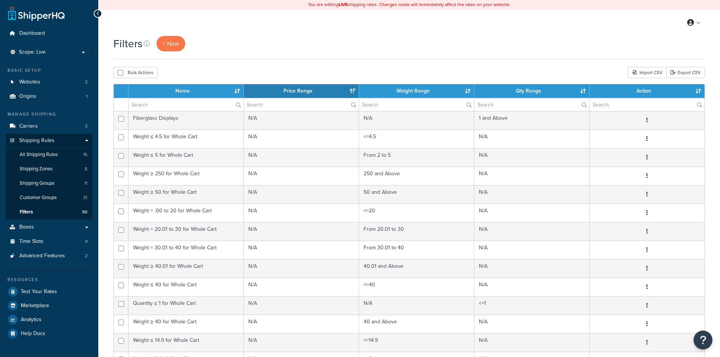
select select "15"
click at [200, 102] on input "text" at bounding box center [185, 104] width 115 height 13
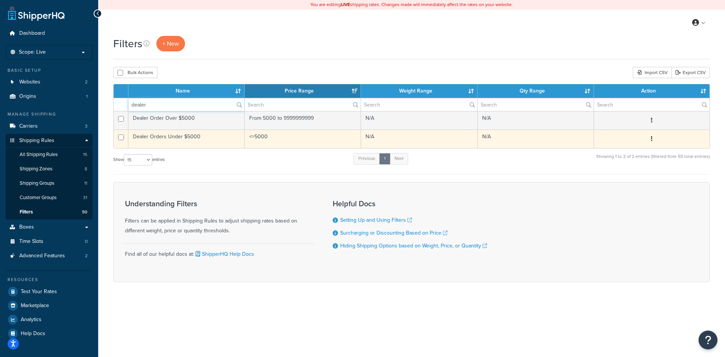
type input "dealer"
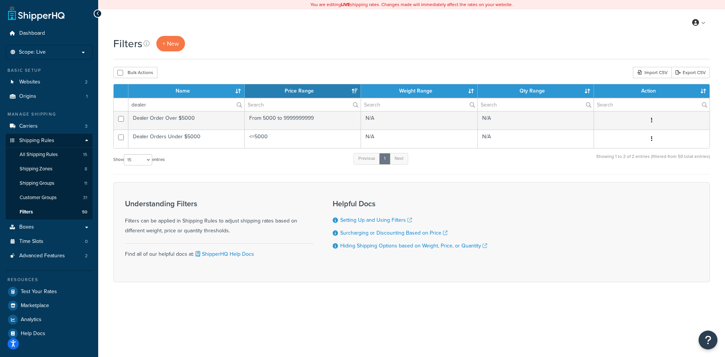
click at [218, 138] on td "Dealer Orders Under $5000" at bounding box center [186, 139] width 116 height 19
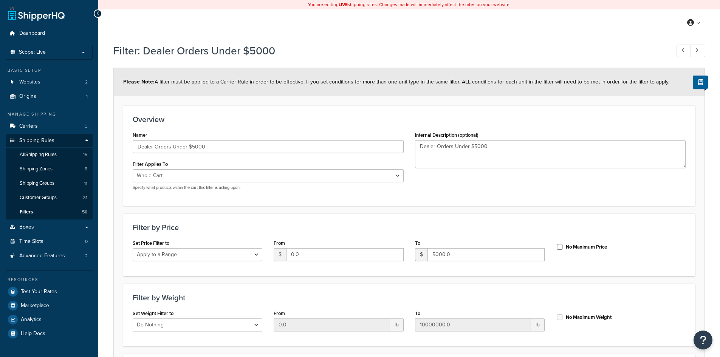
select select "range"
click at [44, 153] on span "All Shipping Rules" at bounding box center [38, 155] width 37 height 6
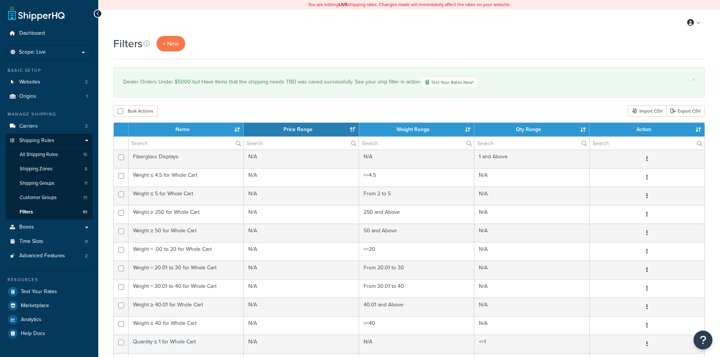
select select "15"
click at [39, 182] on span "Shipping Groups" at bounding box center [37, 183] width 35 height 6
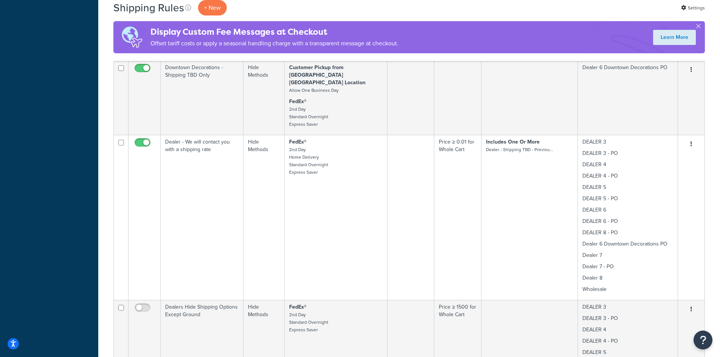
scroll to position [1008, 0]
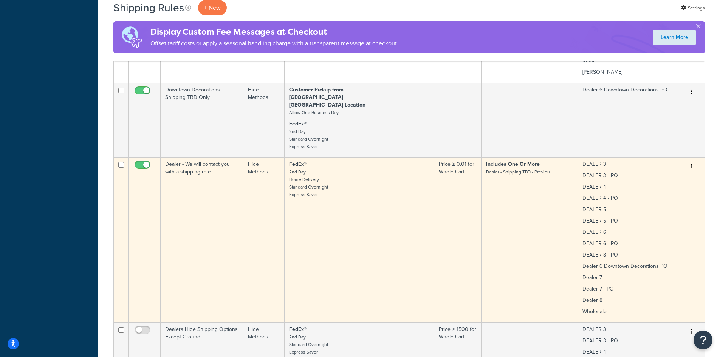
click at [689, 161] on button "button" at bounding box center [691, 167] width 11 height 12
click at [660, 173] on link "Edit" at bounding box center [666, 180] width 60 height 15
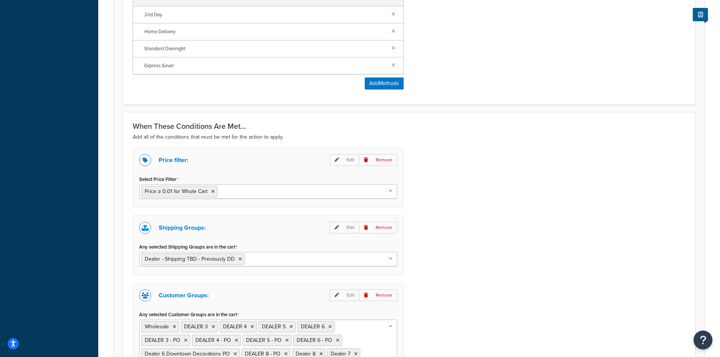
scroll to position [403, 0]
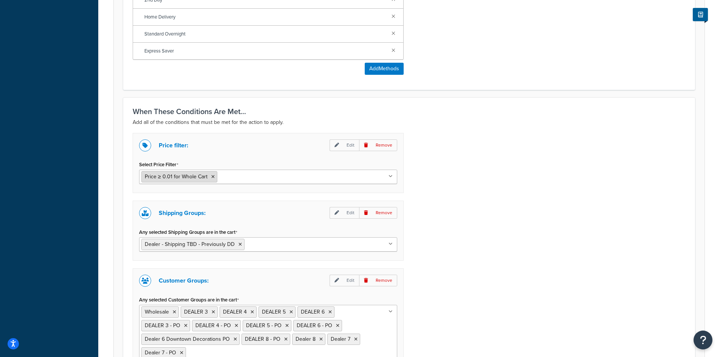
click at [212, 178] on icon at bounding box center [212, 177] width 3 height 5
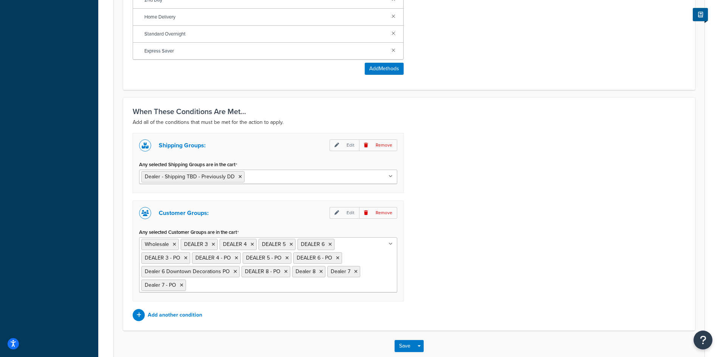
scroll to position [446, 0]
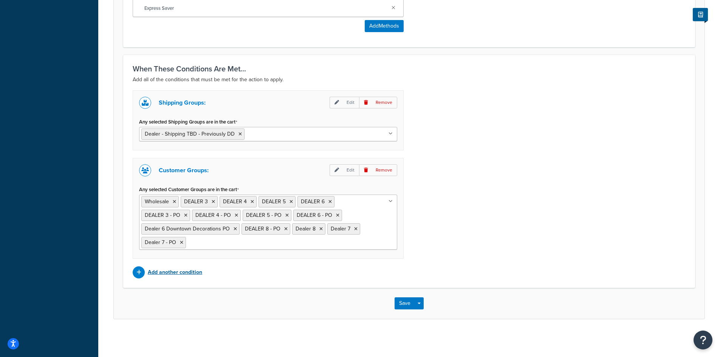
click at [188, 272] on p "Add another condition" at bounding box center [175, 272] width 54 height 11
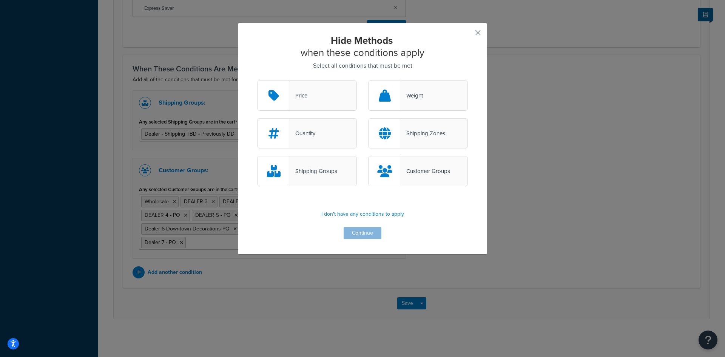
click at [468, 34] on button "button" at bounding box center [467, 35] width 2 height 2
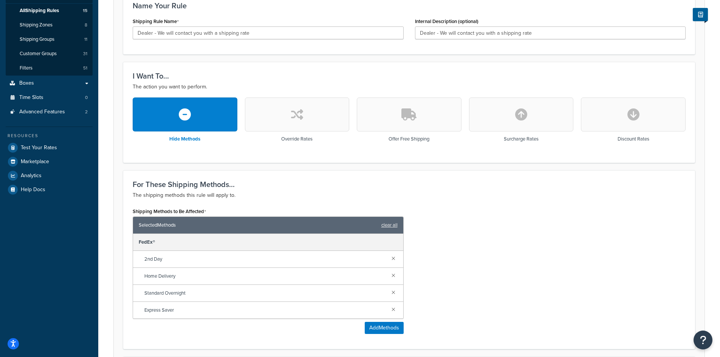
scroll to position [43, 0]
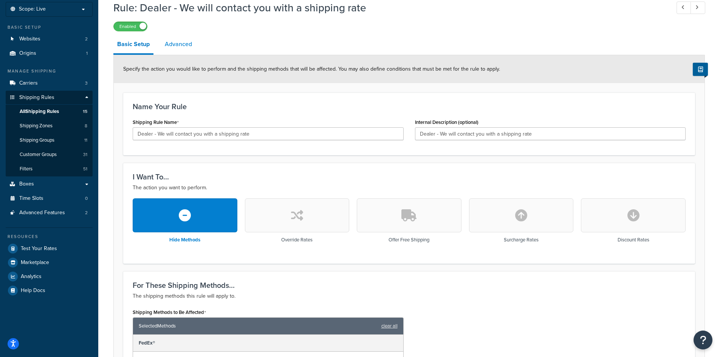
click at [185, 45] on link "Advanced" at bounding box center [178, 44] width 35 height 18
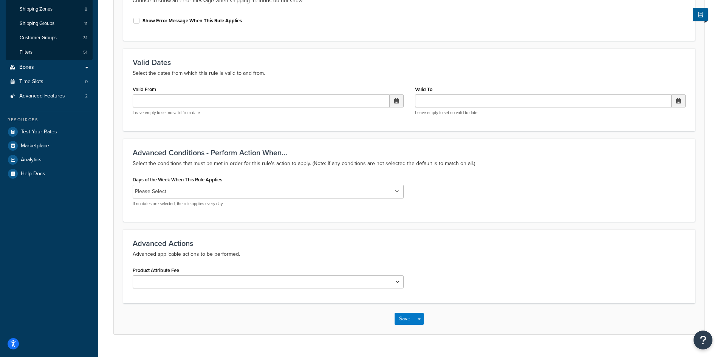
scroll to position [176, 0]
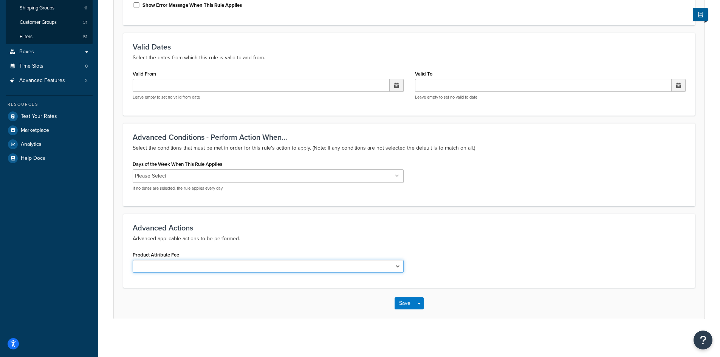
click at [397, 268] on select "Shipping Price Handling Fee" at bounding box center [268, 266] width 271 height 13
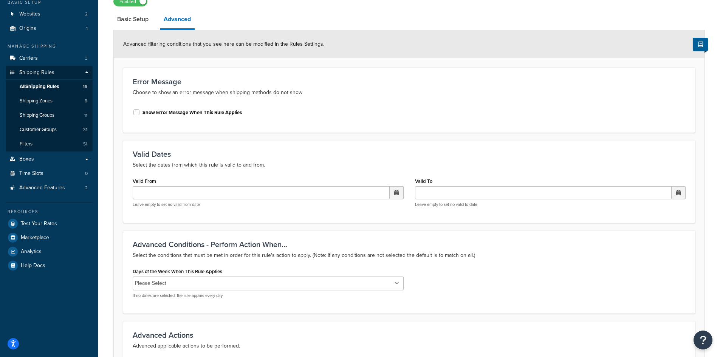
scroll to position [0, 0]
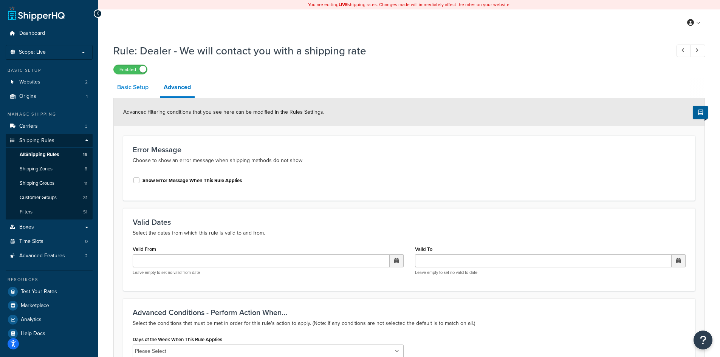
click at [132, 89] on link "Basic Setup" at bounding box center [132, 87] width 39 height 18
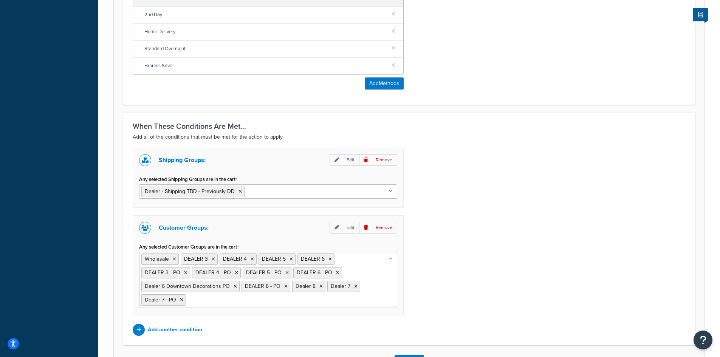
scroll to position [403, 0]
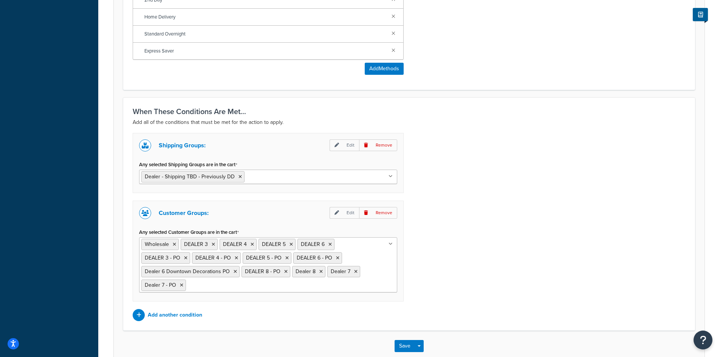
click at [390, 177] on icon at bounding box center [390, 176] width 4 height 5
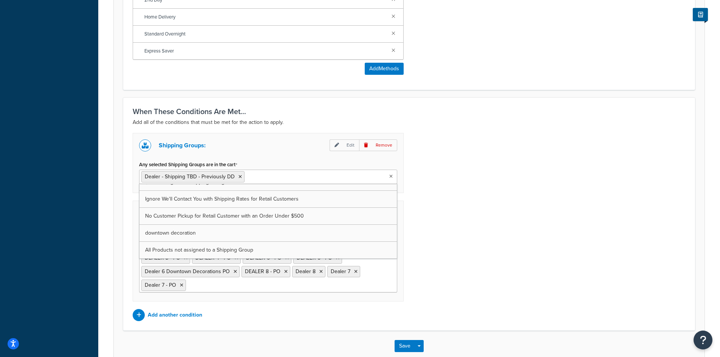
scroll to position [446, 0]
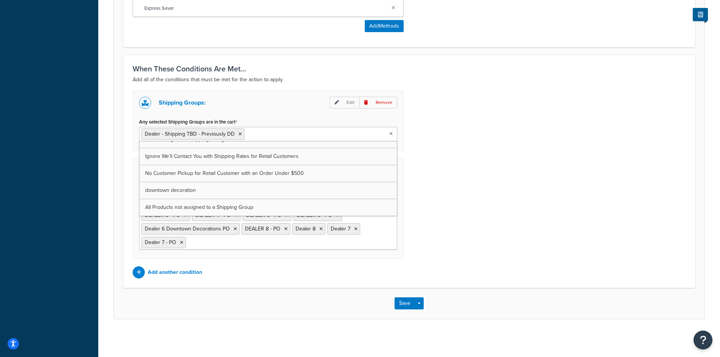
click at [486, 185] on div "Shipping Groups: Edit Remove Any selected Shipping Groups are in the cart Deale…" at bounding box center [409, 184] width 564 height 188
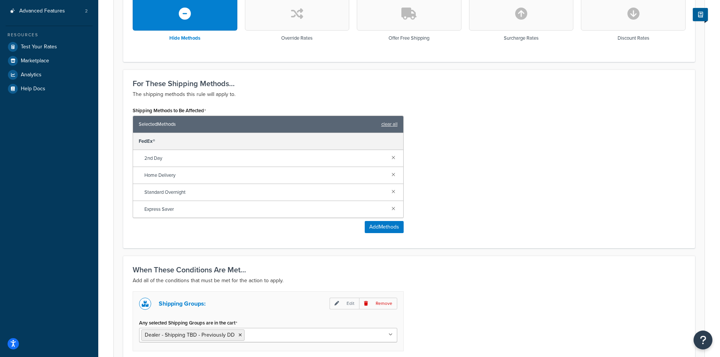
scroll to position [144, 0]
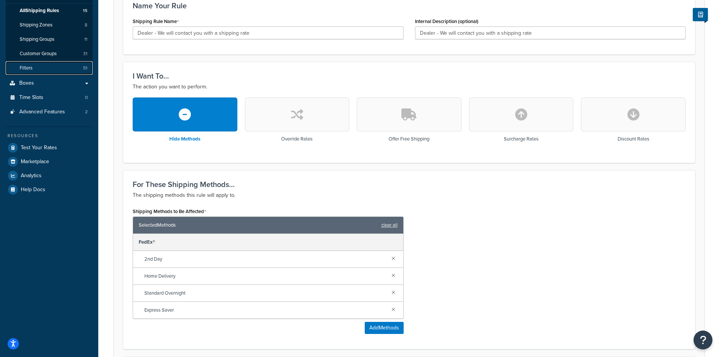
click at [36, 68] on link "Filters 51" at bounding box center [49, 68] width 87 height 14
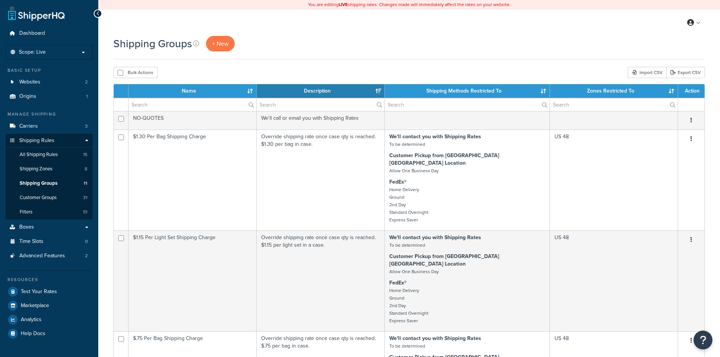
select select "15"
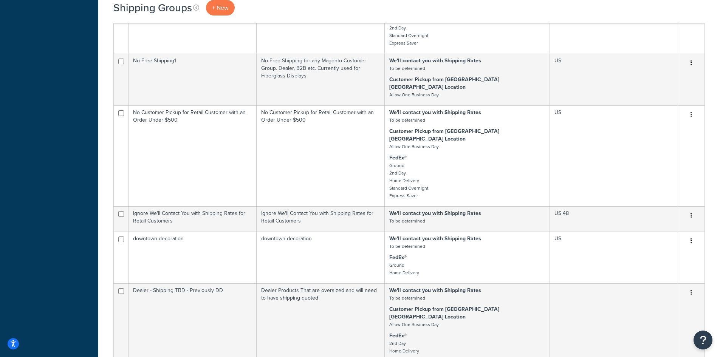
scroll to position [403, 0]
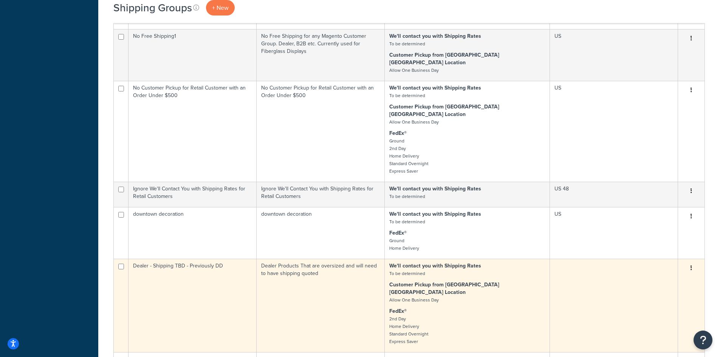
click at [696, 262] on button "button" at bounding box center [691, 268] width 11 height 12
click at [657, 249] on link "Edit" at bounding box center [661, 245] width 60 height 15
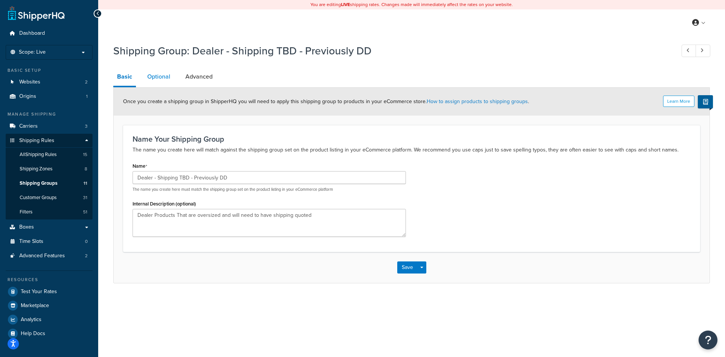
click at [151, 74] on link "Optional" at bounding box center [159, 77] width 31 height 18
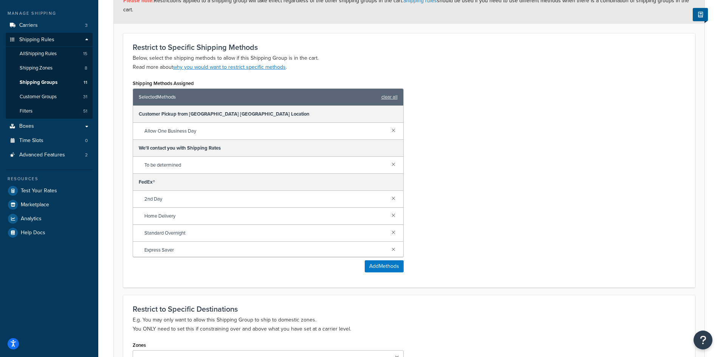
scroll to position [200, 0]
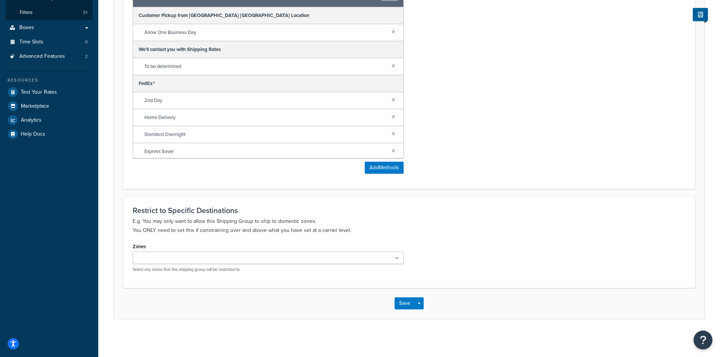
click at [399, 258] on ul at bounding box center [268, 258] width 271 height 12
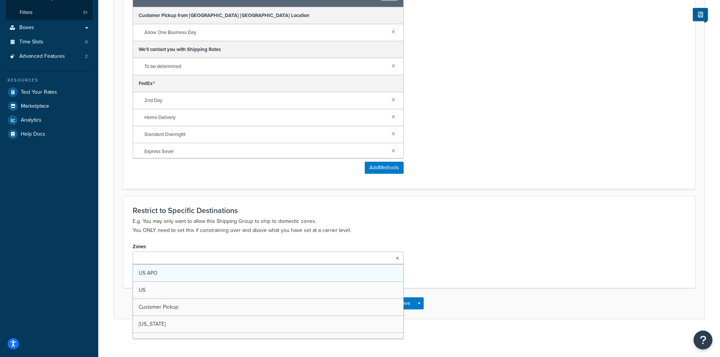
scroll to position [0, 0]
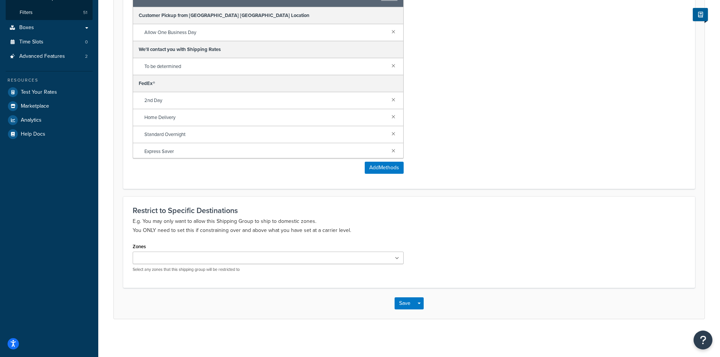
click at [456, 228] on p "E.g. You may only want to allow this Shipping Group to ship to domestic zones. …" at bounding box center [409, 226] width 553 height 18
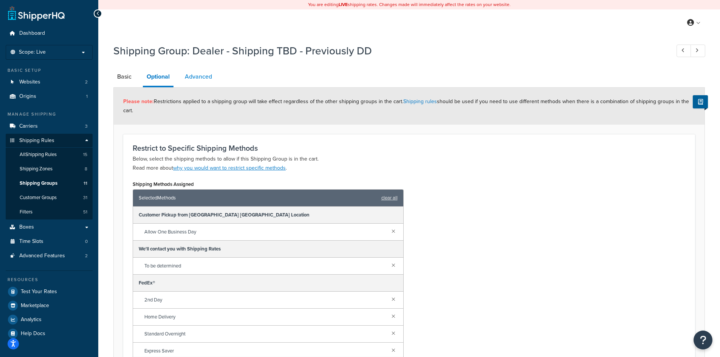
click at [203, 79] on link "Advanced" at bounding box center [198, 77] width 35 height 18
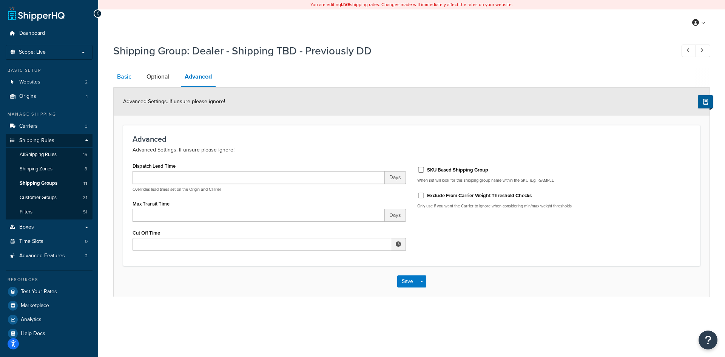
click at [122, 75] on link "Basic" at bounding box center [124, 77] width 22 height 18
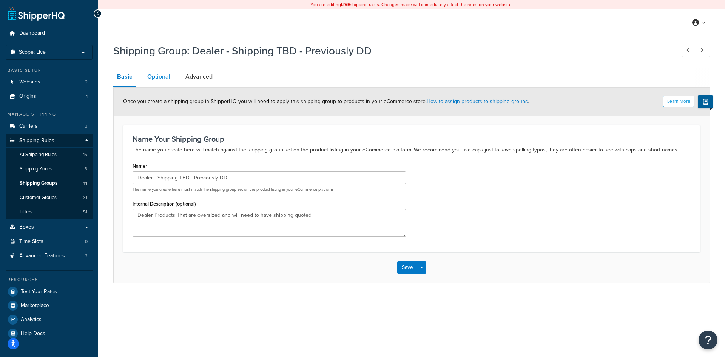
click at [160, 78] on link "Optional" at bounding box center [159, 77] width 31 height 18
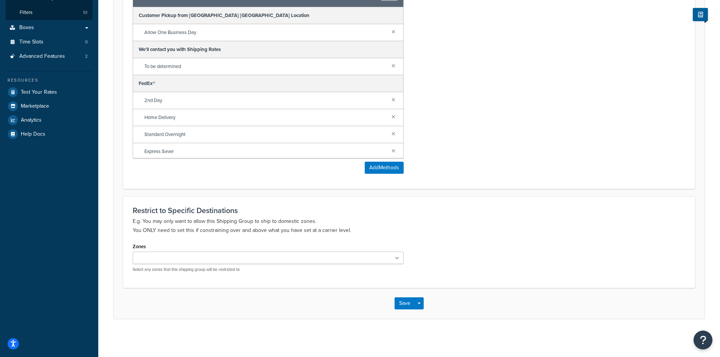
scroll to position [99, 0]
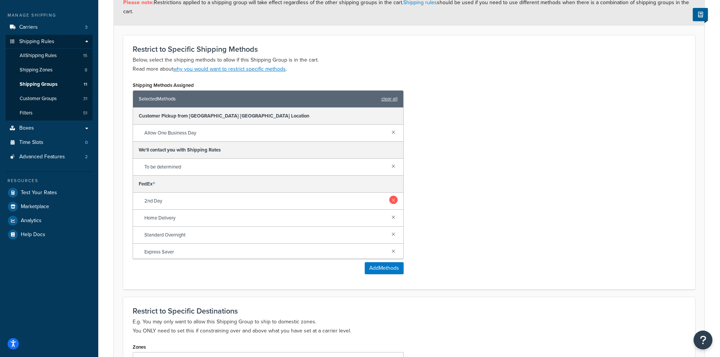
click at [389, 200] on link at bounding box center [393, 200] width 8 height 8
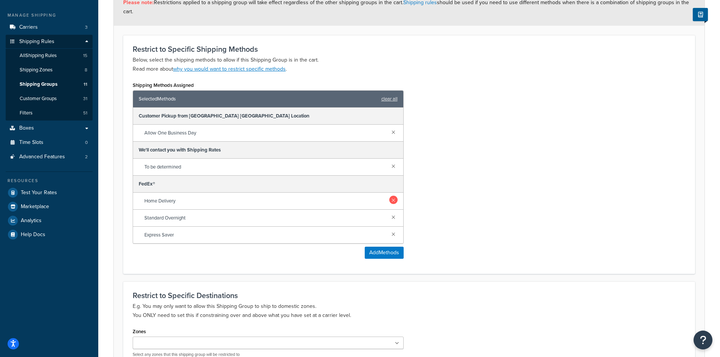
click at [391, 199] on link at bounding box center [393, 200] width 8 height 8
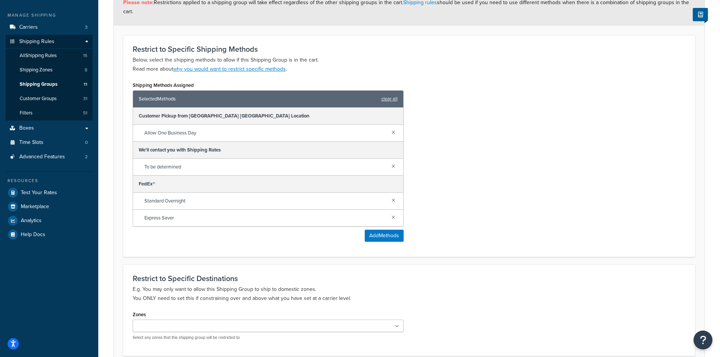
click at [391, 199] on link at bounding box center [393, 200] width 8 height 8
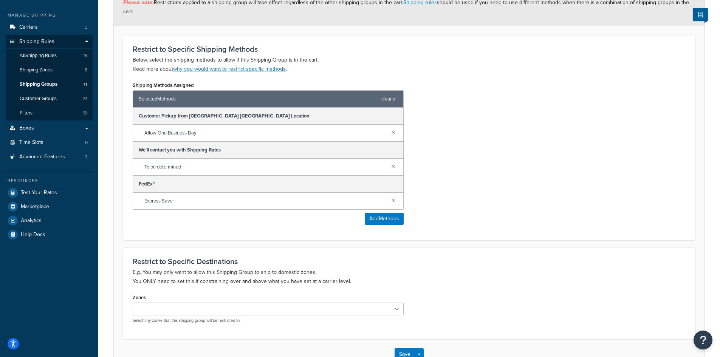
click at [391, 199] on link at bounding box center [393, 200] width 8 height 8
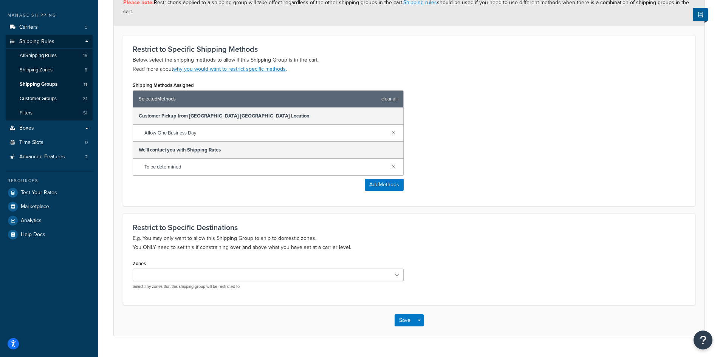
scroll to position [0, 0]
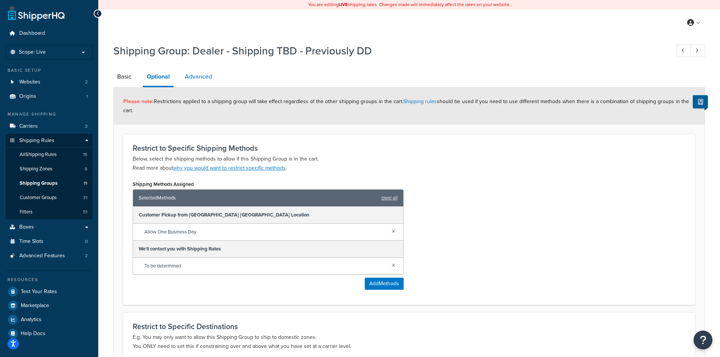
click at [193, 77] on link "Advanced" at bounding box center [198, 77] width 35 height 18
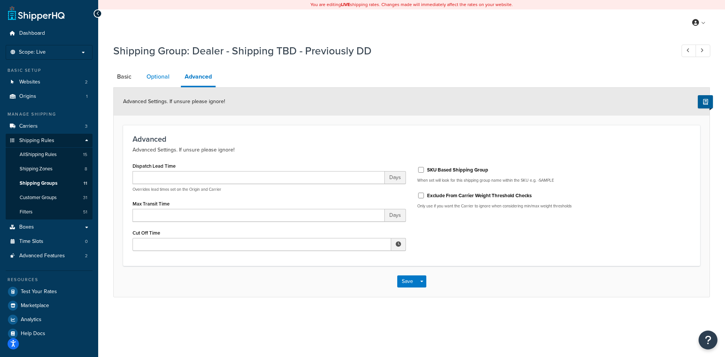
click at [155, 76] on link "Optional" at bounding box center [158, 77] width 31 height 18
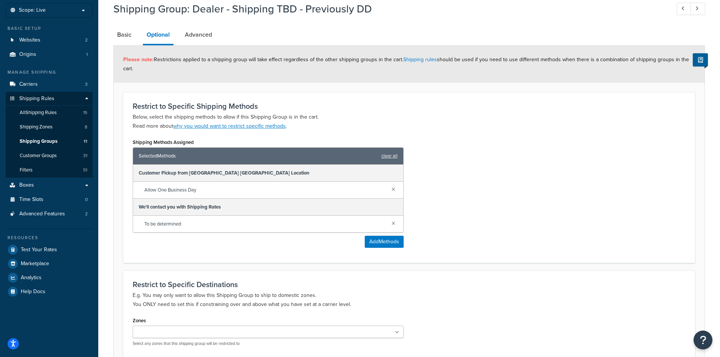
scroll to position [15, 0]
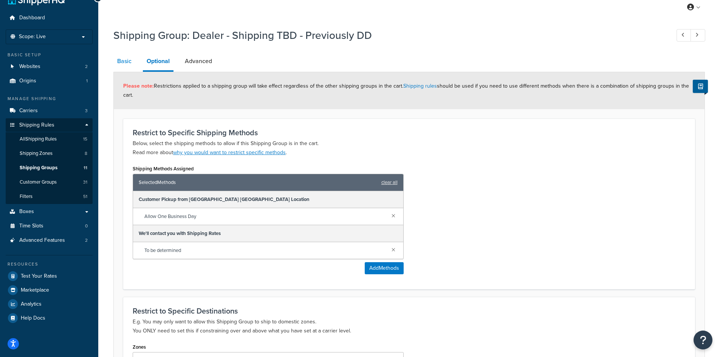
click at [125, 64] on link "Basic" at bounding box center [124, 61] width 22 height 18
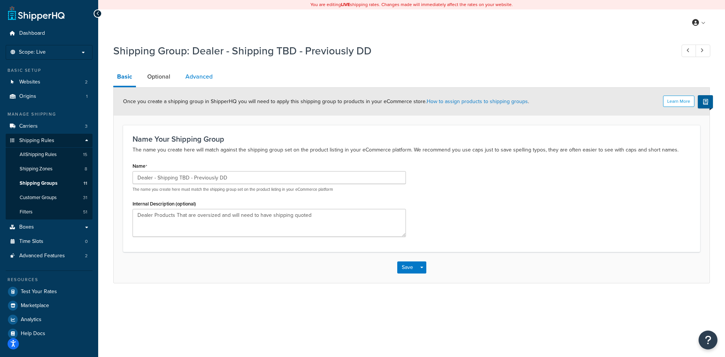
click at [207, 76] on link "Advanced" at bounding box center [199, 77] width 35 height 18
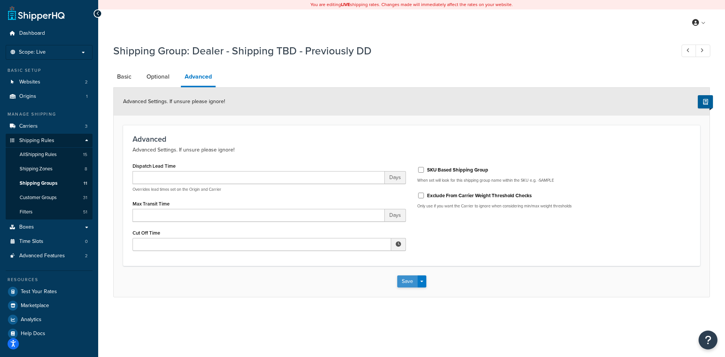
click at [407, 283] on button "Save" at bounding box center [407, 281] width 20 height 12
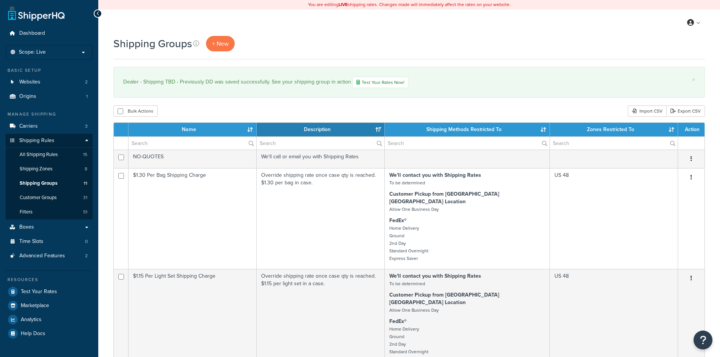
select select "15"
click at [29, 209] on span "Filters" at bounding box center [26, 212] width 13 height 6
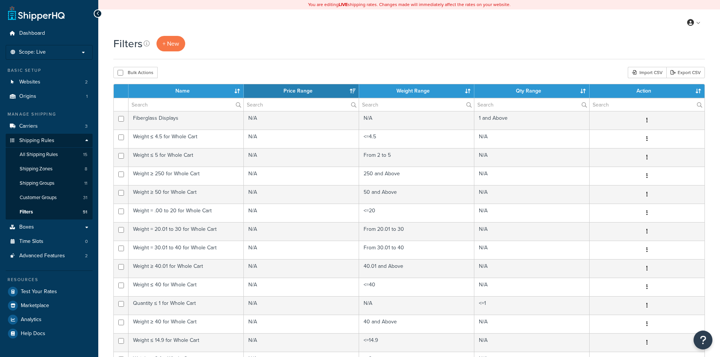
select select "15"
click at [53, 183] on span "Shipping Groups" at bounding box center [37, 183] width 35 height 6
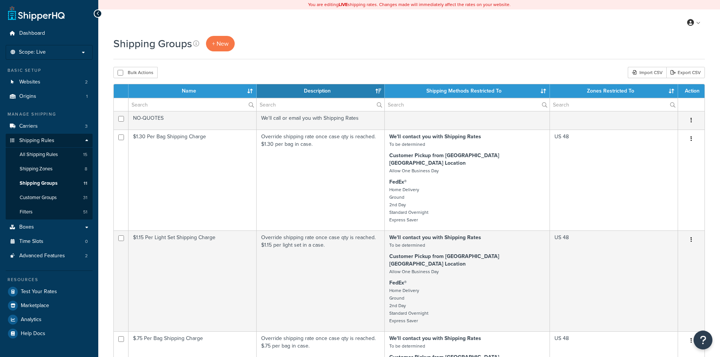
select select "15"
click at [31, 158] on link "All Shipping Rules 15" at bounding box center [49, 155] width 87 height 14
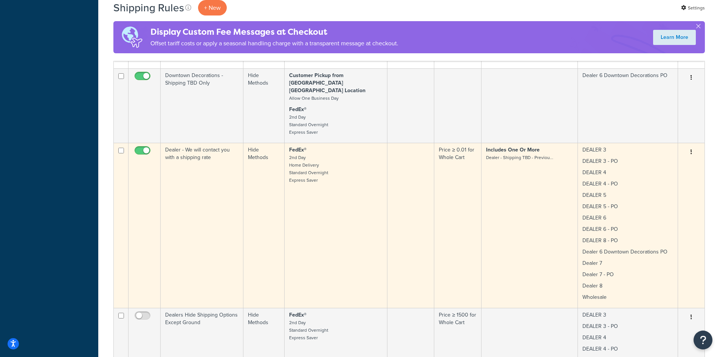
scroll to position [1008, 0]
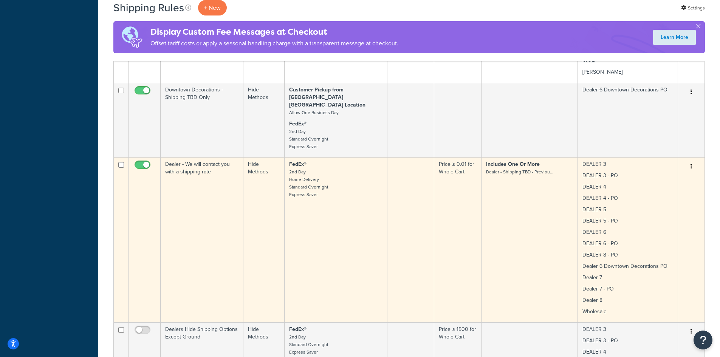
click at [525, 199] on td "Includes One Or More Dealer - Shipping TBD - Previou..." at bounding box center [529, 239] width 96 height 165
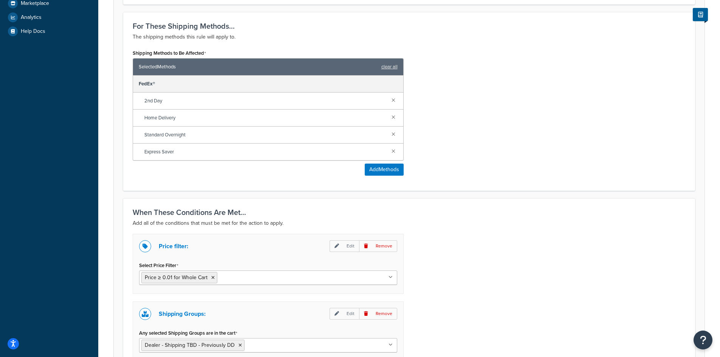
scroll to position [403, 0]
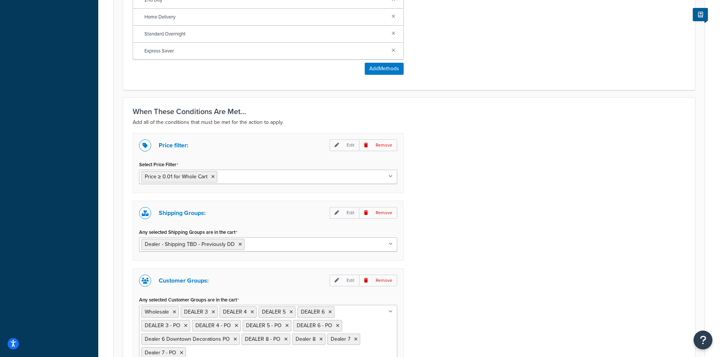
click at [286, 246] on input "Any selected Shipping Groups are in the cart" at bounding box center [279, 244] width 67 height 8
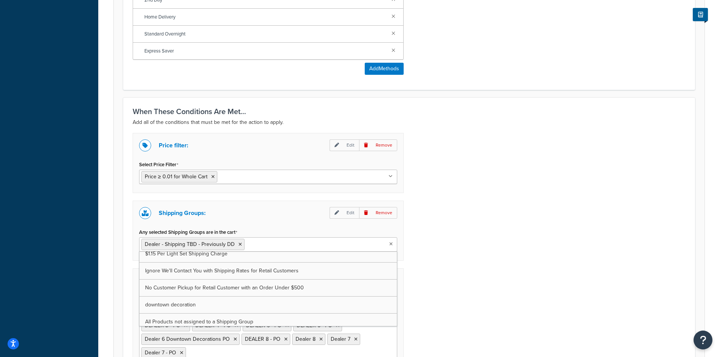
scroll to position [95, 0]
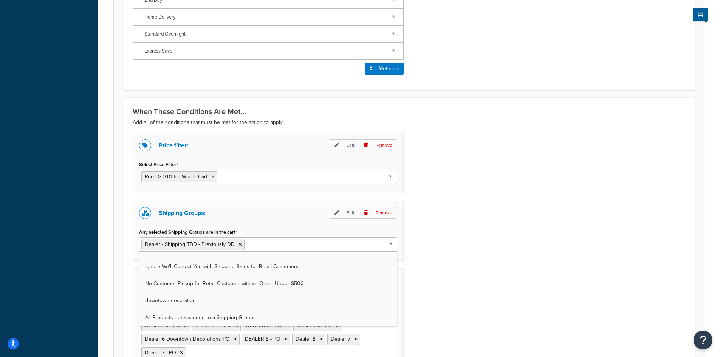
click at [500, 261] on div "Price filter: Edit Remove Select Price Filter Price ≥ 0.01 for Whole Cart $175+…" at bounding box center [409, 261] width 564 height 256
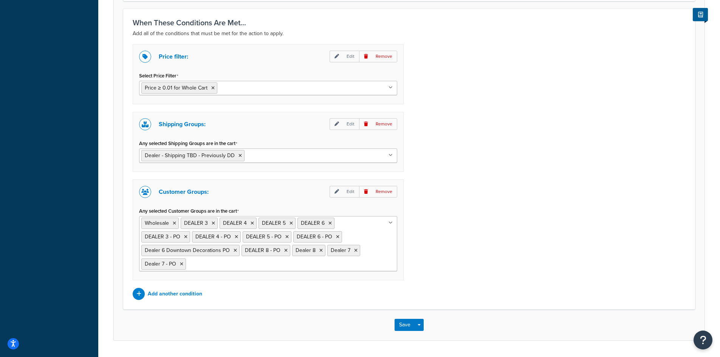
scroll to position [504, 0]
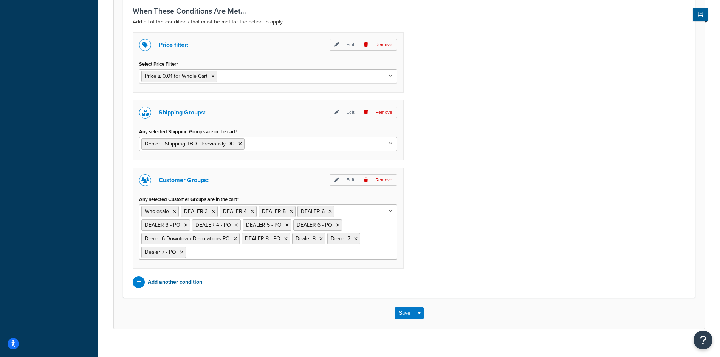
click at [176, 282] on p "Add another condition" at bounding box center [175, 282] width 54 height 11
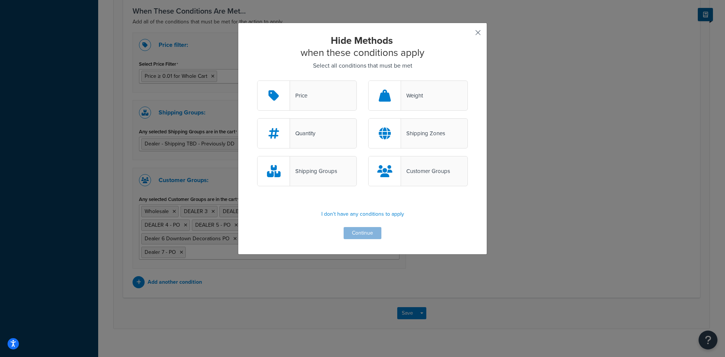
click at [468, 34] on button "button" at bounding box center [467, 35] width 2 height 2
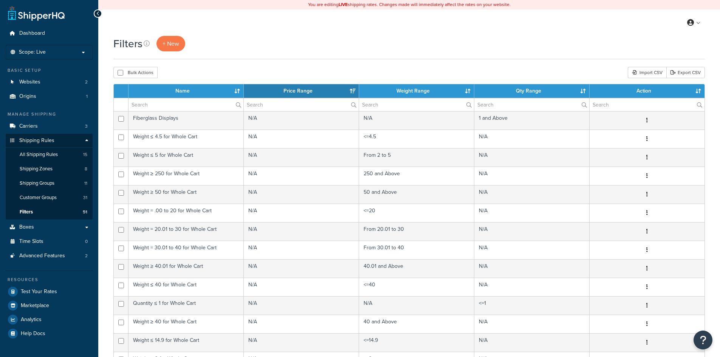
select select "15"
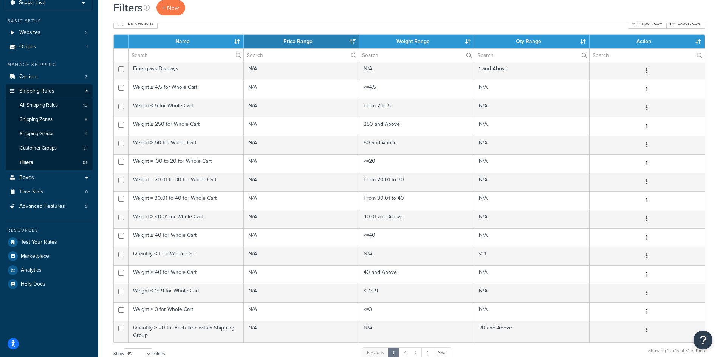
scroll to position [214, 0]
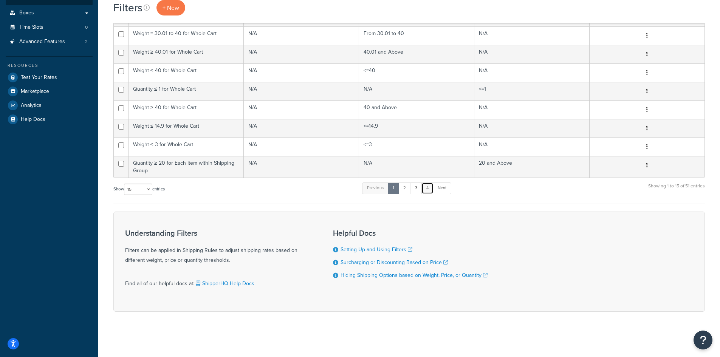
click at [430, 189] on link "4" at bounding box center [427, 187] width 12 height 11
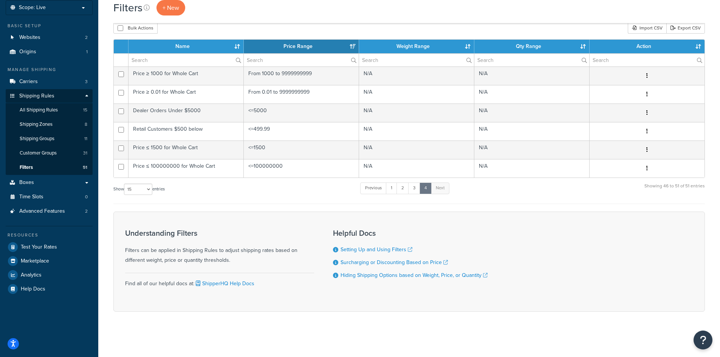
scroll to position [45, 0]
click at [416, 189] on link "3" at bounding box center [414, 187] width 12 height 11
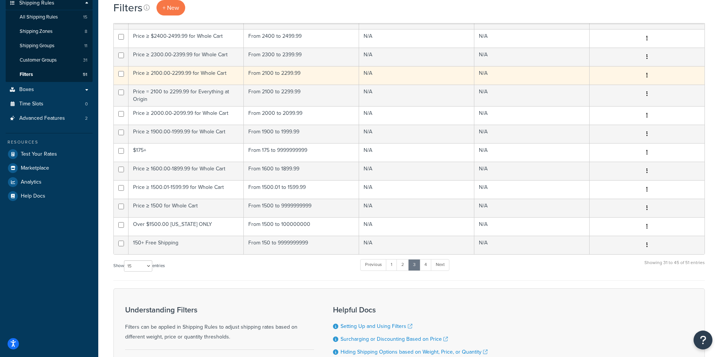
scroll to position [152, 0]
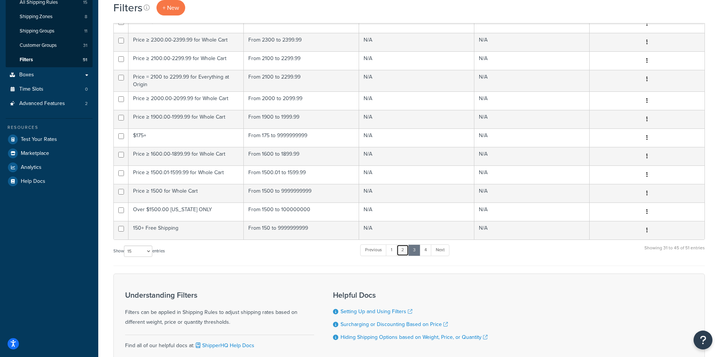
click at [402, 250] on link "2" at bounding box center [402, 249] width 12 height 11
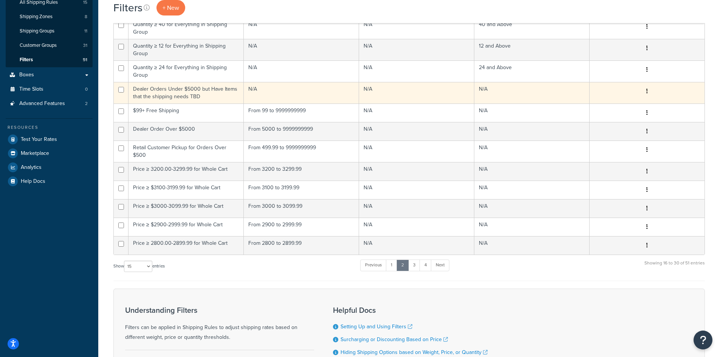
click at [143, 93] on td "Dealer Orders Under $5000 but Have Items that the shipping needs TBD" at bounding box center [185, 93] width 115 height 22
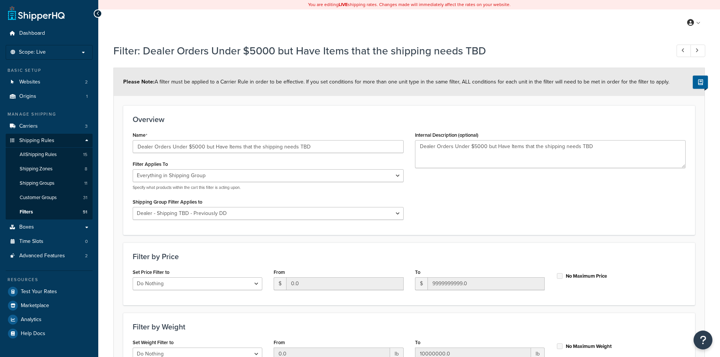
select select "SHIPPING_GROUP"
select select "244836"
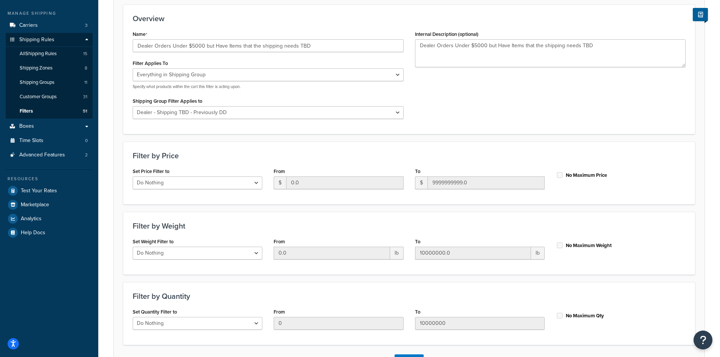
scroll to position [158, 0]
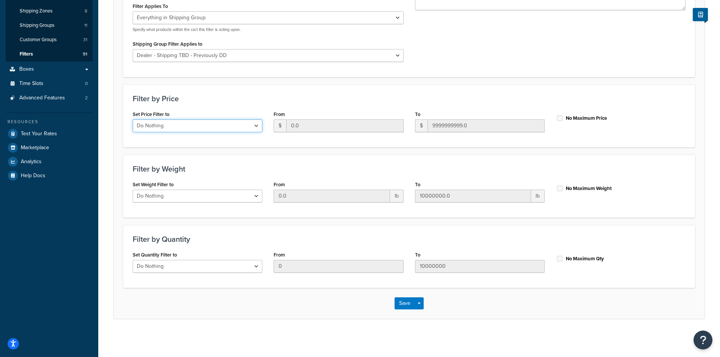
click at [214, 124] on select "Do Nothing Apply to a Range" at bounding box center [198, 125] width 130 height 13
select select "range"
click at [133, 119] on select "Do Nothing Apply to a Range" at bounding box center [198, 125] width 130 height 13
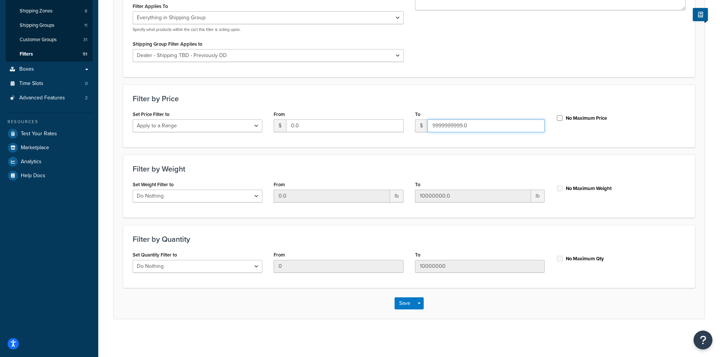
drag, startPoint x: 450, startPoint y: 124, endPoint x: 417, endPoint y: 125, distance: 32.9
click at [417, 125] on div "$ 9999999999.0" at bounding box center [480, 125] width 130 height 13
type input "5000.00"
click at [397, 105] on div "Filter by Price Set Price Filter to Do Nothing Apply to a Range From $ 0.0 To $…" at bounding box center [409, 116] width 572 height 63
click at [401, 304] on button "Save" at bounding box center [404, 303] width 20 height 12
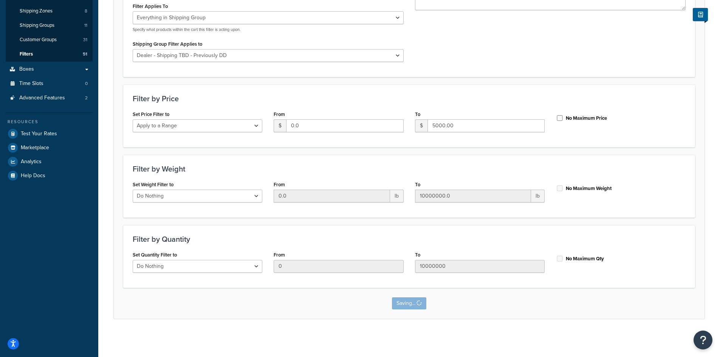
scroll to position [0, 0]
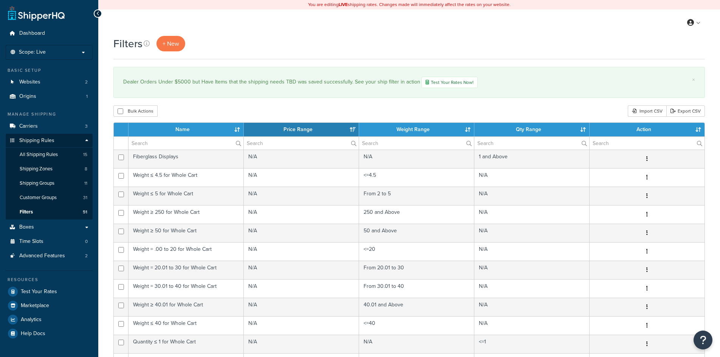
select select "15"
click at [187, 140] on input "text" at bounding box center [185, 143] width 115 height 13
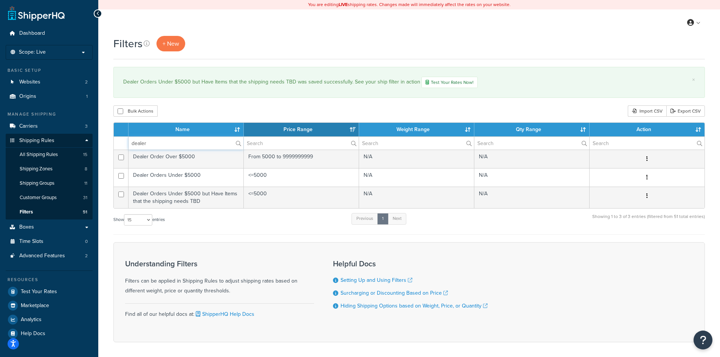
type input "dealer"
click at [56, 156] on span "All Shipping Rules" at bounding box center [39, 155] width 38 height 6
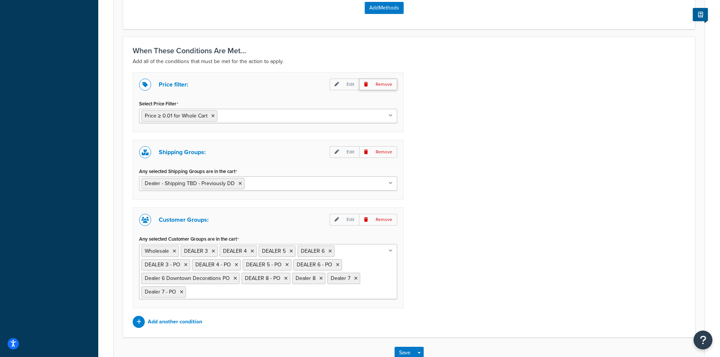
click at [380, 87] on p "Remove" at bounding box center [378, 85] width 38 height 12
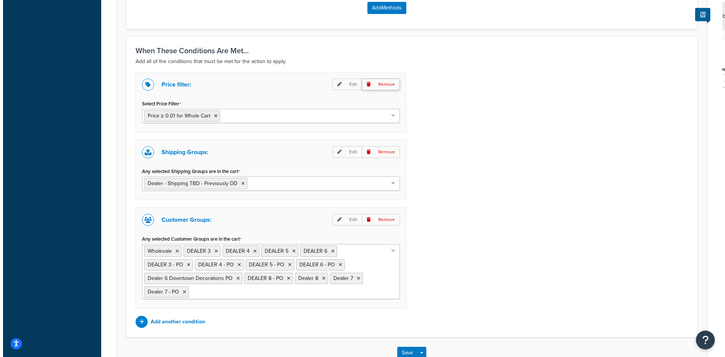
scroll to position [446, 0]
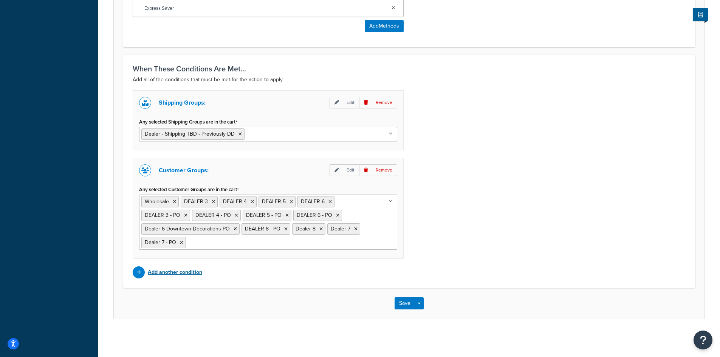
click at [167, 274] on p "Add another condition" at bounding box center [175, 272] width 54 height 11
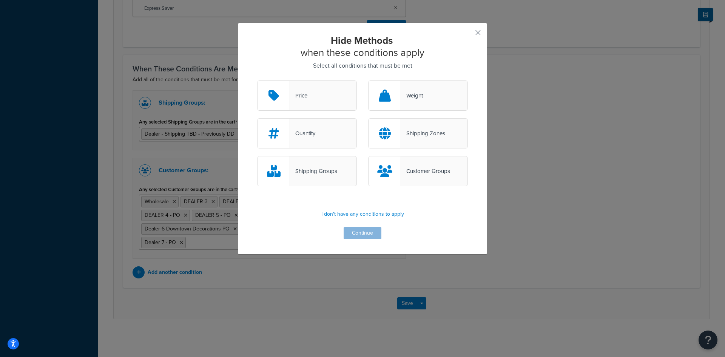
click at [320, 105] on div "Price" at bounding box center [307, 95] width 100 height 30
click at [0, 0] on input "Price" at bounding box center [0, 0] width 0 height 0
click at [357, 235] on button "Continue" at bounding box center [363, 233] width 38 height 12
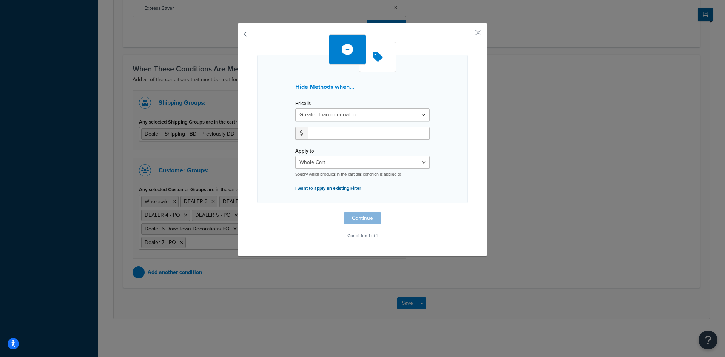
click at [345, 188] on p "I want to apply an existing Filter" at bounding box center [362, 188] width 135 height 11
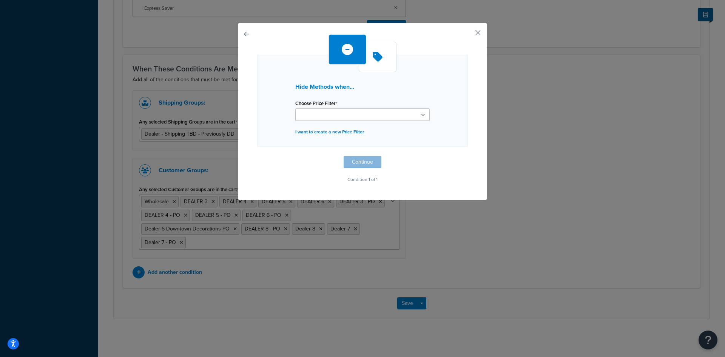
click at [421, 115] on icon at bounding box center [423, 115] width 4 height 5
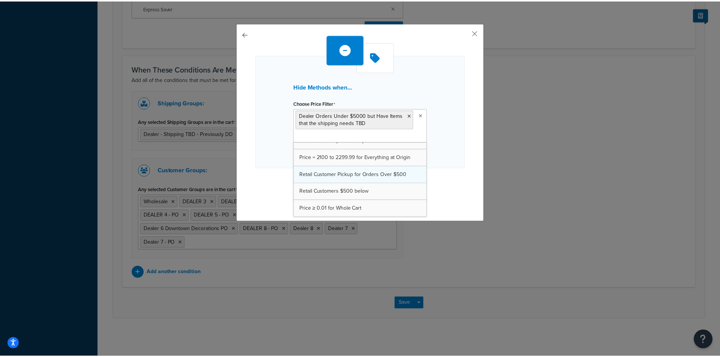
scroll to position [418, 0]
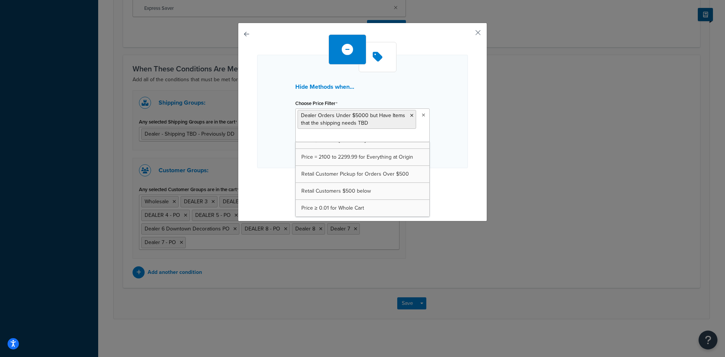
click at [447, 182] on div "Hide Methods when... Choose Price Filter Dealer Orders Under $5000 but Have Ite…" at bounding box center [362, 120] width 211 height 172
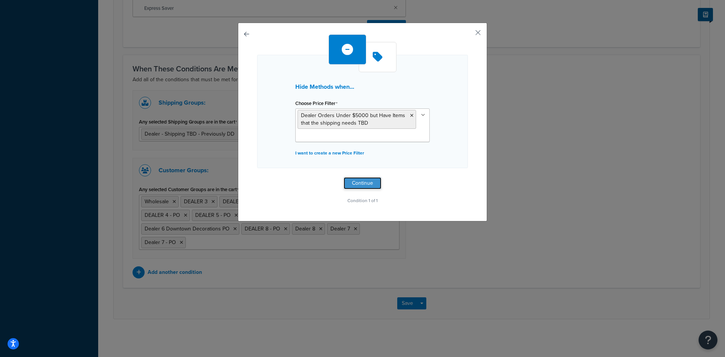
click at [353, 182] on button "Continue" at bounding box center [363, 183] width 38 height 12
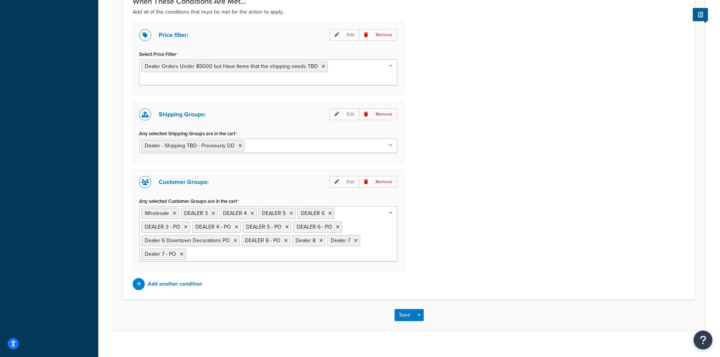
scroll to position [526, 0]
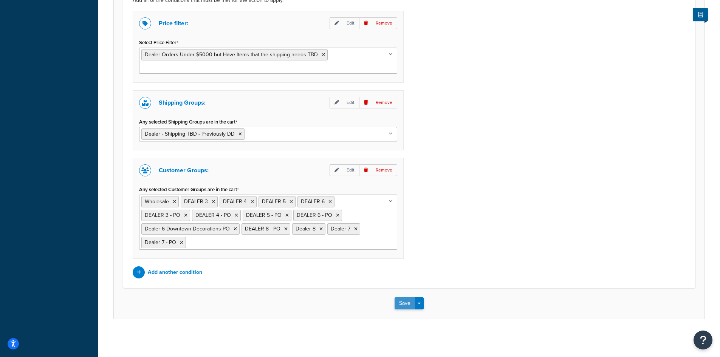
click at [399, 306] on button "Save" at bounding box center [404, 303] width 20 height 12
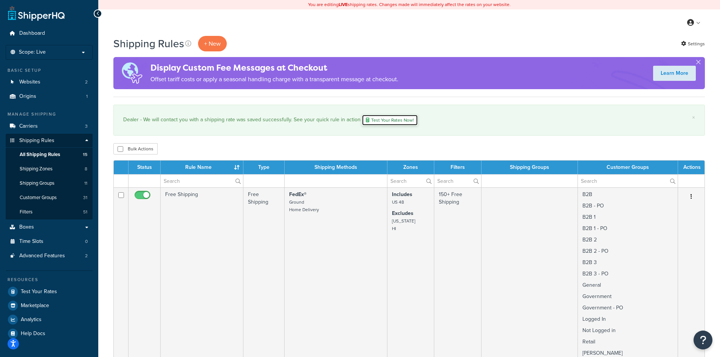
click at [379, 120] on link "Test Your Rates Now!" at bounding box center [390, 119] width 56 height 11
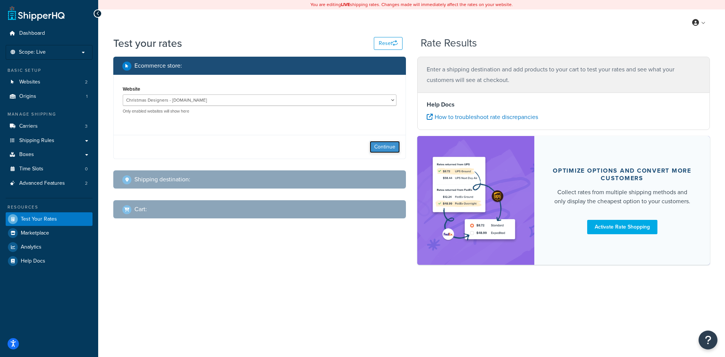
click at [393, 147] on button "Continue" at bounding box center [385, 147] width 30 height 12
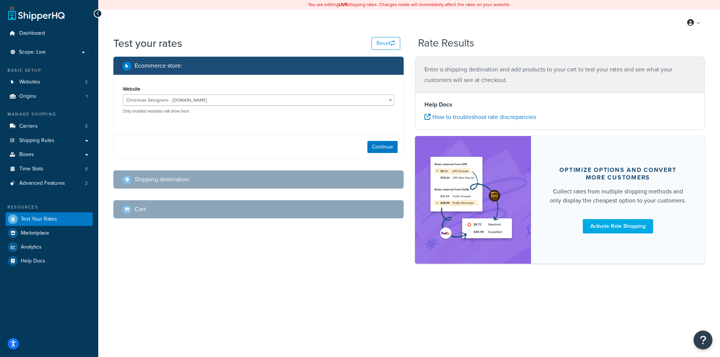
select select "TX"
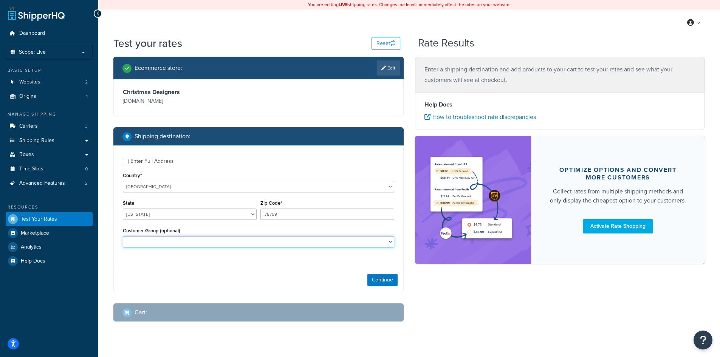
click at [144, 241] on select "B2B B2B - PO B2B 1 B2B 1 - PO B2B 2 B2B 2 - PO B2B 3 B2B 3 - PO DEALER 3 DEALER…" at bounding box center [258, 241] width 271 height 11
select select "DEALER 5"
click at [123, 236] on select "B2B B2B - PO B2B 1 B2B 1 - PO B2B 2 B2B 2 - PO B2B 3 B2B 3 - PO DEALER 3 DEALER…" at bounding box center [258, 241] width 271 height 11
click at [385, 280] on button "Continue" at bounding box center [382, 280] width 30 height 12
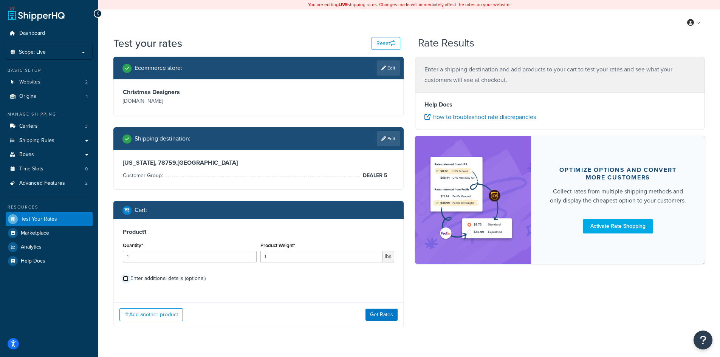
click at [124, 278] on input "Enter additional details (optional)" at bounding box center [126, 279] width 6 height 6
checkbox input "true"
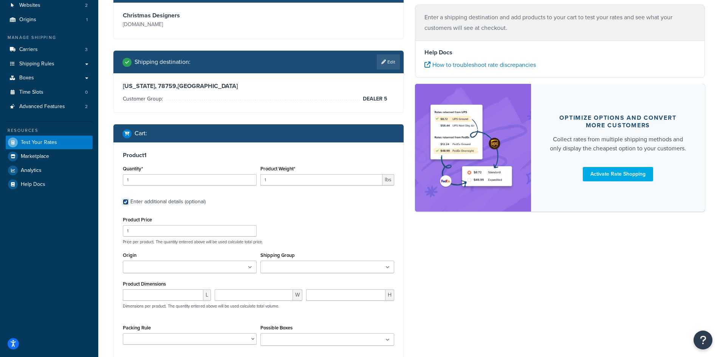
scroll to position [101, 0]
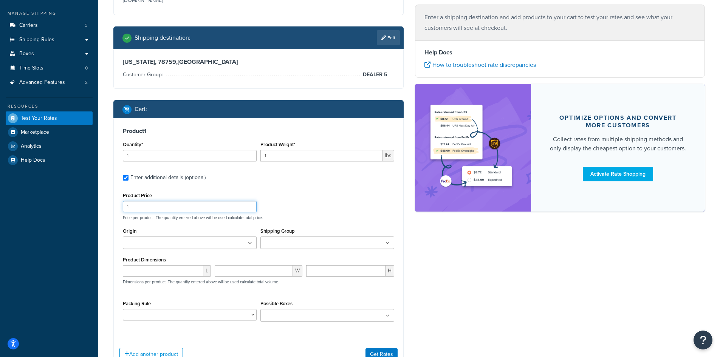
drag, startPoint x: 135, startPoint y: 207, endPoint x: 116, endPoint y: 204, distance: 19.6
click at [114, 204] on div "Product 1 Quantity* 1 Product Weight* 1 lbs Enter additional details (optional)…" at bounding box center [258, 227] width 289 height 218
type input "4000"
click at [387, 242] on icon at bounding box center [387, 243] width 4 height 5
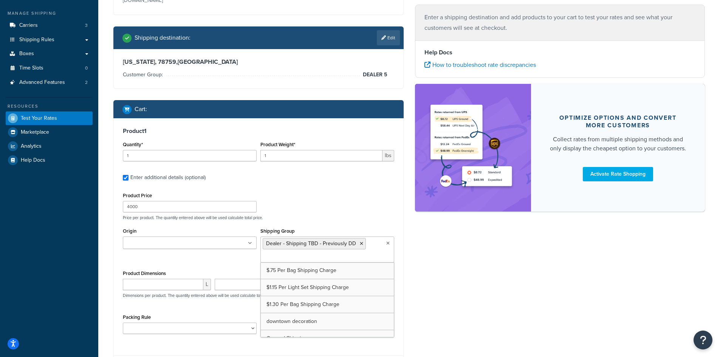
click at [439, 272] on div "Ecommerce store : Edit Christmas Designers christmasdesigners.com Shipping dest…" at bounding box center [409, 174] width 603 height 436
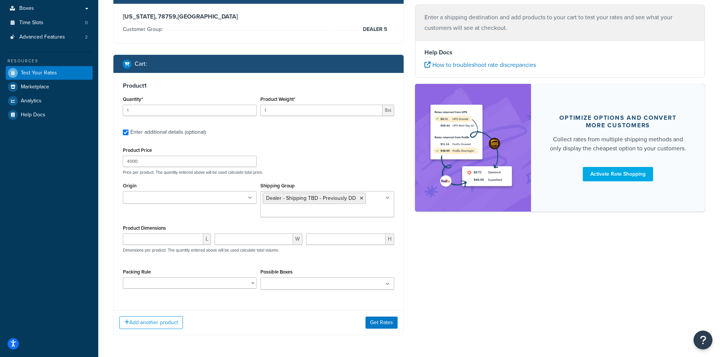
scroll to position [173, 0]
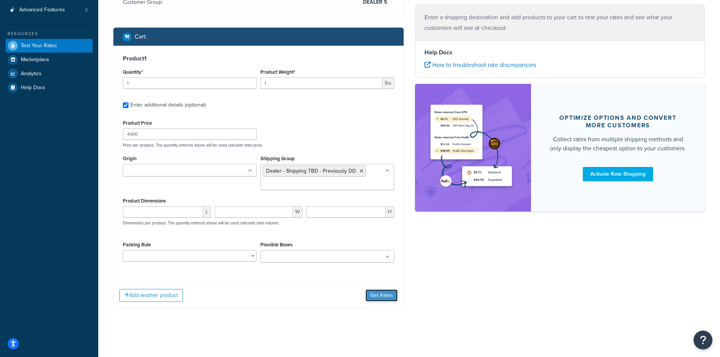
click at [385, 295] on button "Get Rates" at bounding box center [381, 295] width 32 height 12
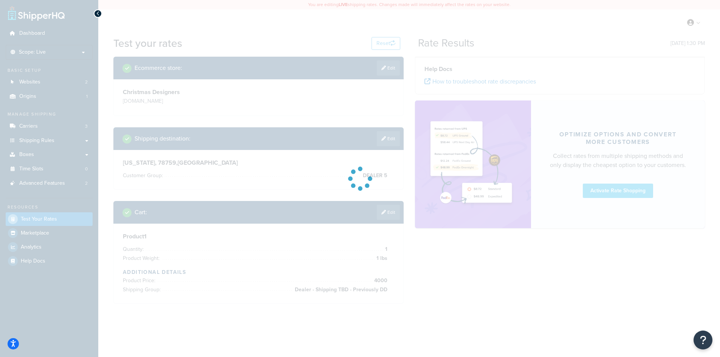
scroll to position [0, 0]
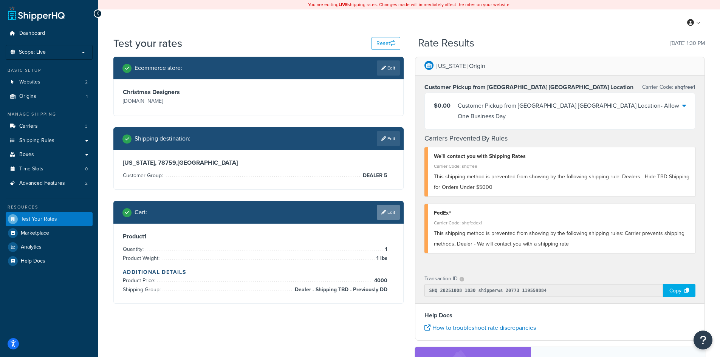
click at [393, 209] on link "Edit" at bounding box center [388, 212] width 23 height 15
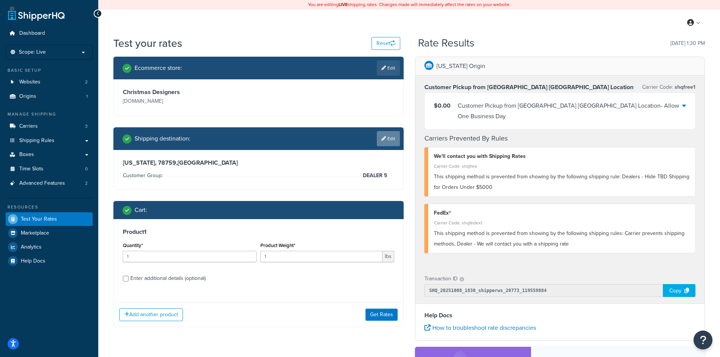
click at [386, 139] on link "Edit" at bounding box center [388, 138] width 23 height 15
select select "TX"
select select "DEALER 5"
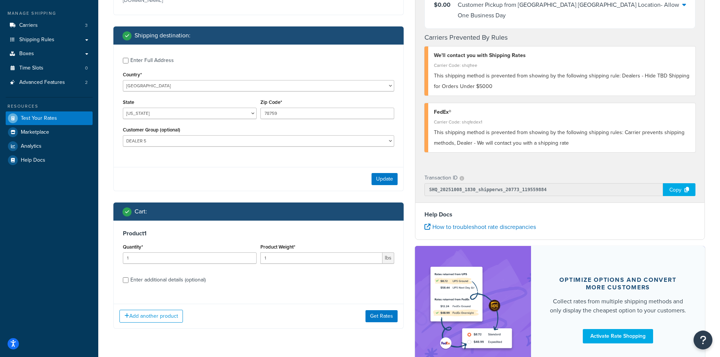
scroll to position [152, 0]
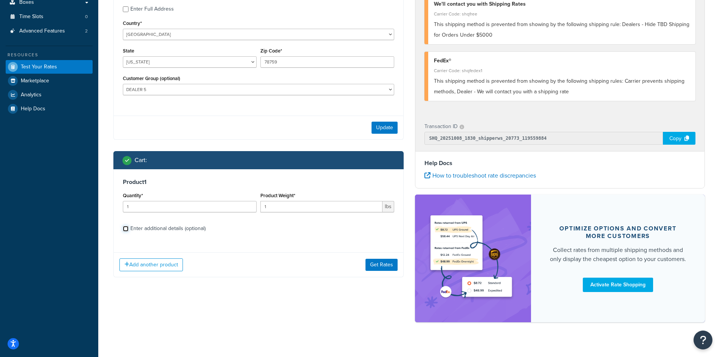
click at [124, 227] on input "Enter additional details (optional)" at bounding box center [126, 229] width 6 height 6
checkbox input "true"
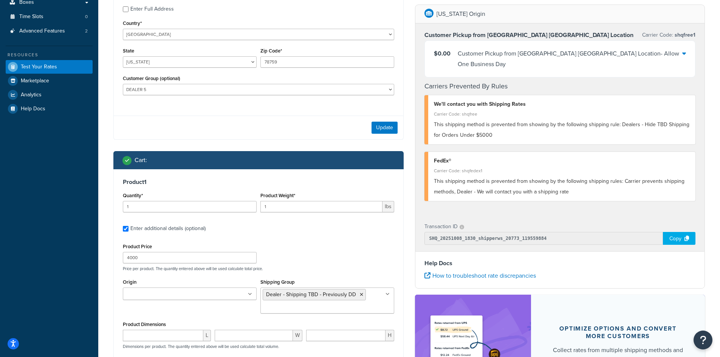
click at [386, 294] on icon at bounding box center [387, 294] width 4 height 5
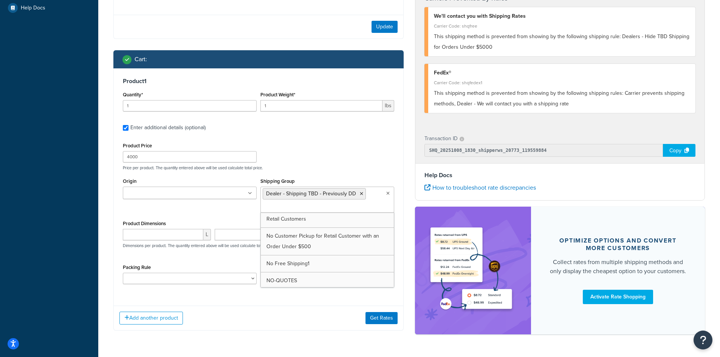
scroll to position [99, 0]
click at [213, 262] on div "Packing Rule" at bounding box center [190, 273] width 134 height 22
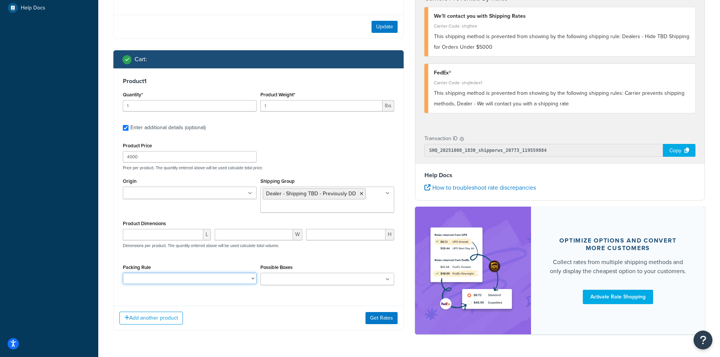
click at [252, 280] on select "Packing Rule" at bounding box center [190, 278] width 134 height 11
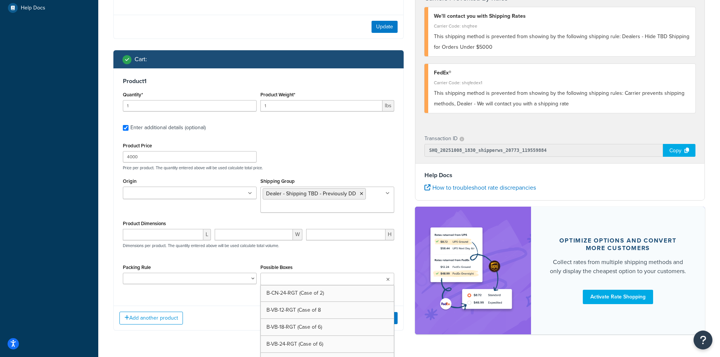
click at [388, 280] on icon at bounding box center [387, 279] width 3 height 5
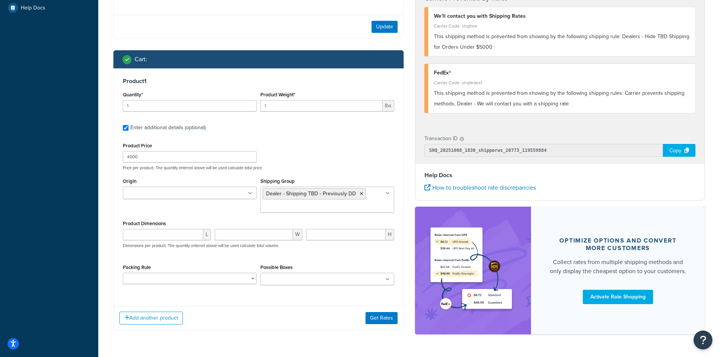
click at [388, 280] on icon at bounding box center [387, 279] width 4 height 5
click at [249, 192] on icon at bounding box center [250, 193] width 4 height 5
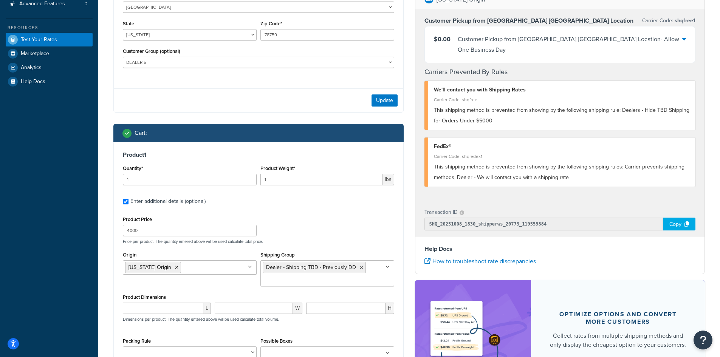
scroll to position [152, 0]
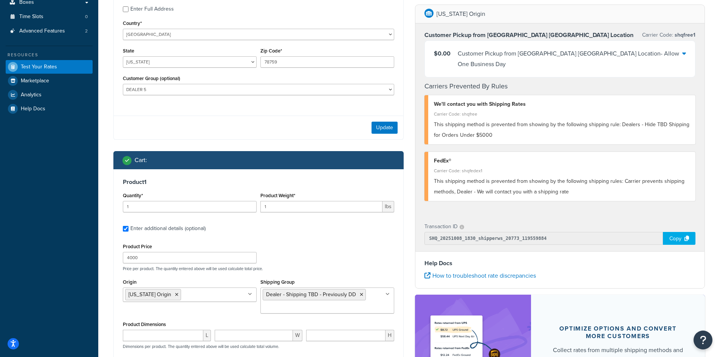
click at [686, 53] on div "$0.00 Customer Pickup from Sherman TX Location - Allow One Business Day" at bounding box center [560, 59] width 271 height 36
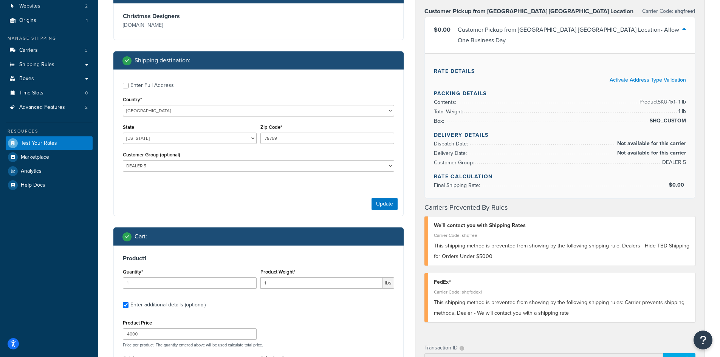
scroll to position [51, 0]
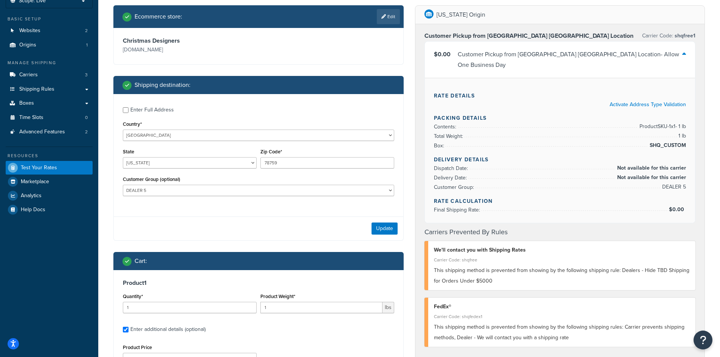
click at [685, 52] on icon at bounding box center [684, 54] width 4 height 6
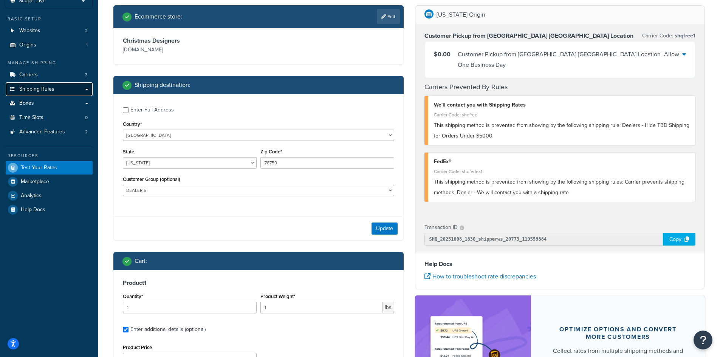
click at [42, 89] on span "Shipping Rules" at bounding box center [36, 89] width 35 height 6
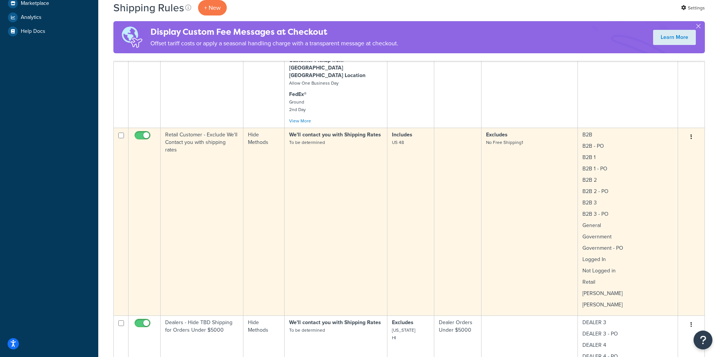
scroll to position [403, 0]
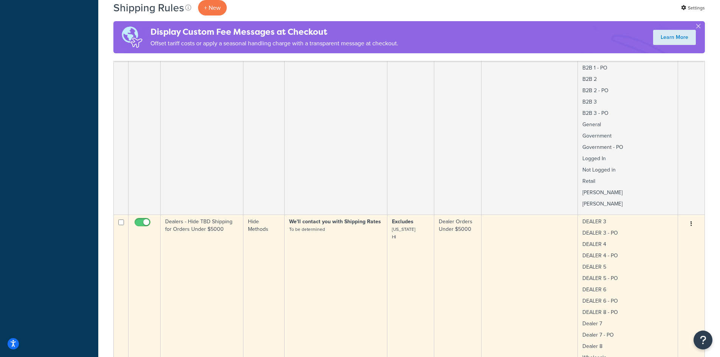
click at [691, 221] on icon "button" at bounding box center [691, 223] width 2 height 5
click at [654, 230] on link "Edit" at bounding box center [666, 237] width 60 height 15
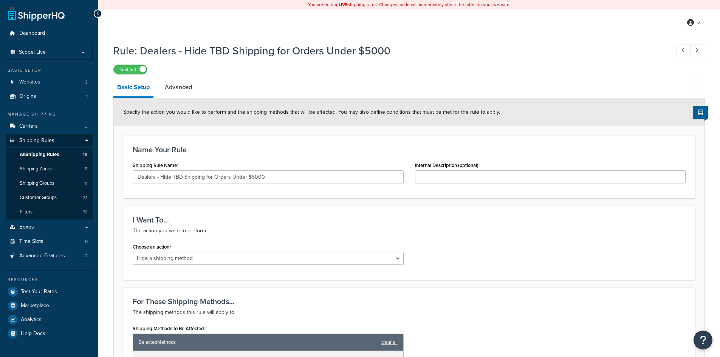
select select "HIDE"
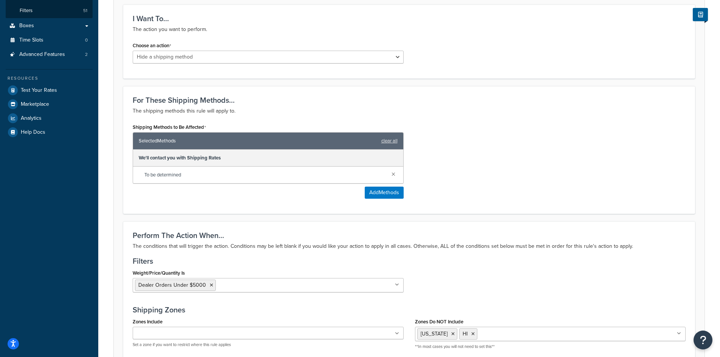
scroll to position [302, 0]
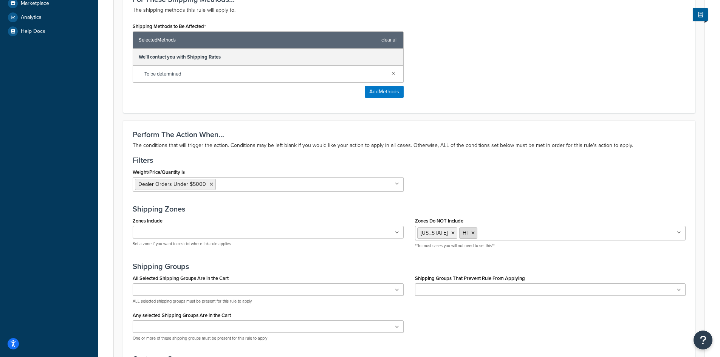
click at [471, 233] on icon at bounding box center [472, 233] width 3 height 5
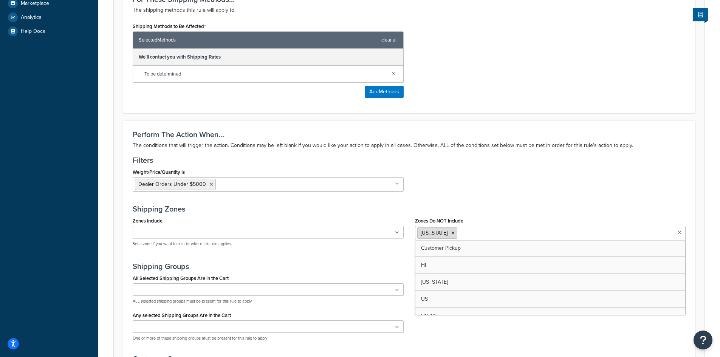
click at [451, 234] on icon at bounding box center [452, 233] width 3 height 5
click at [417, 200] on div "Perform The Action When... The conditions that will trigger the action. Conditi…" at bounding box center [409, 279] width 572 height 317
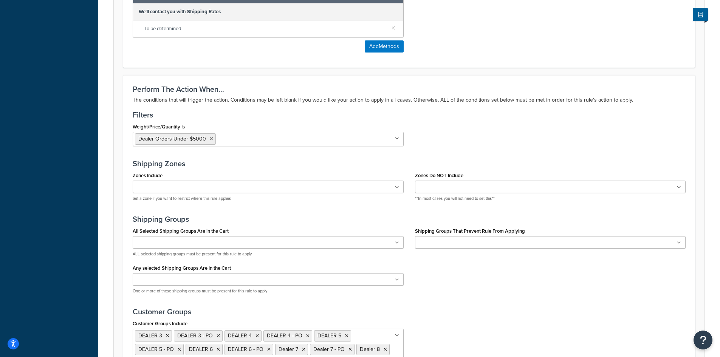
scroll to position [403, 0]
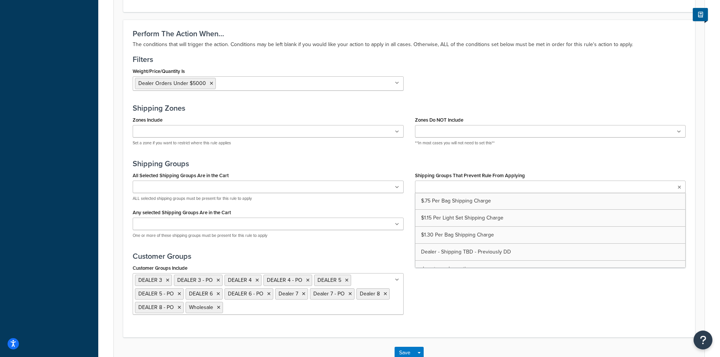
click at [437, 187] on input "Shipping Groups That Prevent Rule From Applying" at bounding box center [450, 187] width 67 height 8
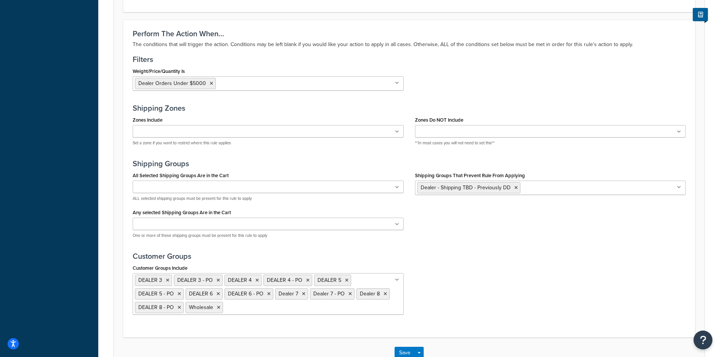
click at [645, 158] on div "Perform The Action When... The conditions that will trigger the action. Conditi…" at bounding box center [409, 178] width 572 height 317
click at [402, 350] on button "Save" at bounding box center [404, 353] width 20 height 12
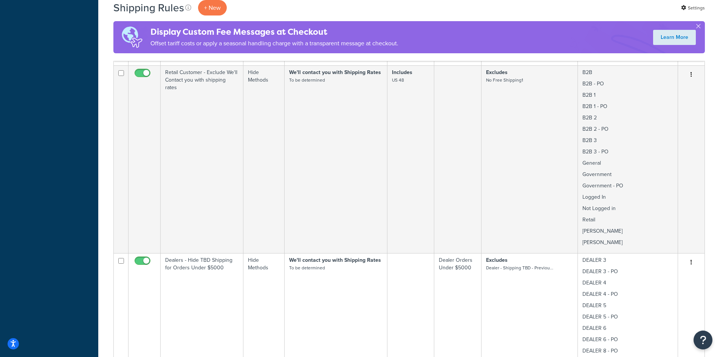
scroll to position [504, 0]
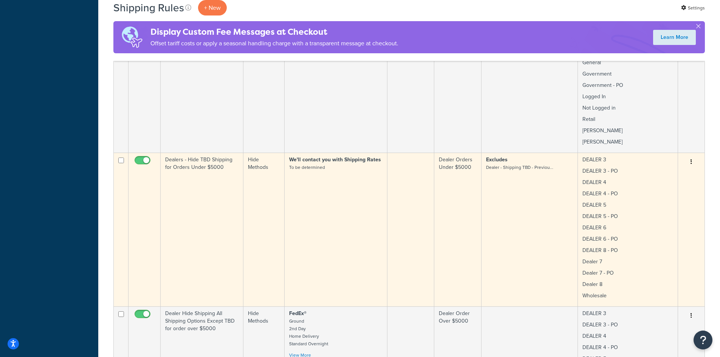
click at [693, 156] on button "button" at bounding box center [691, 162] width 11 height 12
click at [669, 172] on link "Edit" at bounding box center [666, 176] width 60 height 15
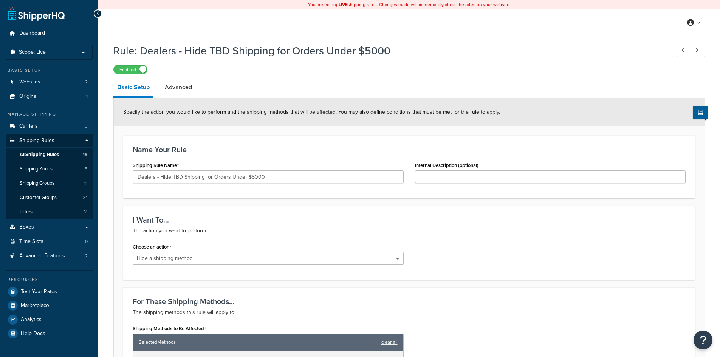
select select "HIDE"
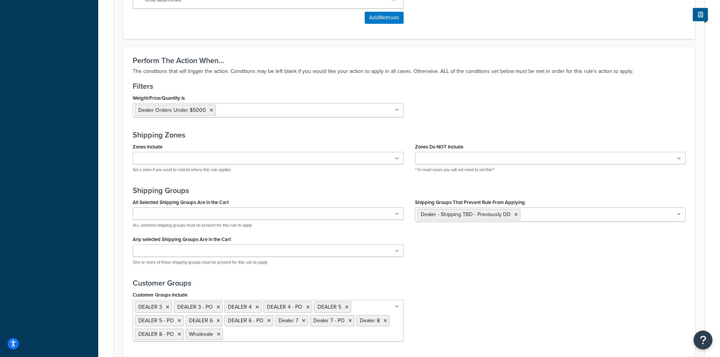
scroll to position [403, 0]
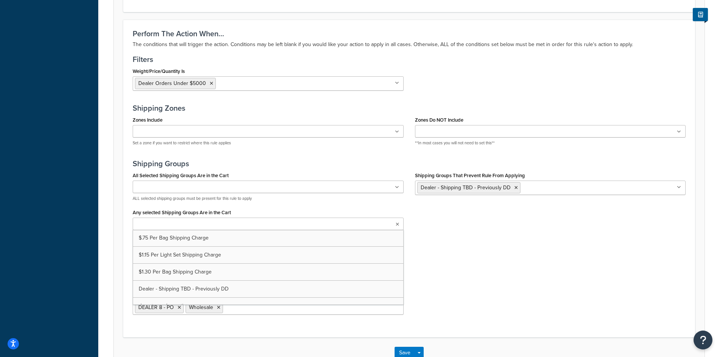
click at [398, 224] on icon at bounding box center [397, 224] width 3 height 5
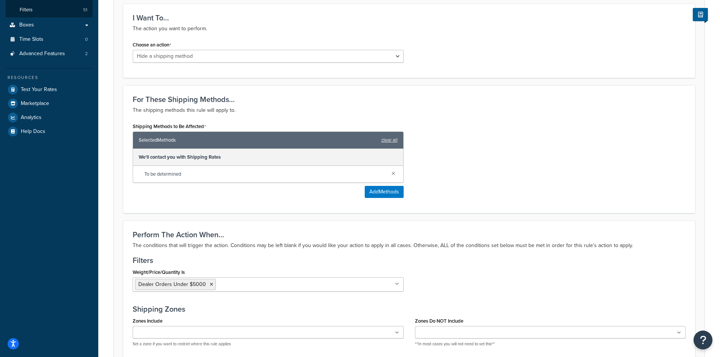
scroll to position [201, 0]
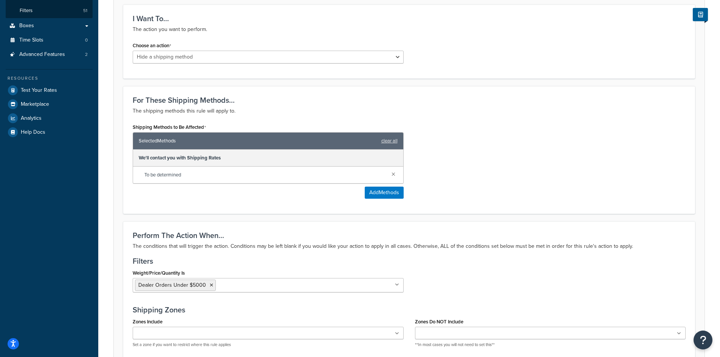
click at [461, 193] on div "Shipping Methods to Be Affected Selected Methods clear all We'll contact you wi…" at bounding box center [409, 163] width 564 height 83
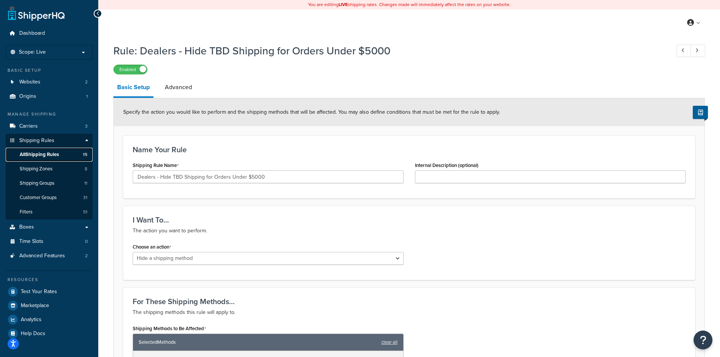
click at [56, 156] on span "All Shipping Rules" at bounding box center [39, 155] width 39 height 6
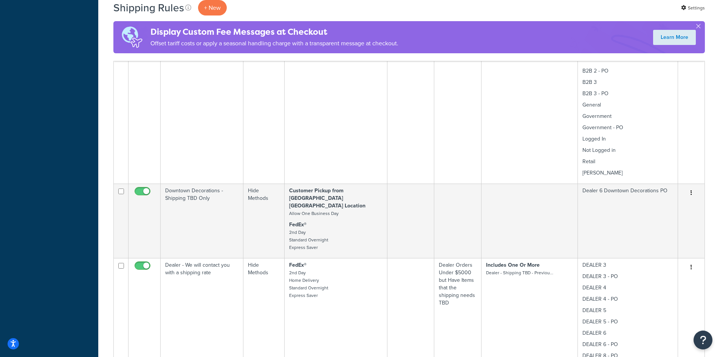
scroll to position [1008, 0]
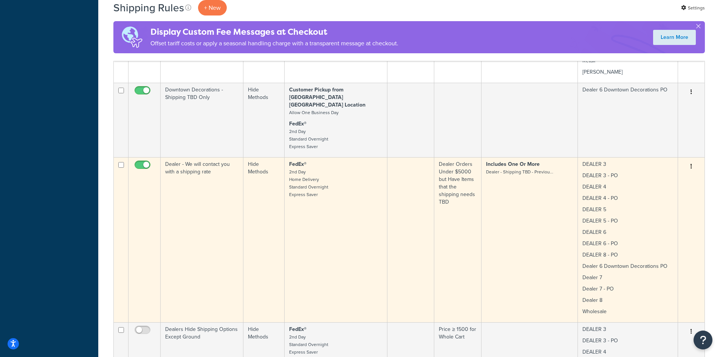
click at [120, 162] on input "checkbox" at bounding box center [121, 165] width 6 height 6
checkbox input "true"
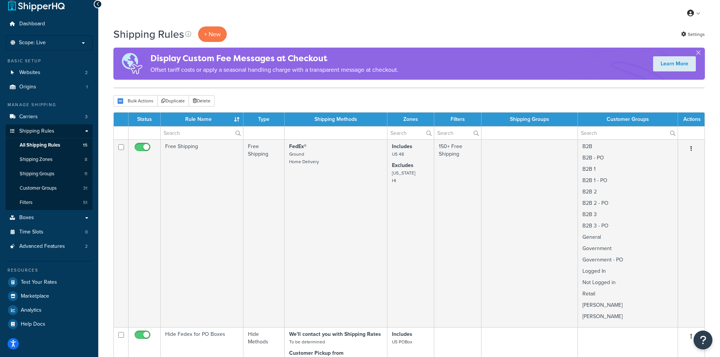
scroll to position [0, 0]
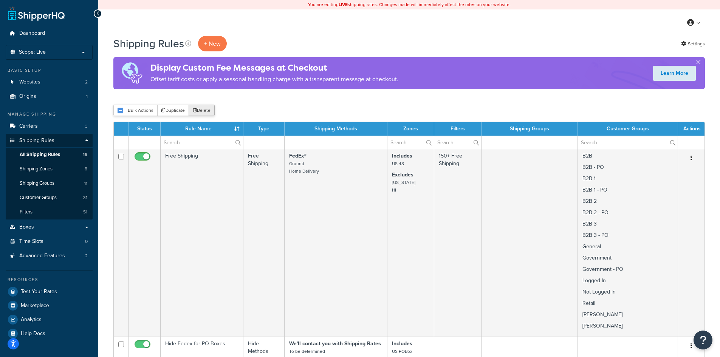
click at [199, 110] on button "Delete" at bounding box center [202, 110] width 26 height 11
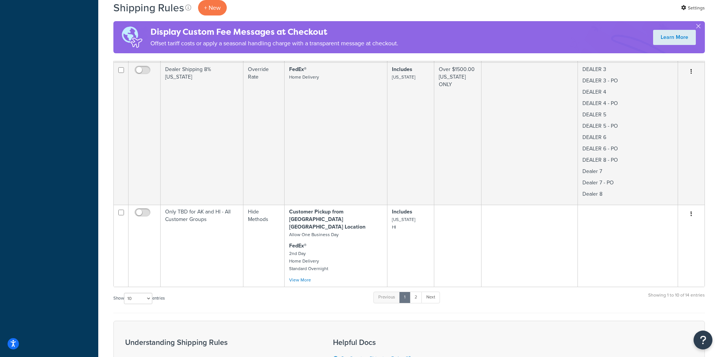
scroll to position [1310, 0]
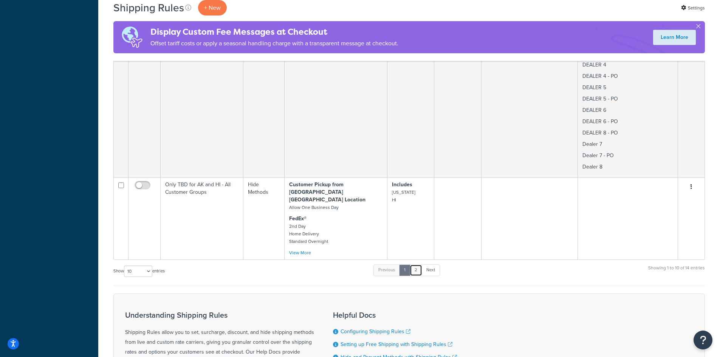
click at [417, 264] on link "2" at bounding box center [416, 269] width 12 height 11
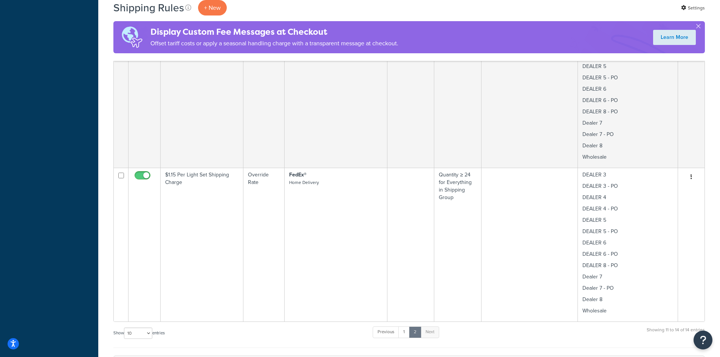
scroll to position [348, 0]
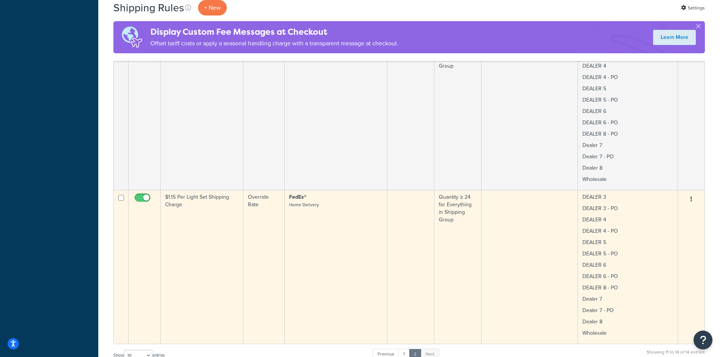
click at [121, 196] on input "checkbox" at bounding box center [121, 198] width 6 height 6
checkbox input "true"
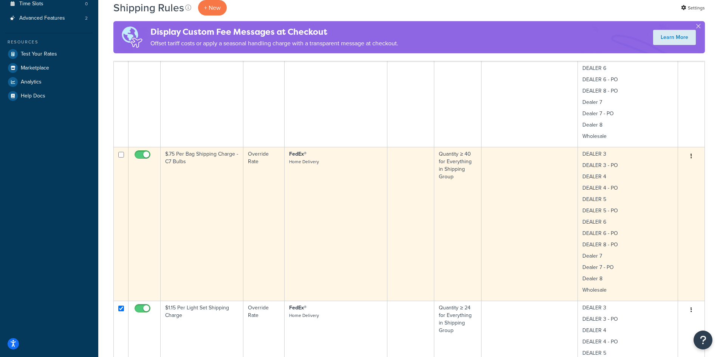
scroll to position [147, 0]
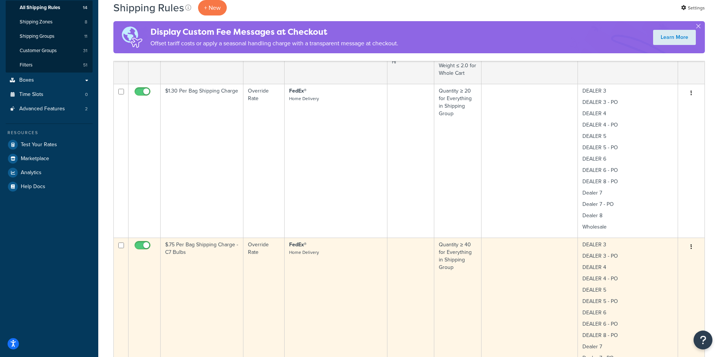
click at [119, 244] on input "checkbox" at bounding box center [121, 246] width 6 height 6
checkbox input "true"
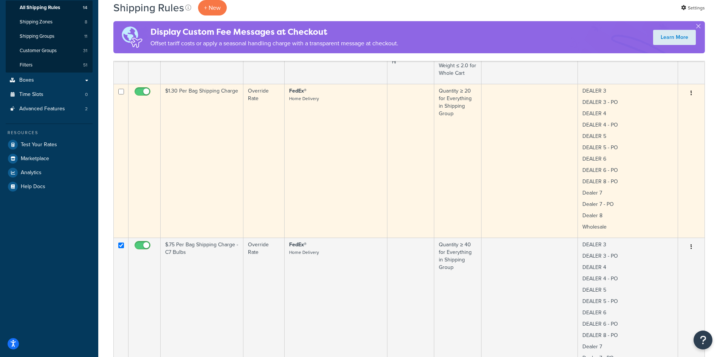
click at [121, 93] on input "checkbox" at bounding box center [121, 92] width 6 height 6
checkbox input "true"
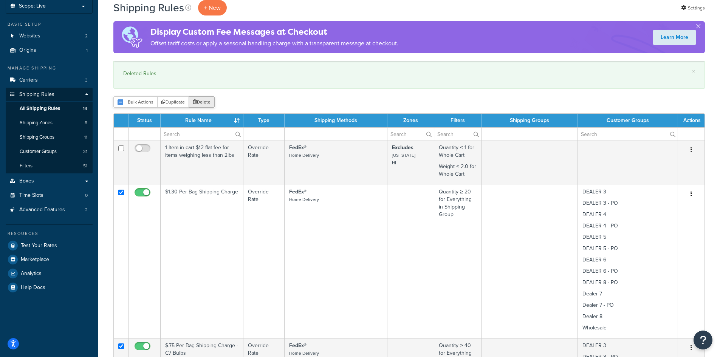
click at [203, 102] on button "Delete" at bounding box center [202, 101] width 26 height 11
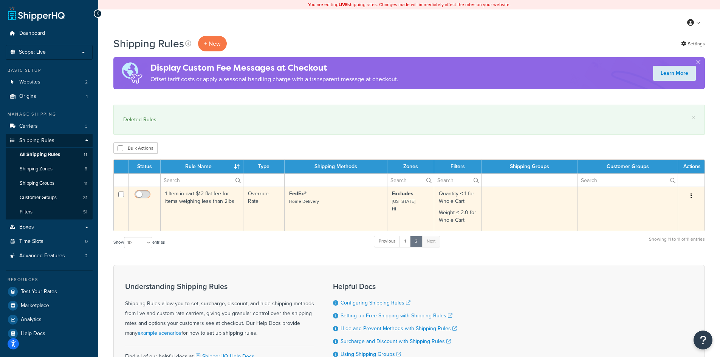
click at [148, 192] on input "checkbox" at bounding box center [143, 196] width 21 height 9
checkbox input "true"
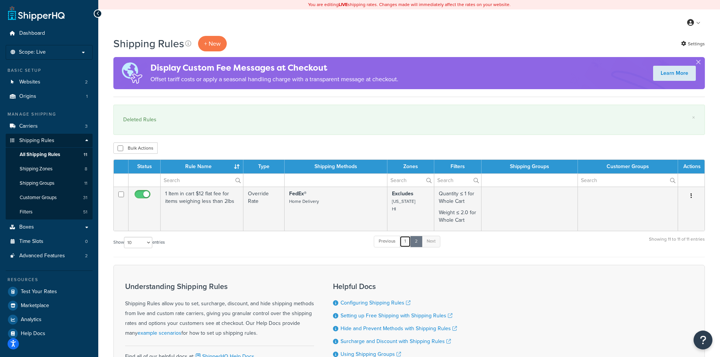
click at [408, 241] on link "1" at bounding box center [404, 241] width 11 height 11
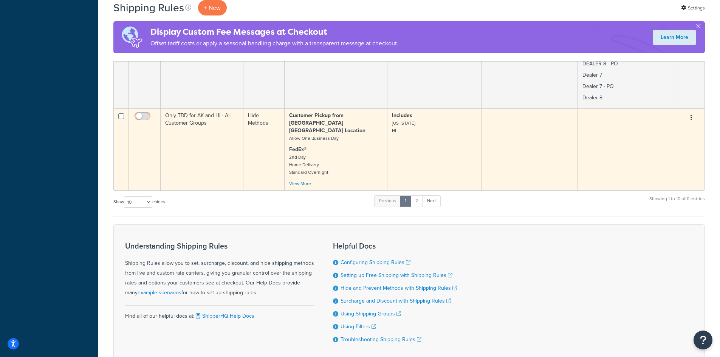
click at [148, 113] on input "checkbox" at bounding box center [143, 117] width 21 height 9
checkbox input "true"
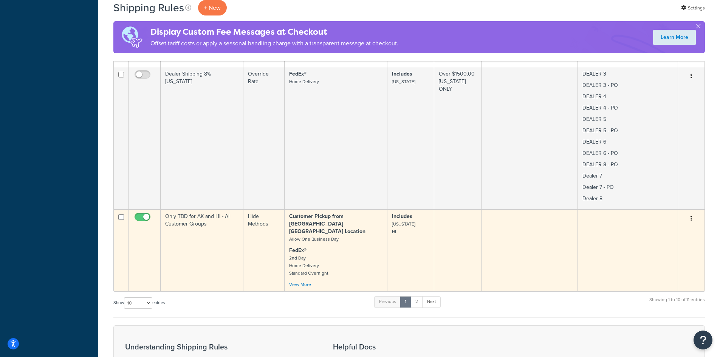
click at [690, 216] on icon "button" at bounding box center [691, 218] width 2 height 5
click at [653, 225] on link "Edit" at bounding box center [666, 232] width 60 height 15
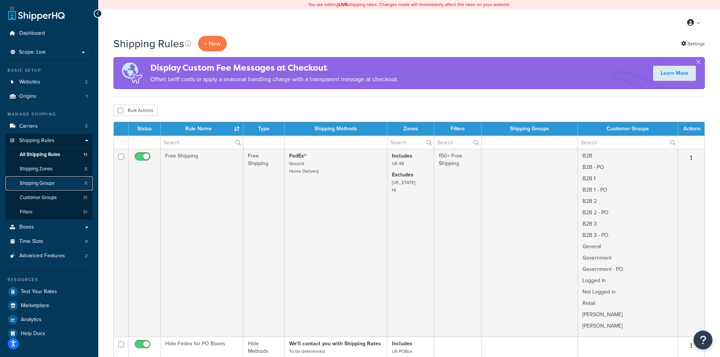
click at [38, 185] on span "Shipping Groups" at bounding box center [37, 183] width 35 height 6
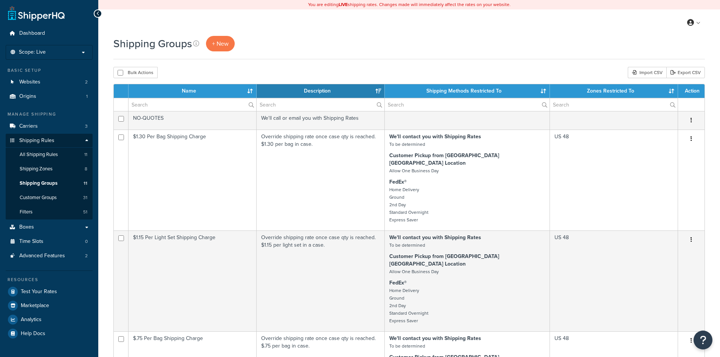
select select "15"
click at [32, 183] on span "Shipping Groups" at bounding box center [39, 183] width 38 height 6
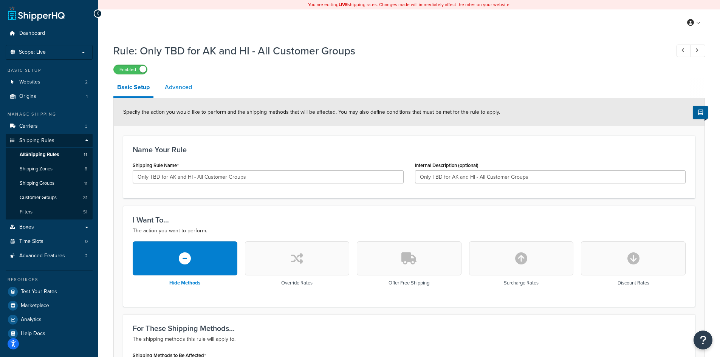
click at [183, 88] on link "Advanced" at bounding box center [178, 87] width 35 height 18
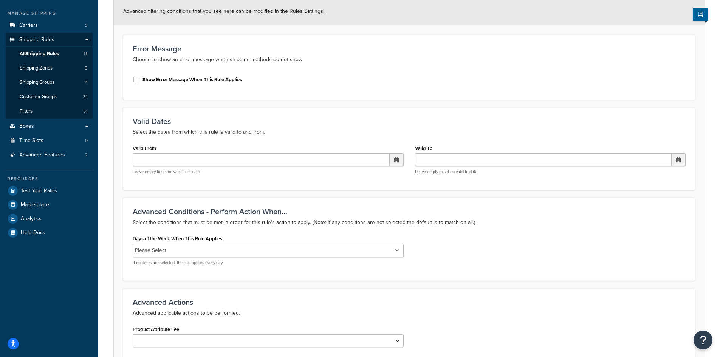
scroll to position [176, 0]
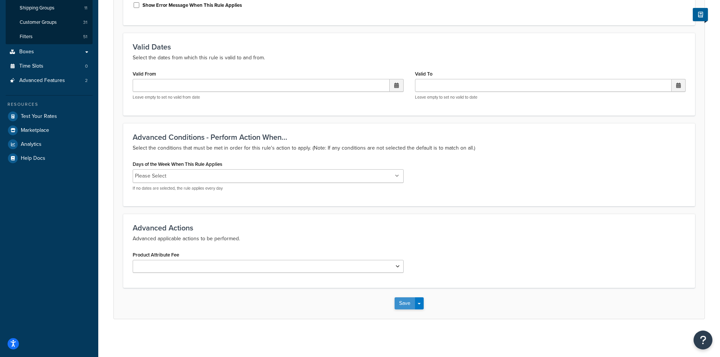
click at [396, 304] on button "Save" at bounding box center [404, 303] width 20 height 12
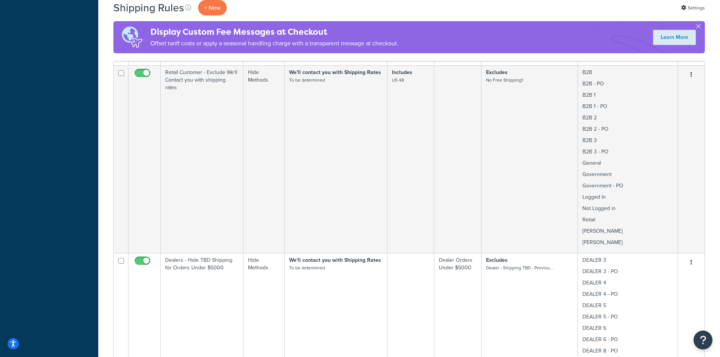
scroll to position [302, 0]
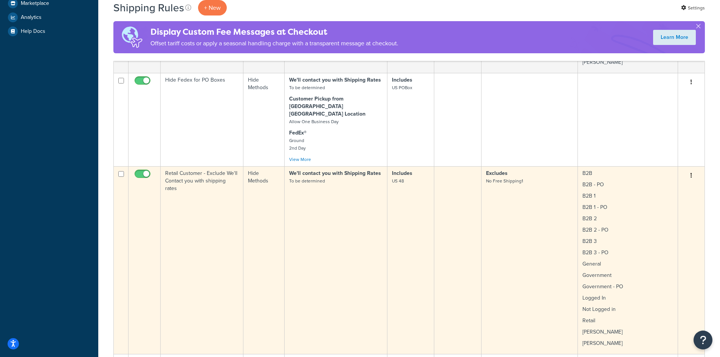
click at [692, 170] on button "button" at bounding box center [691, 176] width 11 height 12
click at [653, 183] on link "Edit" at bounding box center [666, 189] width 60 height 15
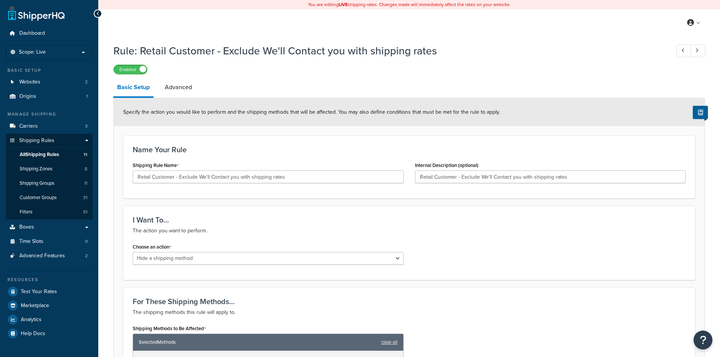
select select "HIDE"
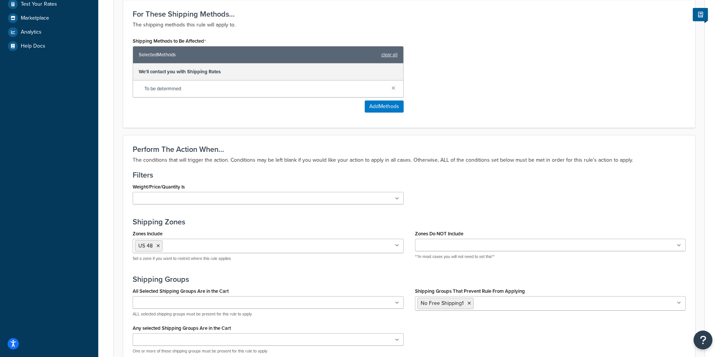
scroll to position [302, 0]
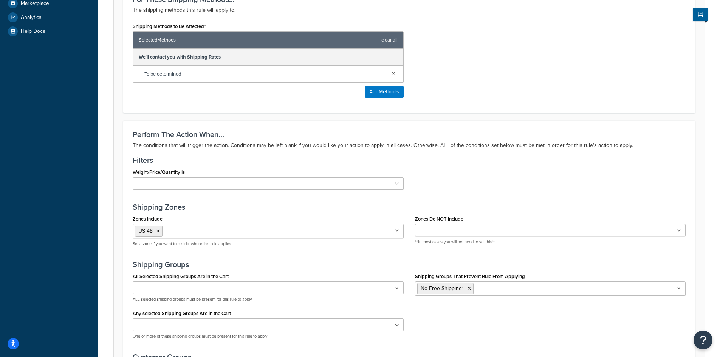
click at [439, 229] on input "Zones Do NOT Include" at bounding box center [450, 231] width 67 height 8
click at [479, 189] on div "Weight/Price/Quantity Is $175+ $99+ Free Shipping 150+ Free Shipping Dealer Ord…" at bounding box center [409, 181] width 564 height 29
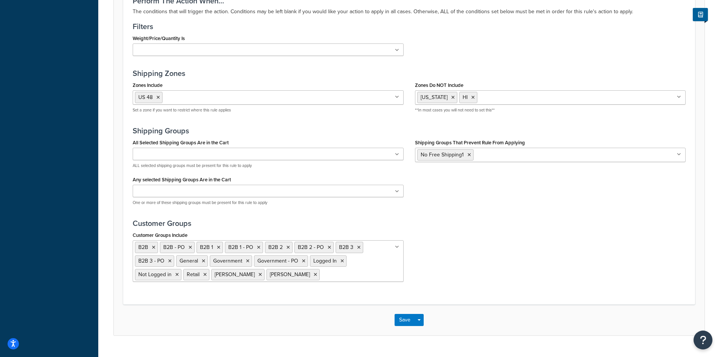
scroll to position [453, 0]
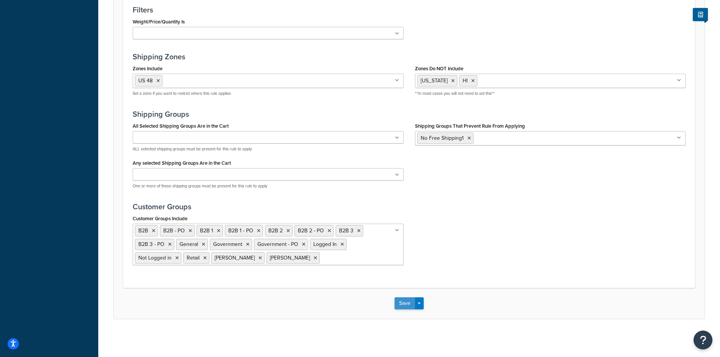
click at [400, 305] on button "Save" at bounding box center [404, 303] width 20 height 12
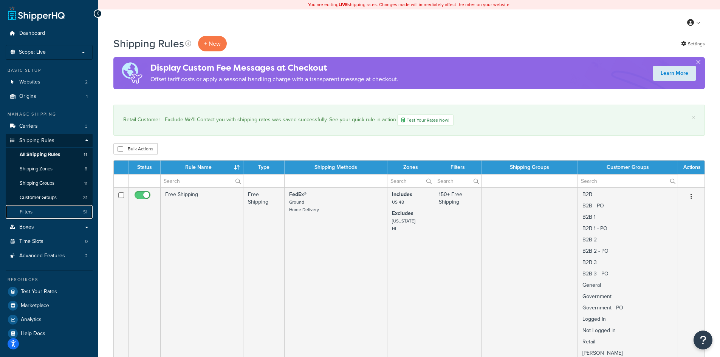
click at [27, 211] on span "Filters" at bounding box center [26, 212] width 13 height 6
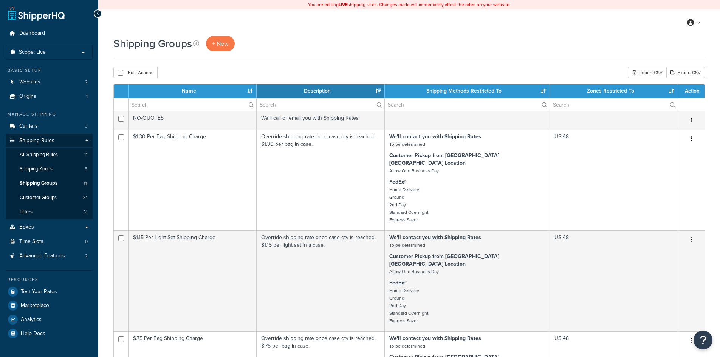
select select "15"
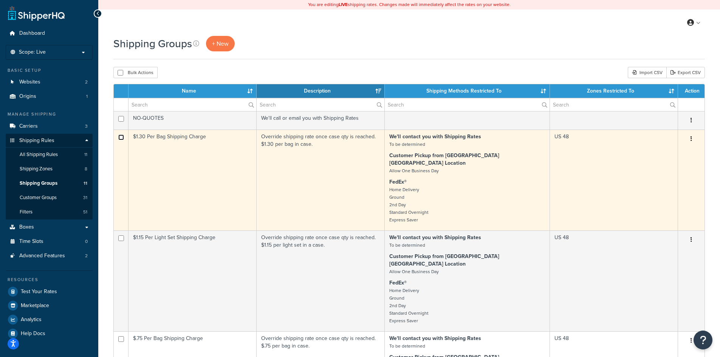
click at [121, 137] on input "checkbox" at bounding box center [121, 138] width 6 height 6
checkbox input "true"
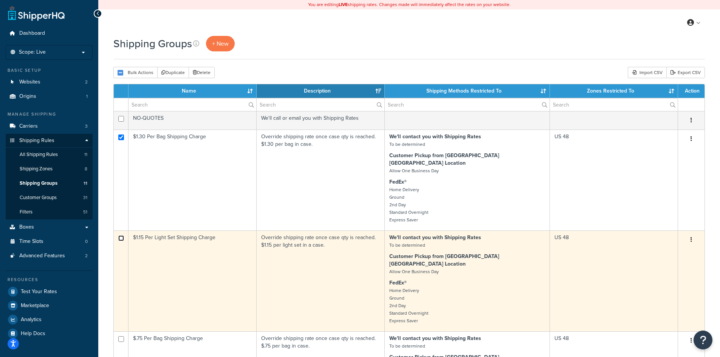
click at [120, 235] on input "checkbox" at bounding box center [121, 238] width 6 height 6
checkbox input "true"
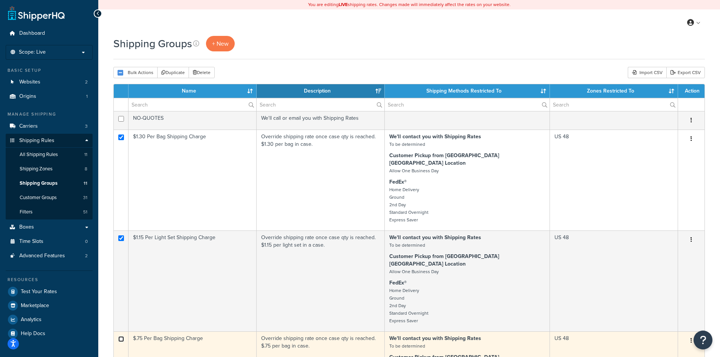
click at [120, 336] on input "checkbox" at bounding box center [121, 339] width 6 height 6
checkbox input "true"
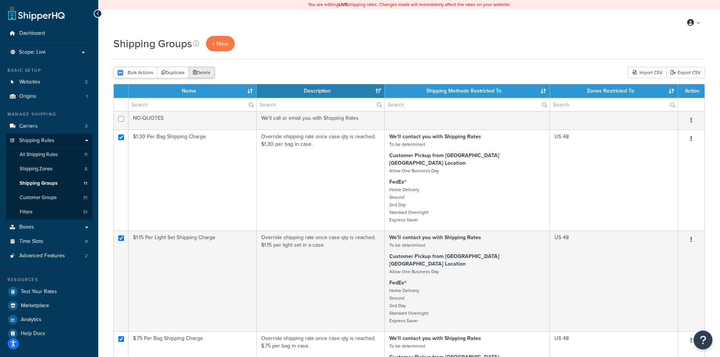
click at [202, 72] on button "Delete" at bounding box center [202, 72] width 26 height 11
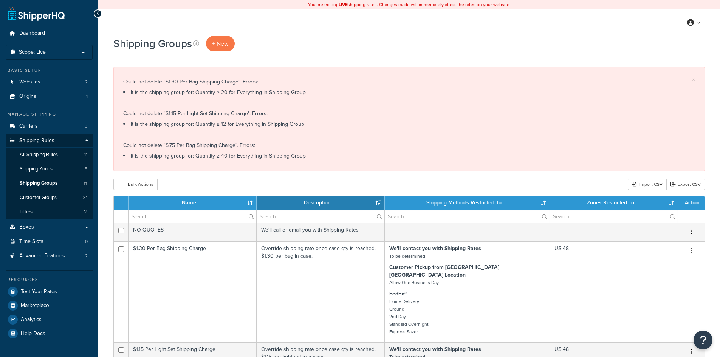
select select "15"
drag, startPoint x: 186, startPoint y: 92, endPoint x: 301, endPoint y: 93, distance: 114.5
click at [301, 93] on li "It is the shipping group for: Quantity ≥ 20 for Everything in Shipping Group" at bounding box center [409, 92] width 572 height 11
copy li "Quantity ≥ 20 for Everything in Shipping Group"
drag, startPoint x: 187, startPoint y: 122, endPoint x: 294, endPoint y: 124, distance: 106.2
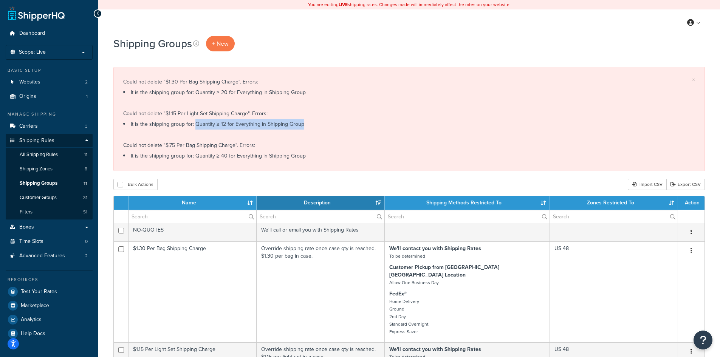
click at [294, 124] on li "It is the shipping group for: Quantity ≥ 12 for Everything in Shipping Group" at bounding box center [409, 124] width 572 height 11
copy li "Quantity ≥ 12 for Everything in Shipping Group"
drag, startPoint x: 187, startPoint y: 155, endPoint x: 299, endPoint y: 152, distance: 112.6
click at [299, 152] on li "It is the shipping group for: Quantity ≥ 40 for Everything in Shipping Group" at bounding box center [409, 156] width 572 height 11
copy li "Quantity ≥ 40 for Everything in Shipping Group"
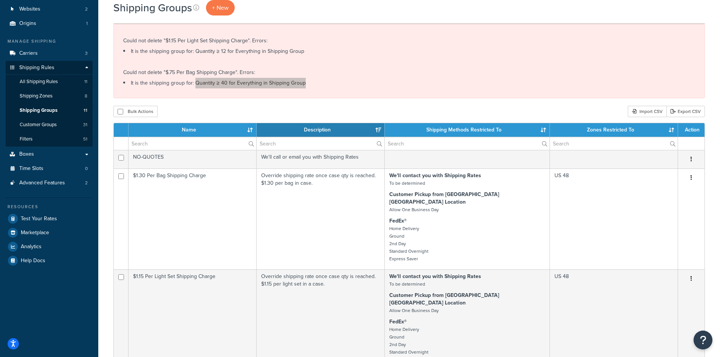
scroll to position [101, 0]
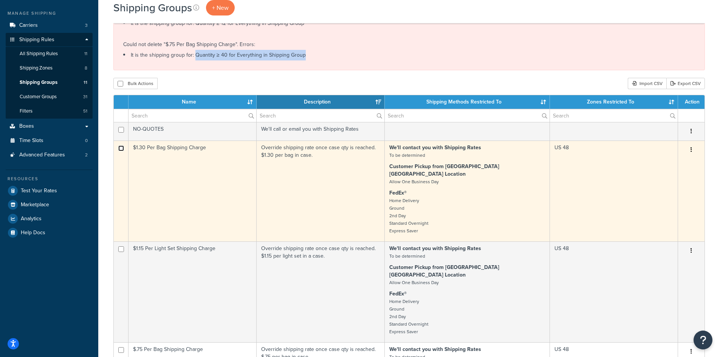
drag, startPoint x: 122, startPoint y: 149, endPoint x: 113, endPoint y: 227, distance: 78.0
click at [122, 150] on input "checkbox" at bounding box center [121, 148] width 6 height 6
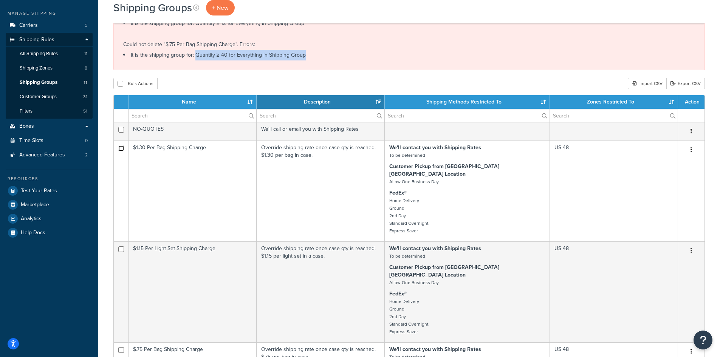
checkbox input "true"
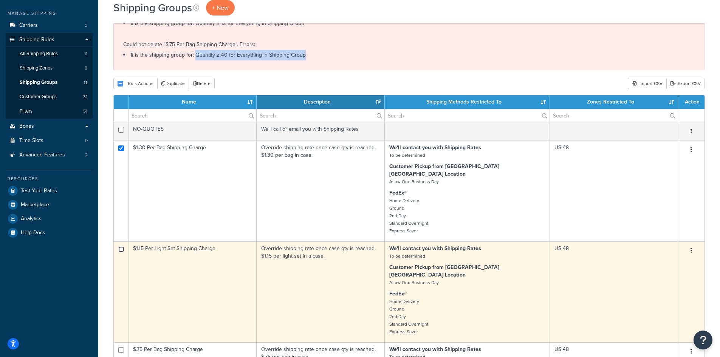
click at [122, 246] on input "checkbox" at bounding box center [121, 249] width 6 height 6
checkbox input "true"
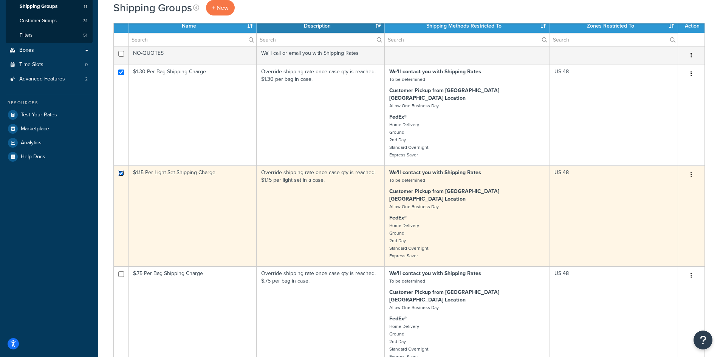
scroll to position [201, 0]
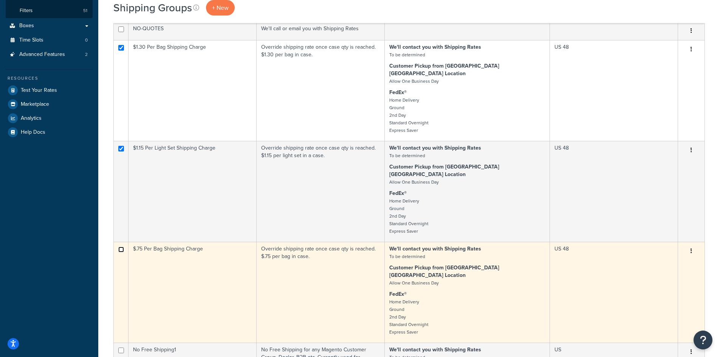
click at [121, 247] on input "checkbox" at bounding box center [121, 250] width 6 height 6
checkbox input "true"
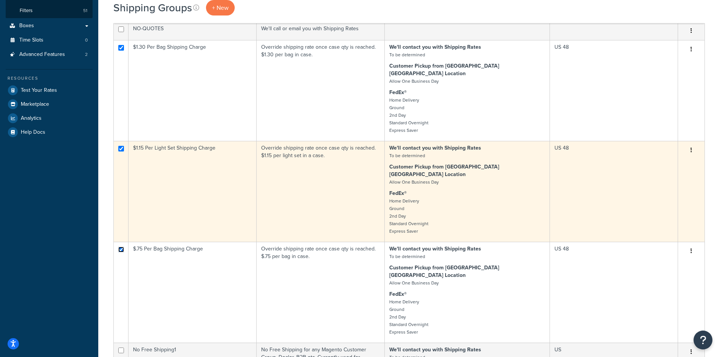
scroll to position [101, 0]
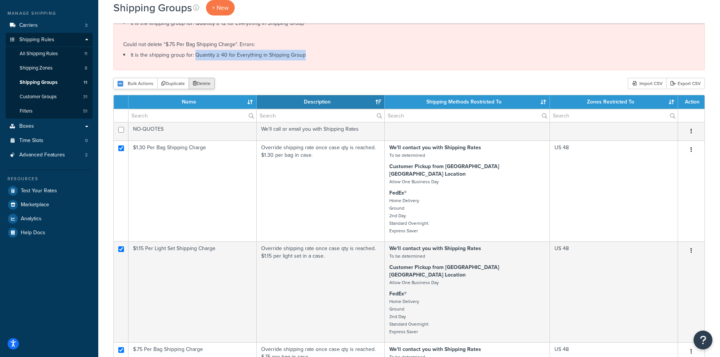
click at [203, 82] on button "Delete" at bounding box center [202, 83] width 26 height 11
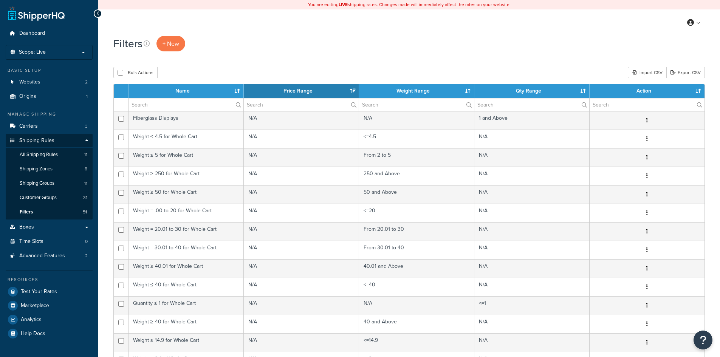
select select "15"
click at [203, 101] on input "text" at bounding box center [185, 104] width 115 height 13
paste input "Quantity ≥ 20 for Everything in Shipping Group"
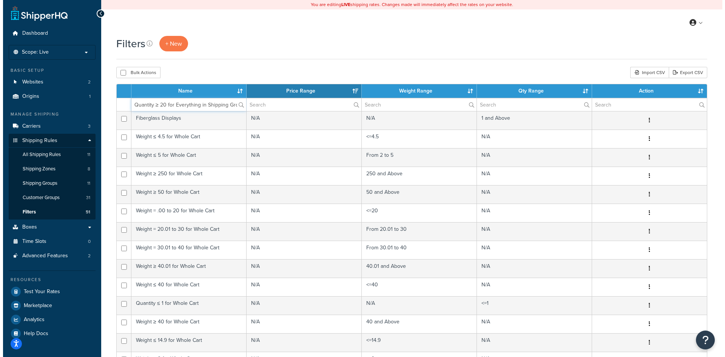
scroll to position [0, 4]
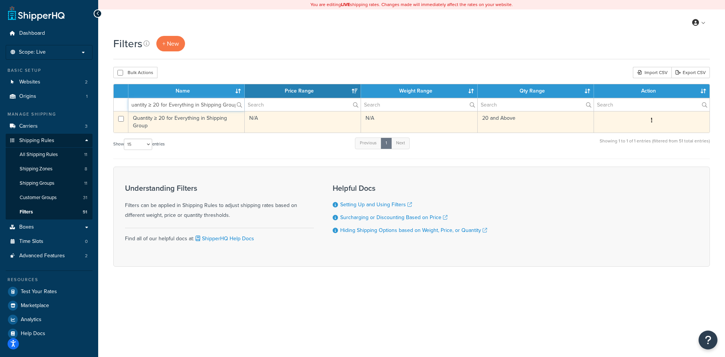
type input "Quantity ≥ 20 for Everything in Shipping Group"
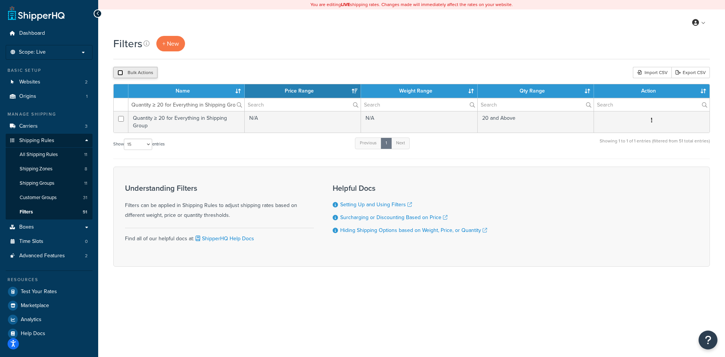
click at [120, 72] on input "checkbox" at bounding box center [121, 73] width 6 height 6
checkbox input "true"
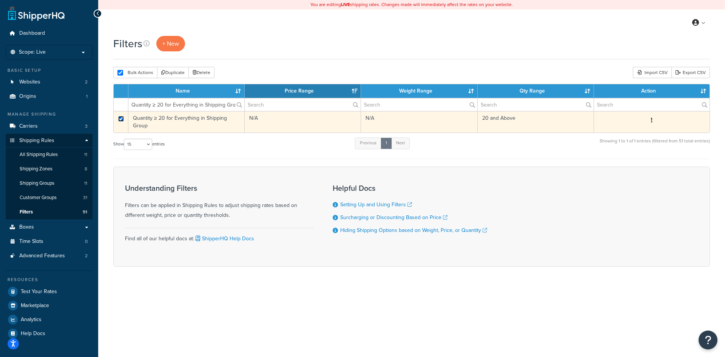
click at [122, 118] on input "checkbox" at bounding box center [121, 119] width 6 height 6
checkbox input "false"
click at [122, 118] on input "checkbox" at bounding box center [121, 119] width 6 height 6
checkbox input "true"
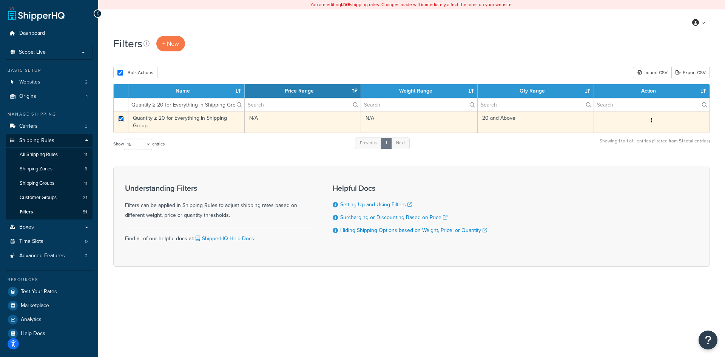
checkbox input "true"
click at [655, 120] on button "button" at bounding box center [652, 120] width 11 height 12
click at [568, 165] on link "Delete" at bounding box center [577, 166] width 60 height 15
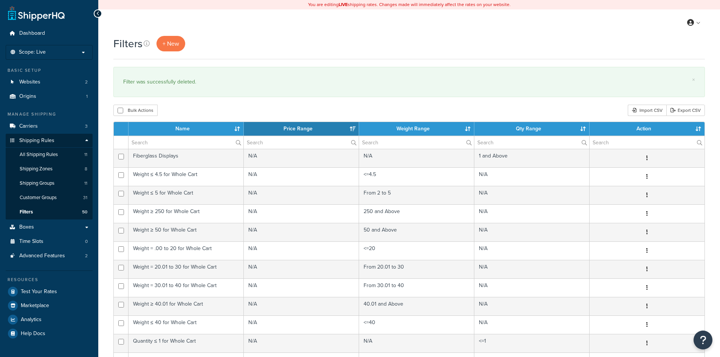
select select "15"
click at [196, 142] on input "text" at bounding box center [185, 142] width 115 height 13
paste input "Quantity ≥ 12 for Everything in Shipping Group"
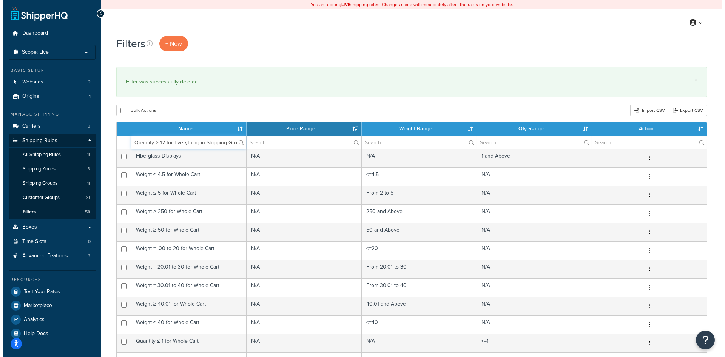
scroll to position [0, 3]
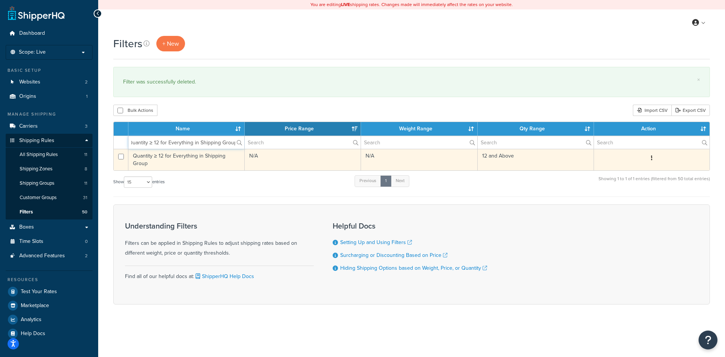
type input "Quantity ≥ 12 for Everything in Shipping Group"
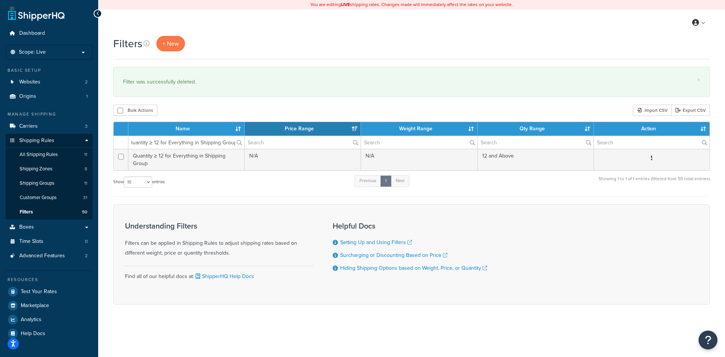
scroll to position [0, 0]
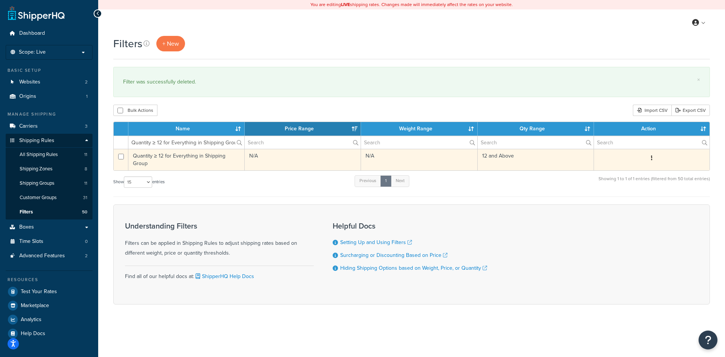
click at [652, 158] on icon "button" at bounding box center [652, 157] width 2 height 5
click at [574, 206] on link "Delete" at bounding box center [577, 203] width 60 height 15
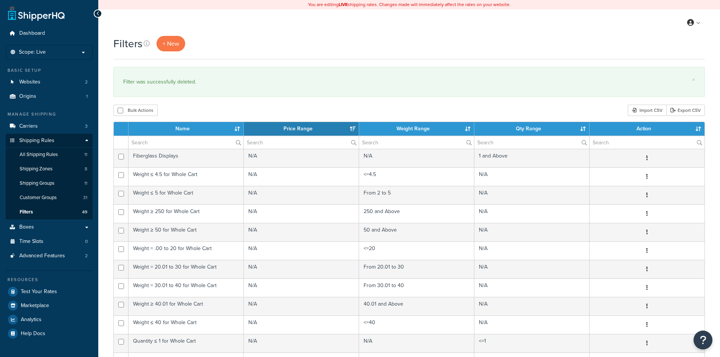
select select "15"
click at [201, 143] on input "text" at bounding box center [185, 142] width 115 height 13
paste input "Quantity ≥ 40 for Everything in Shipping Group"
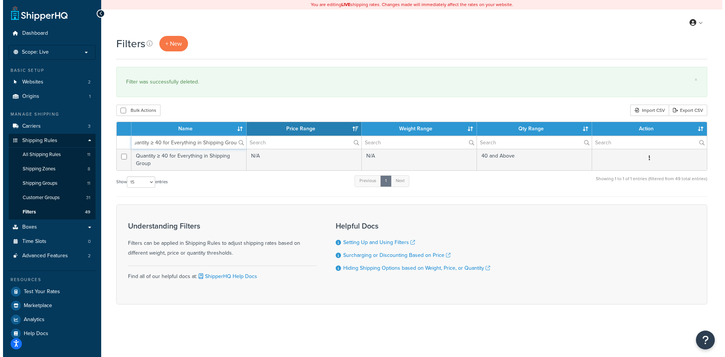
scroll to position [0, 4]
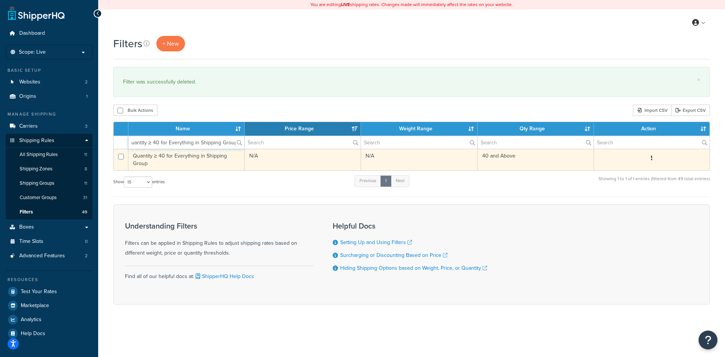
type input "Quantity ≥ 40 for Everything in Shipping Group"
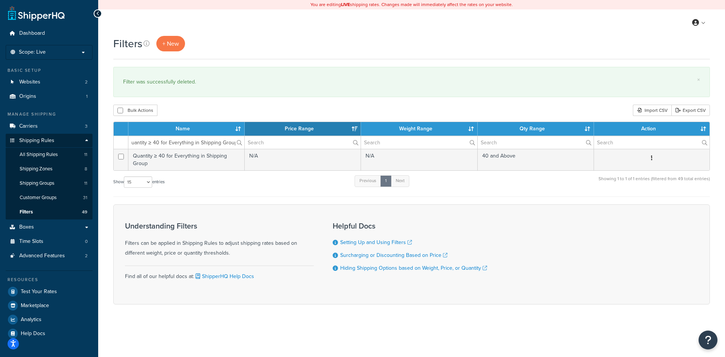
scroll to position [0, 0]
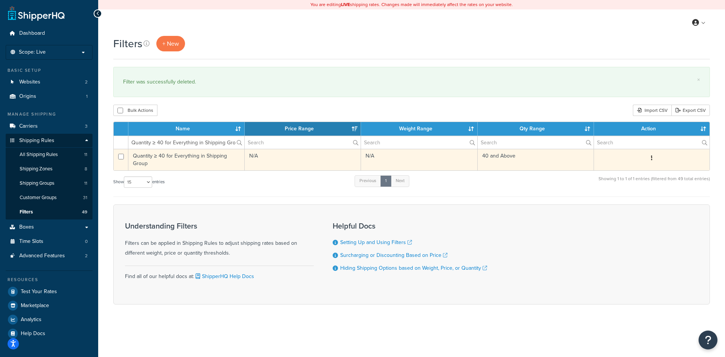
click at [652, 157] on icon "button" at bounding box center [652, 157] width 2 height 5
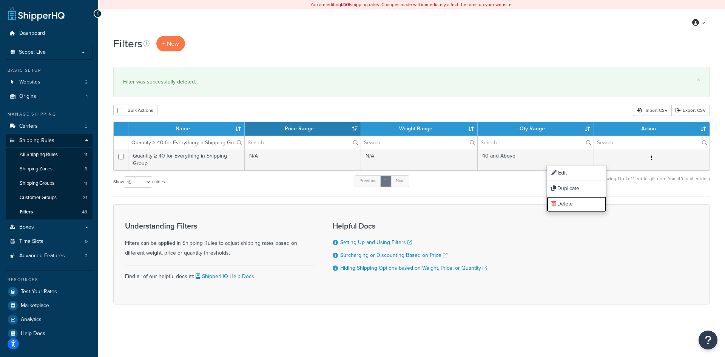
drag, startPoint x: 564, startPoint y: 201, endPoint x: 399, endPoint y: 39, distance: 231.4
click at [564, 201] on link "Delete" at bounding box center [577, 203] width 60 height 15
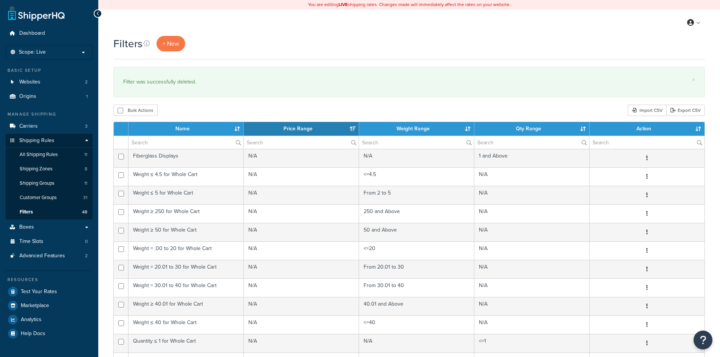
select select "15"
click at [52, 156] on span "All Shipping Rules" at bounding box center [39, 155] width 38 height 6
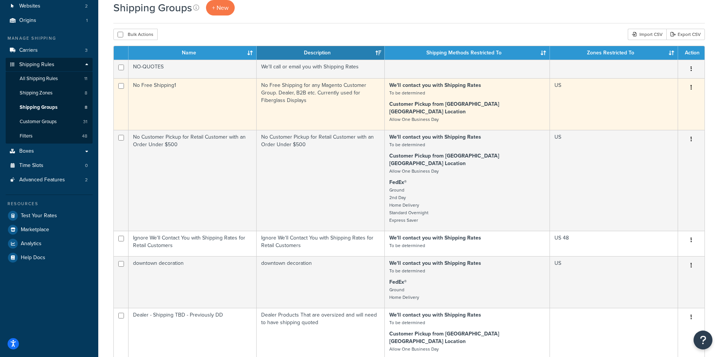
scroll to position [101, 0]
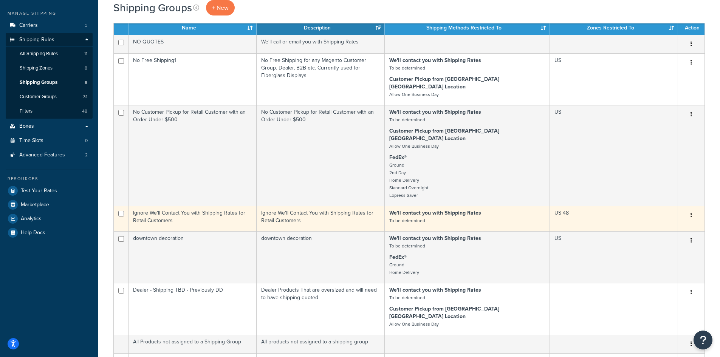
click at [690, 212] on icon "button" at bounding box center [691, 214] width 2 height 5
click at [652, 215] on link "Edit" at bounding box center [661, 214] width 60 height 15
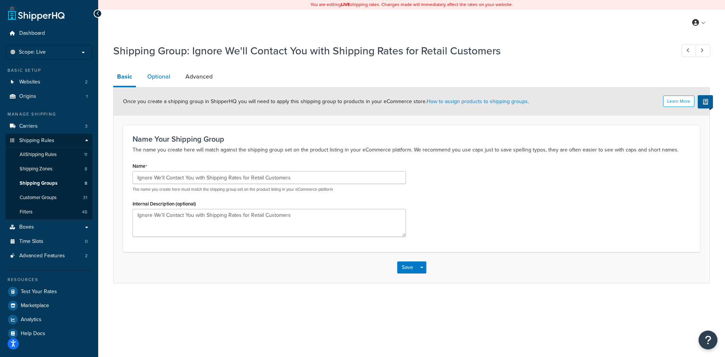
click at [166, 79] on link "Optional" at bounding box center [159, 77] width 31 height 18
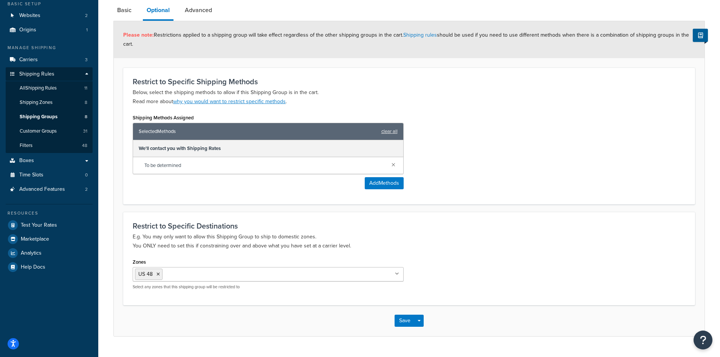
scroll to position [84, 0]
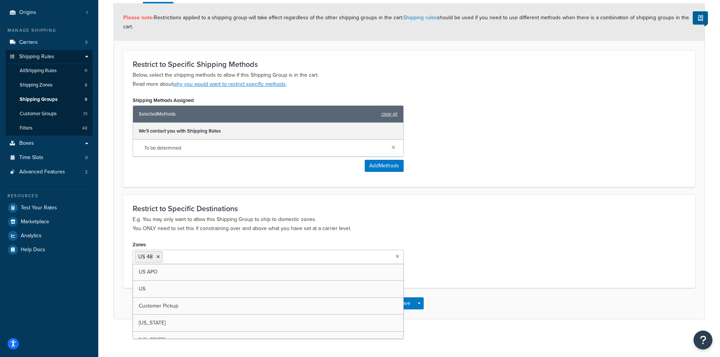
click at [397, 257] on icon at bounding box center [397, 256] width 3 height 5
click at [438, 230] on p "E.g. You may only want to allow this Shipping Group to ship to domestic zones. …" at bounding box center [409, 224] width 553 height 18
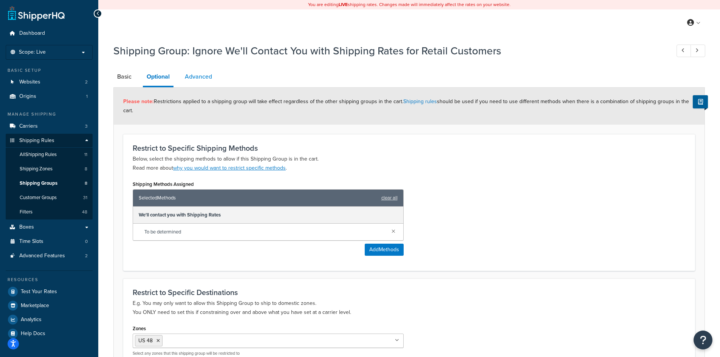
click at [193, 77] on link "Advanced" at bounding box center [198, 77] width 35 height 18
click at [53, 183] on span "Shipping Groups" at bounding box center [39, 183] width 38 height 6
click at [69, 181] on link "Shipping Groups 8" at bounding box center [49, 183] width 87 height 14
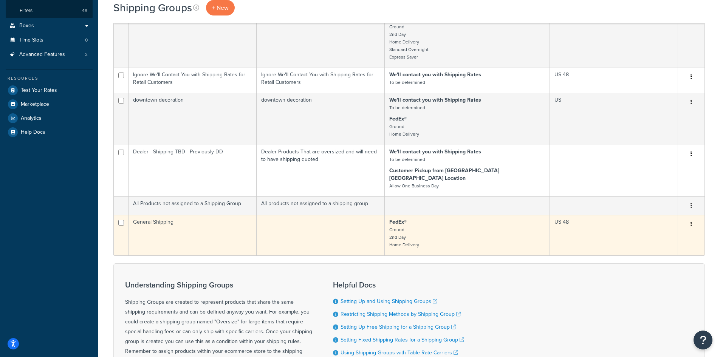
scroll to position [101, 0]
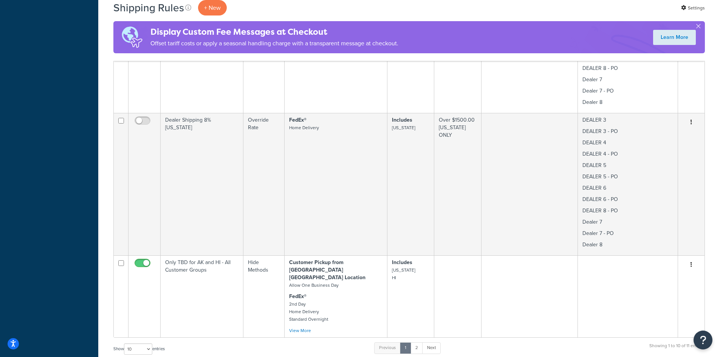
scroll to position [1209, 0]
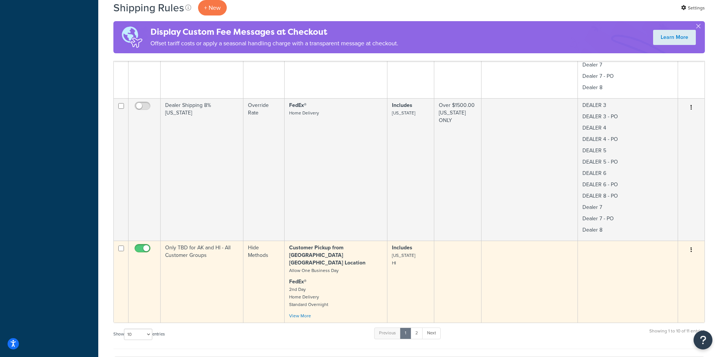
click at [695, 244] on button "button" at bounding box center [691, 250] width 11 height 12
click at [661, 257] on link "Edit" at bounding box center [666, 264] width 60 height 15
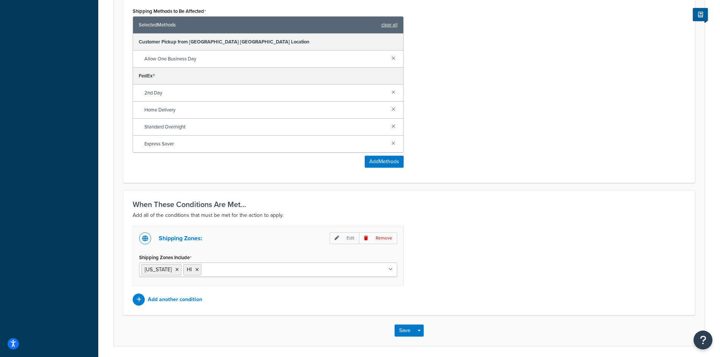
scroll to position [372, 0]
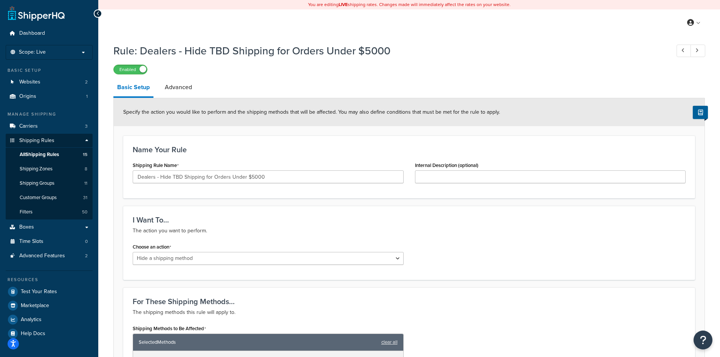
select select "HIDE"
click at [25, 154] on span "All Shipping Rules" at bounding box center [39, 155] width 39 height 6
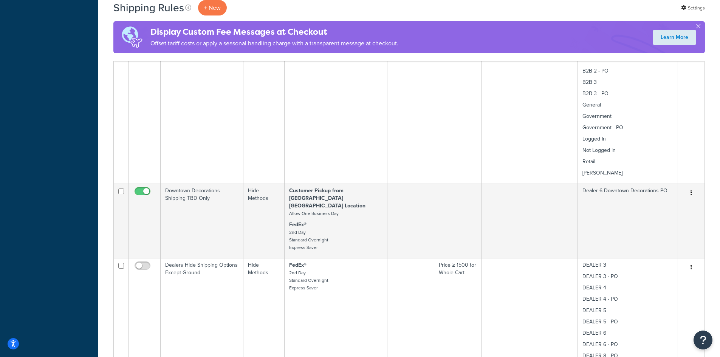
scroll to position [1008, 0]
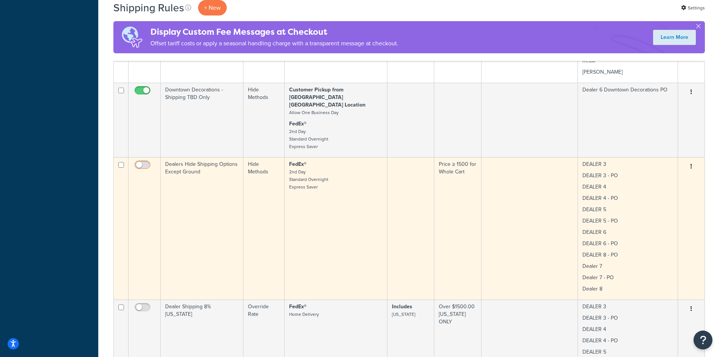
click at [148, 162] on input "checkbox" at bounding box center [143, 166] width 21 height 9
checkbox input "true"
click at [691, 164] on icon "button" at bounding box center [691, 166] width 2 height 5
click at [659, 173] on link "Edit" at bounding box center [666, 180] width 60 height 15
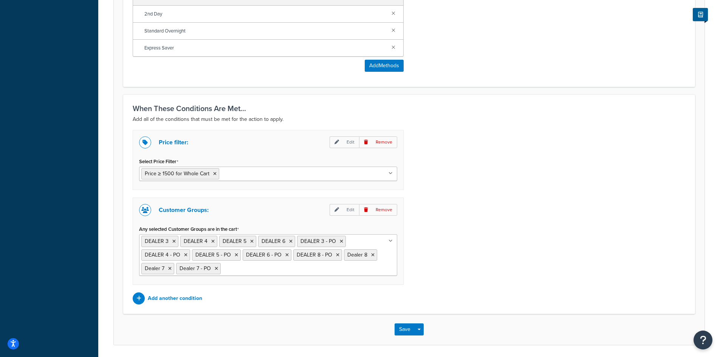
scroll to position [403, 0]
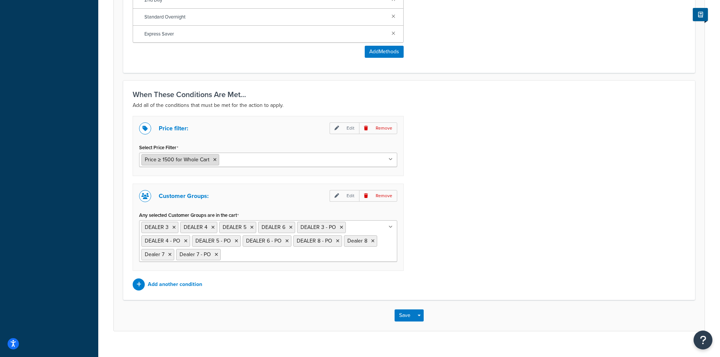
click at [213, 160] on icon at bounding box center [214, 160] width 3 height 5
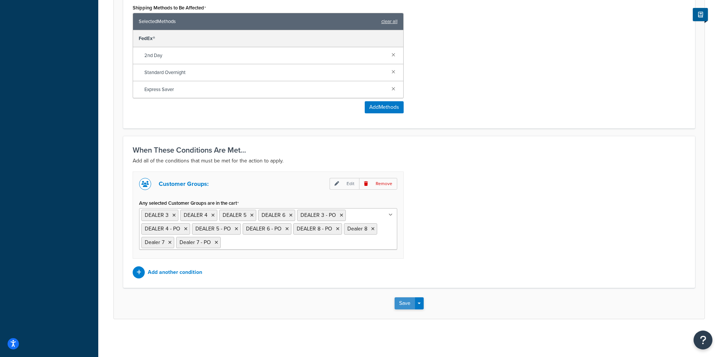
click at [399, 304] on button "Save" at bounding box center [404, 303] width 20 height 12
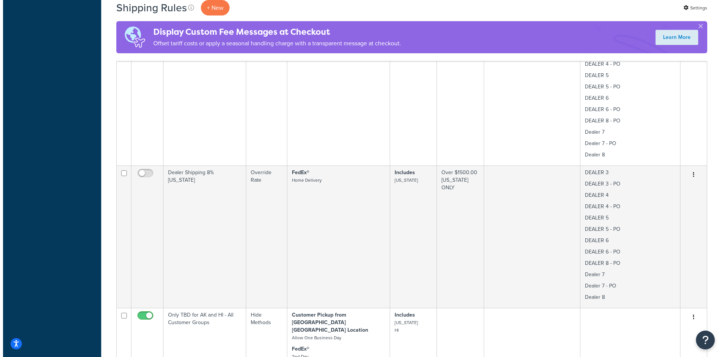
scroll to position [1209, 0]
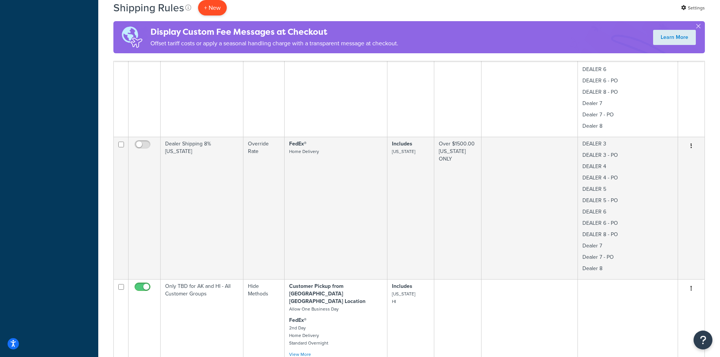
click at [214, 5] on p "+ New" at bounding box center [212, 7] width 29 height 15
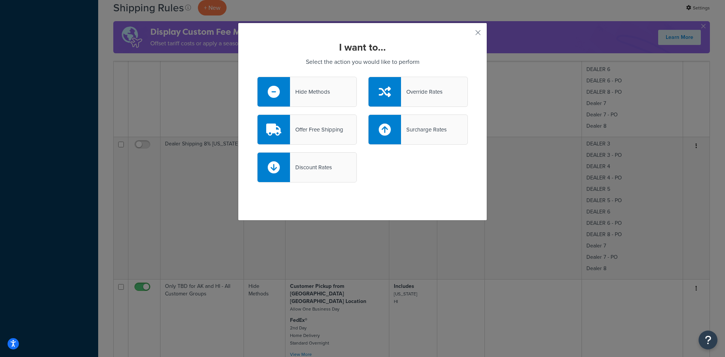
click at [310, 92] on div "Hide Methods" at bounding box center [310, 92] width 40 height 11
click at [0, 0] on input "Hide Methods" at bounding box center [0, 0] width 0 height 0
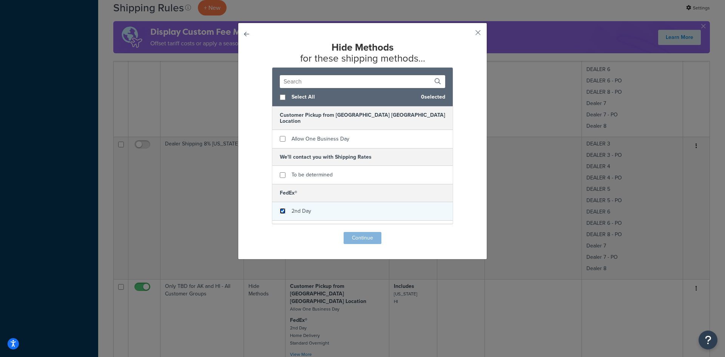
click at [282, 208] on input "checkbox" at bounding box center [283, 211] width 6 height 6
checkbox input "true"
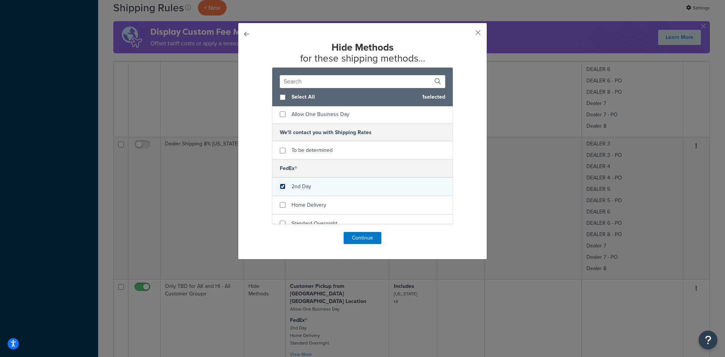
scroll to position [46, 0]
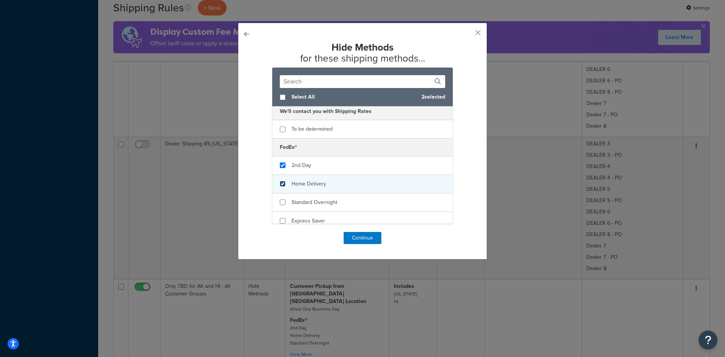
drag, startPoint x: 280, startPoint y: 179, endPoint x: 280, endPoint y: 190, distance: 11.0
click at [280, 181] on input "checkbox" at bounding box center [283, 184] width 6 height 6
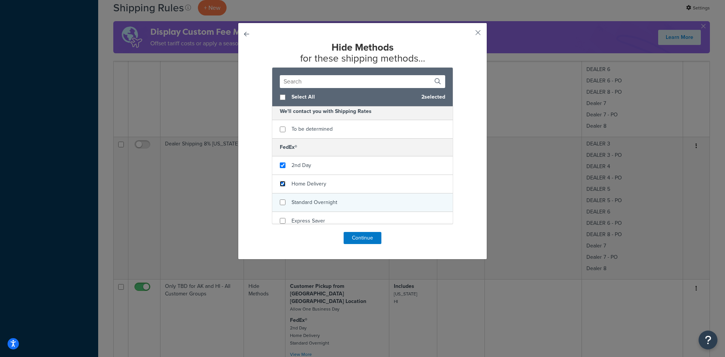
checkbox input "true"
click at [280, 199] on input "checkbox" at bounding box center [283, 202] width 6 height 6
checkbox input "true"
click at [280, 218] on input "checkbox" at bounding box center [283, 221] width 6 height 6
checkbox input "true"
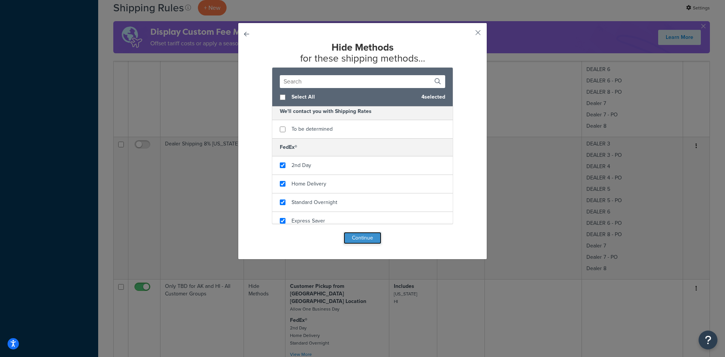
click at [352, 238] on button "Continue" at bounding box center [363, 238] width 38 height 12
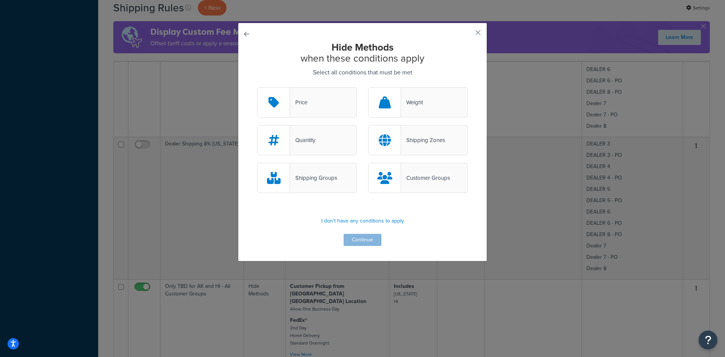
click at [413, 172] on div "Customer Groups" at bounding box center [418, 178] width 100 height 30
click at [0, 0] on input "Customer Groups" at bounding box center [0, 0] width 0 height 0
click at [349, 238] on button "Continue" at bounding box center [363, 240] width 38 height 12
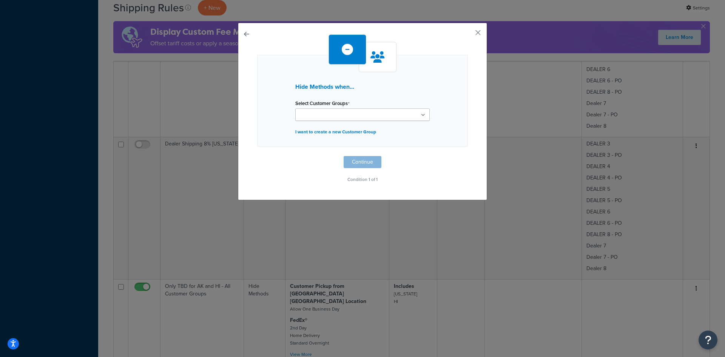
click at [421, 114] on icon at bounding box center [423, 115] width 4 height 5
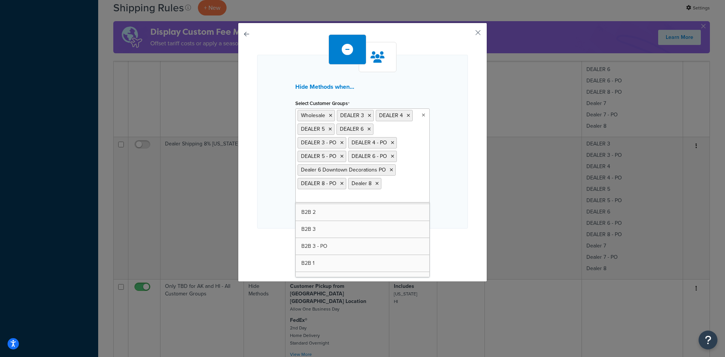
scroll to position [166, 0]
click at [390, 171] on icon at bounding box center [391, 170] width 3 height 5
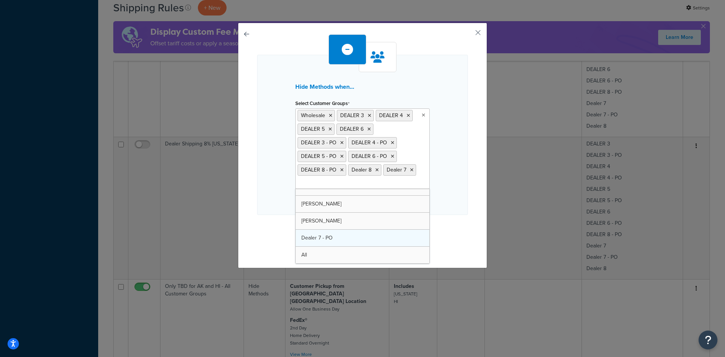
scroll to position [231, 0]
click at [449, 198] on div "Hide Methods when... Select Customer Groups Wholesale DEALER 3 DEALER 4 DEALER …" at bounding box center [362, 136] width 211 height 162
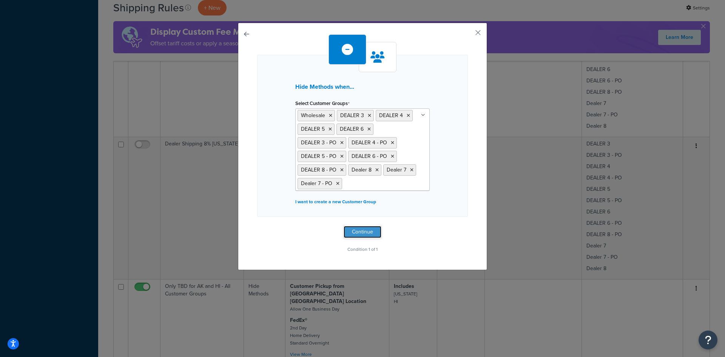
click at [357, 234] on button "Continue" at bounding box center [363, 232] width 38 height 12
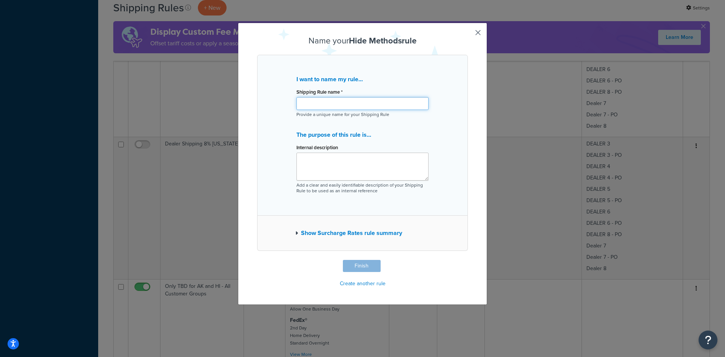
click at [342, 101] on input "Shipping Rule name *" at bounding box center [363, 103] width 132 height 13
type input "t"
drag, startPoint x: 365, startPoint y: 104, endPoint x: 277, endPoint y: 101, distance: 88.5
click at [277, 101] on div "I want to name my rule... Shipping Rule name * TBD for Large Items for Dealers …" at bounding box center [362, 135] width 211 height 161
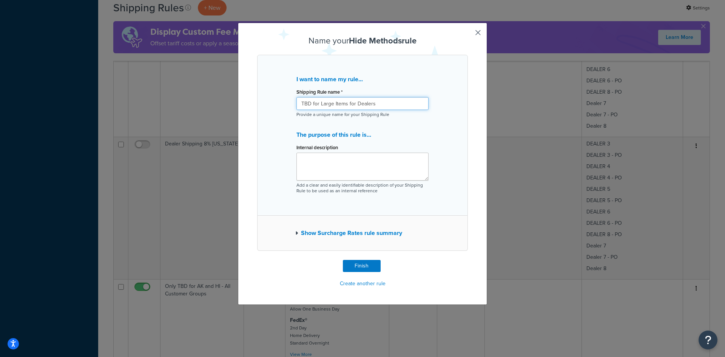
type input "TBD for Large Items for Dealers"
click at [302, 163] on textarea "Internal description" at bounding box center [363, 167] width 132 height 28
paste textarea "TBD for Large Items for Dealers"
type textarea "TBD for Large Items for Dealers"
click at [332, 235] on button "Show Surcharge Rates rule summary" at bounding box center [348, 233] width 107 height 11
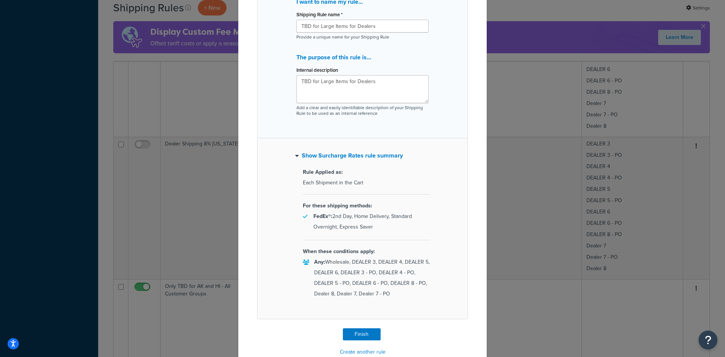
scroll to position [94, 0]
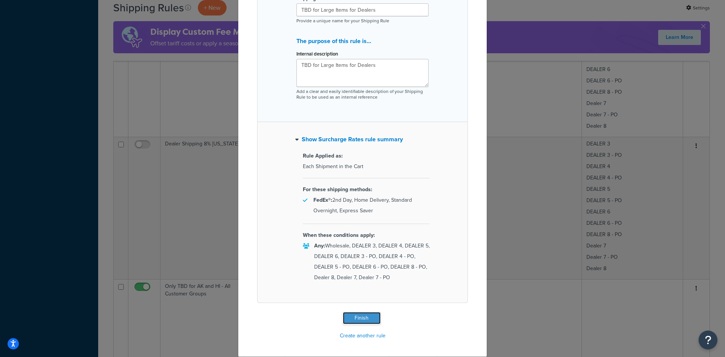
click at [355, 317] on button "Finish" at bounding box center [362, 318] width 38 height 12
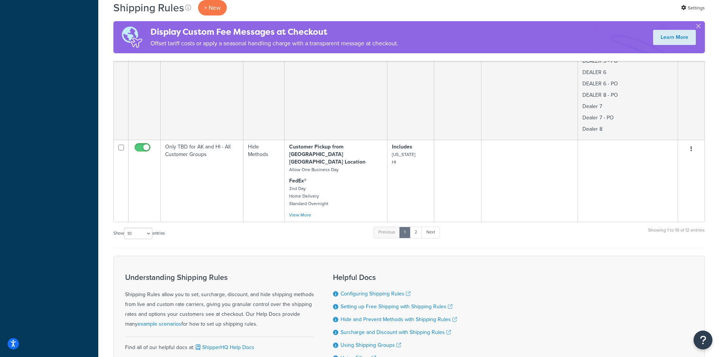
scroll to position [1209, 0]
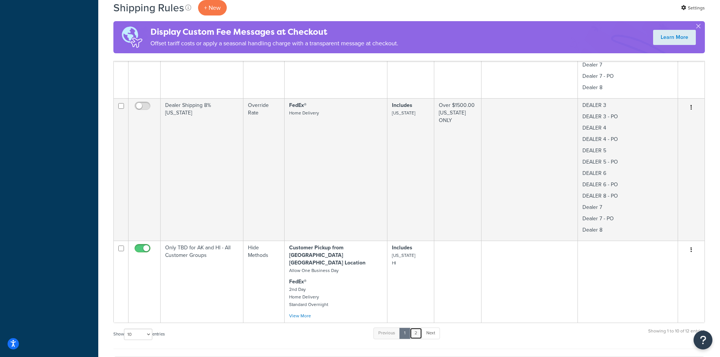
click at [417, 328] on link "2" at bounding box center [416, 333] width 12 height 11
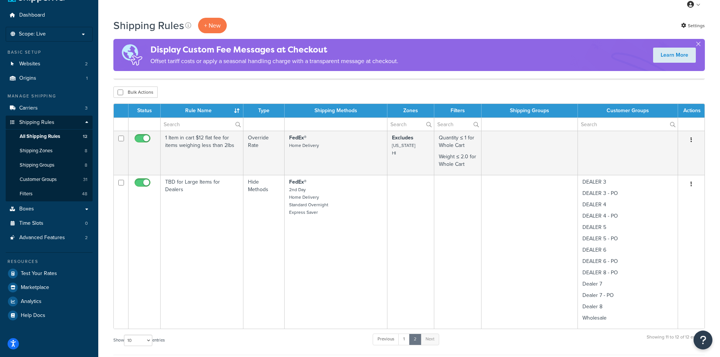
scroll to position [3, 0]
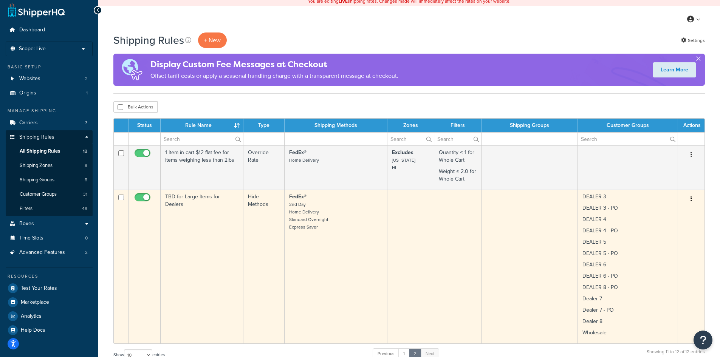
click at [351, 252] on td "FedEx® 2nd Day Home Delivery Standard Overnight Express Saver" at bounding box center [336, 267] width 103 height 154
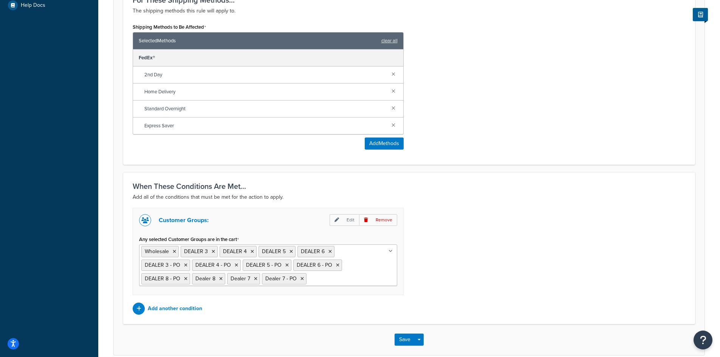
scroll to position [365, 0]
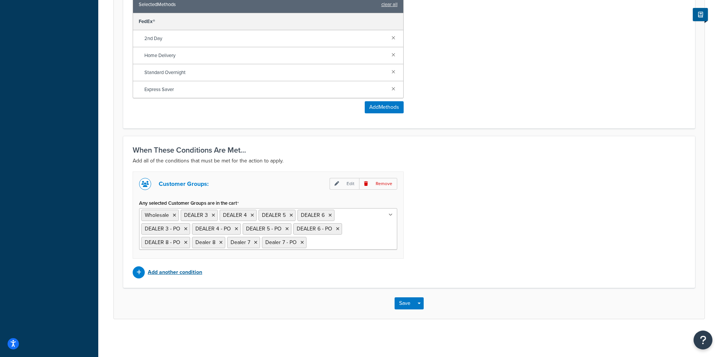
click at [178, 271] on p "Add another condition" at bounding box center [175, 272] width 54 height 11
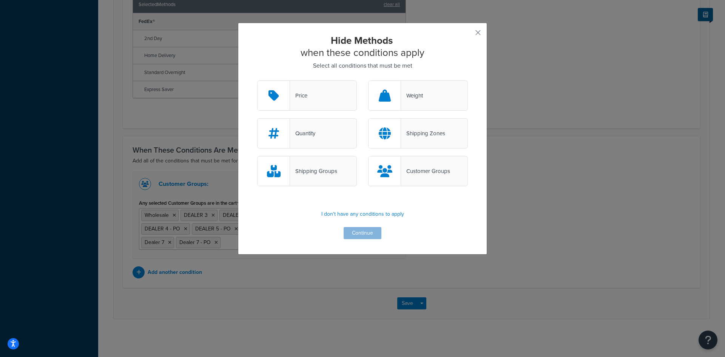
click at [299, 172] on div "Shipping Groups" at bounding box center [313, 171] width 47 height 11
click at [0, 0] on input "Shipping Groups" at bounding box center [0, 0] width 0 height 0
click at [354, 230] on button "Continue" at bounding box center [363, 233] width 38 height 12
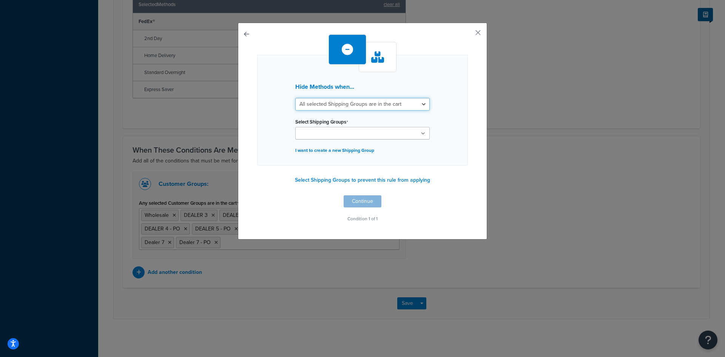
click at [374, 106] on select "All selected Shipping Groups are in the cart Any selected Shipping Groups are i…" at bounding box center [362, 104] width 135 height 13
select select "any"
click at [295, 98] on select "All selected Shipping Groups are in the cart Any selected Shipping Groups are i…" at bounding box center [362, 104] width 135 height 13
click at [371, 136] on ul at bounding box center [362, 133] width 135 height 12
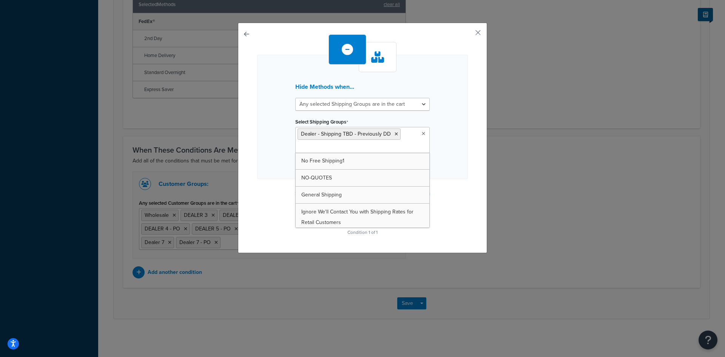
click at [448, 184] on div "Hide Methods when... All selected Shipping Groups are in the cart Any selected …" at bounding box center [362, 135] width 211 height 203
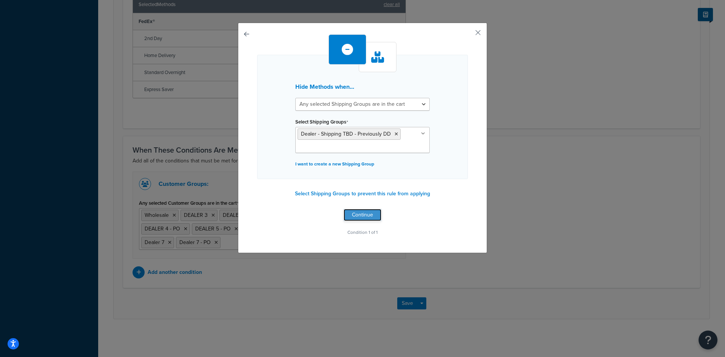
click at [352, 214] on button "Continue" at bounding box center [363, 215] width 38 height 12
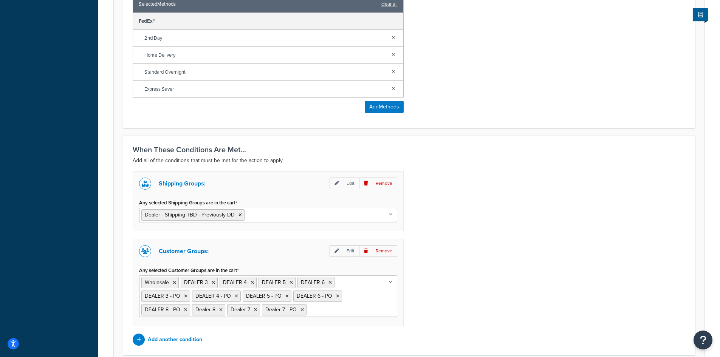
click at [391, 215] on icon at bounding box center [390, 214] width 4 height 5
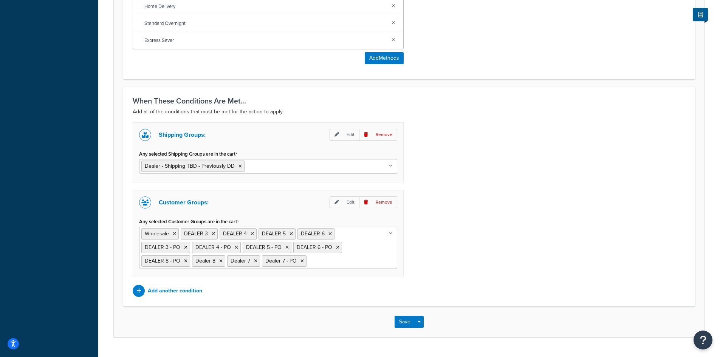
scroll to position [433, 0]
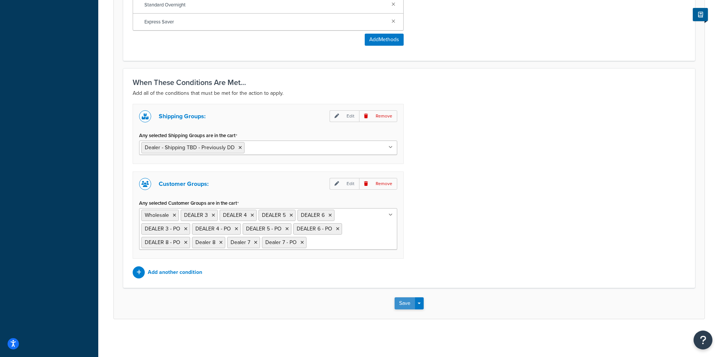
click at [397, 302] on button "Save" at bounding box center [404, 303] width 20 height 12
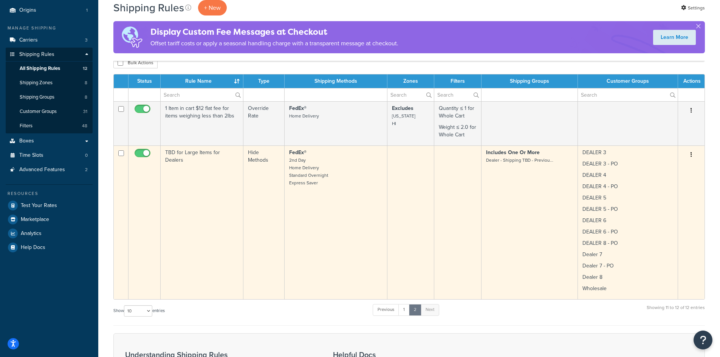
scroll to position [101, 0]
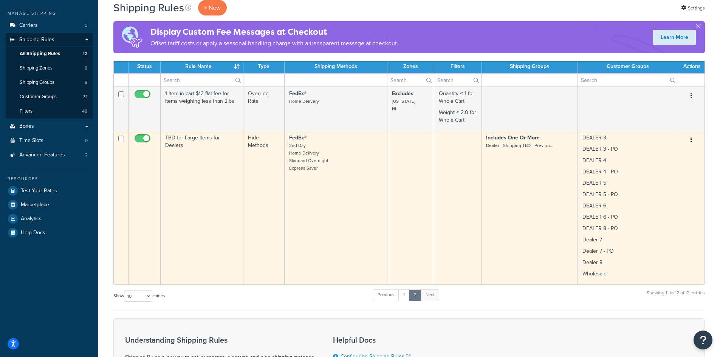
click at [350, 207] on td "FedEx® 2nd Day Home Delivery Standard Overnight Express Saver" at bounding box center [336, 208] width 103 height 154
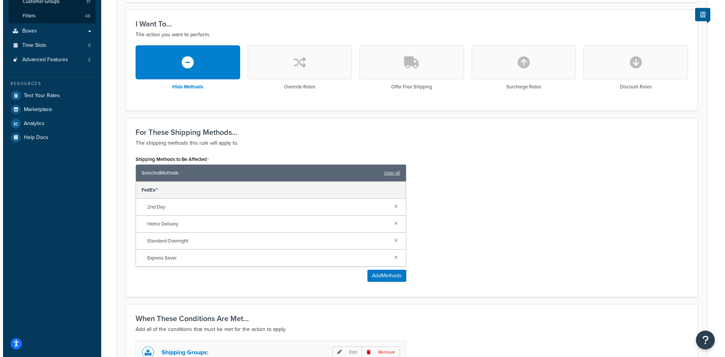
scroll to position [201, 0]
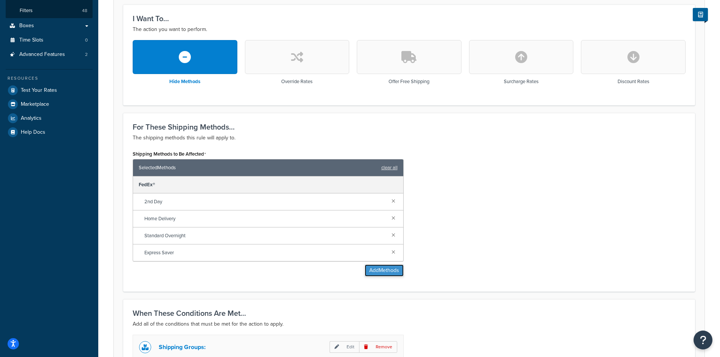
click at [383, 272] on button "Add Methods" at bounding box center [384, 270] width 39 height 12
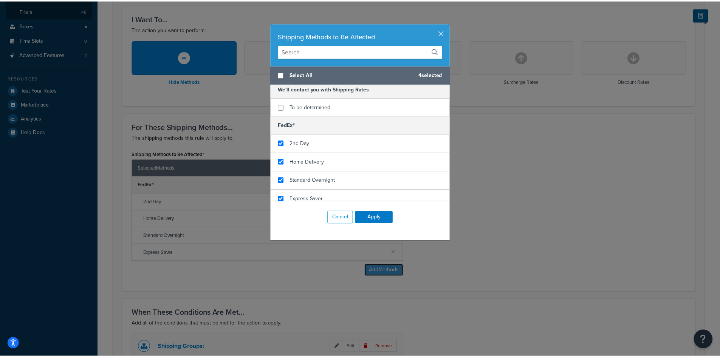
scroll to position [46, 0]
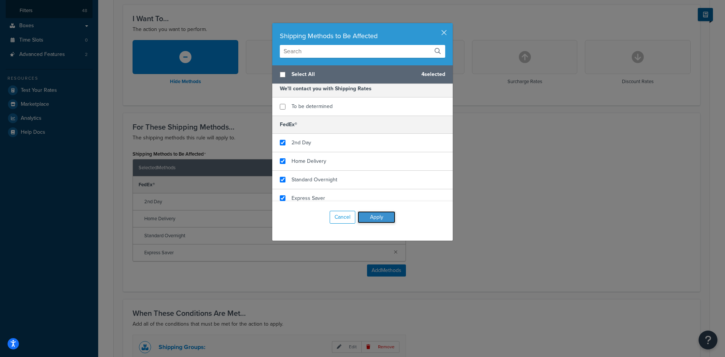
click at [368, 216] on button "Apply" at bounding box center [377, 217] width 38 height 12
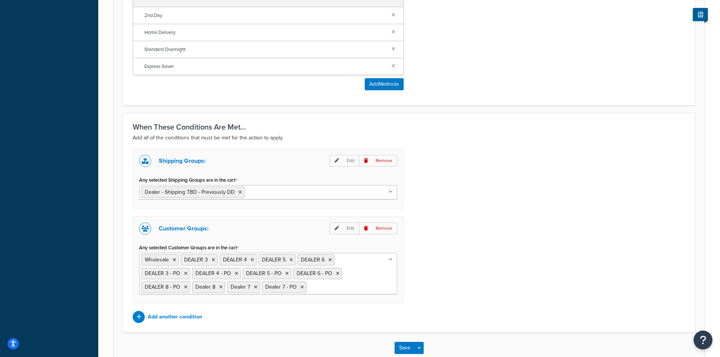
scroll to position [403, 0]
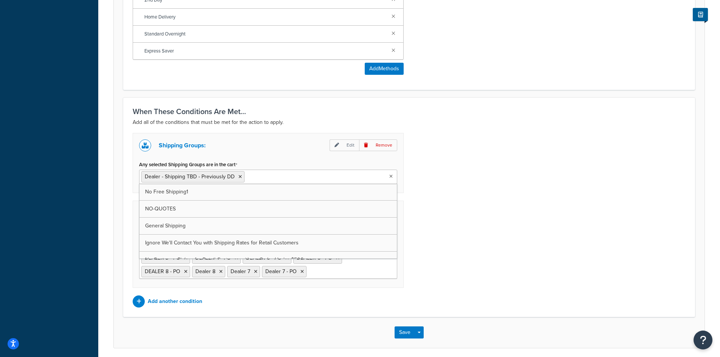
click at [391, 177] on icon at bounding box center [390, 176] width 3 height 5
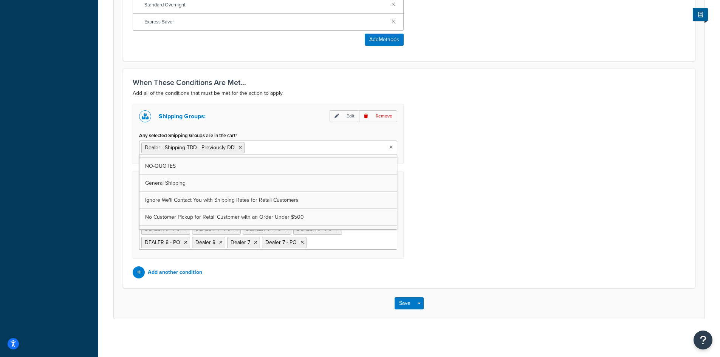
scroll to position [0, 0]
click at [497, 179] on div "Shipping Groups: Edit Remove Any selected Shipping Groups are in the cart Deale…" at bounding box center [409, 191] width 564 height 175
